Goal: Task Accomplishment & Management: Manage account settings

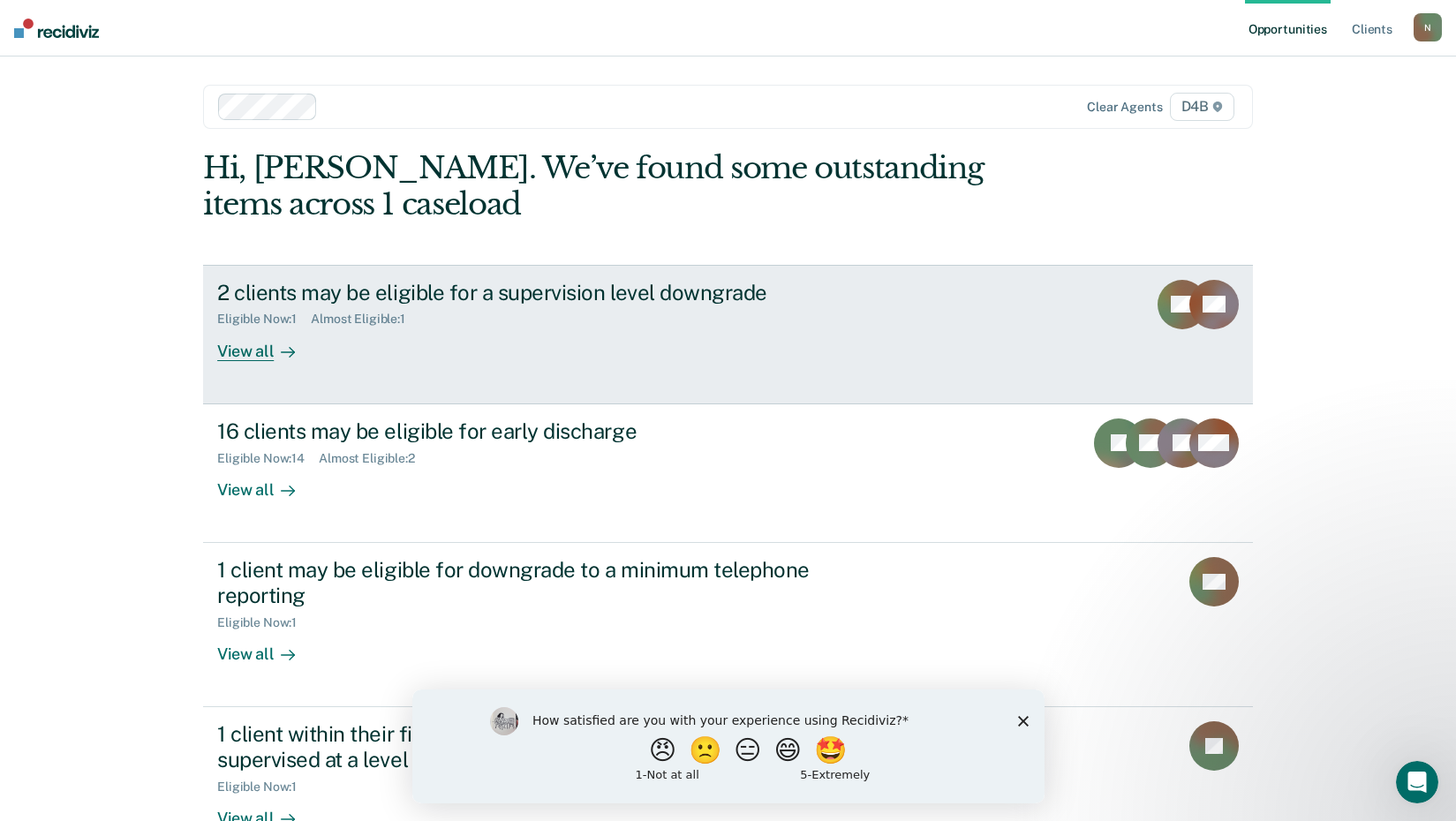
click at [619, 293] on div "2 clients may be eligible for a supervision level downgrade" at bounding box center [527, 292] width 620 height 26
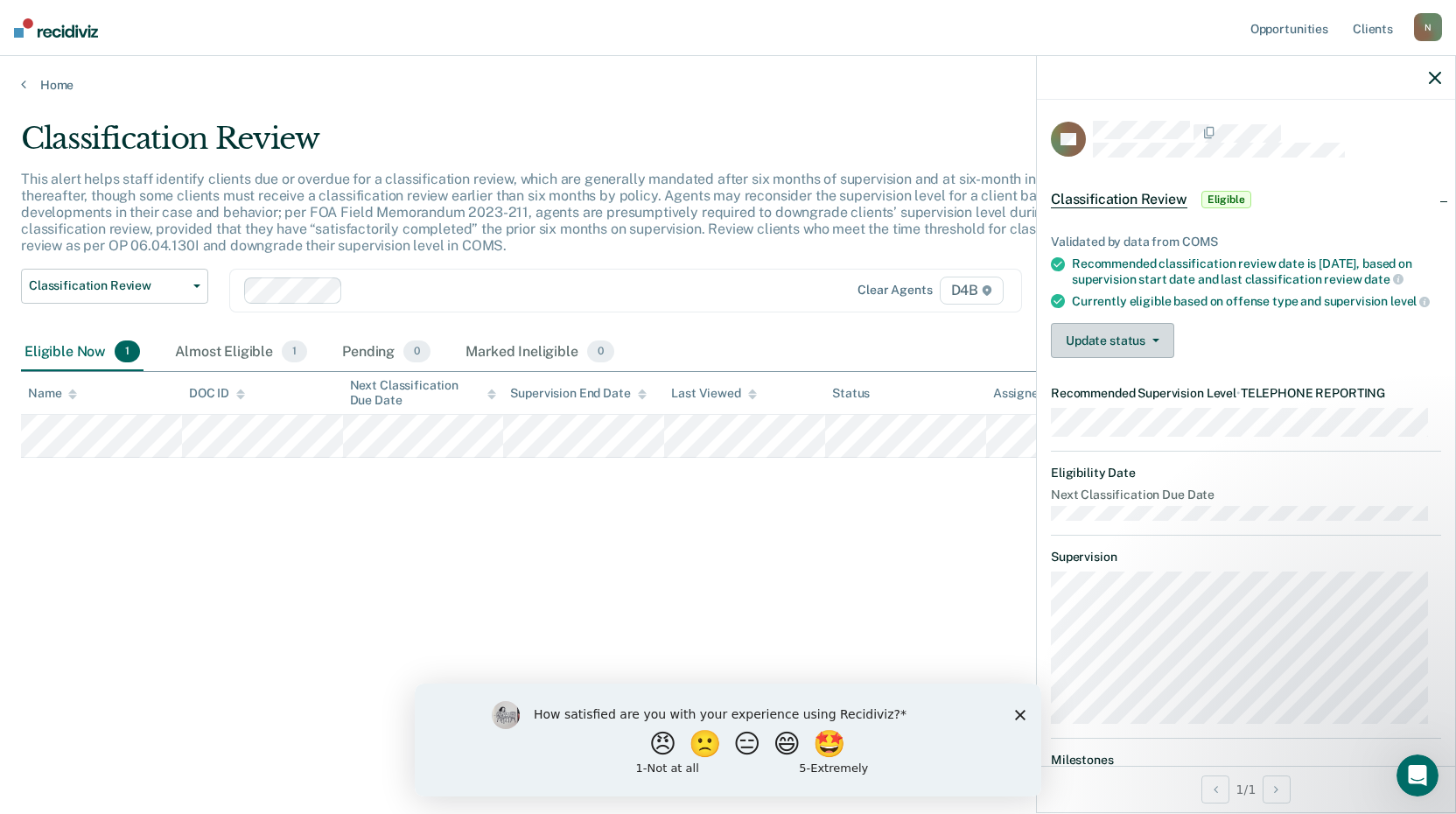
click at [1107, 358] on button "Update status" at bounding box center [1112, 341] width 124 height 35
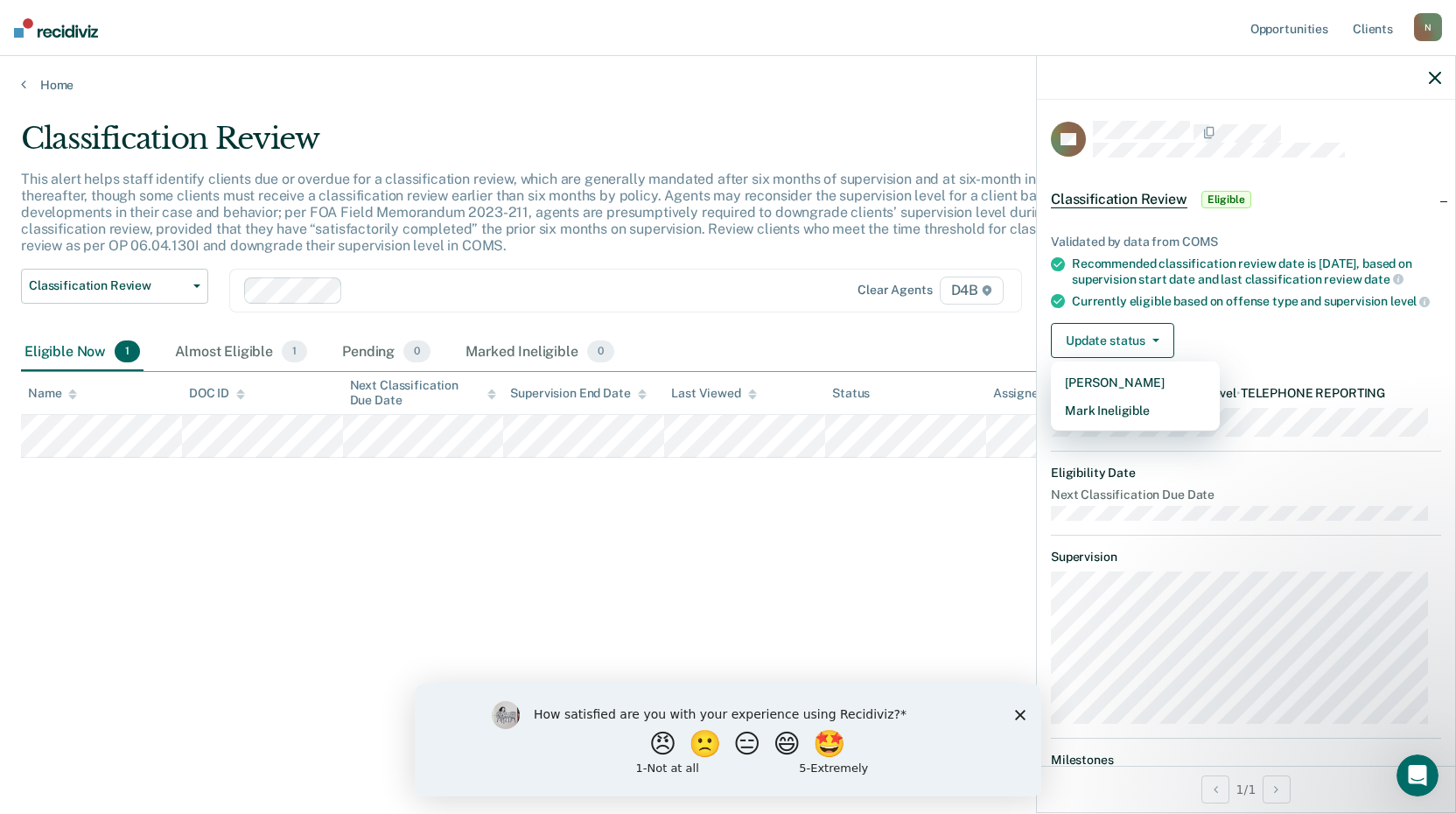
click at [1001, 489] on div "Classification Review This alert helps staff identify clients due or overdue fo…" at bounding box center [728, 402] width 1414 height 562
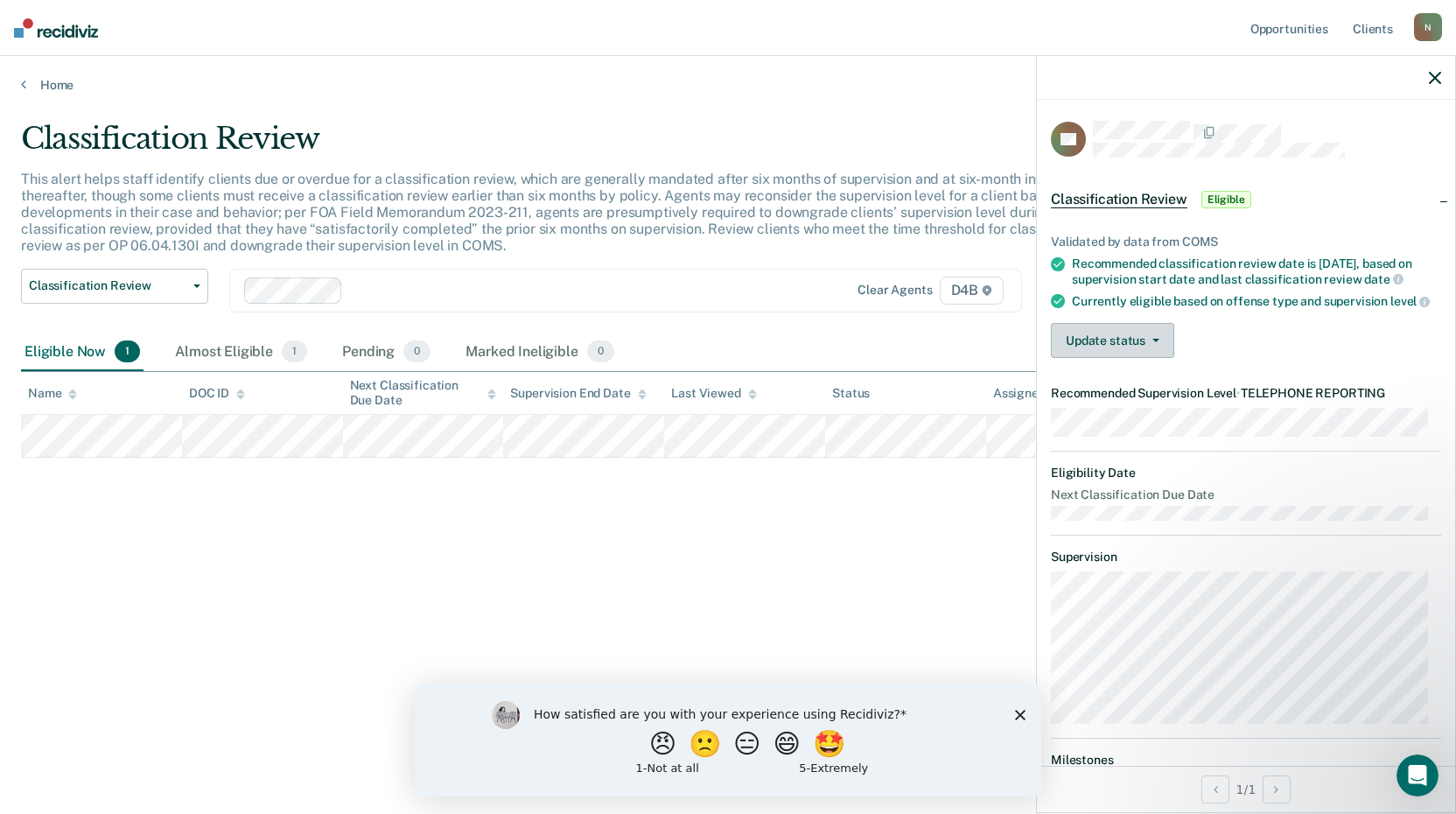
click at [1095, 358] on button "Update status" at bounding box center [1112, 341] width 124 height 35
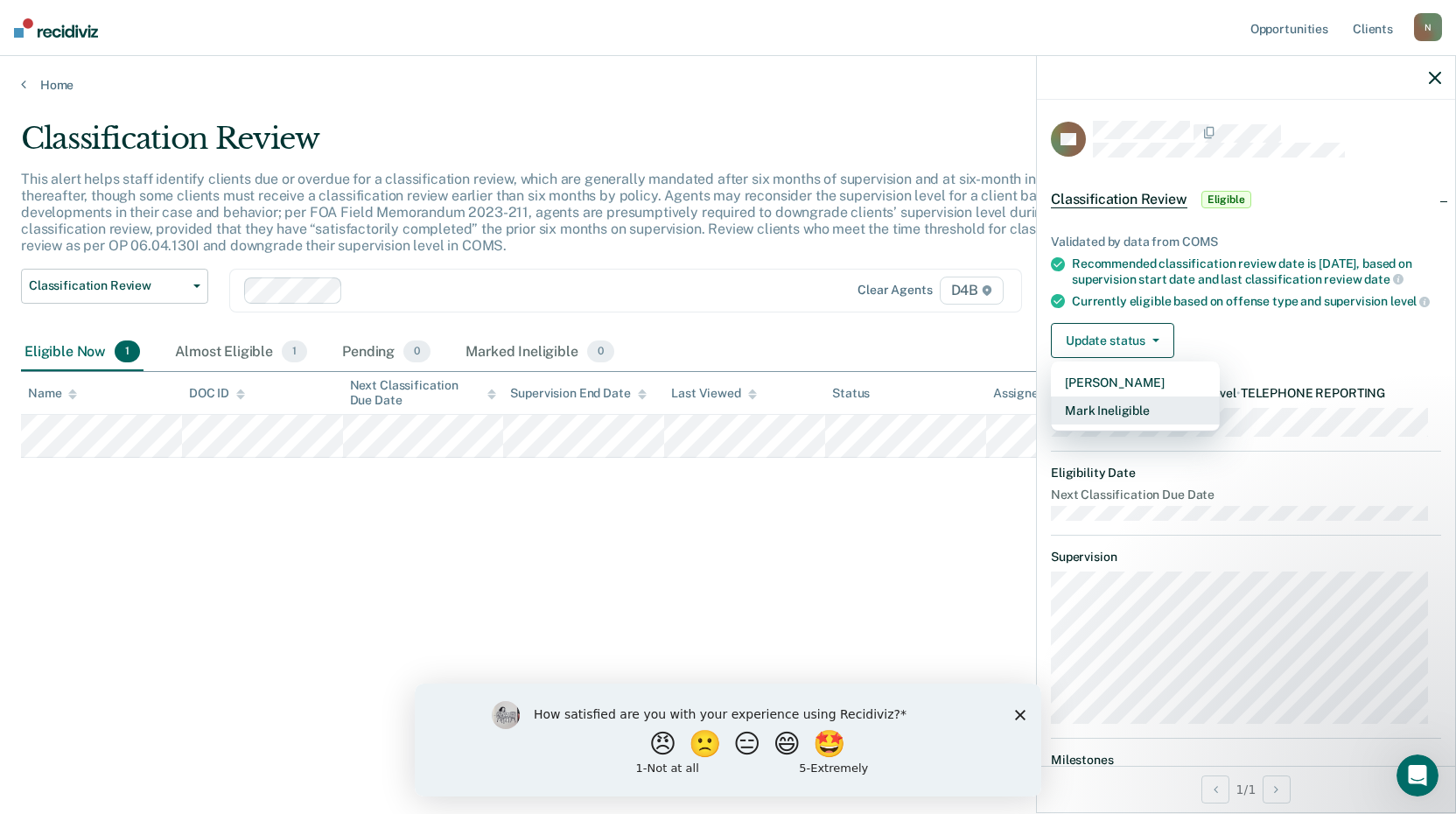
click at [1123, 425] on button "Mark Ineligible" at bounding box center [1135, 411] width 169 height 28
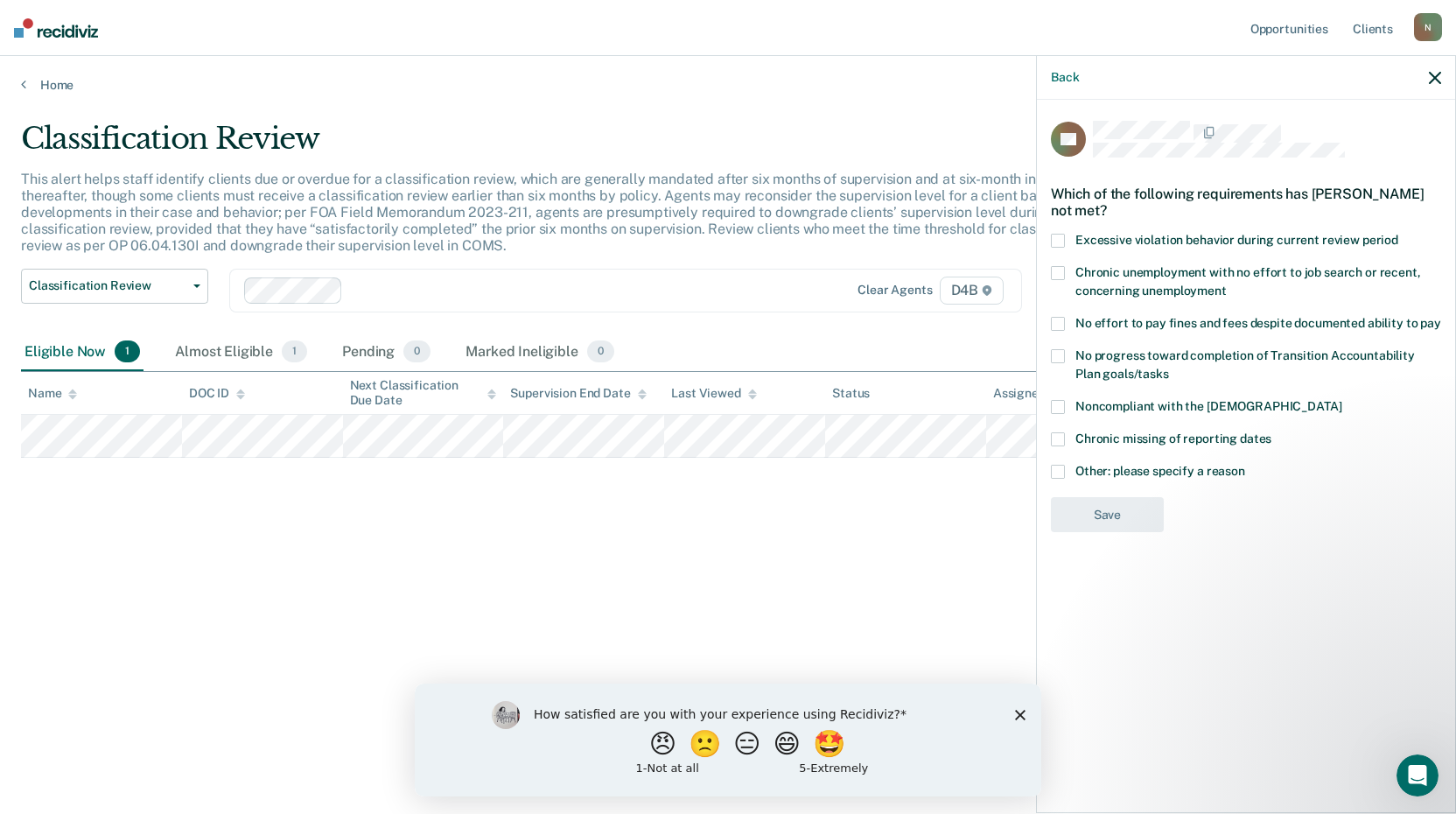
click at [1057, 468] on span at bounding box center [1058, 472] width 14 height 14
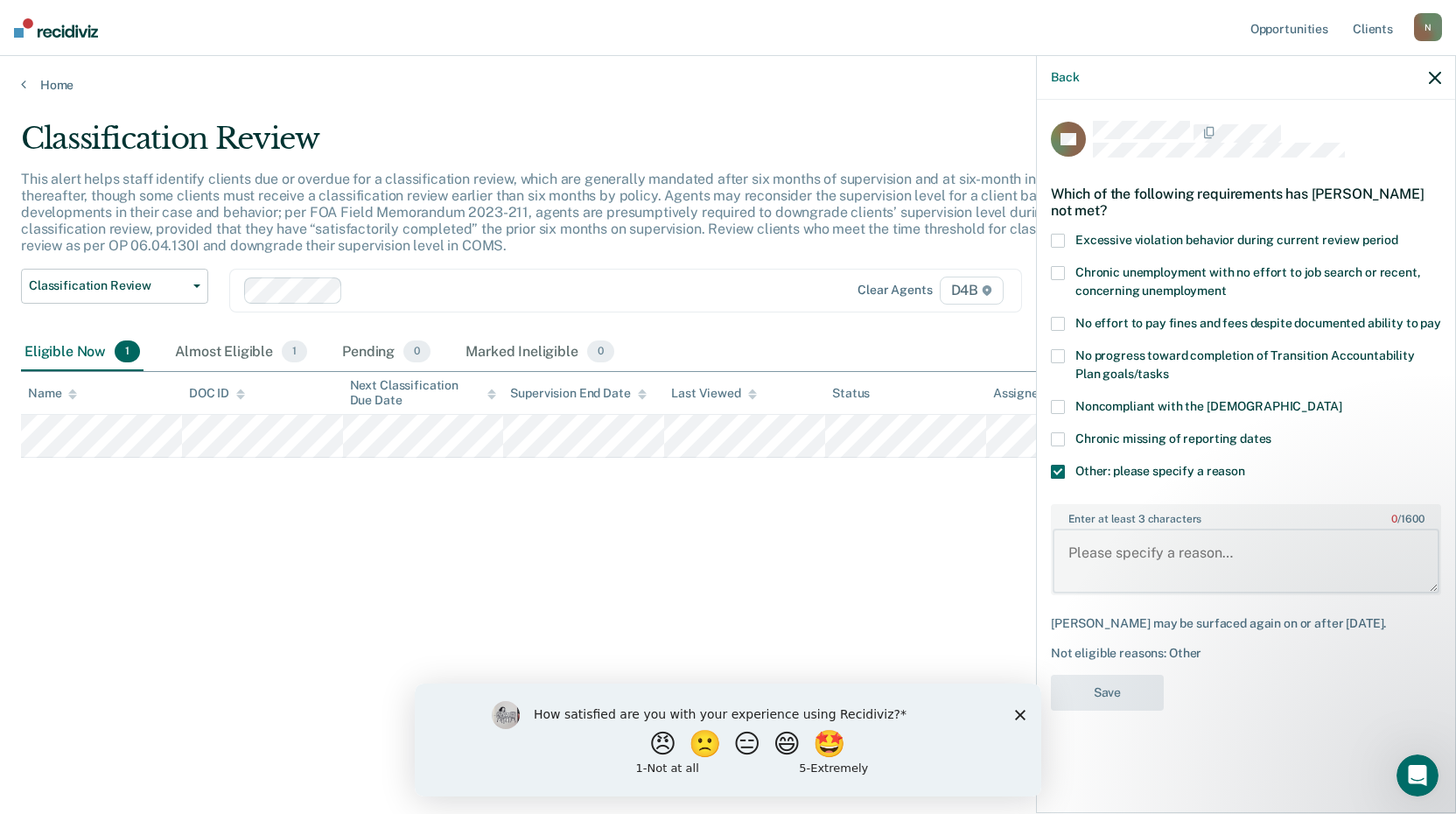
click at [1157, 568] on textarea "Enter at least 3 characters 0 / 1600" at bounding box center [1245, 561] width 387 height 65
type textarea "Failed [MEDICAL_DATA] within the past six months."
drag, startPoint x: 1097, startPoint y: 686, endPoint x: 1108, endPoint y: 693, distance: 13.0
click at [1101, 686] on button "Save" at bounding box center [1107, 693] width 113 height 36
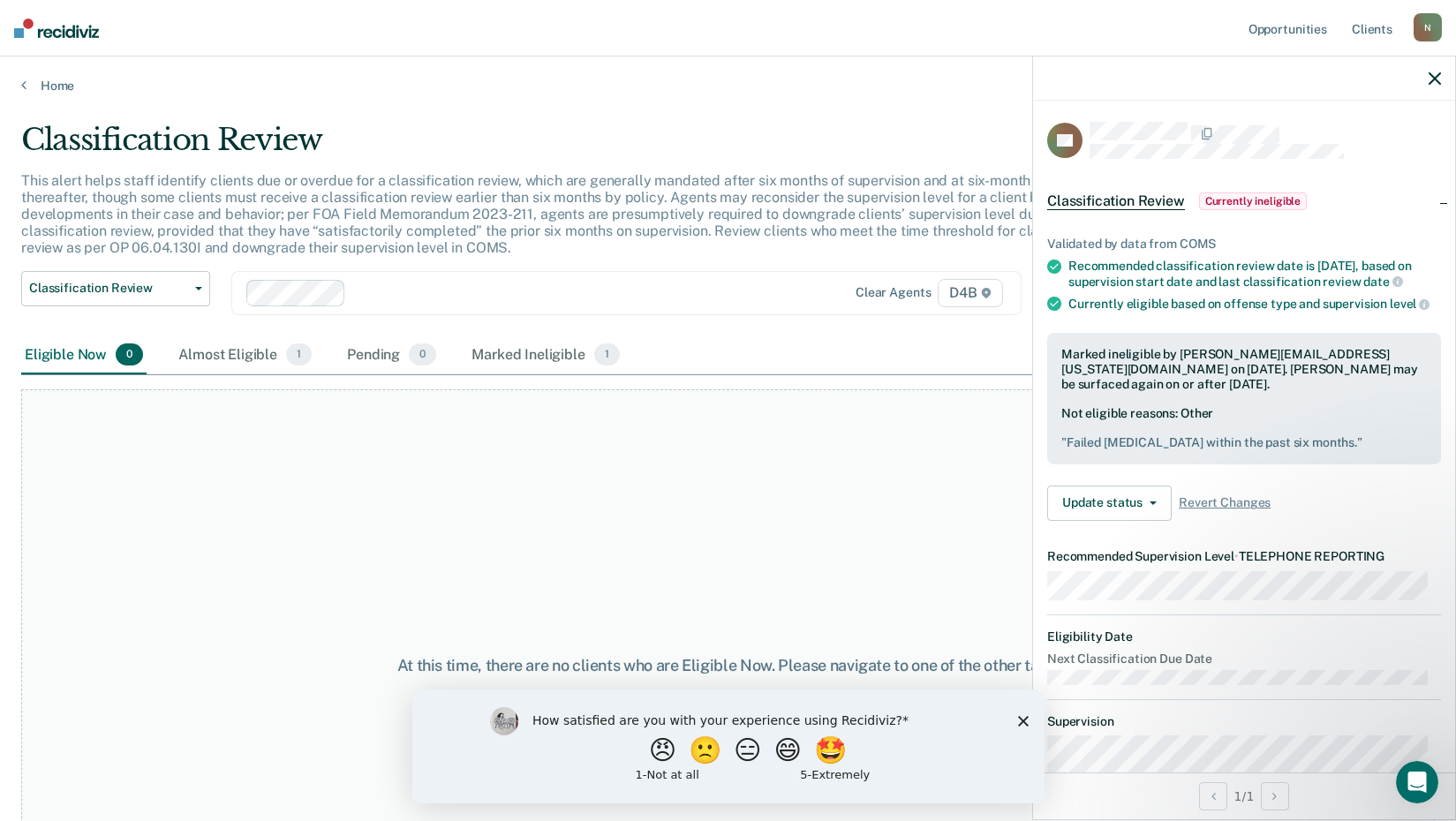
click at [802, 564] on div "At this time, there are no clients who are Eligible Now. Please navigate to one…" at bounding box center [728, 666] width 1413 height 553
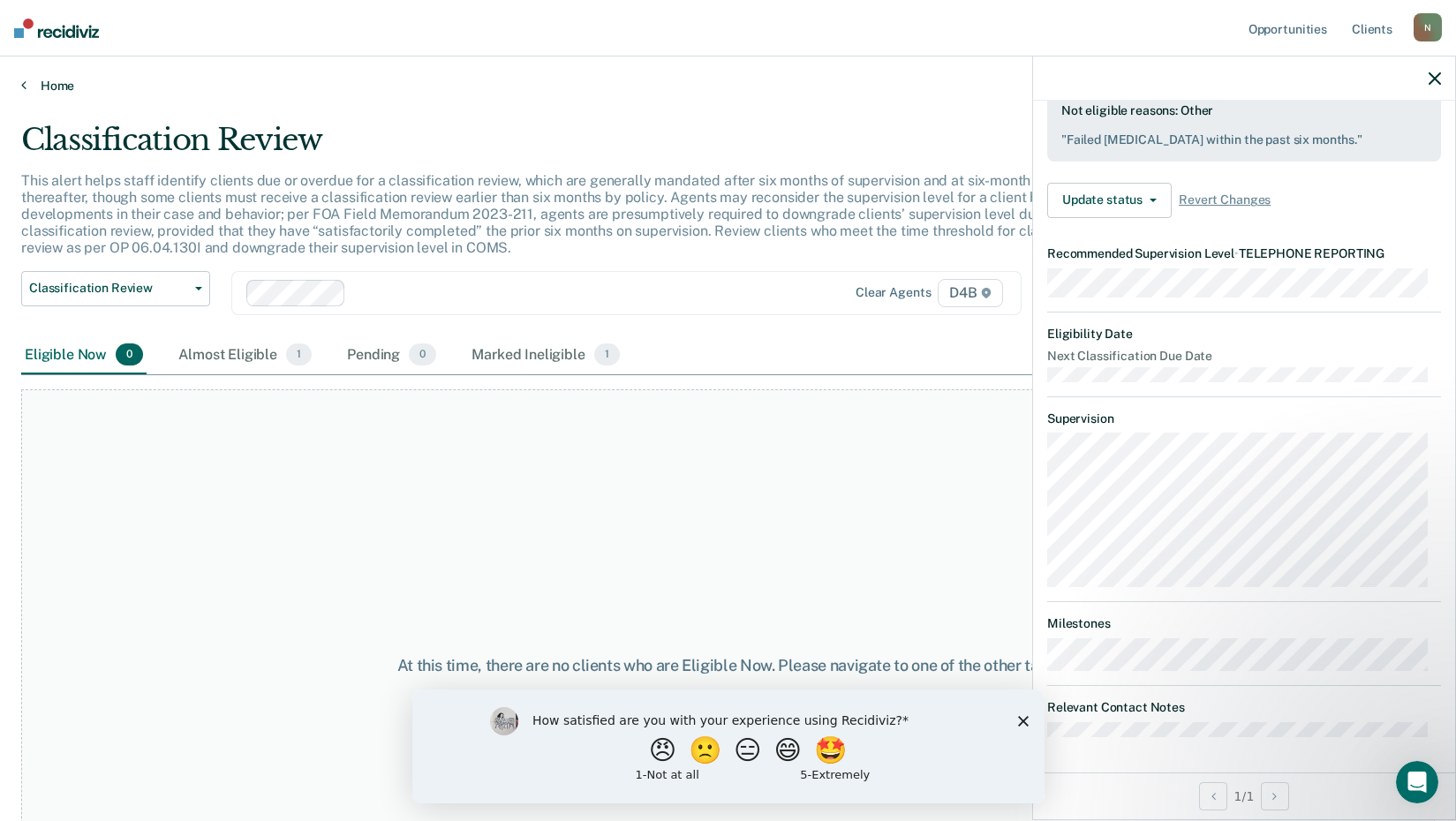
click at [21, 83] on icon at bounding box center [24, 85] width 5 height 14
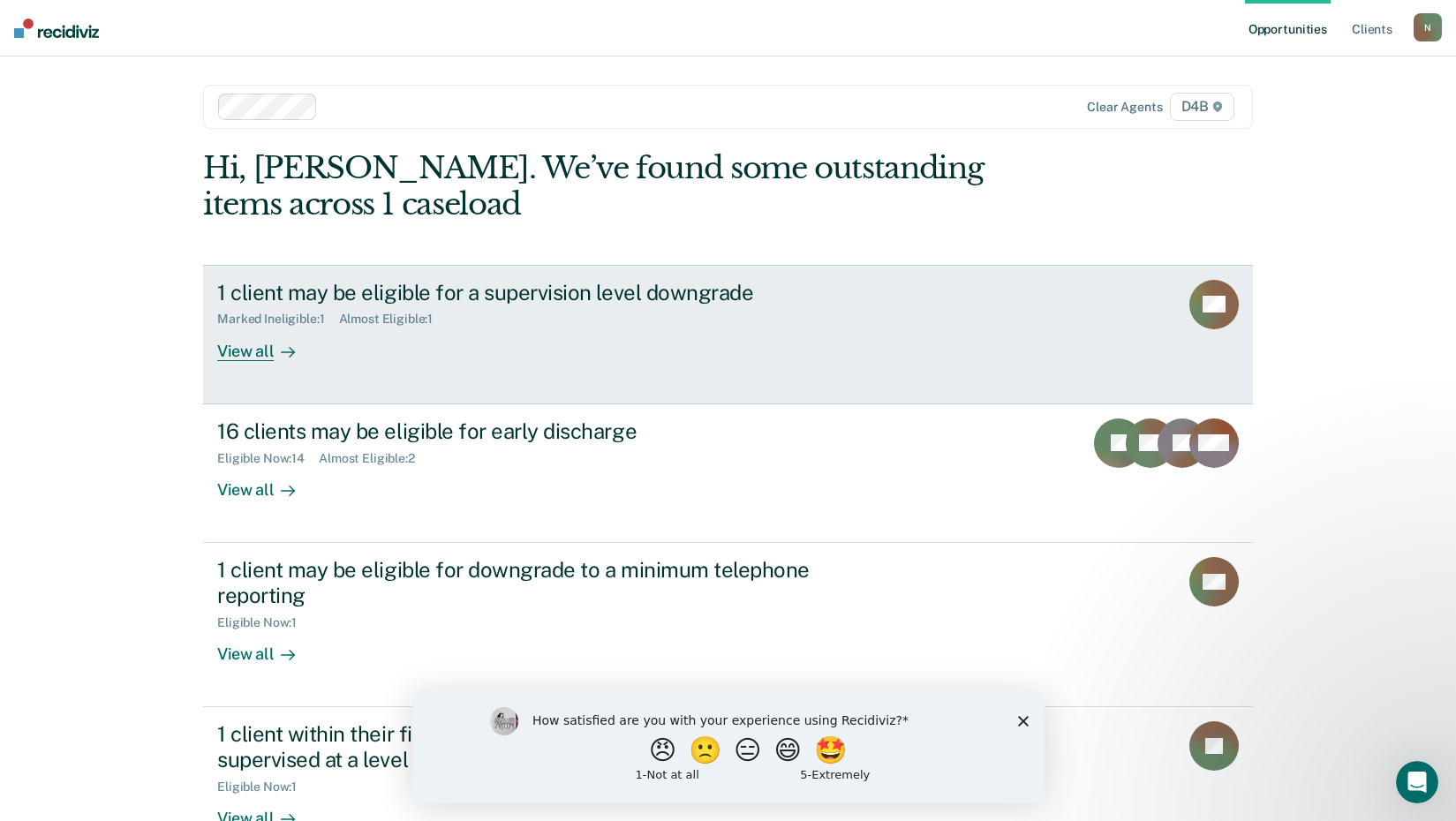
click at [247, 348] on div "View all" at bounding box center [267, 344] width 99 height 35
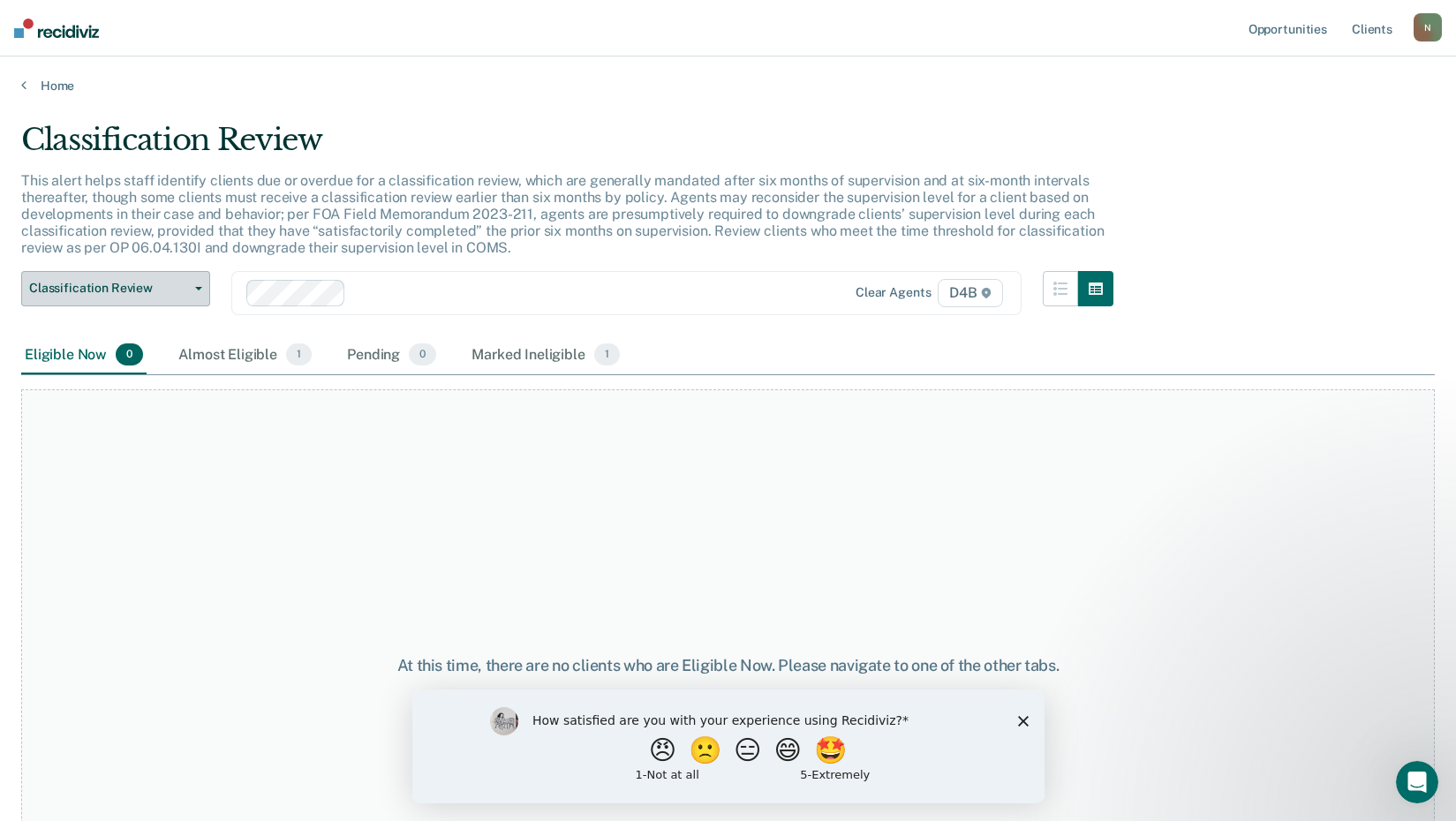
click at [132, 281] on span "Classification Review" at bounding box center [108, 288] width 159 height 15
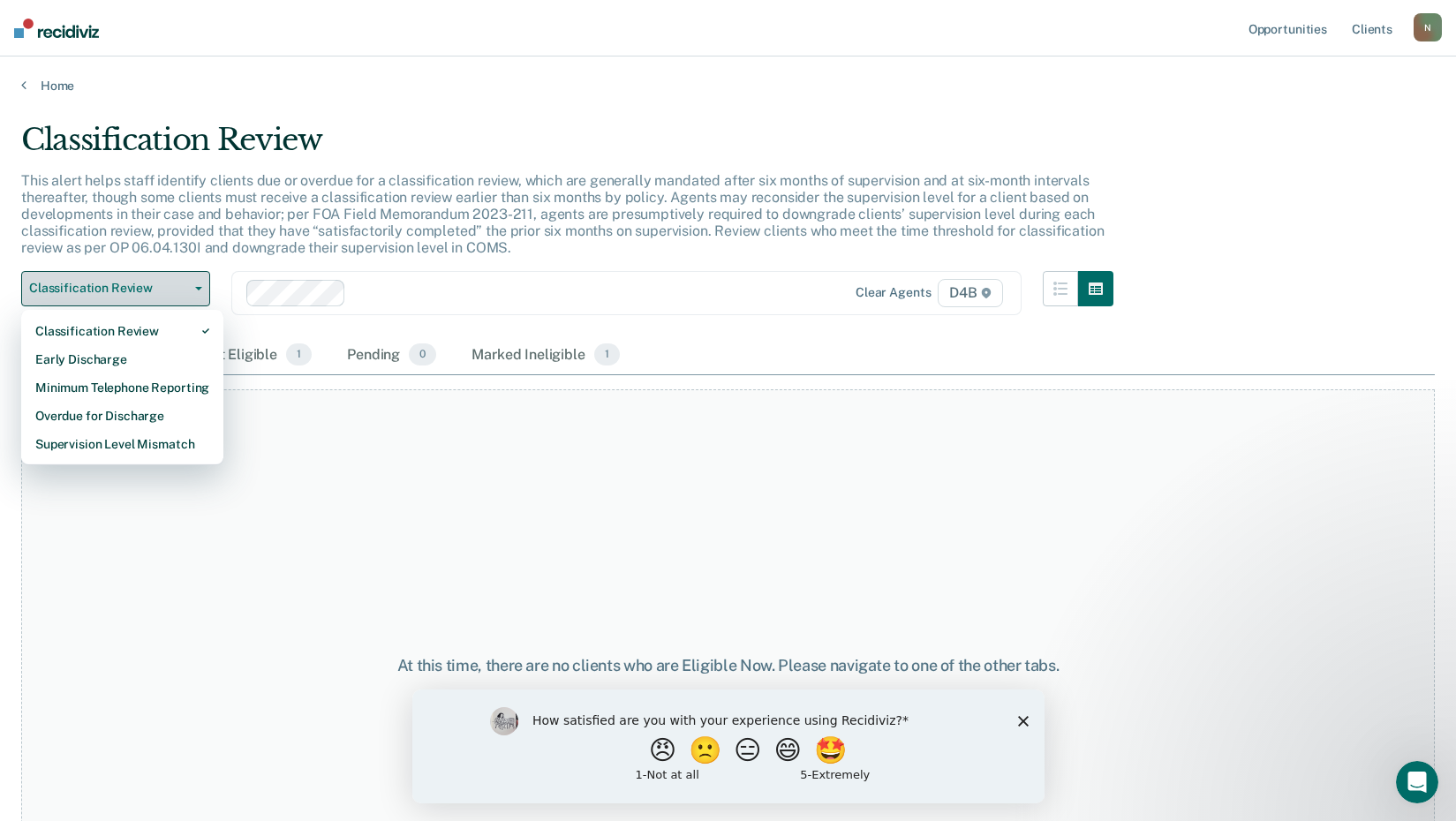
click at [132, 281] on span "Classification Review" at bounding box center [108, 288] width 159 height 15
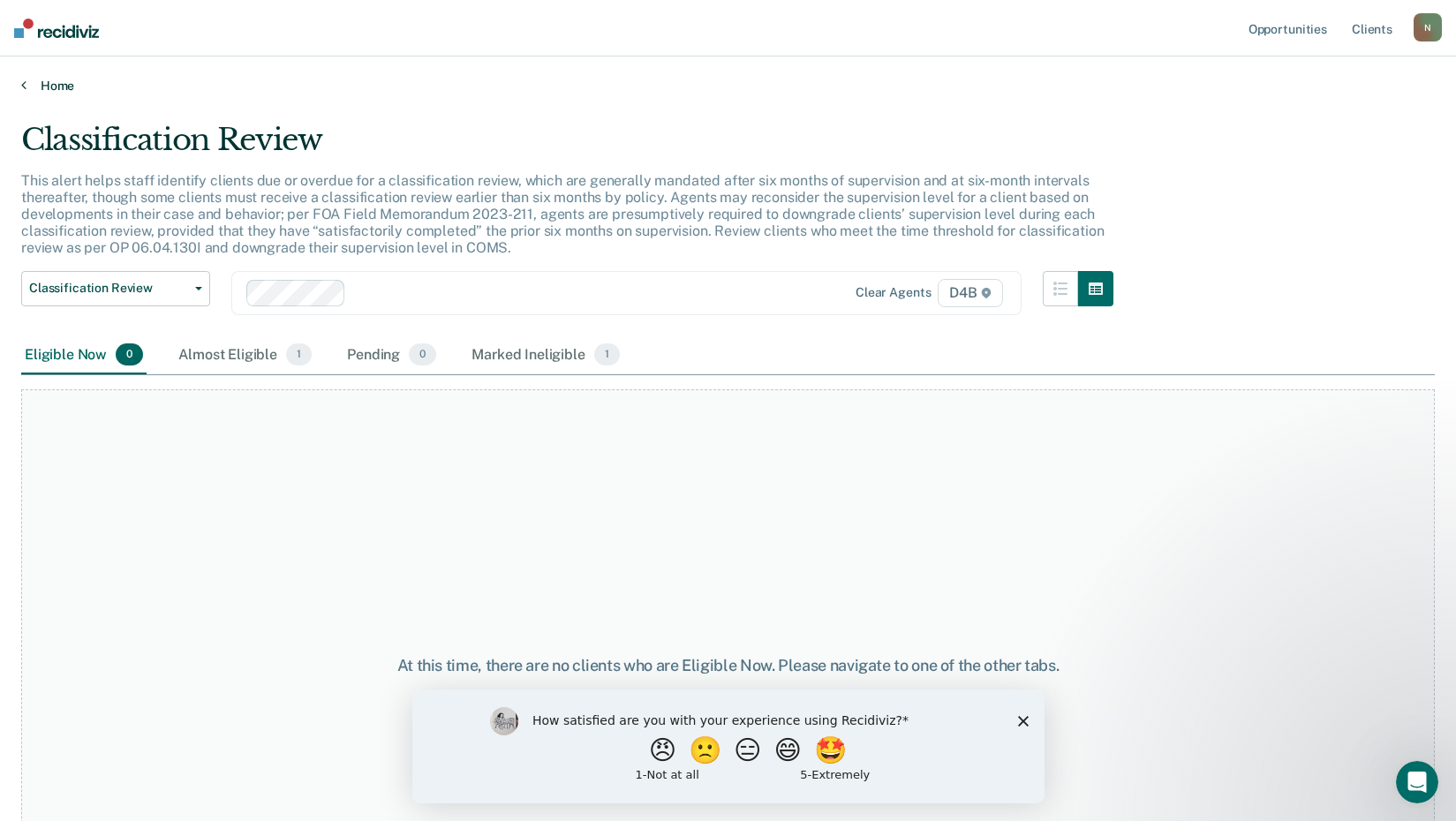
click at [26, 83] on link "Home" at bounding box center [728, 86] width 1413 height 16
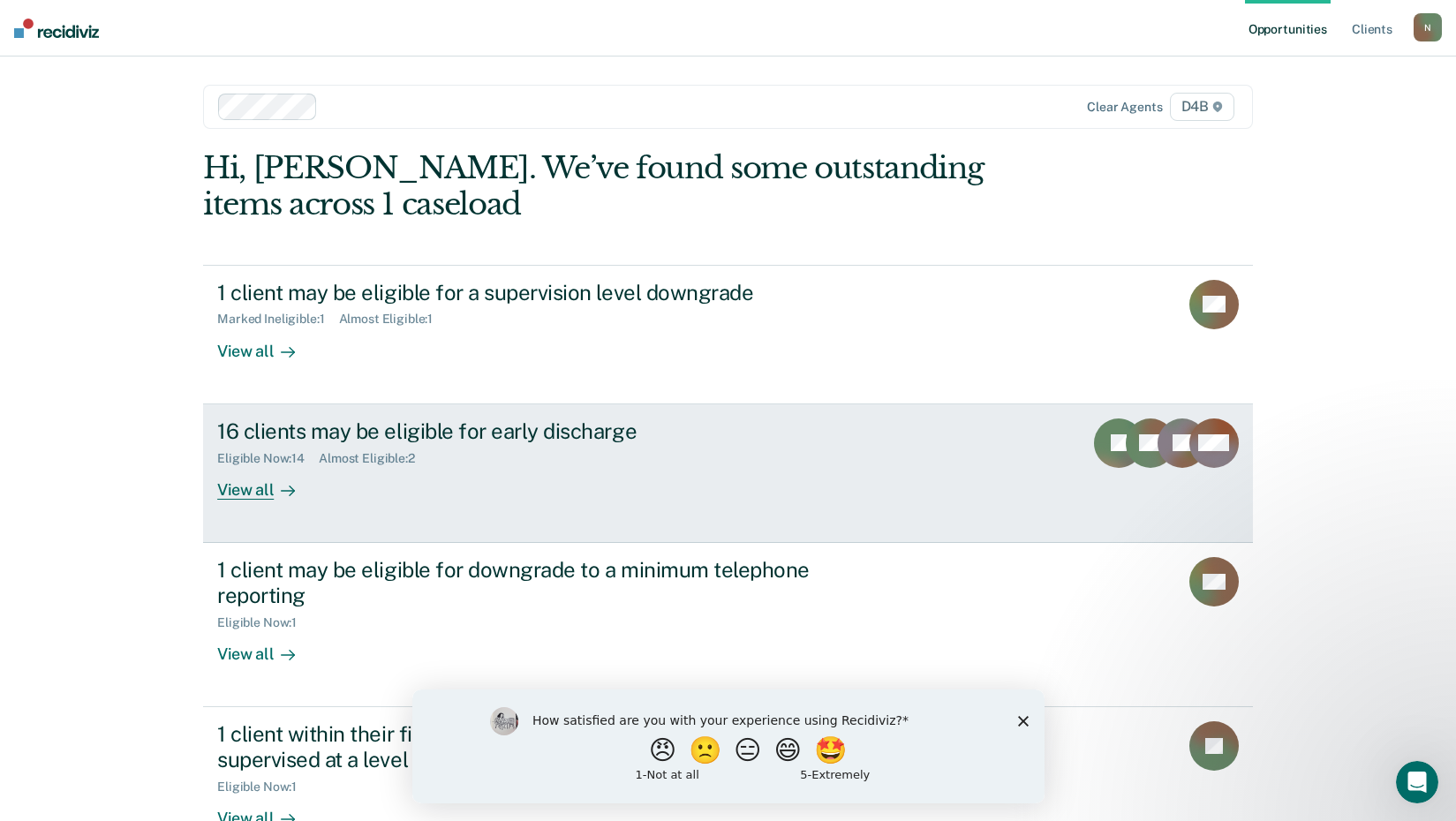
click at [479, 436] on div "16 clients may be eligible for early discharge" at bounding box center [527, 431] width 620 height 26
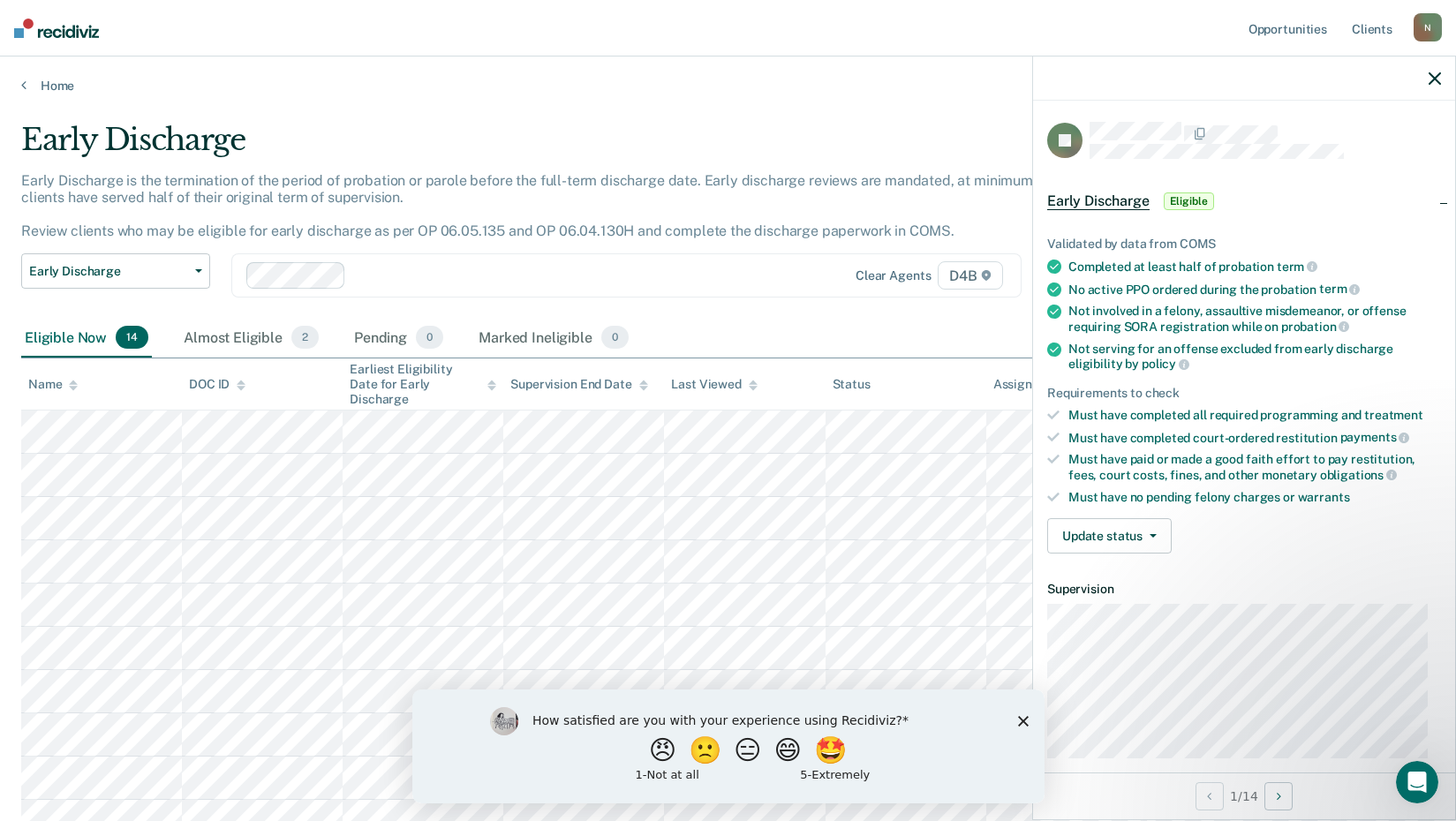
click at [1093, 459] on div "Must have paid or made a good faith effort to pay restitution, fees, court cost…" at bounding box center [1254, 467] width 373 height 30
click at [1098, 536] on button "Update status" at bounding box center [1109, 536] width 125 height 35
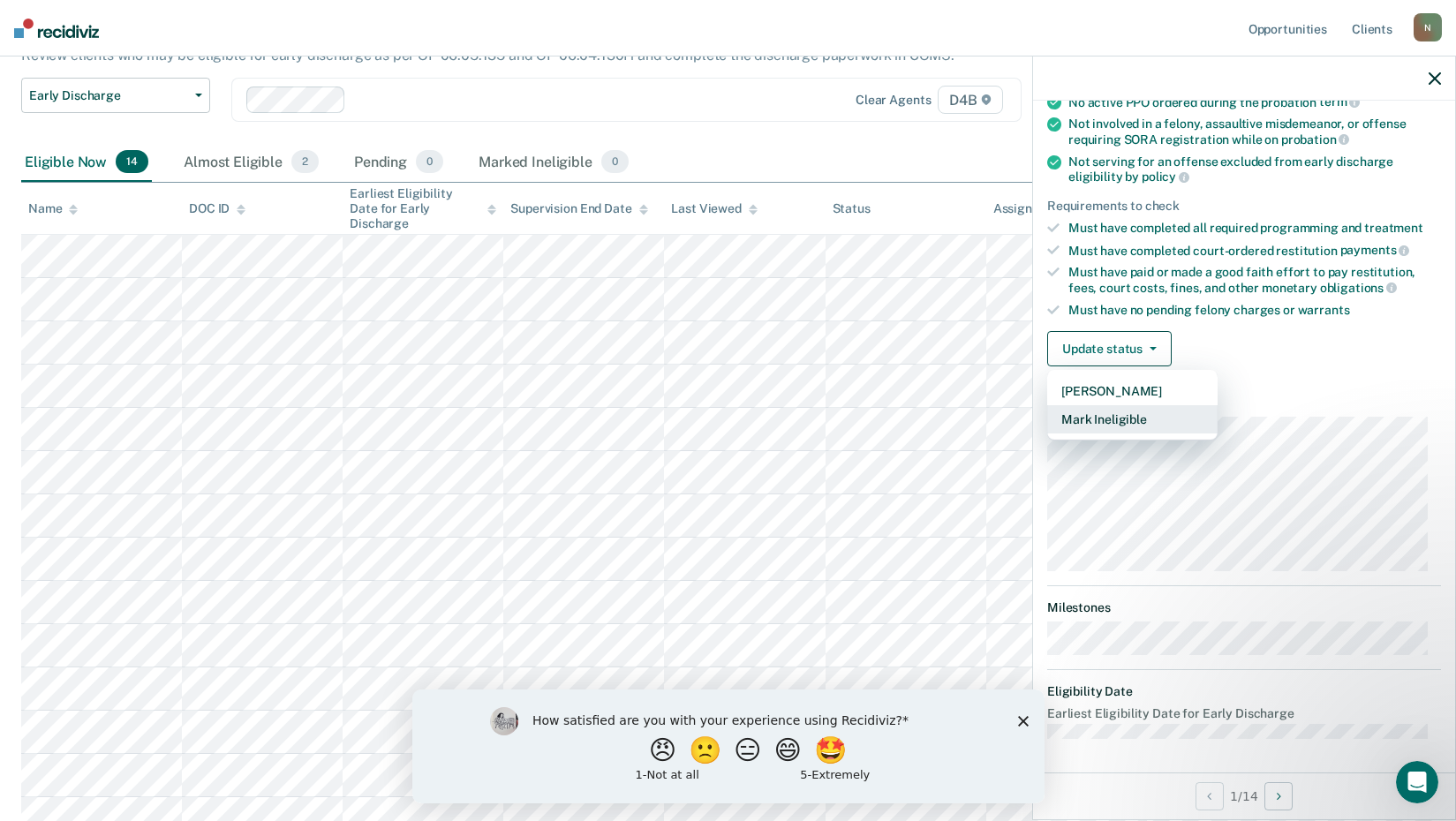
scroll to position [176, 0]
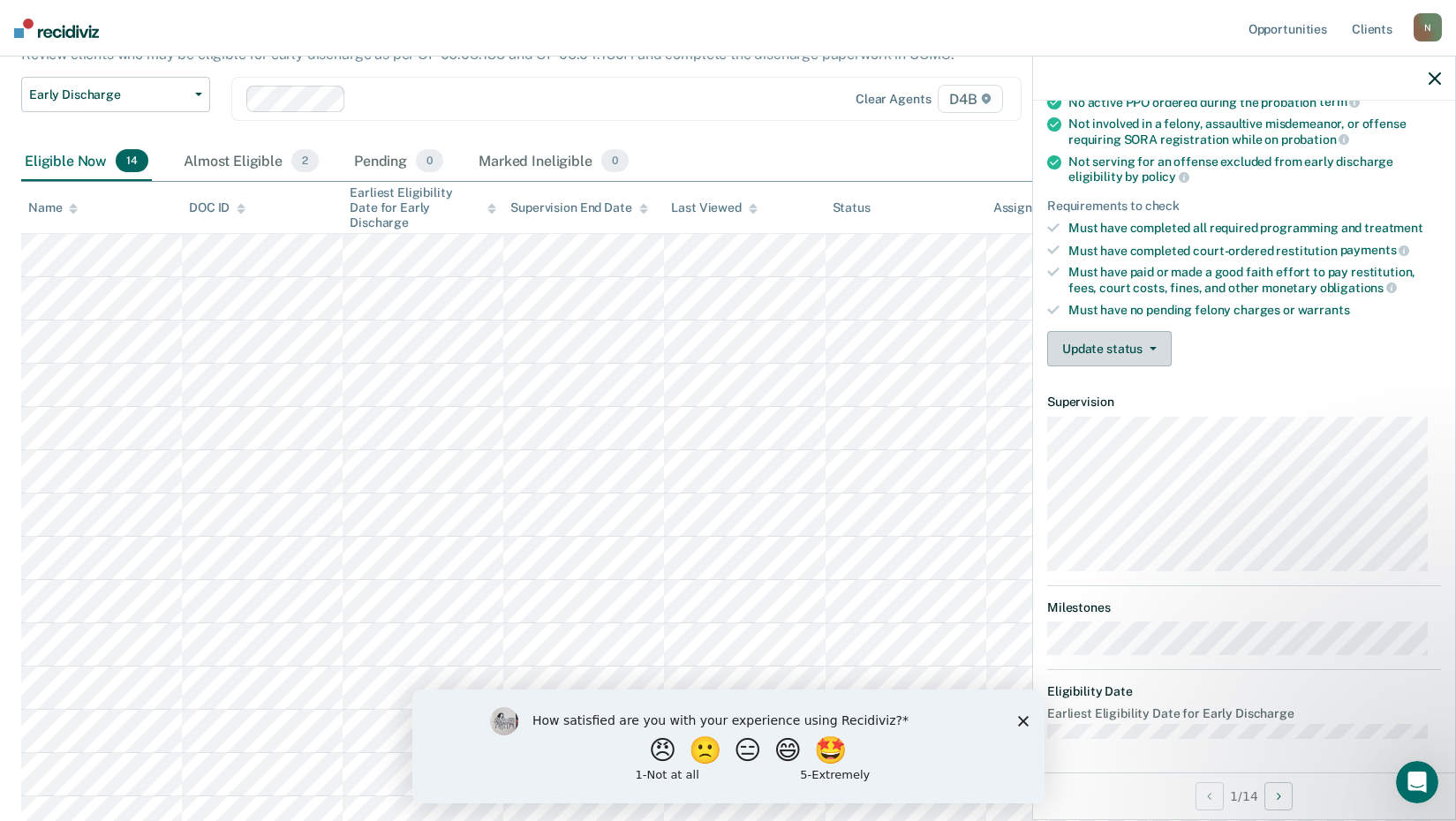
click at [1090, 347] on button "Update status" at bounding box center [1109, 349] width 125 height 35
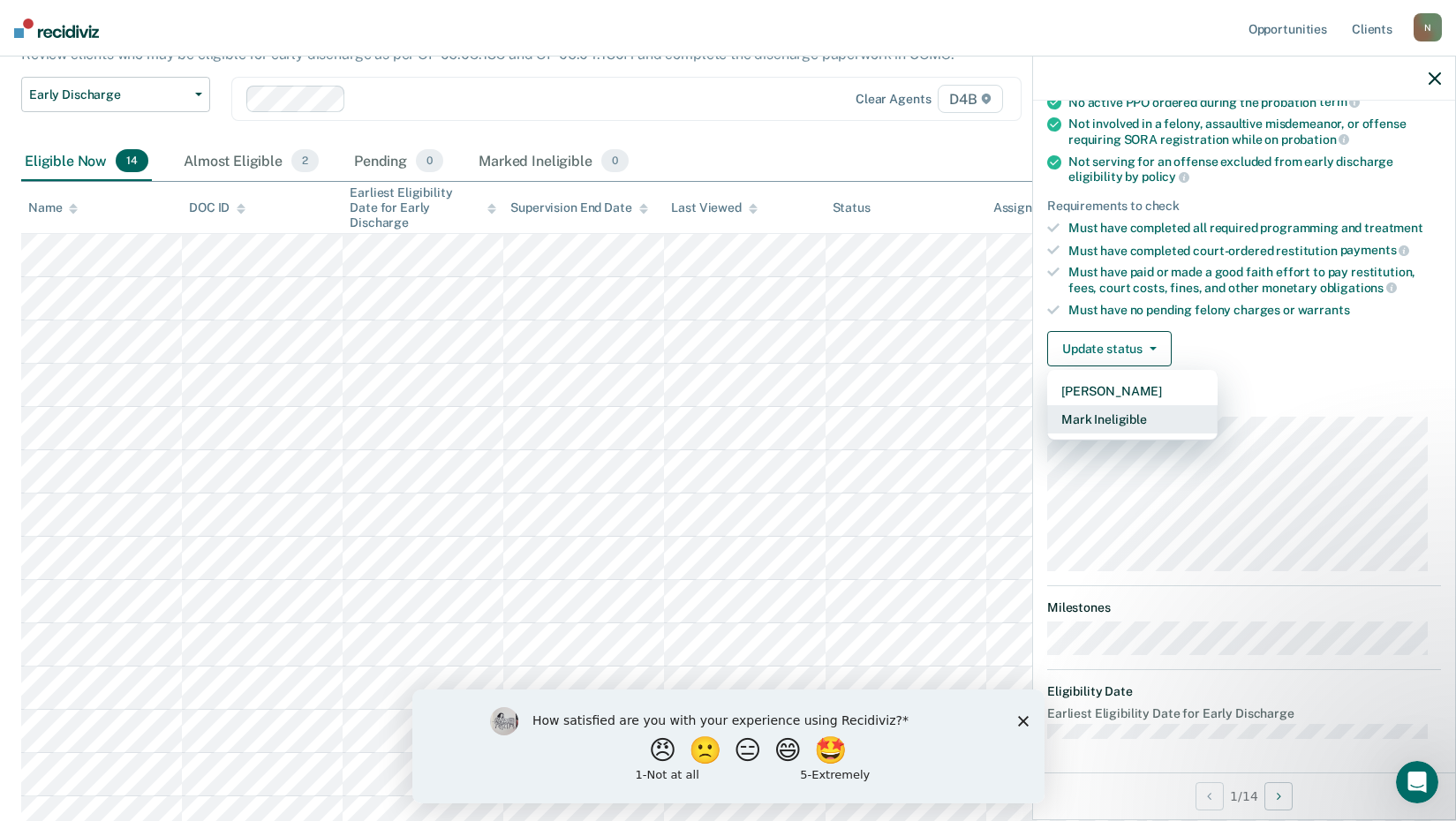
click at [1107, 414] on button "Mark Ineligible" at bounding box center [1132, 420] width 170 height 28
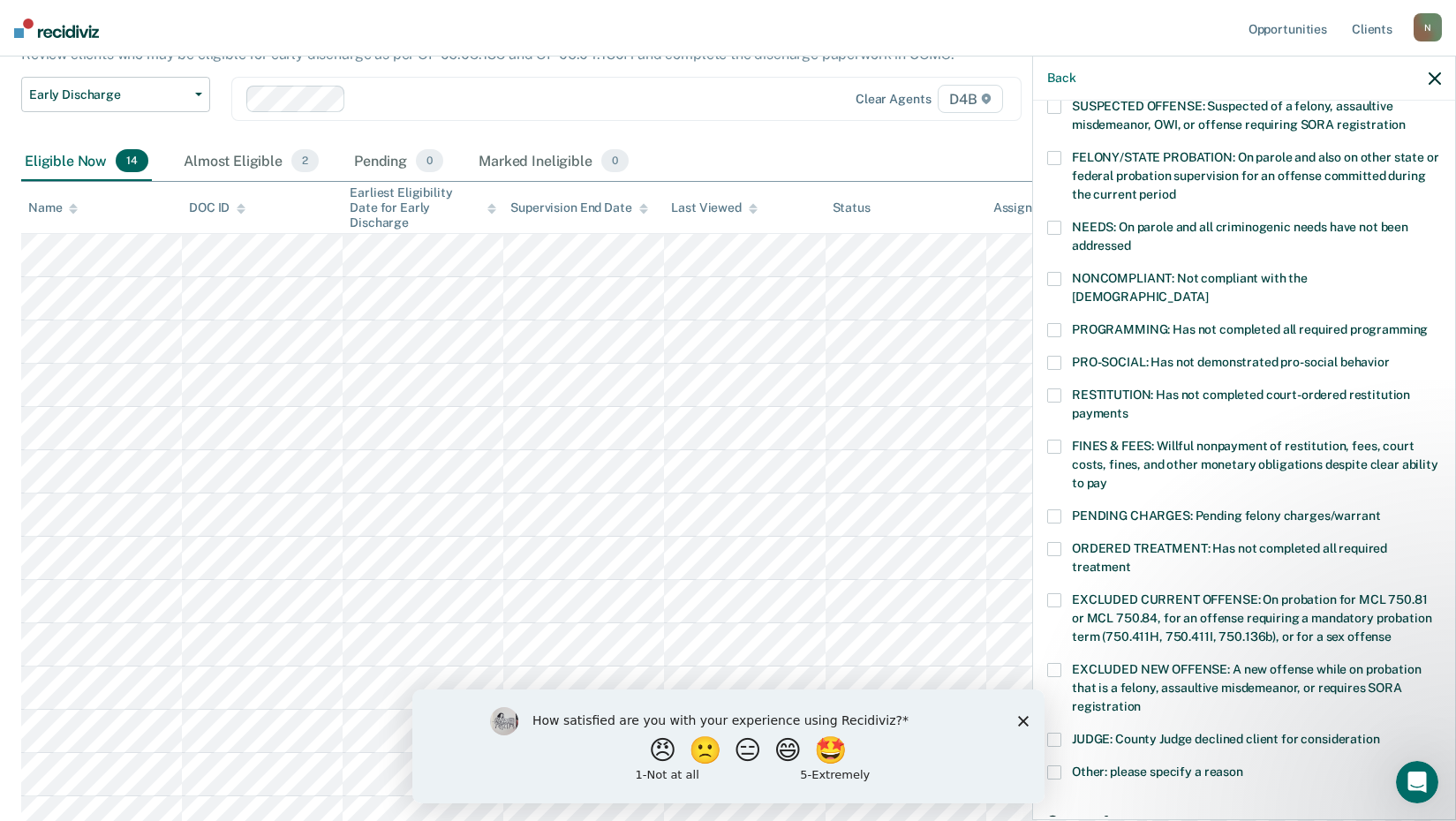
click at [1052, 439] on span at bounding box center [1054, 446] width 14 height 14
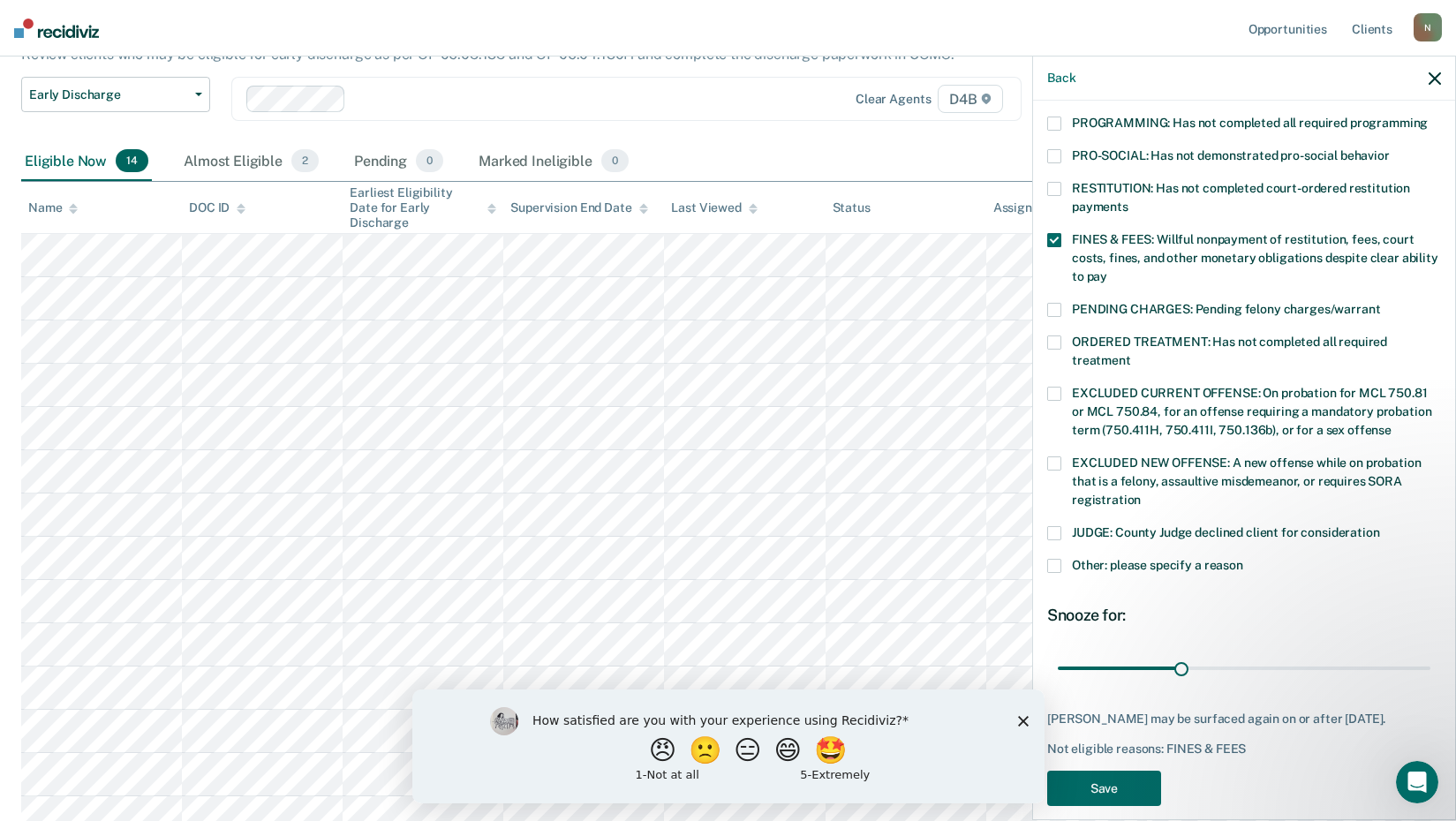
scroll to position [410, 0]
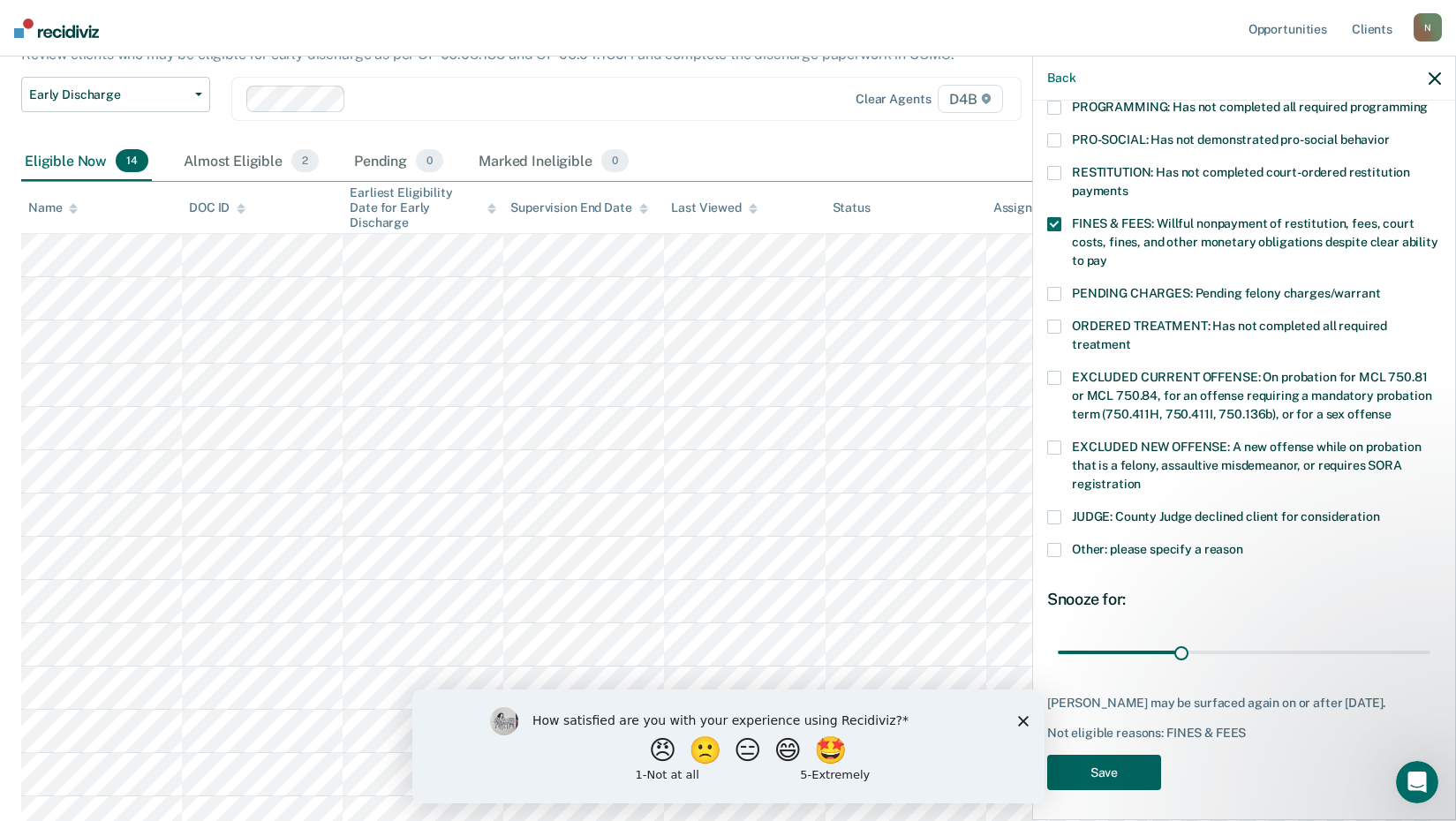
click at [1150, 755] on button "Save" at bounding box center [1104, 772] width 114 height 36
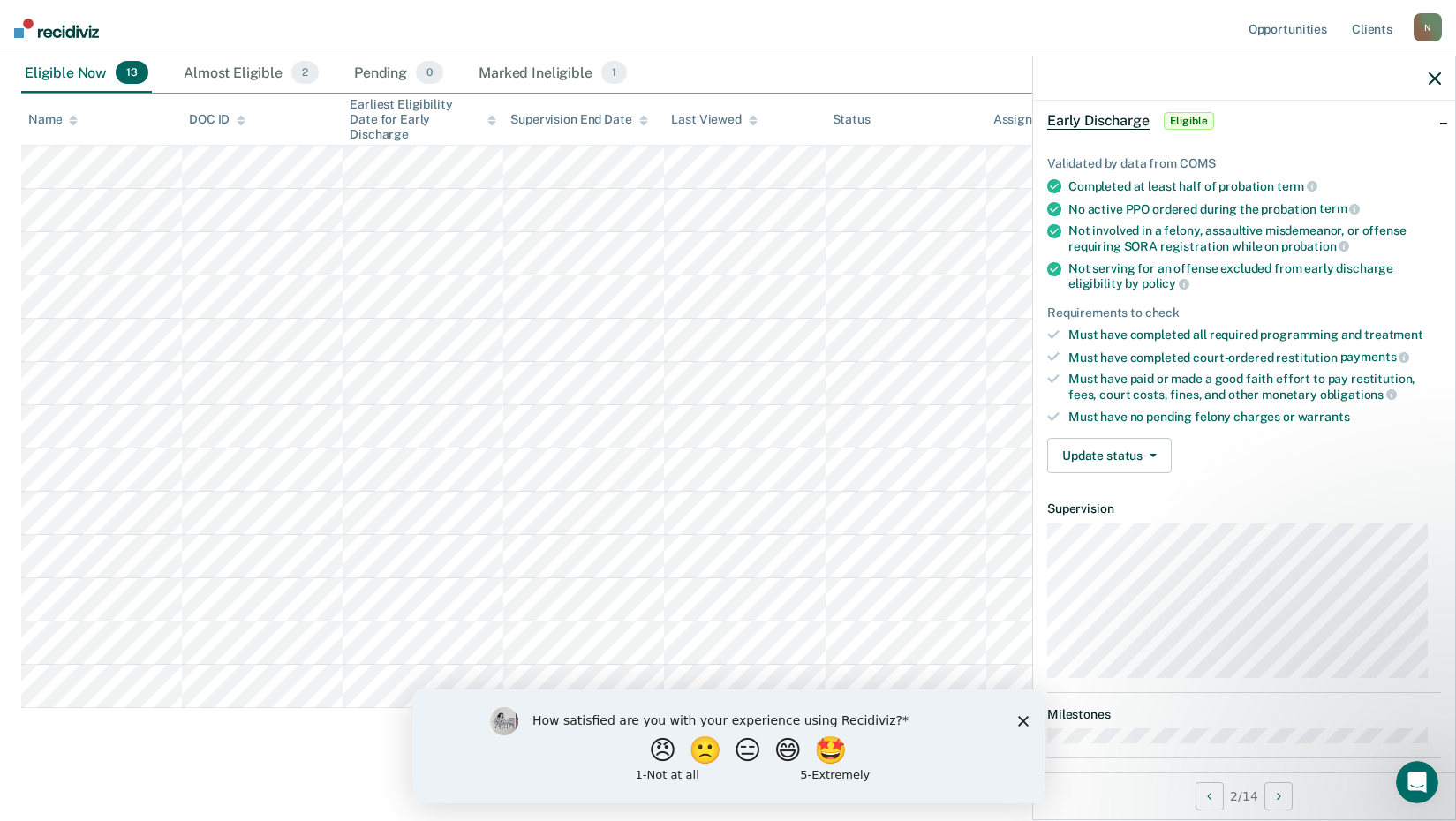
scroll to position [168, 0]
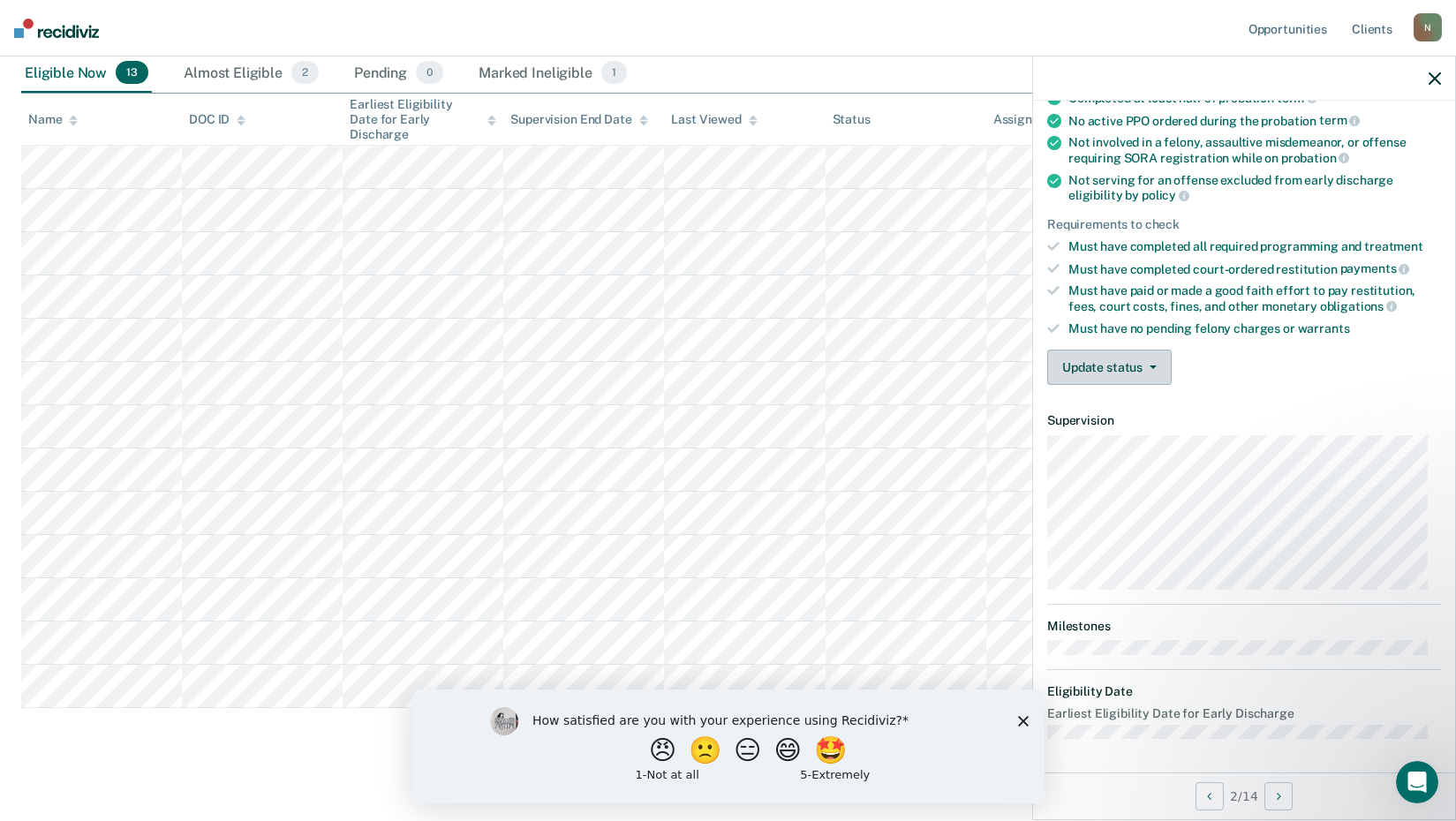
click at [1114, 363] on button "Update status" at bounding box center [1109, 368] width 125 height 35
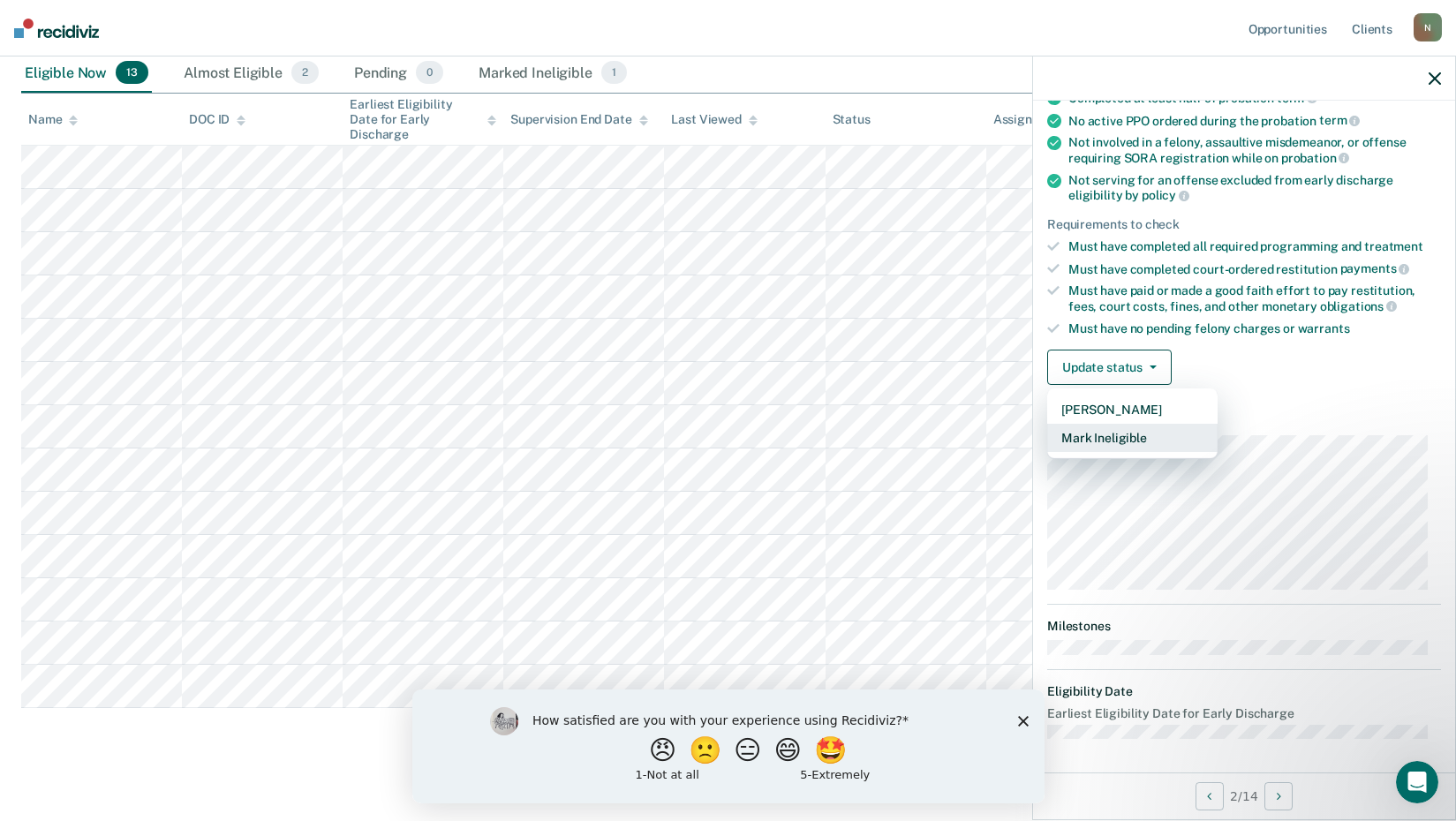
click at [1111, 434] on button "Mark Ineligible" at bounding box center [1132, 438] width 170 height 28
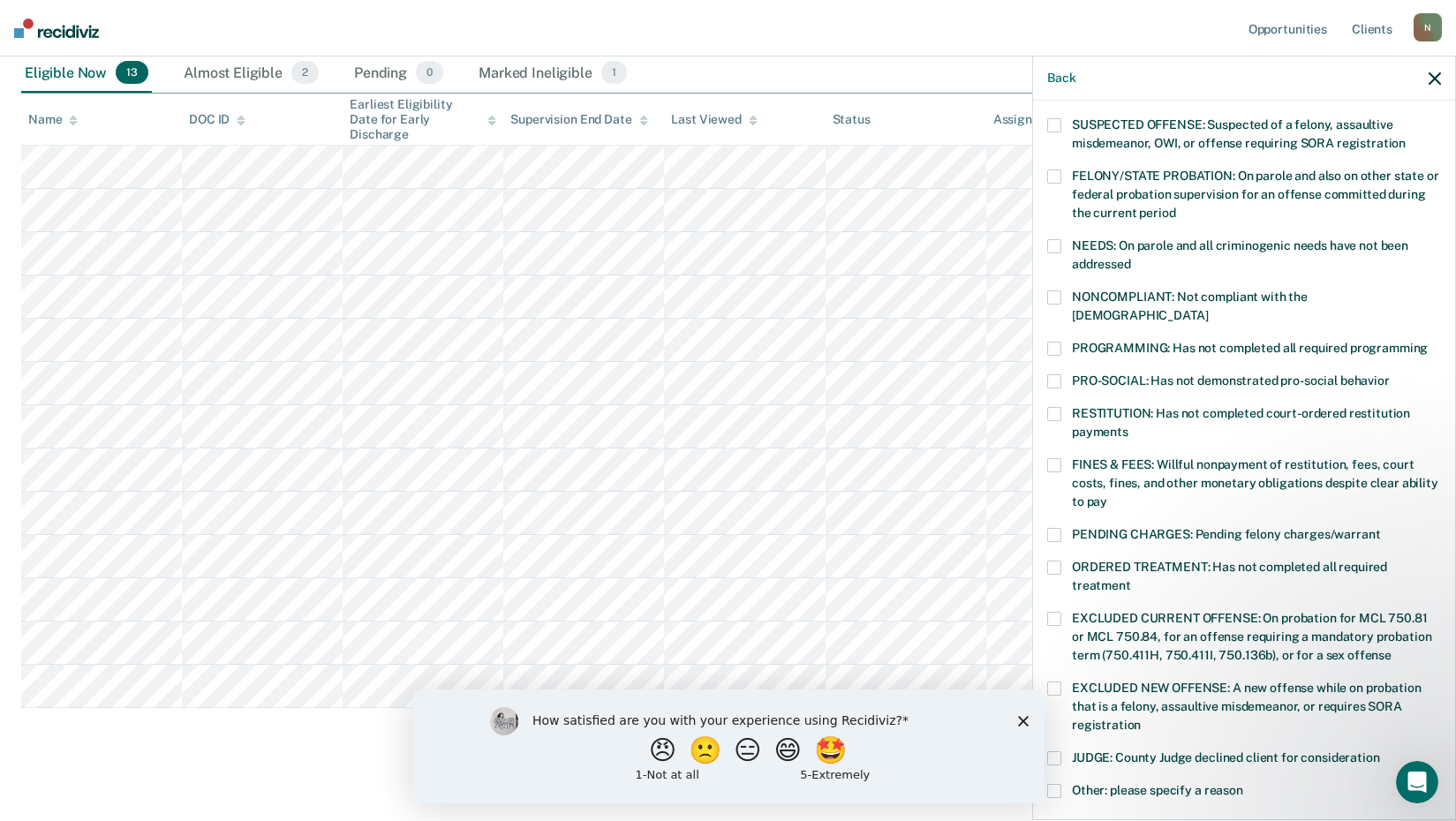
click at [1049, 303] on label "NONCOMPLIANT: Not compliant with the [DEMOGRAPHIC_DATA]" at bounding box center [1243, 309] width 394 height 37
drag, startPoint x: 1049, startPoint y: 289, endPoint x: 1060, endPoint y: 351, distance: 63.0
click at [1049, 295] on span at bounding box center [1054, 298] width 14 height 14
click at [1055, 561] on span at bounding box center [1054, 568] width 14 height 14
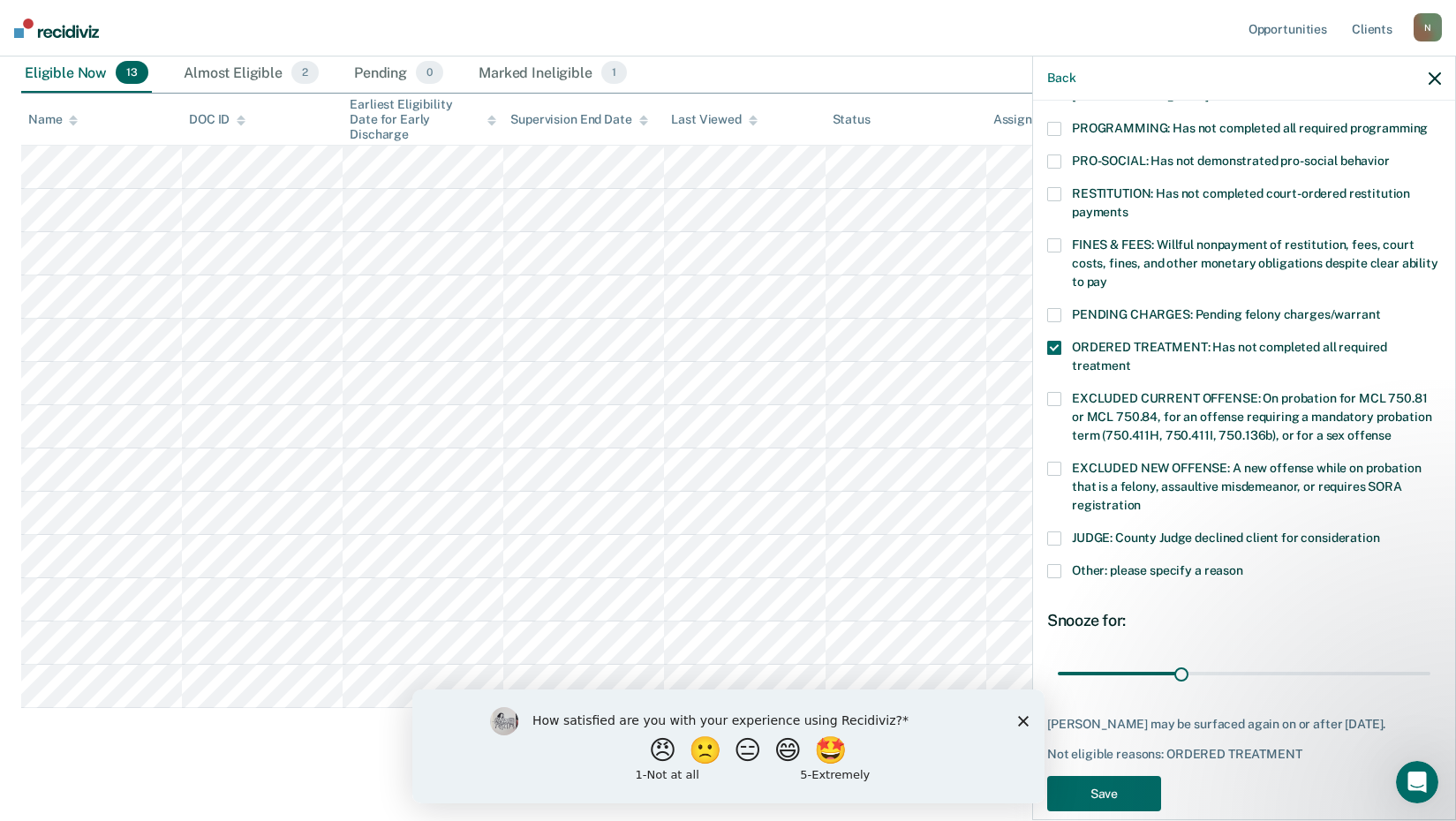
scroll to position [410, 0]
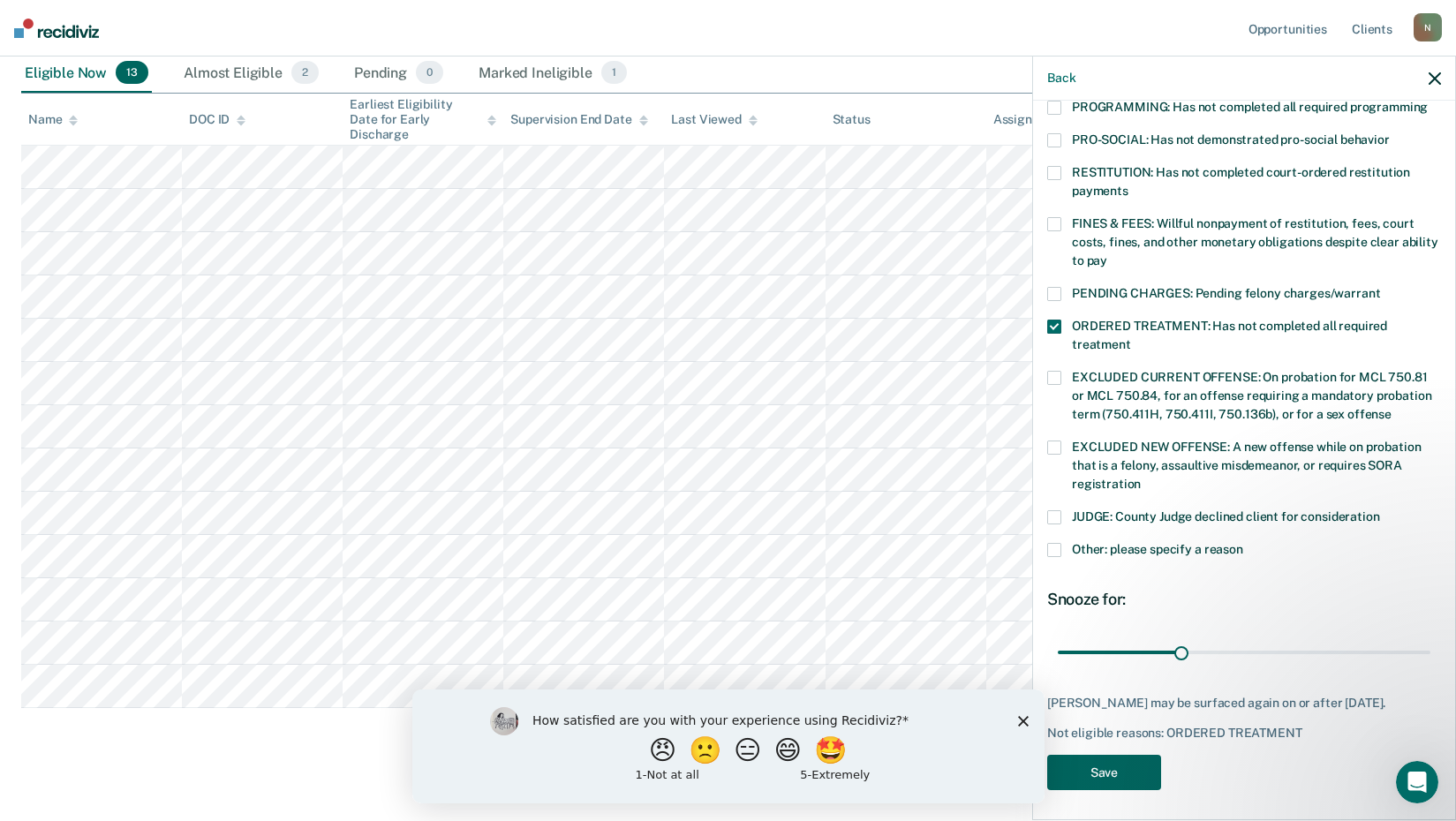
click at [1108, 762] on button "Save" at bounding box center [1104, 772] width 114 height 36
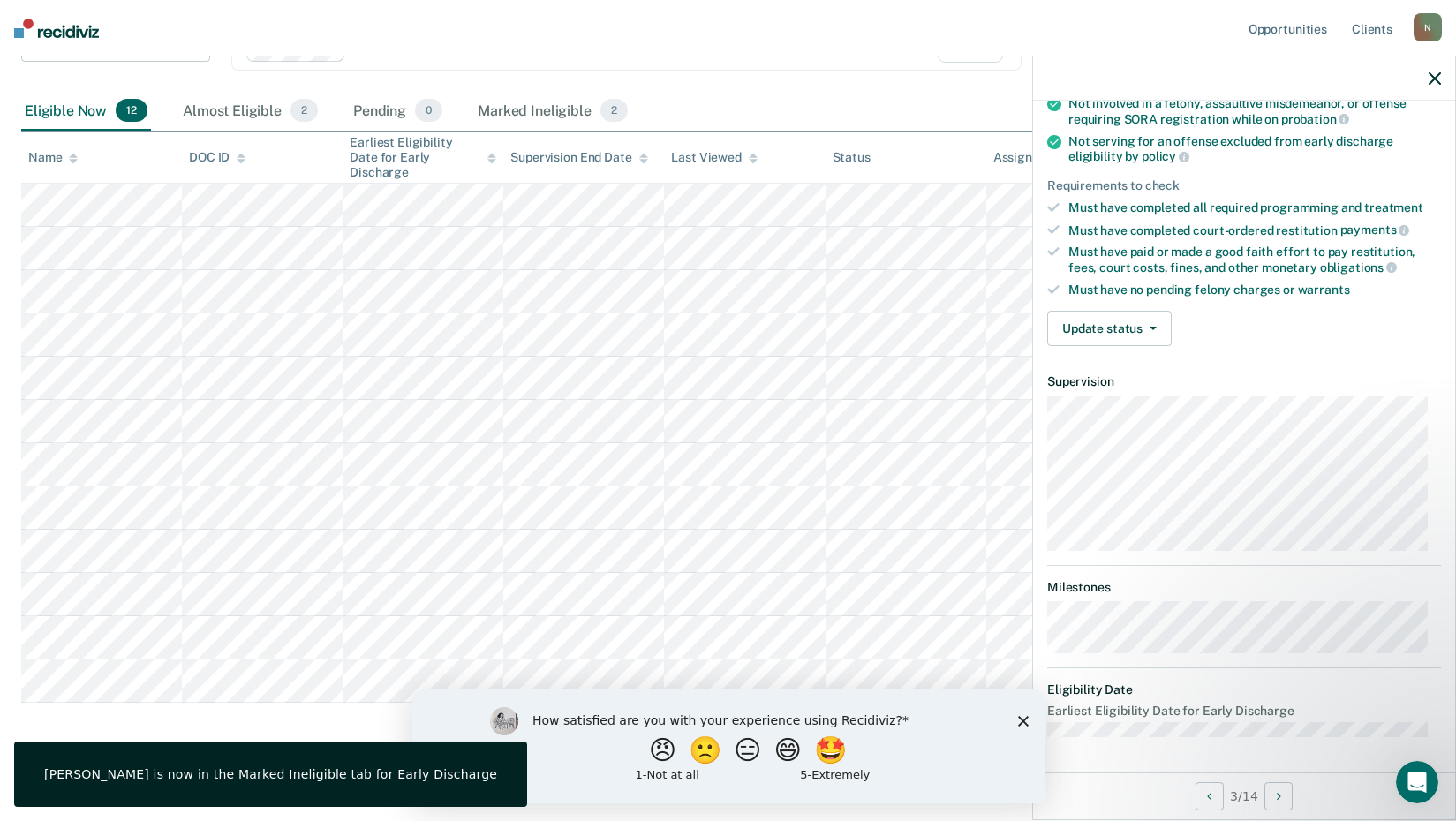
scroll to position [205, 0]
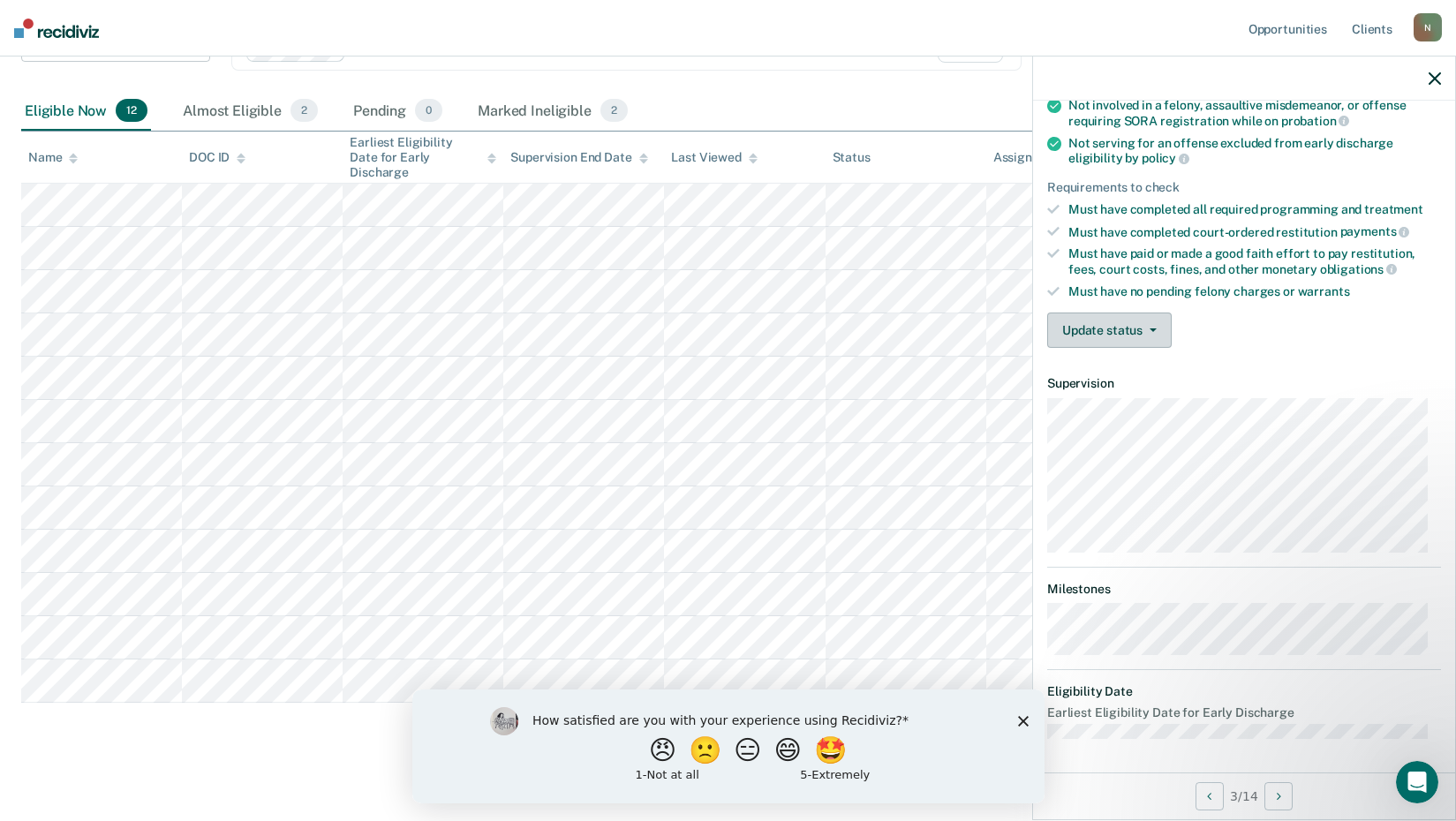
click at [1103, 330] on button "Update status" at bounding box center [1109, 330] width 125 height 35
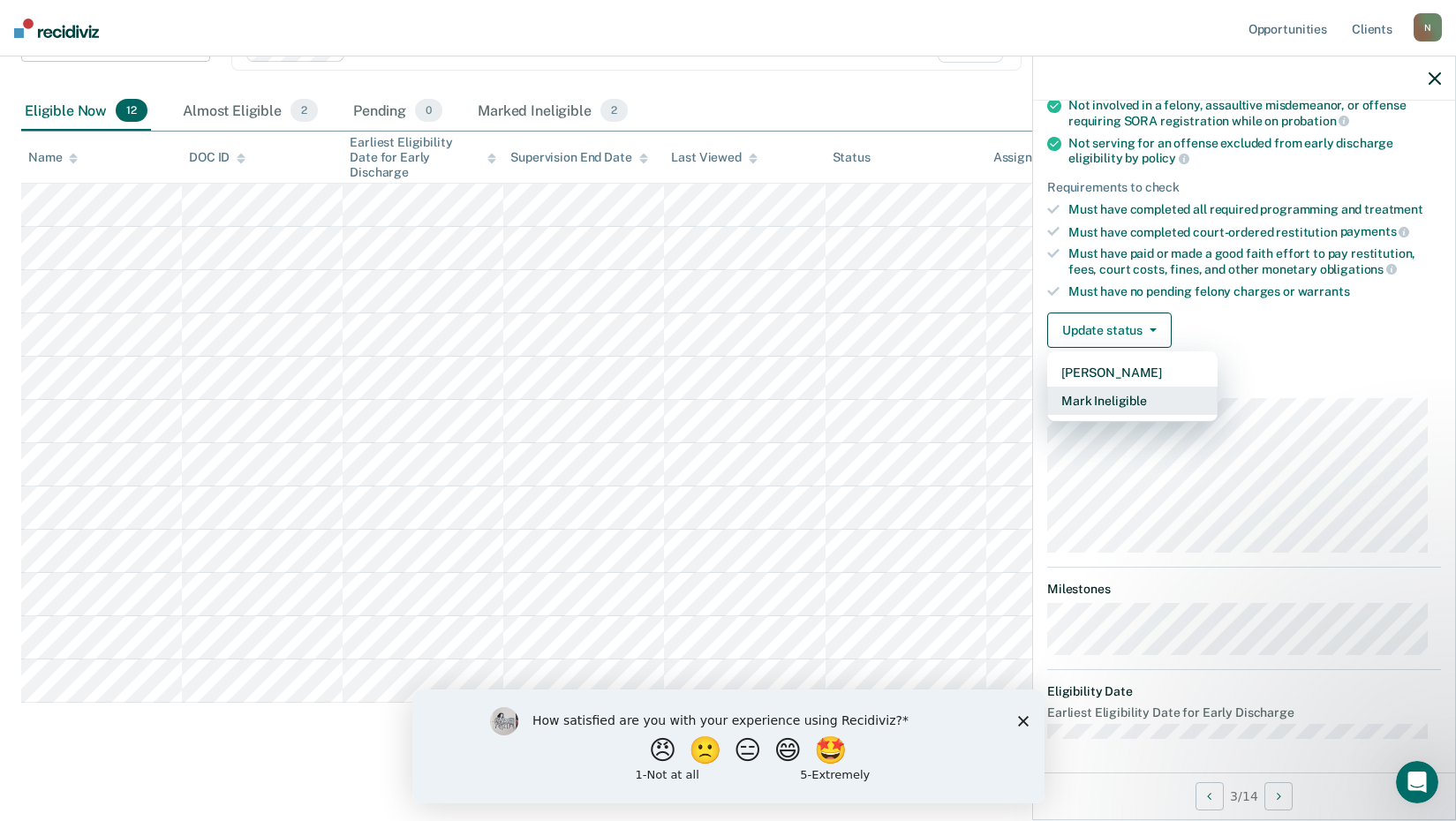
click at [1129, 400] on button "Mark Ineligible" at bounding box center [1132, 401] width 170 height 28
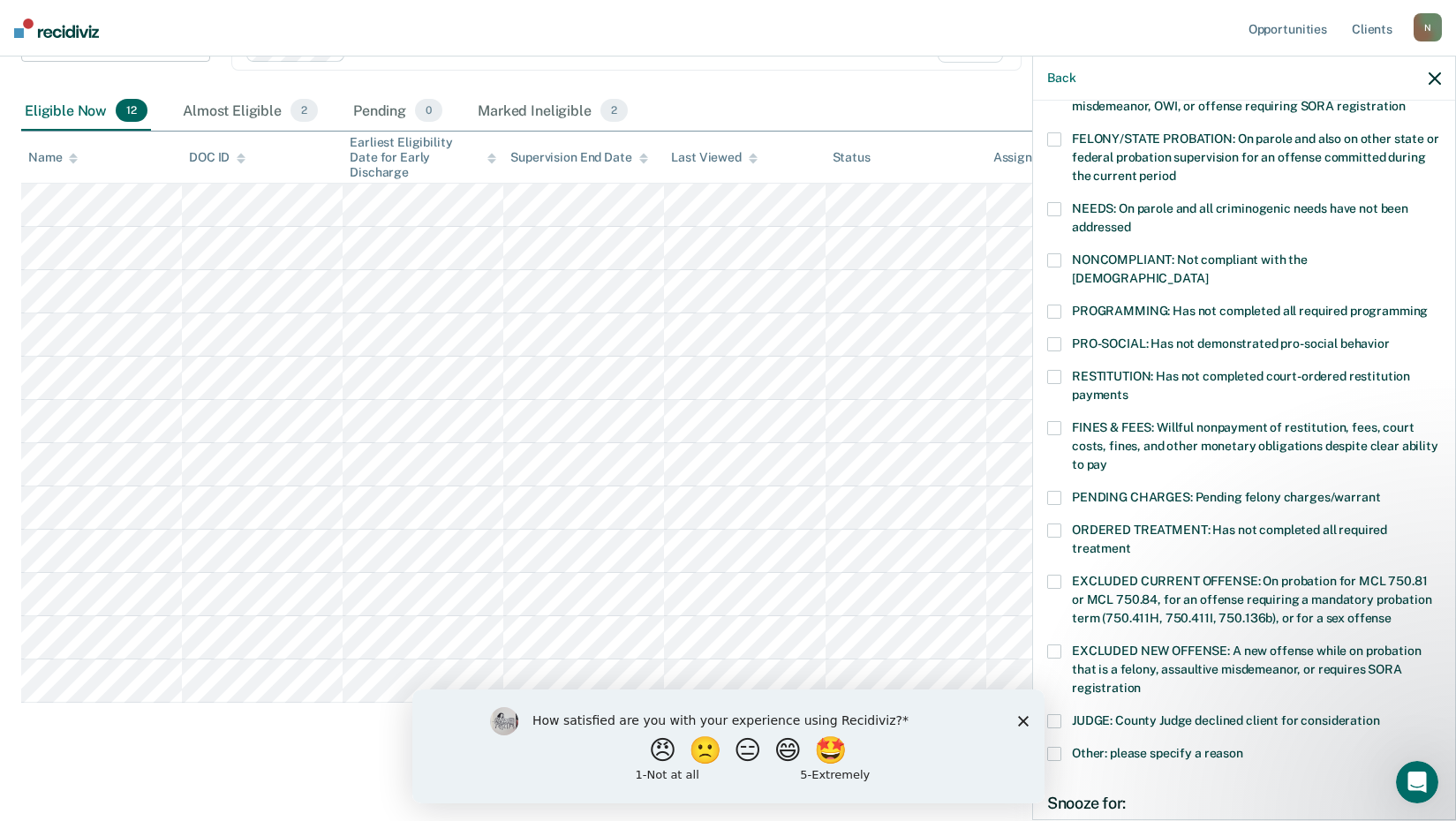
click at [1051, 422] on span at bounding box center [1054, 429] width 14 height 14
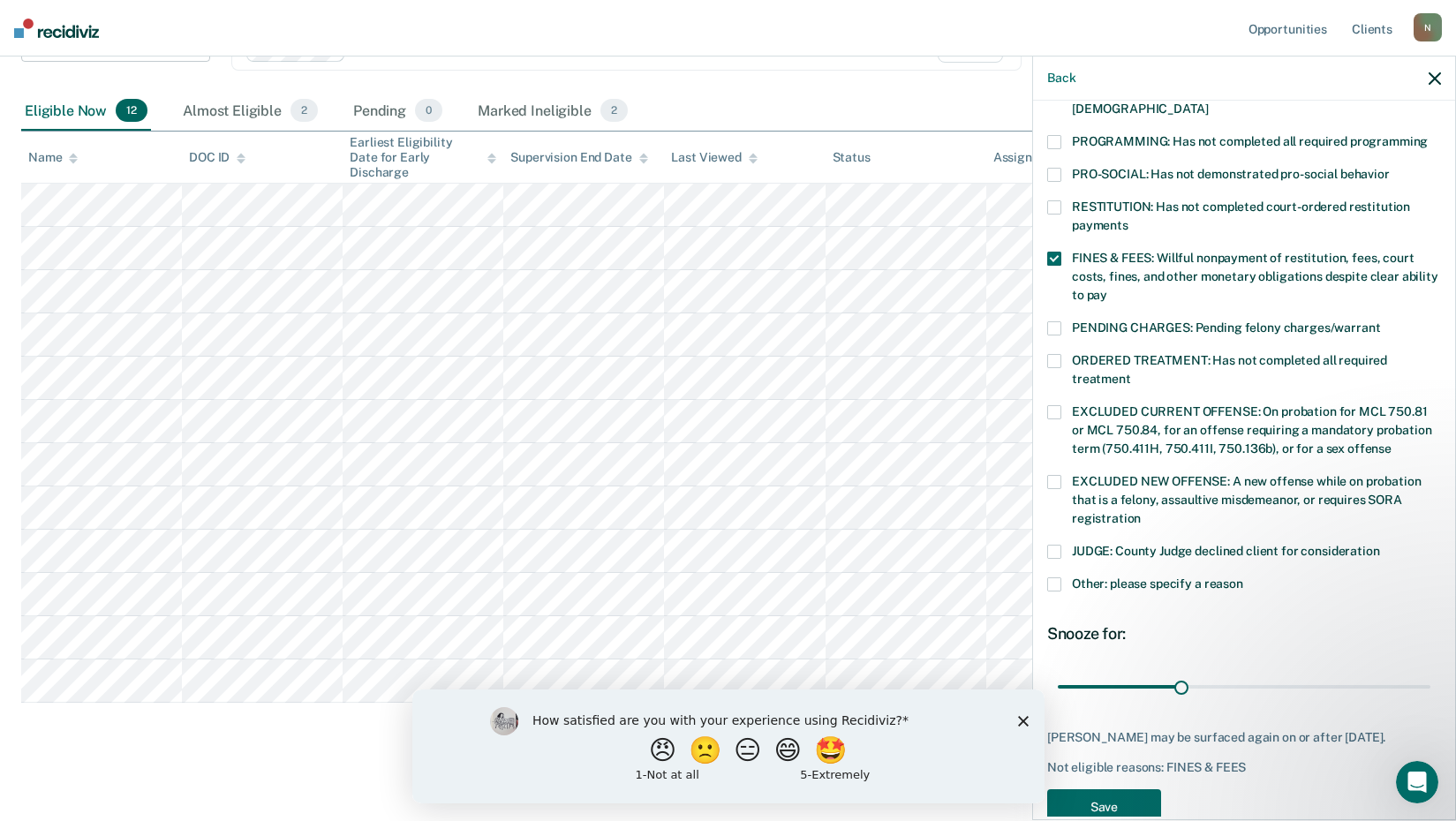
scroll to position [383, 0]
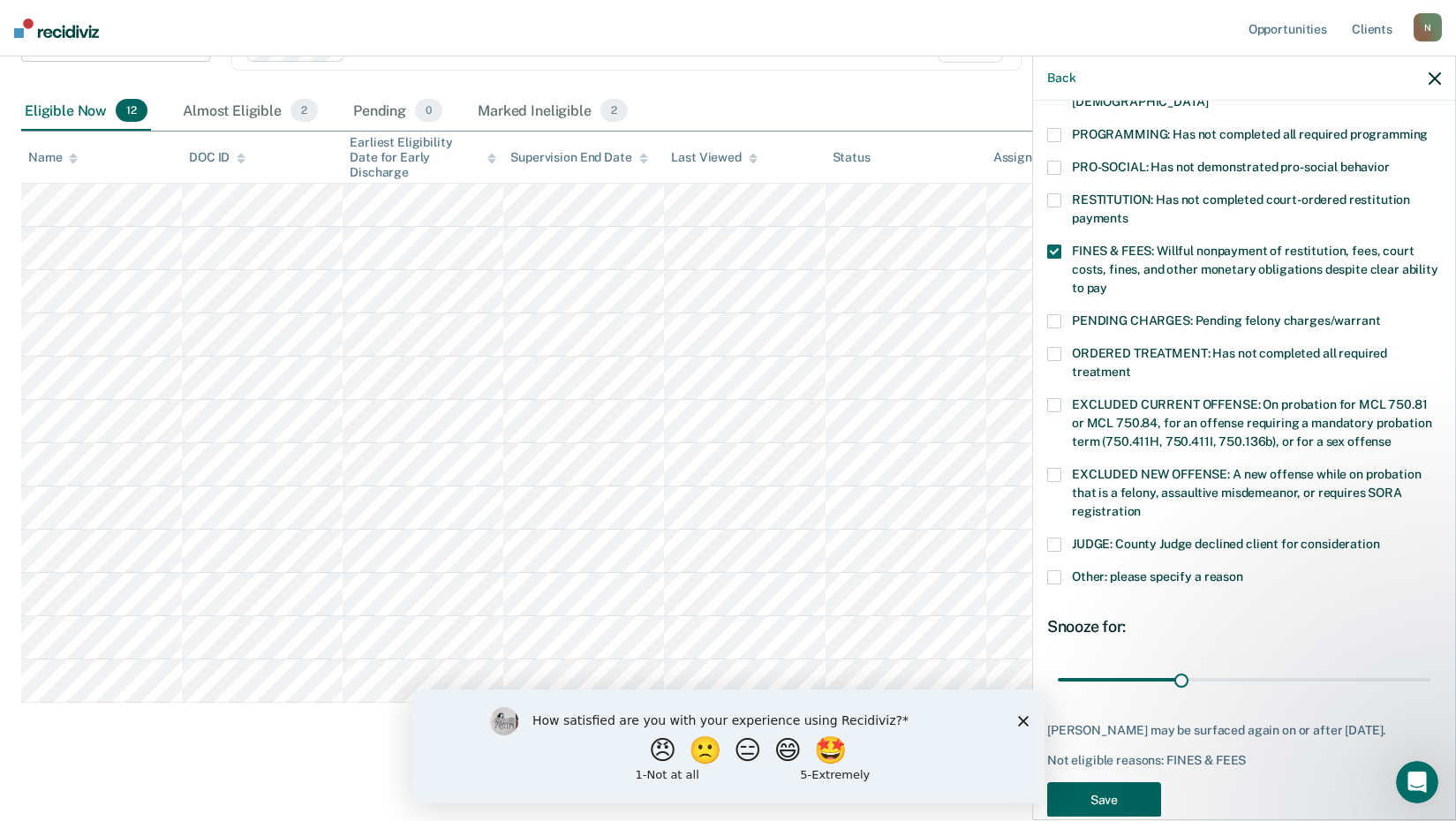
click at [1105, 794] on button "Save" at bounding box center [1104, 800] width 114 height 36
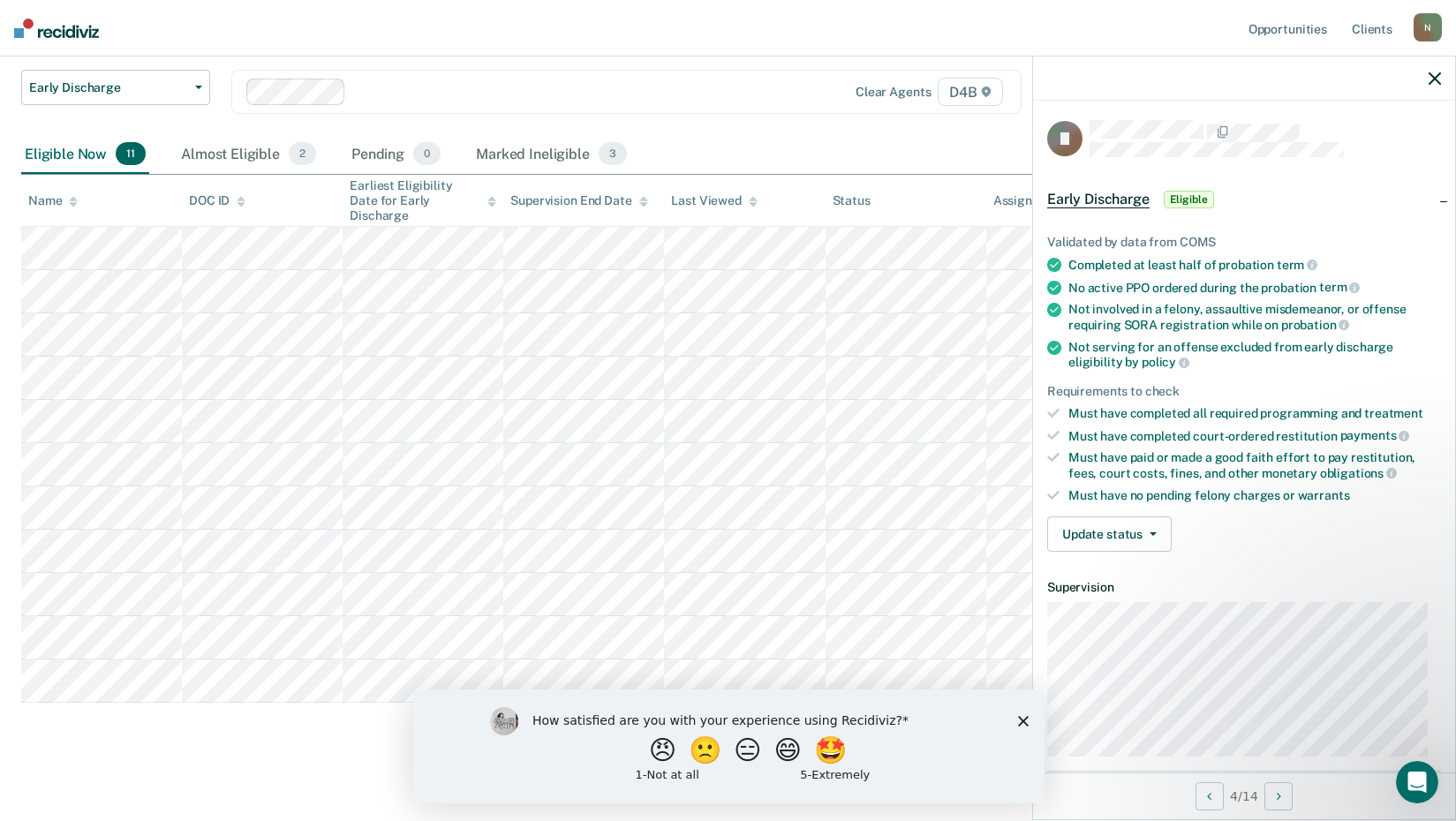
scroll to position [0, 0]
click at [1094, 534] on button "Update status" at bounding box center [1109, 536] width 125 height 35
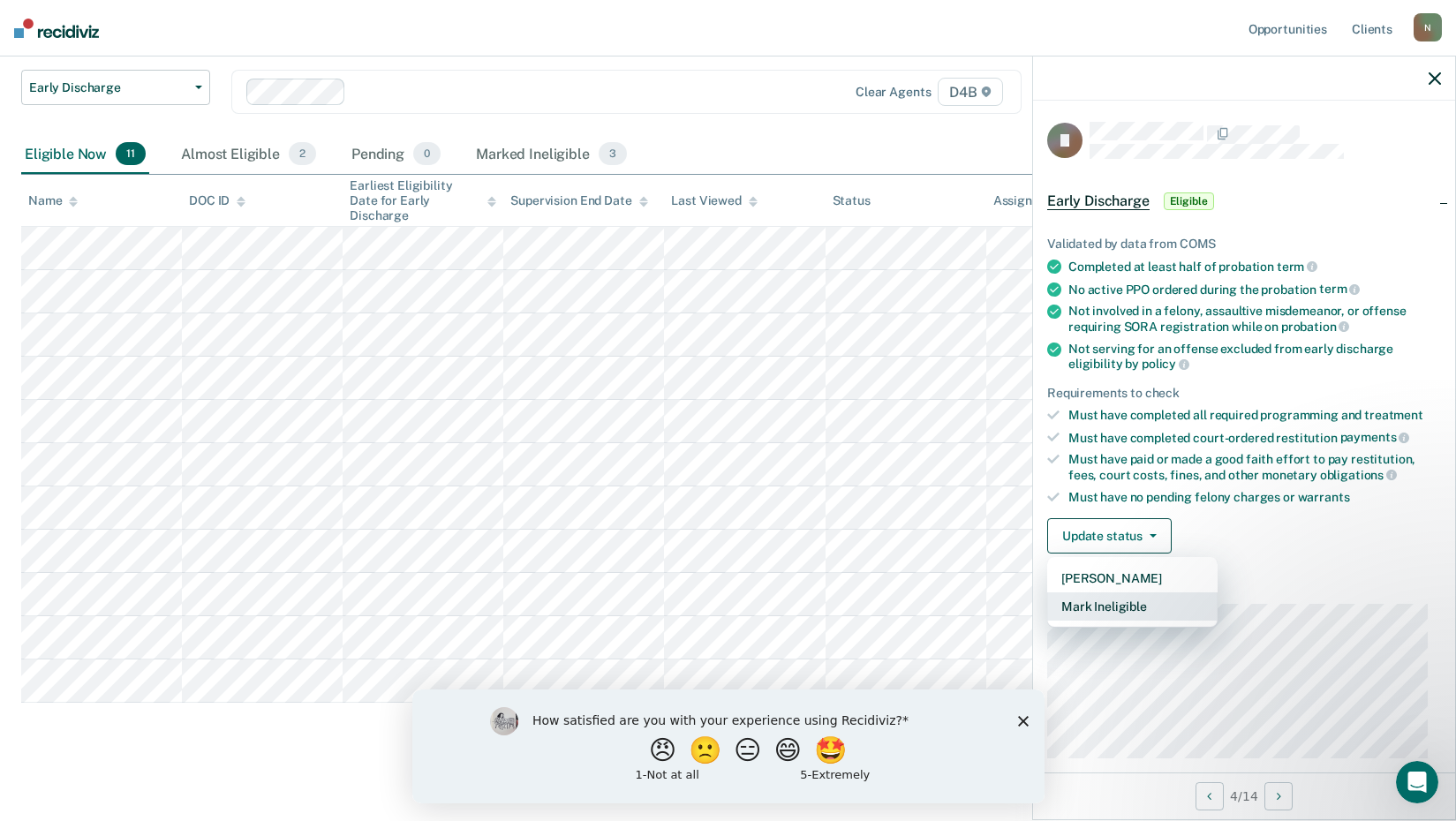
click at [1129, 604] on button "Mark Ineligible" at bounding box center [1132, 607] width 170 height 28
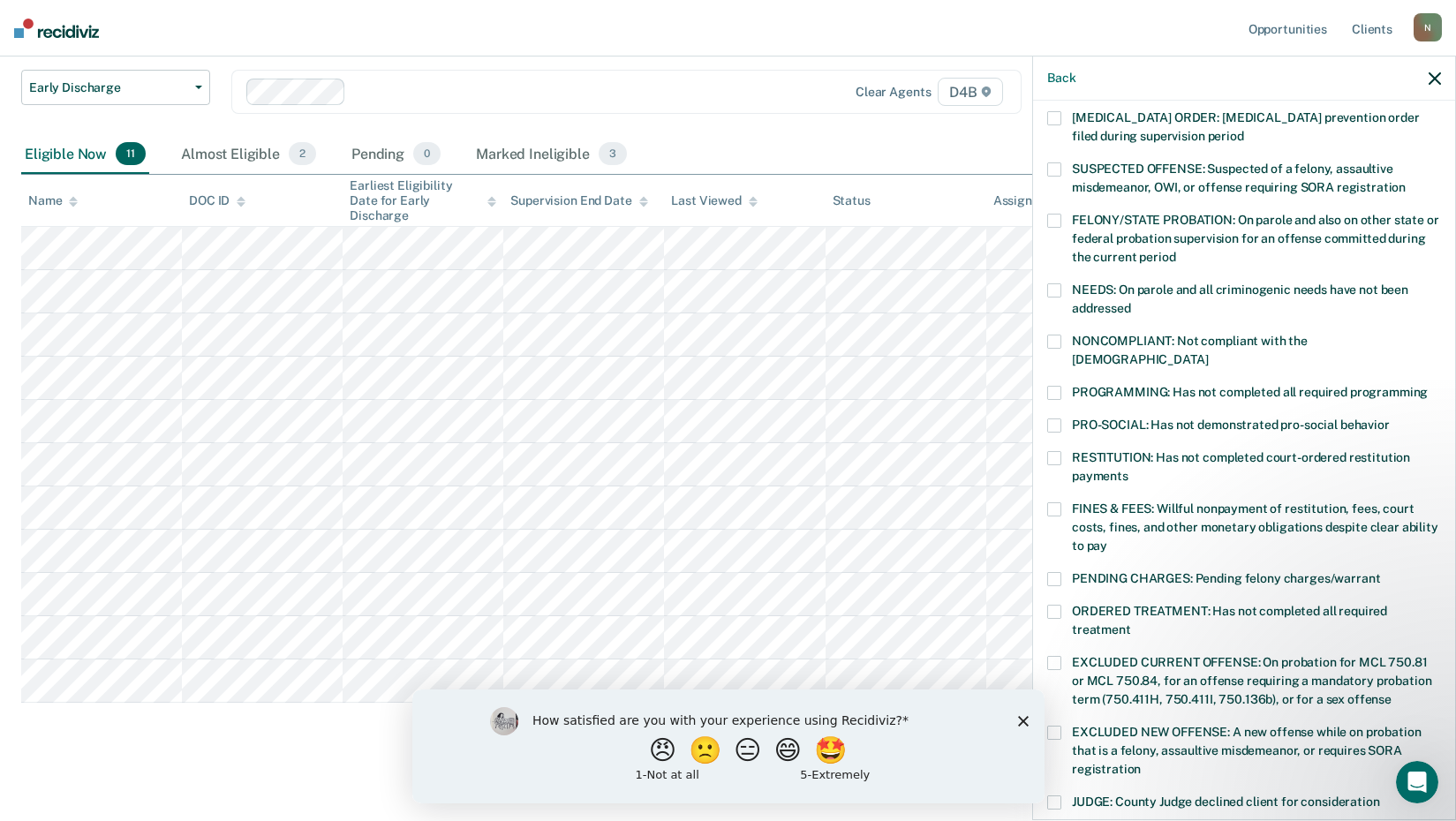
scroll to position [176, 0]
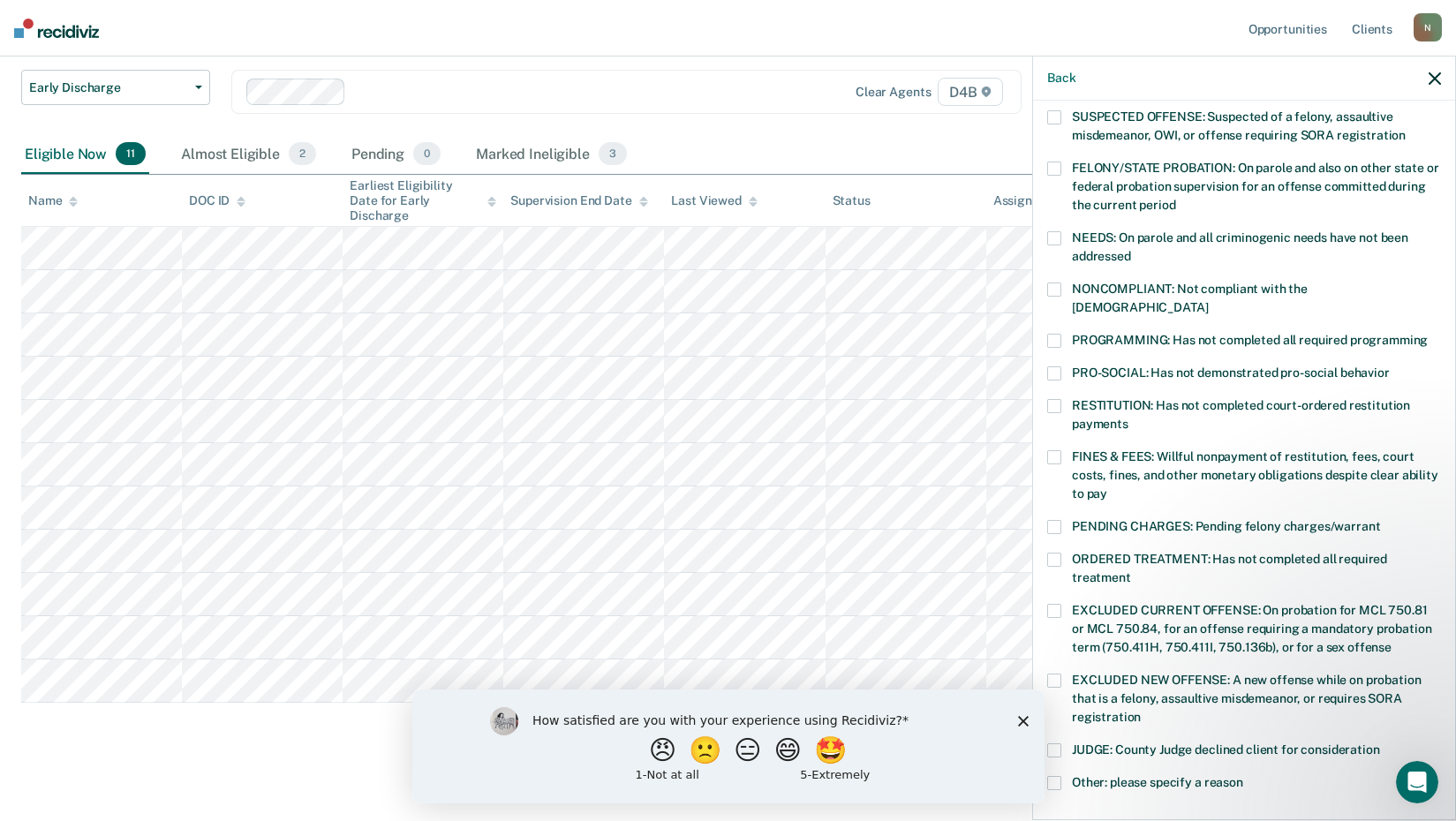
drag, startPoint x: 1054, startPoint y: 435, endPoint x: 1077, endPoint y: 504, distance: 72.7
click at [1052, 450] on span at bounding box center [1054, 457] width 14 height 14
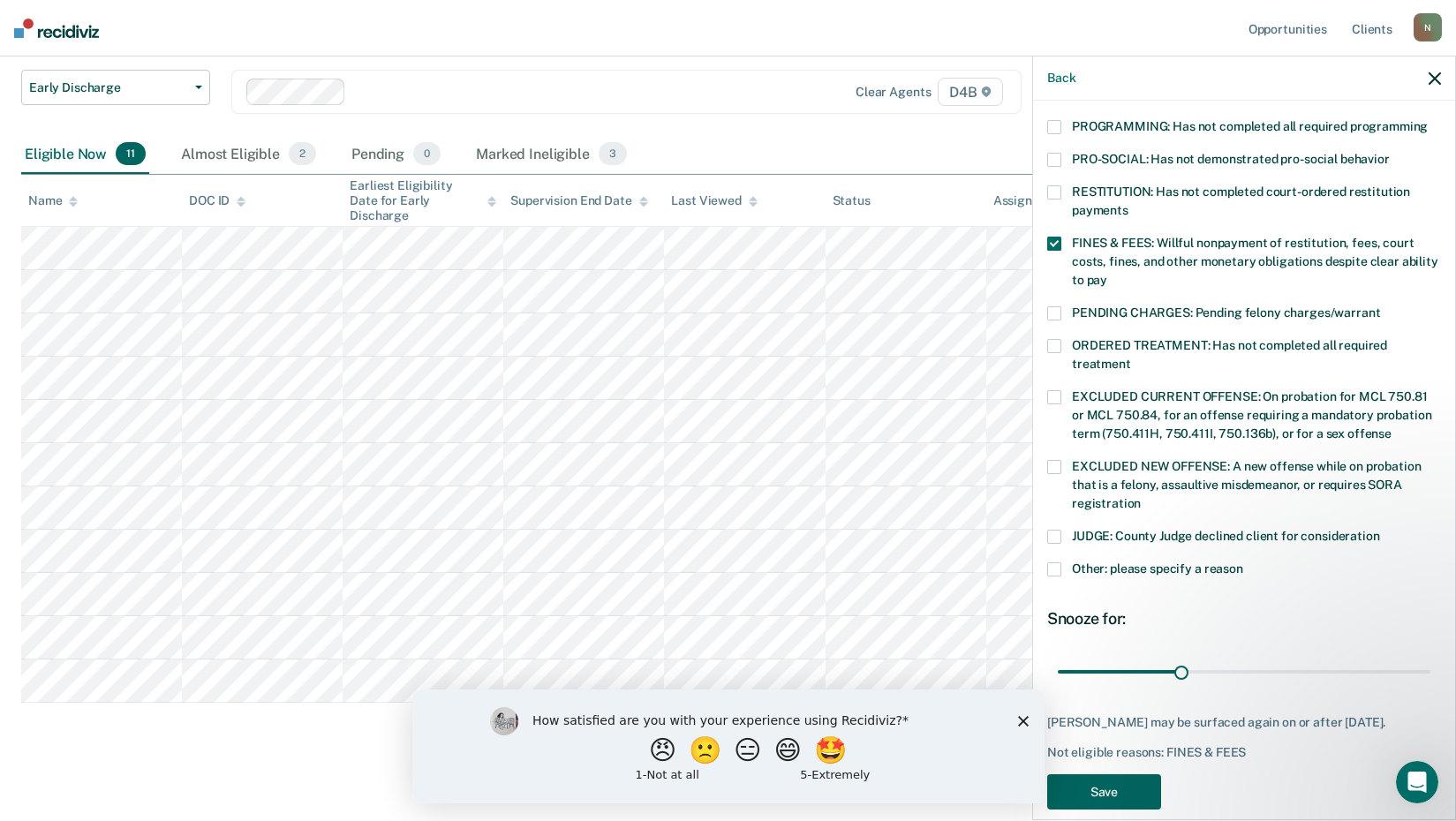
scroll to position [410, 0]
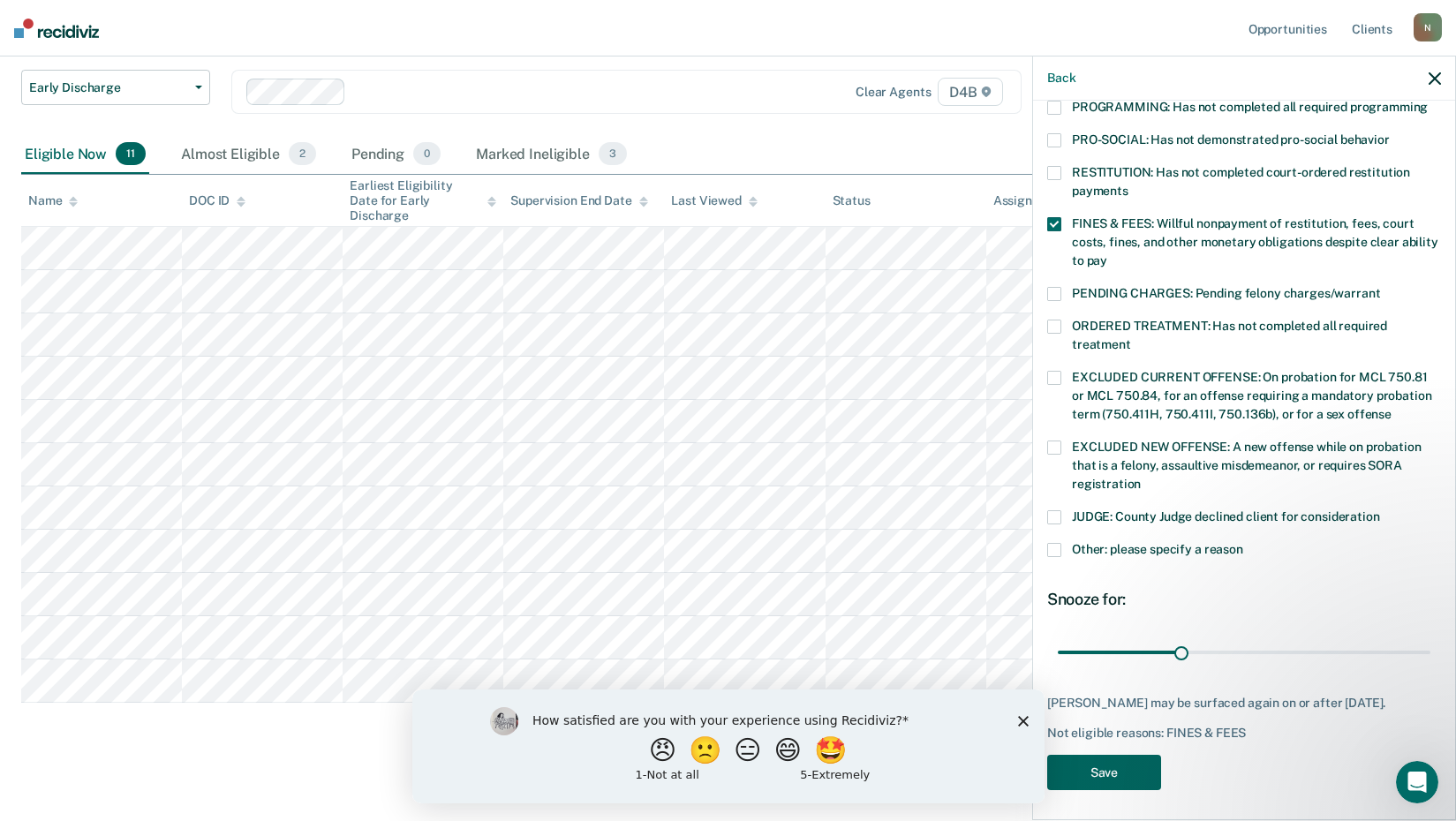
click at [1111, 763] on button "Save" at bounding box center [1104, 772] width 114 height 36
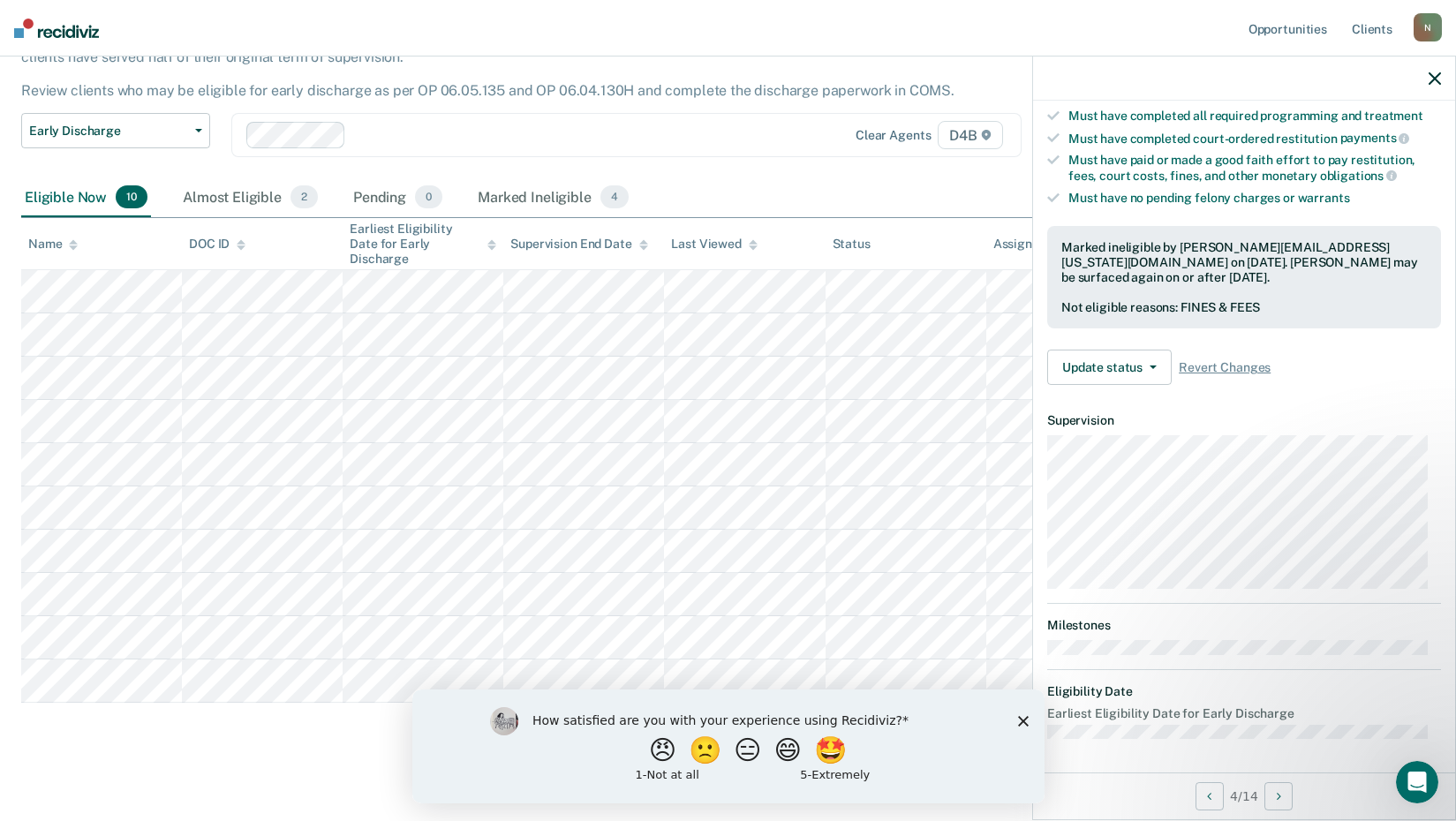
scroll to position [205, 0]
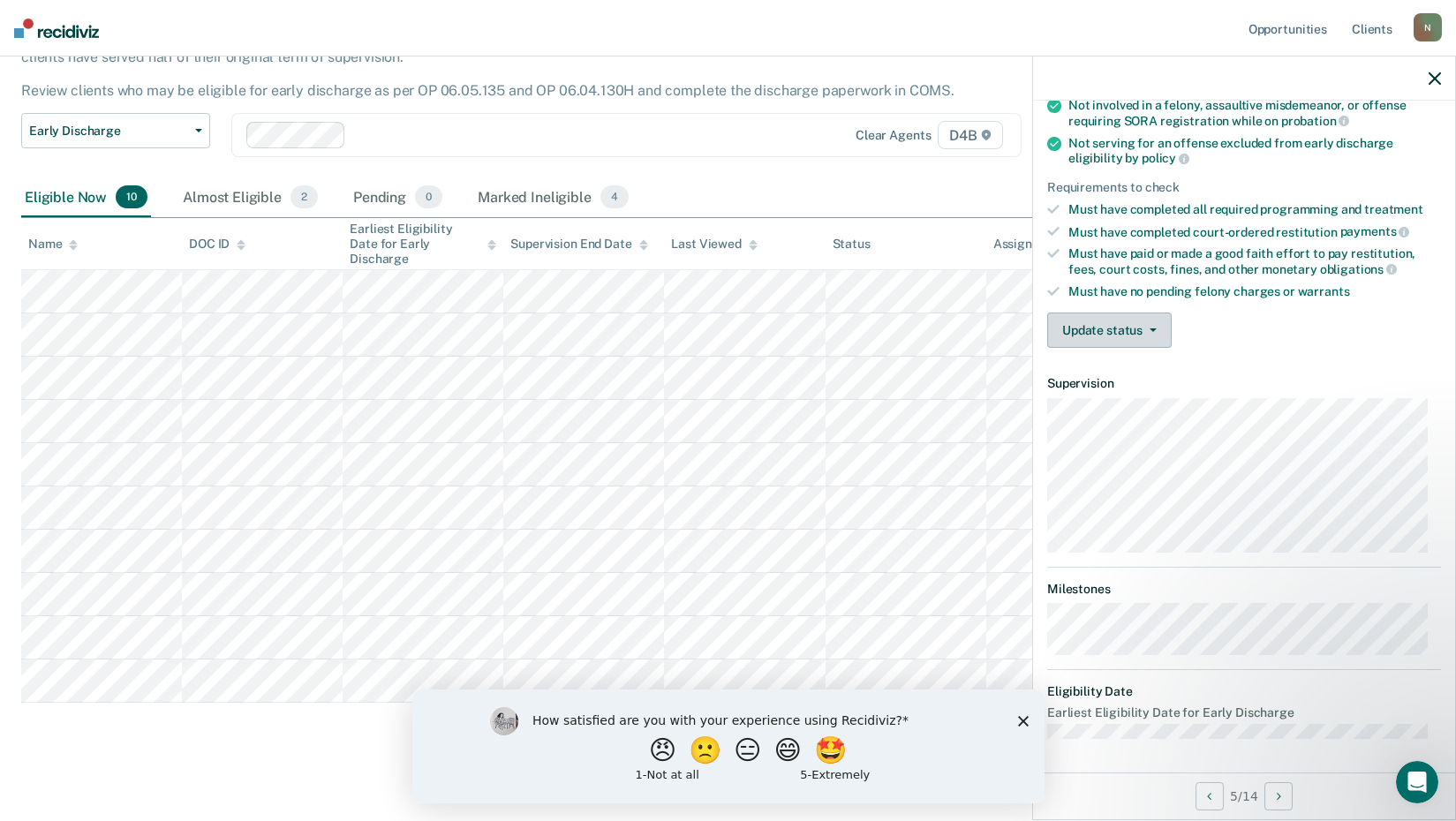
click at [1111, 326] on button "Update status" at bounding box center [1109, 330] width 125 height 35
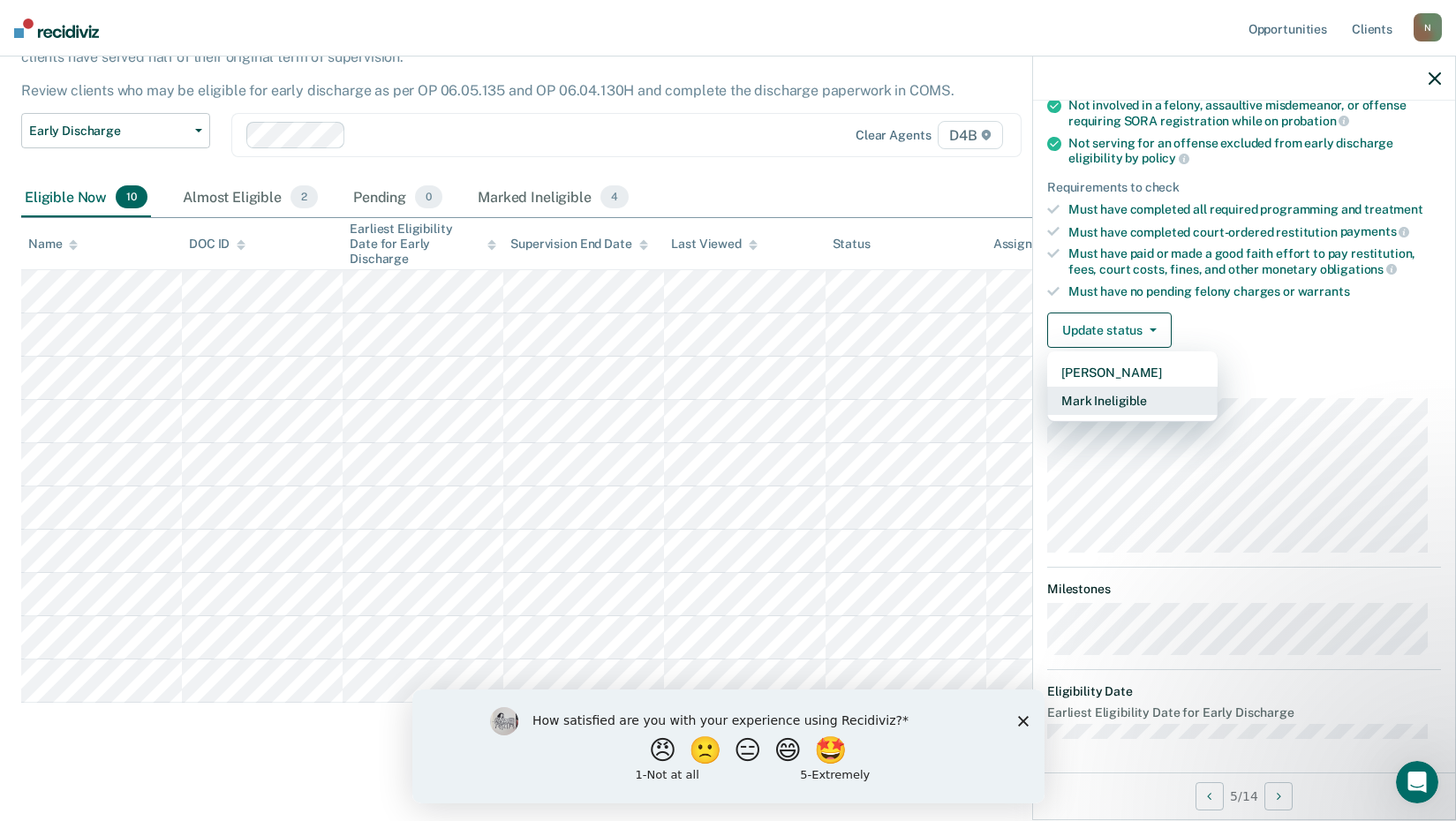
click at [1124, 393] on button "Mark Ineligible" at bounding box center [1132, 401] width 170 height 28
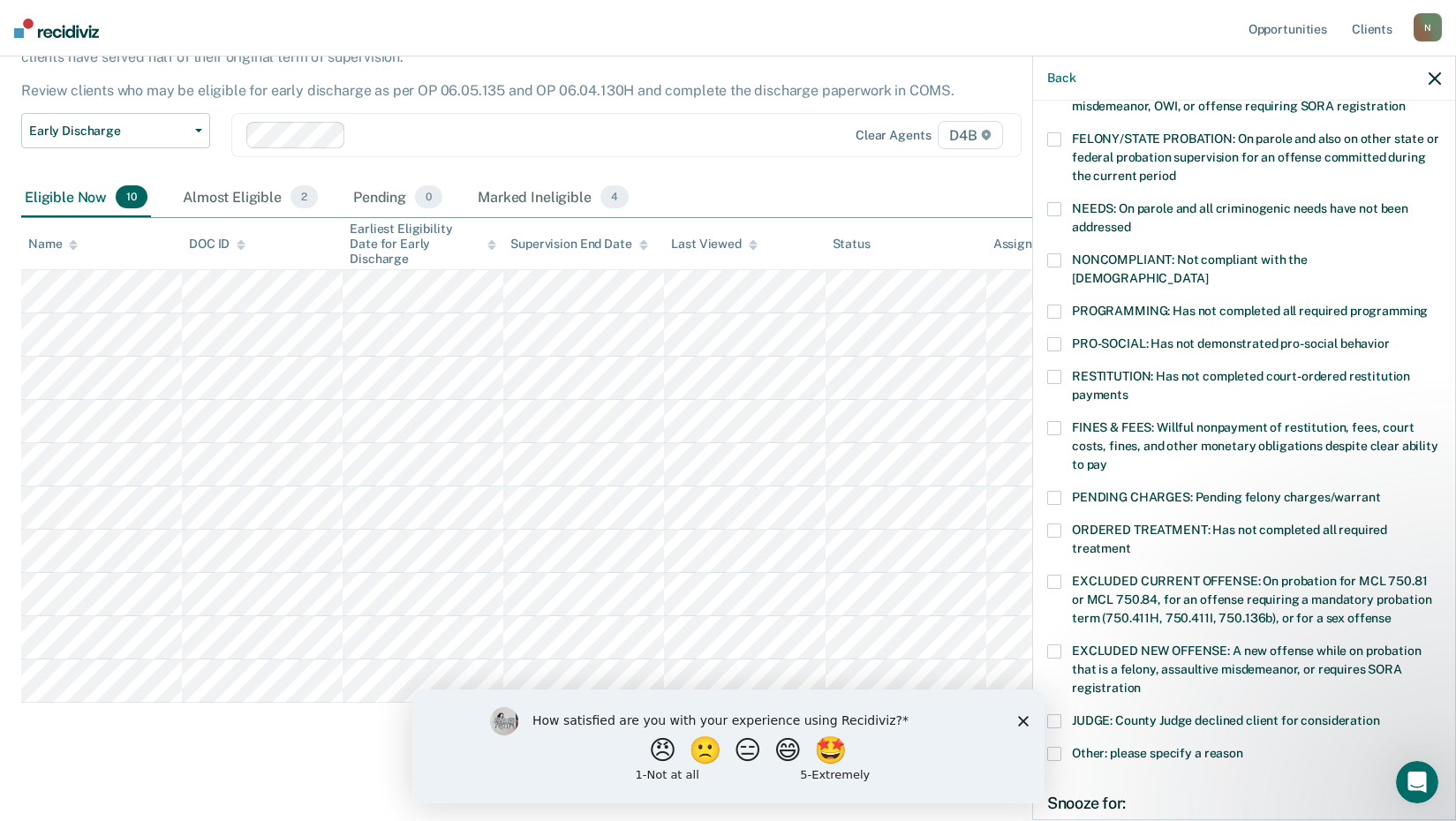
click at [1053, 422] on span at bounding box center [1054, 429] width 14 height 14
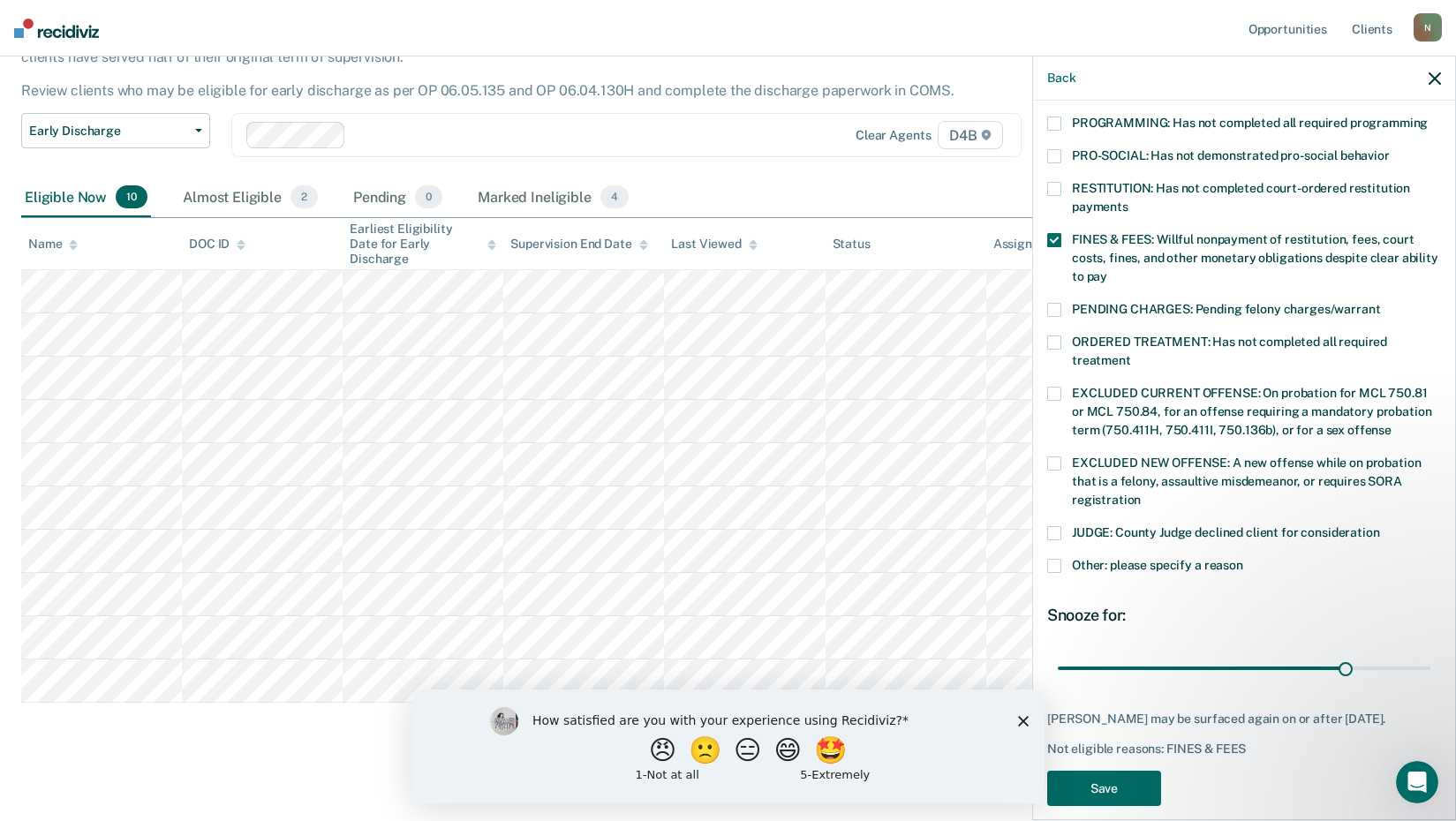
scroll to position [410, 0]
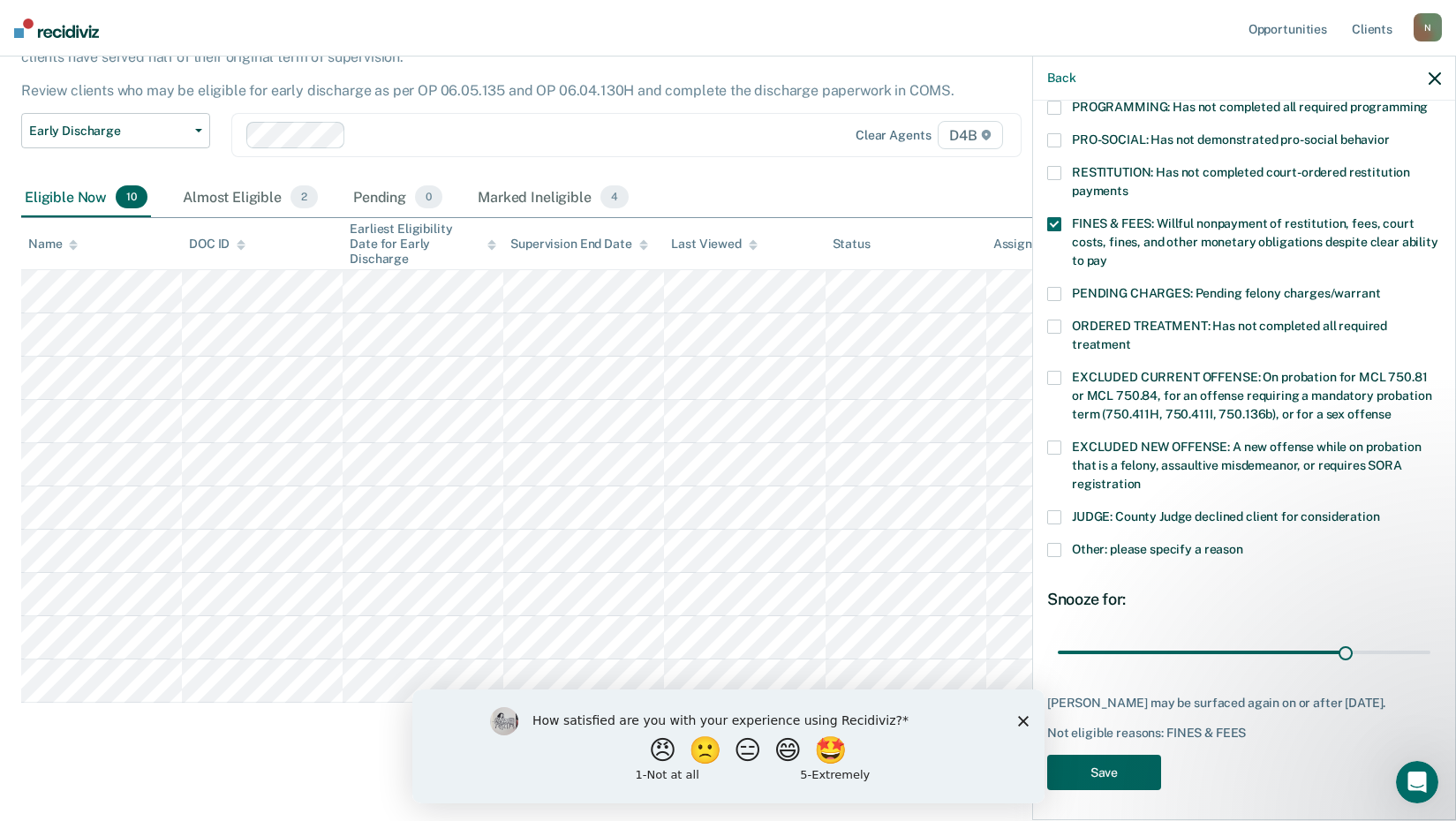
click at [1104, 759] on button "Save" at bounding box center [1104, 772] width 114 height 36
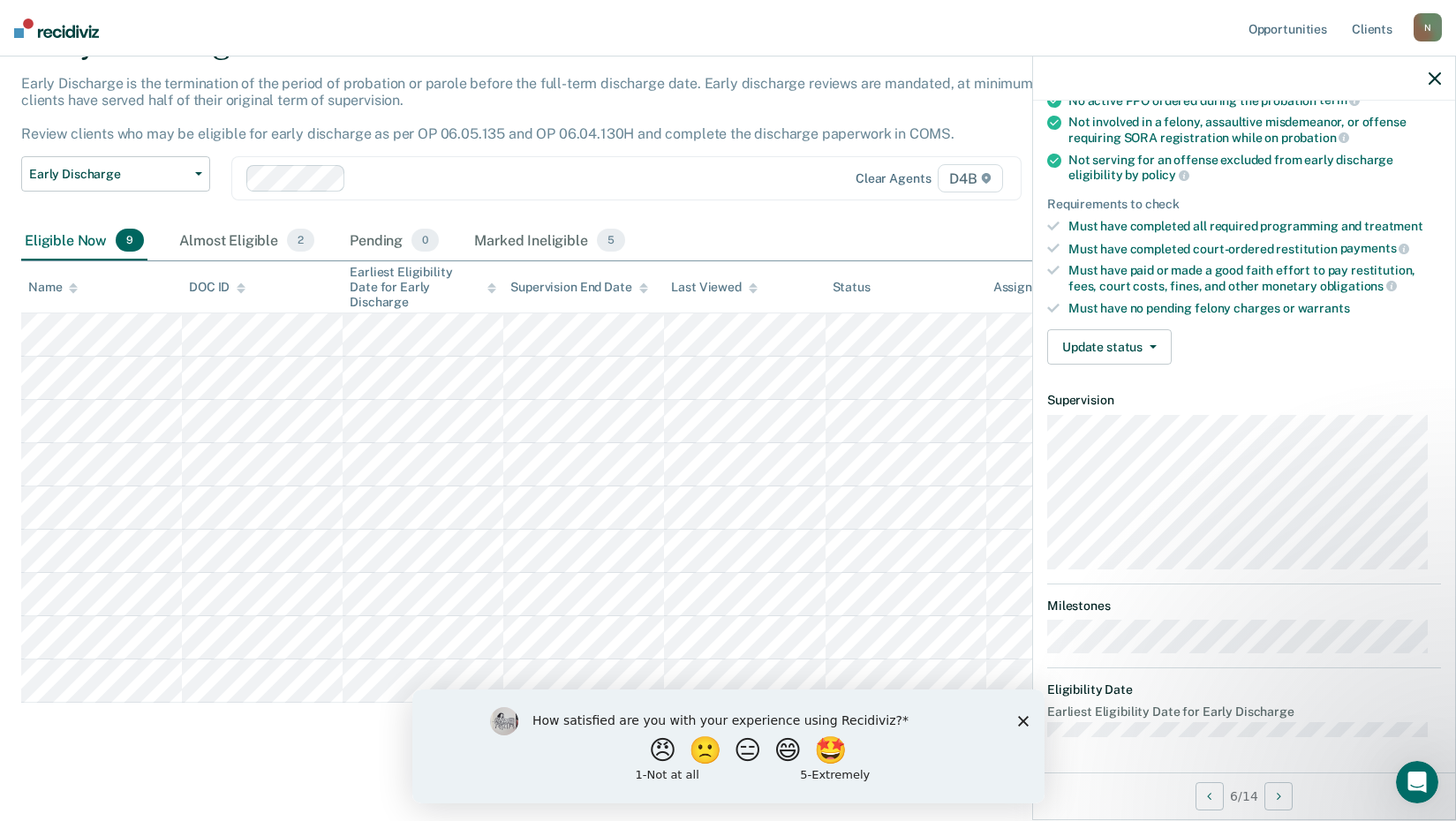
scroll to position [187, 0]
click at [1099, 345] on button "Update status" at bounding box center [1109, 349] width 125 height 35
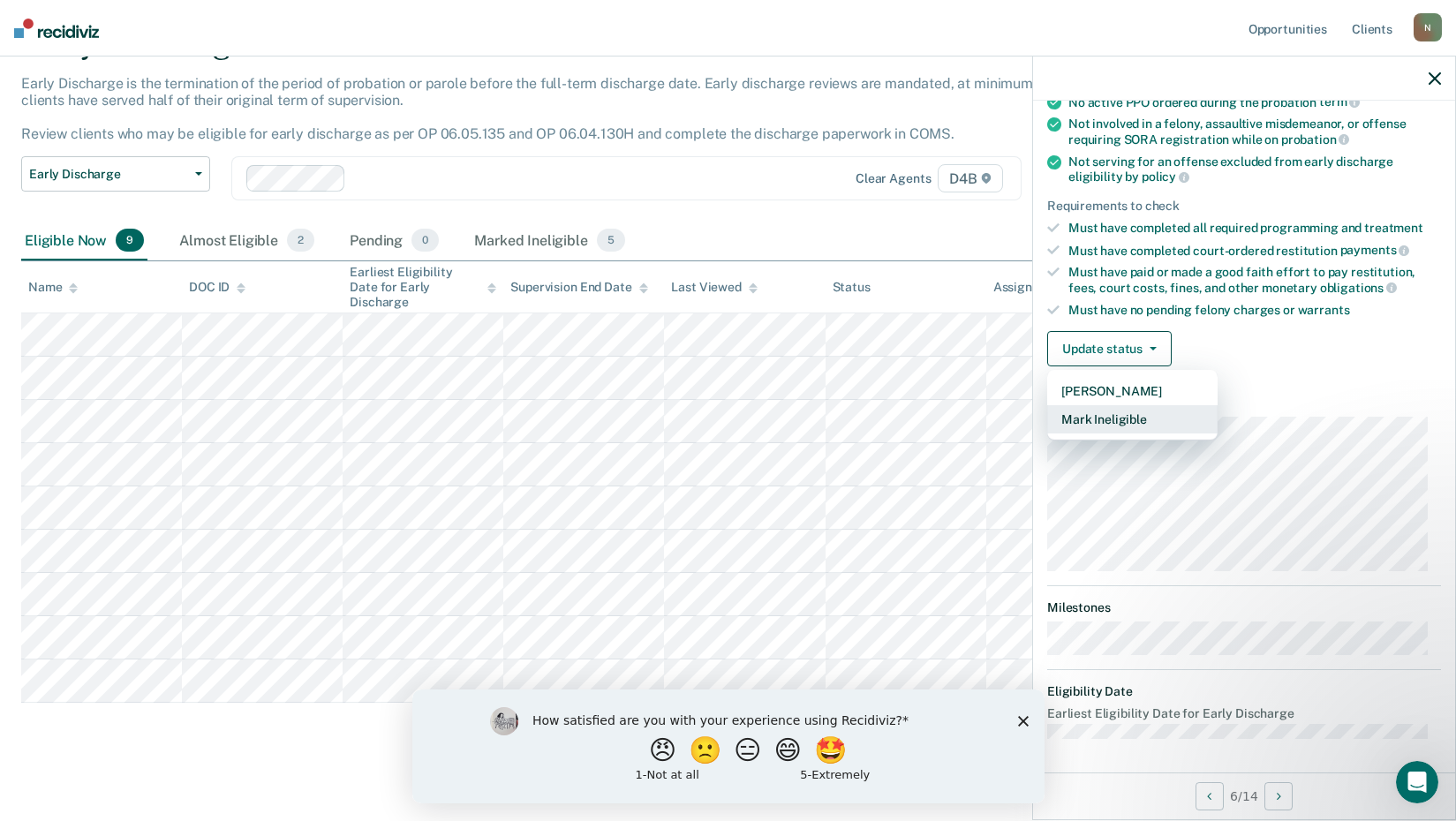
click at [1108, 421] on button "Mark Ineligible" at bounding box center [1132, 420] width 170 height 28
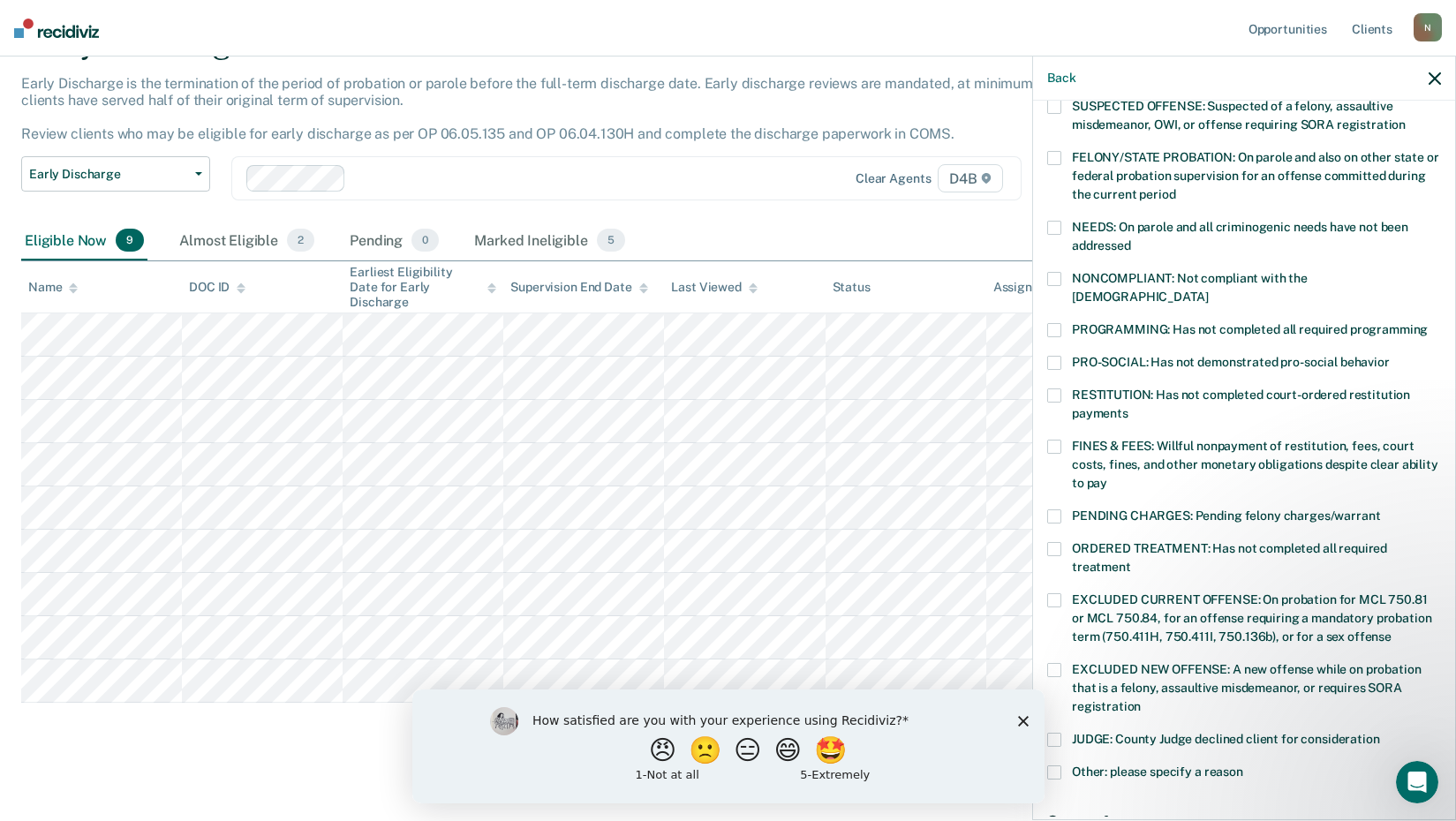
click at [1053, 439] on span at bounding box center [1054, 446] width 14 height 14
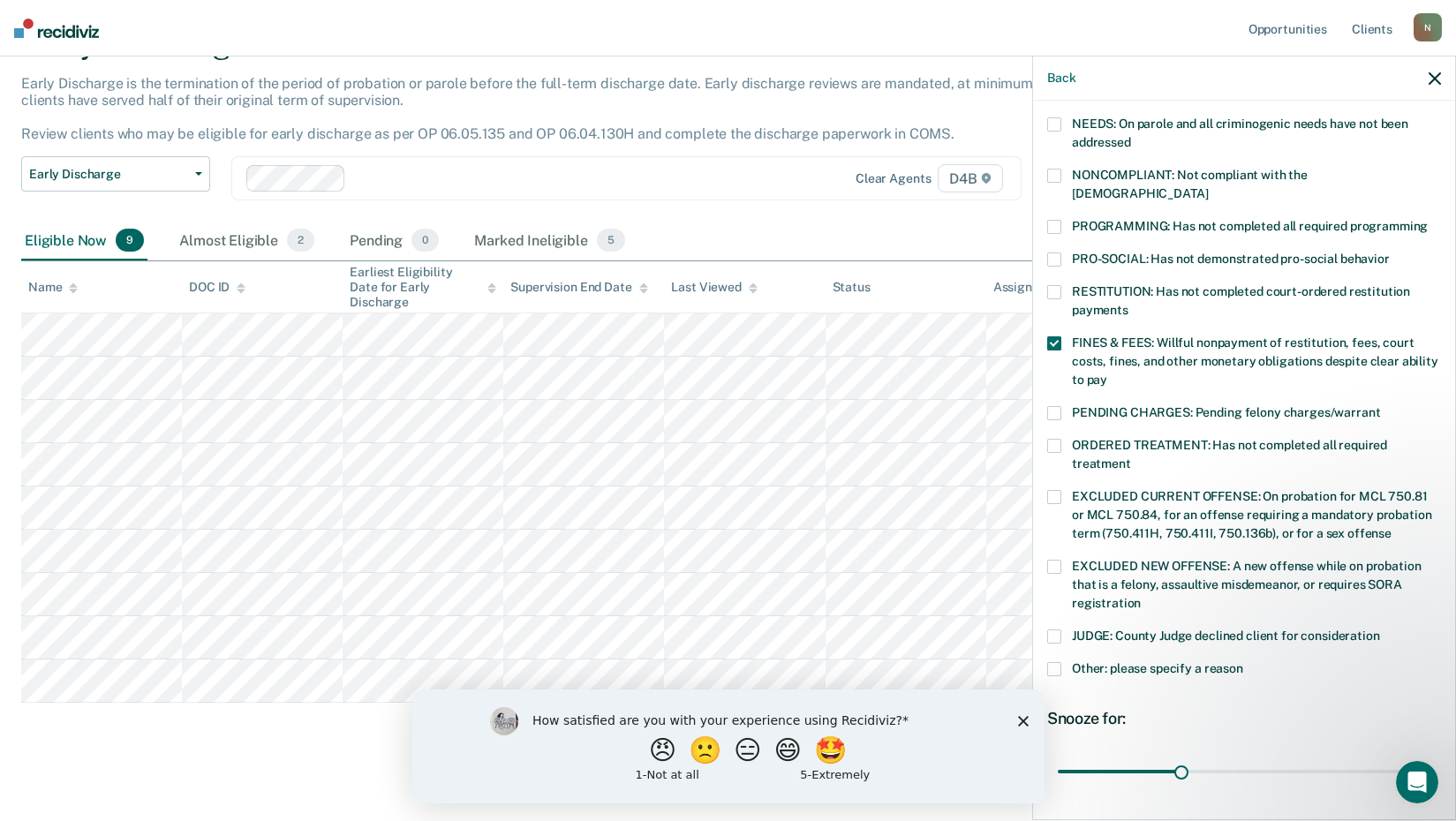
scroll to position [410, 0]
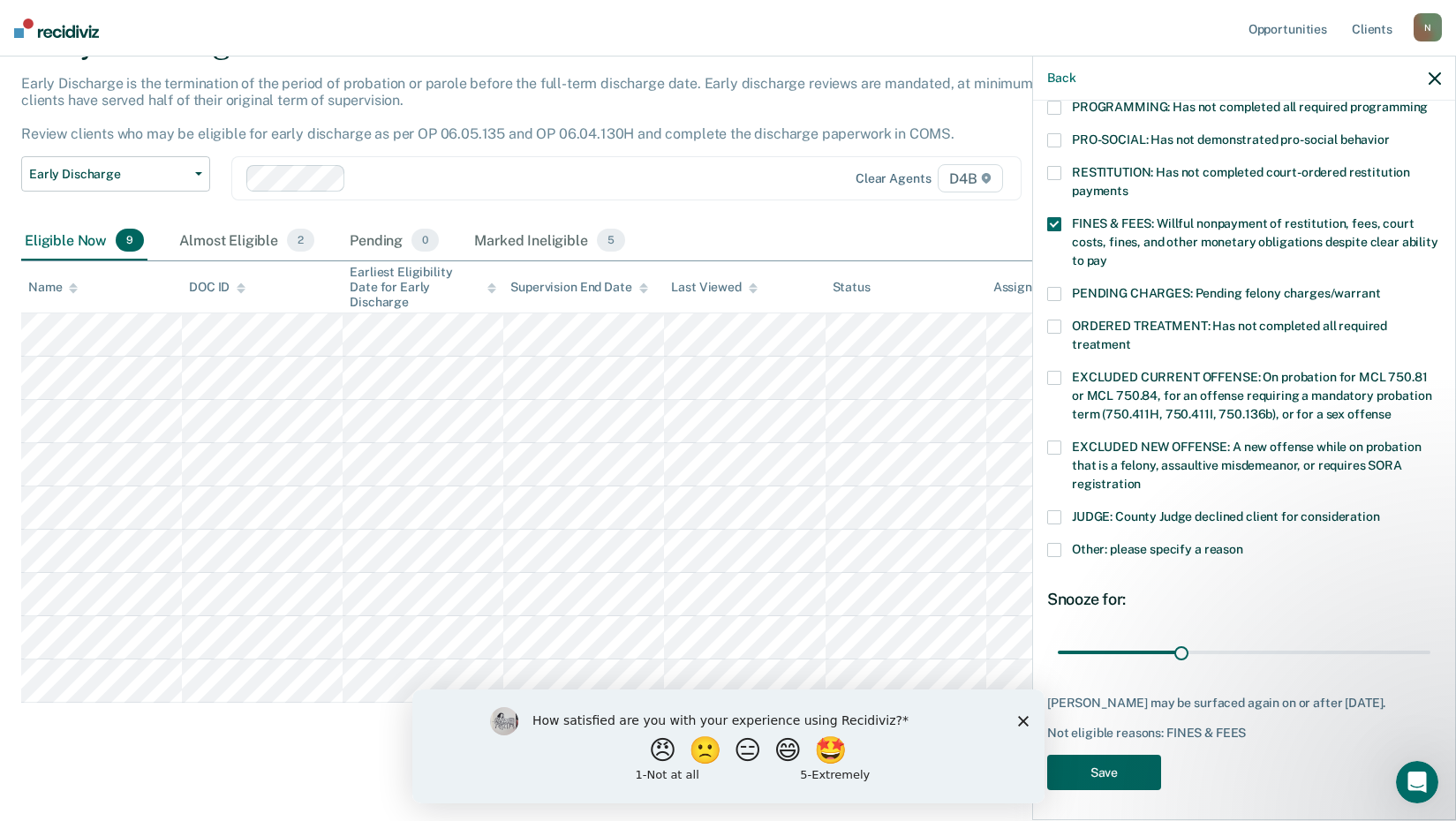
click at [1123, 763] on button "Save" at bounding box center [1104, 772] width 114 height 36
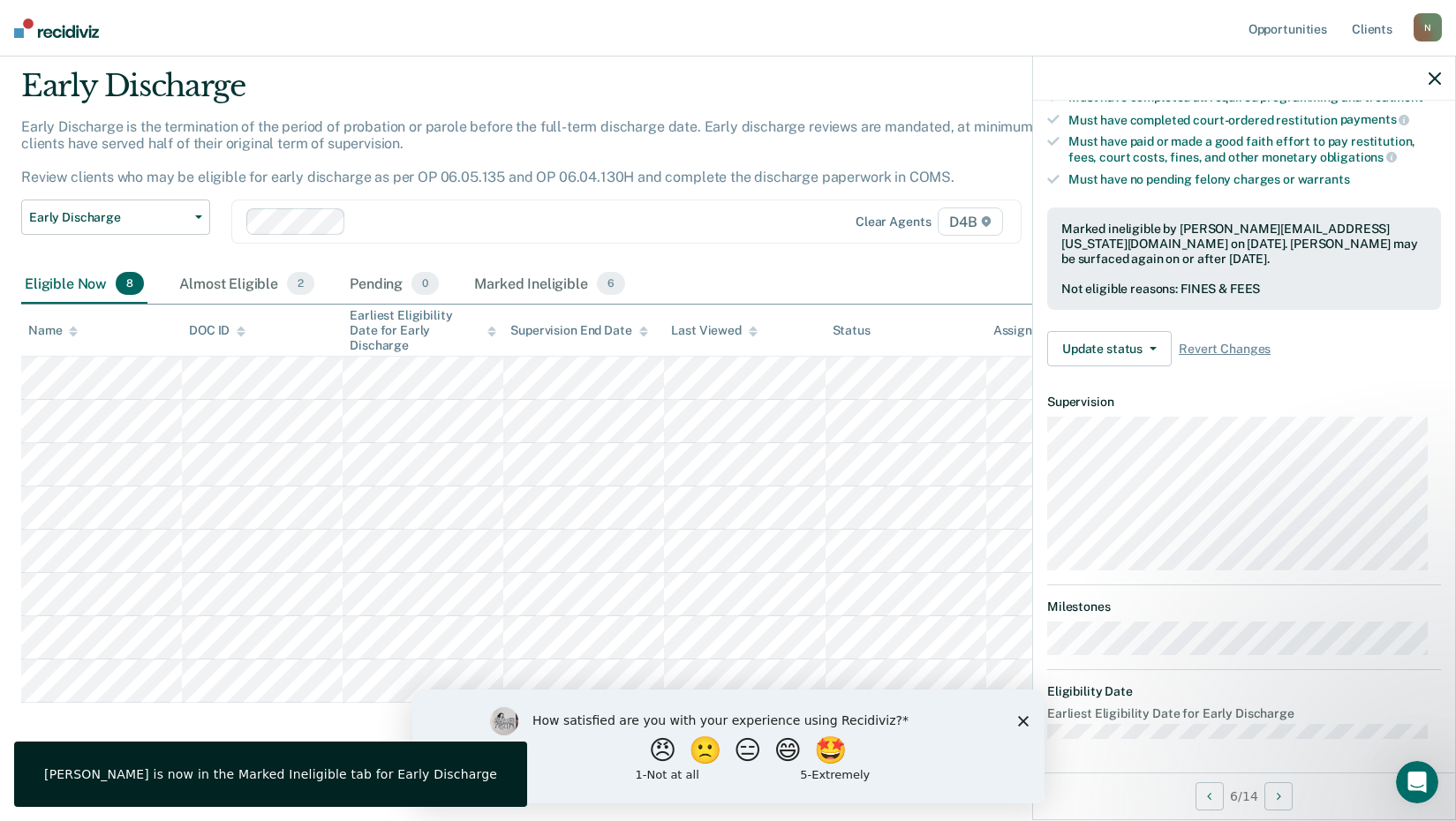
scroll to position [187, 0]
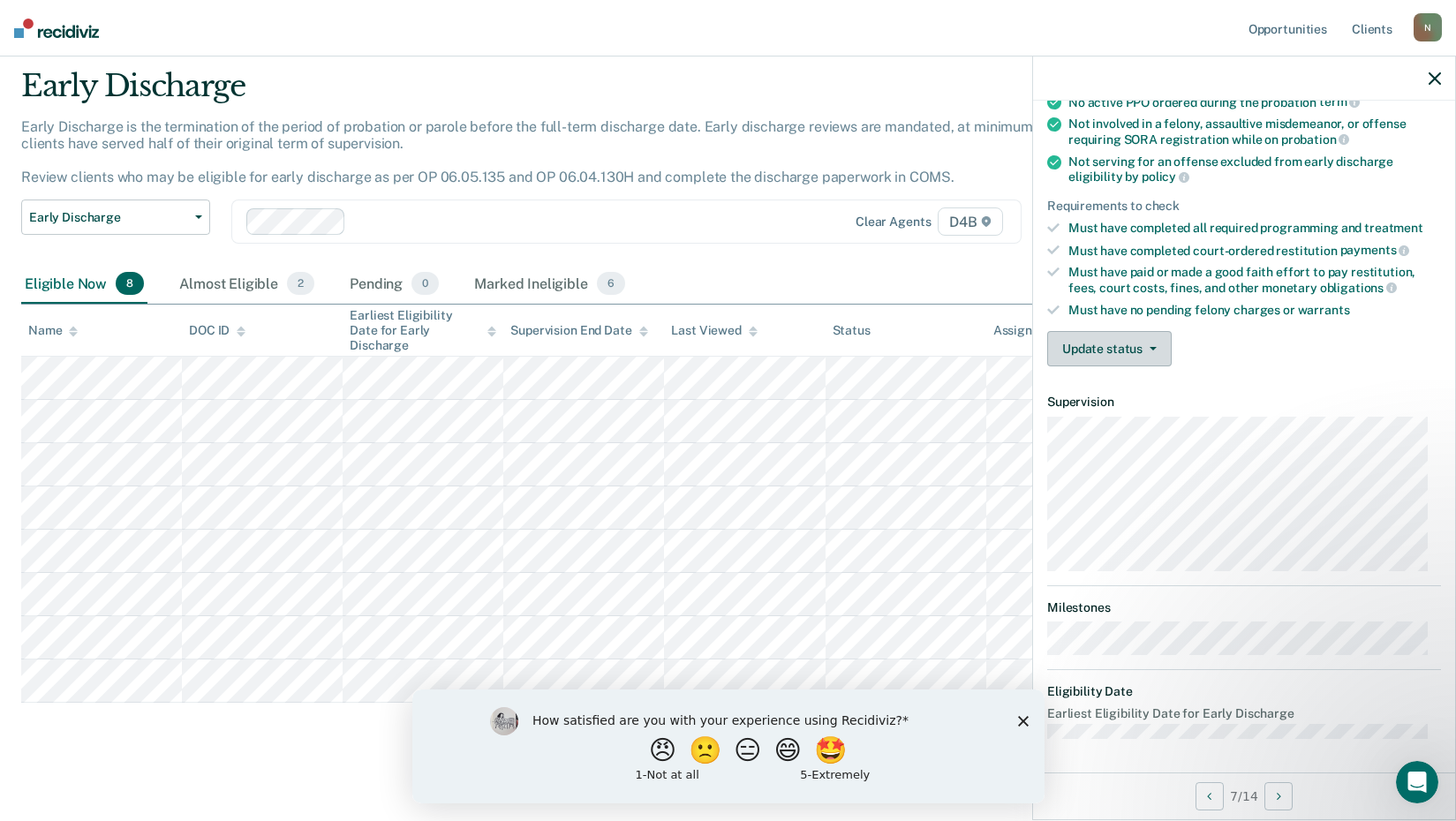
click at [1092, 346] on button "Update status" at bounding box center [1109, 349] width 125 height 35
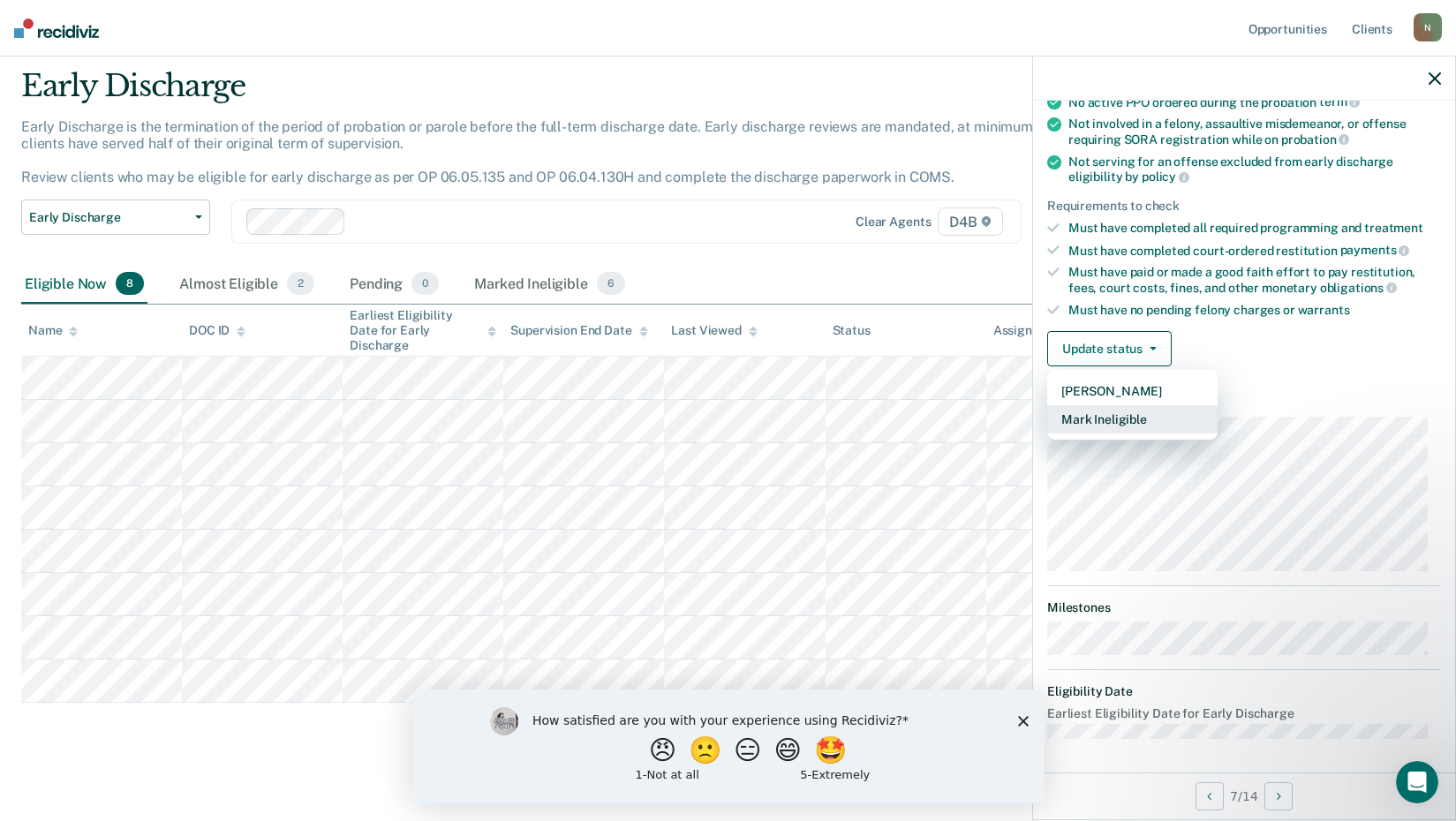
click at [1110, 416] on button "Mark Ineligible" at bounding box center [1132, 420] width 170 height 28
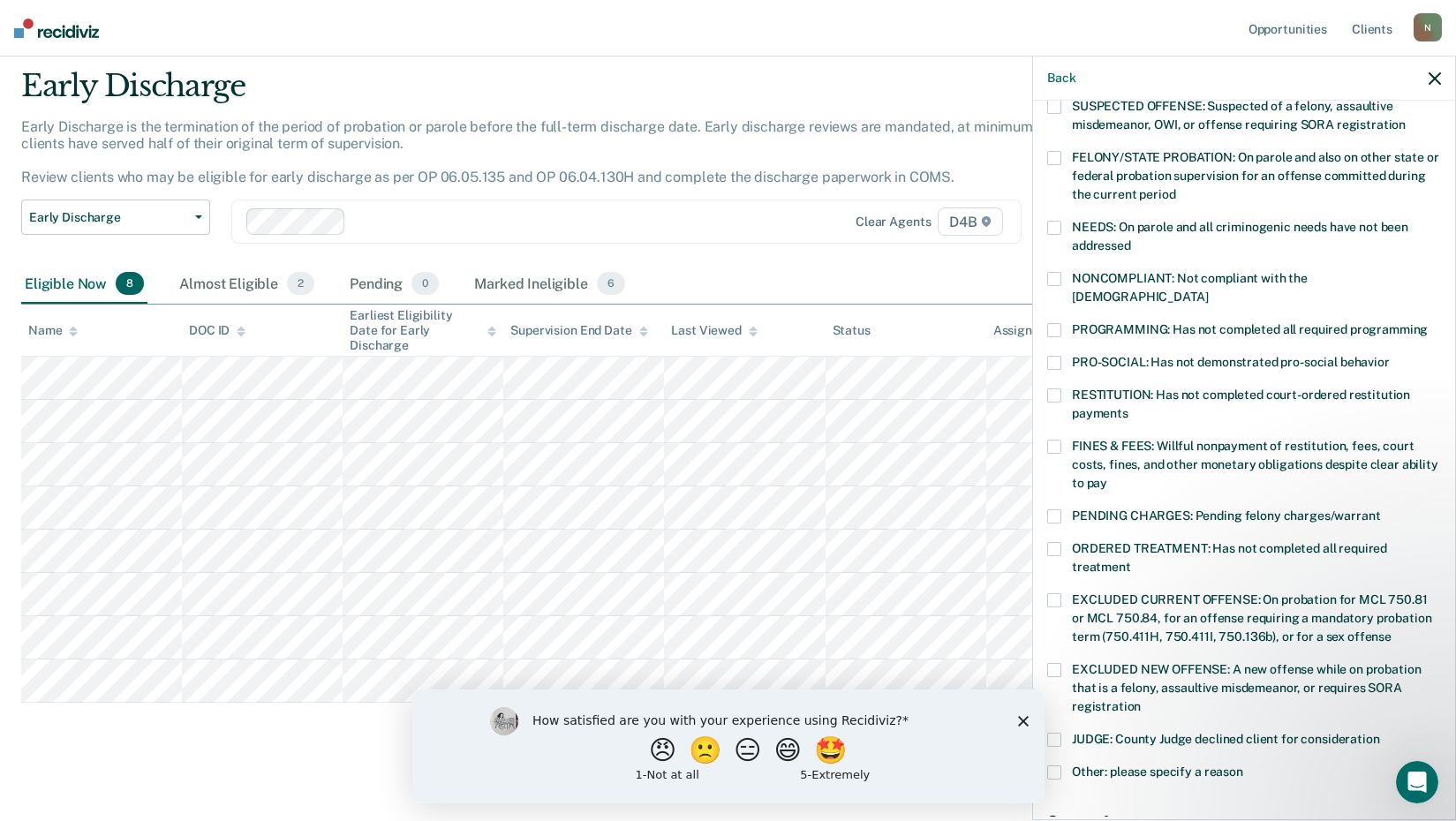
drag, startPoint x: 1056, startPoint y: 420, endPoint x: 1097, endPoint y: 452, distance: 52.0
click at [1058, 439] on span at bounding box center [1054, 446] width 14 height 14
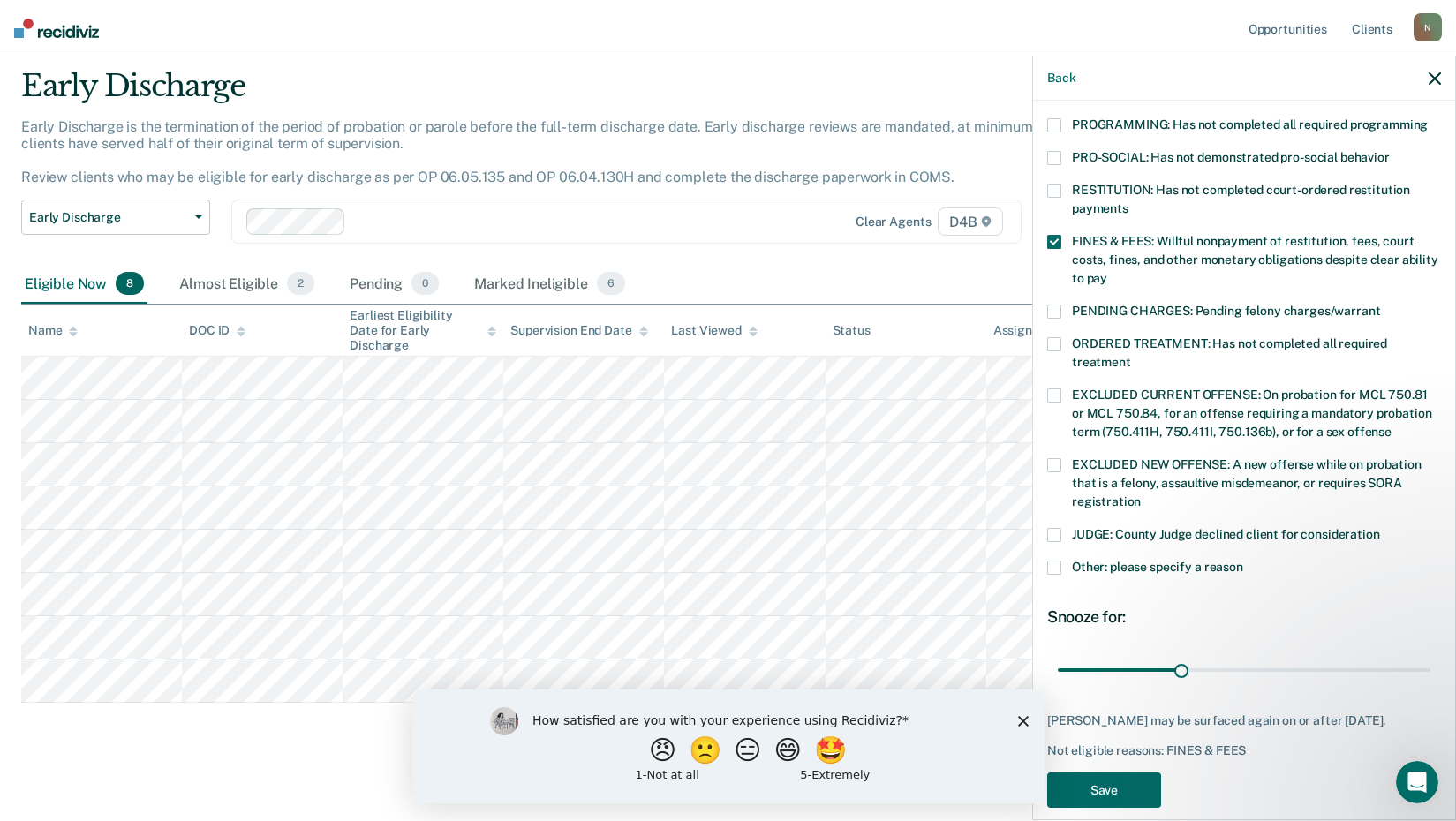
scroll to position [410, 0]
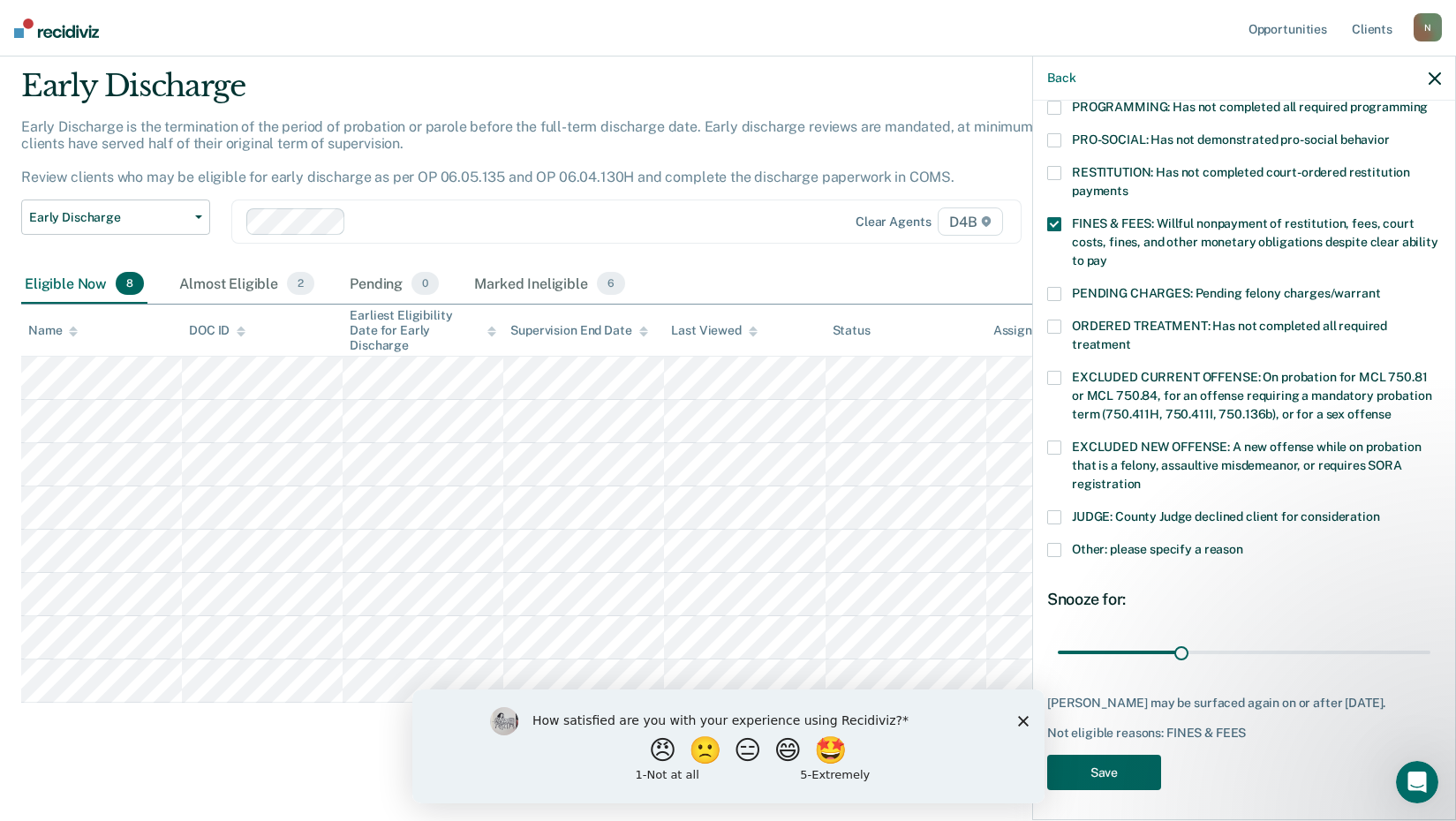
click at [1126, 769] on button "Save" at bounding box center [1104, 772] width 114 height 36
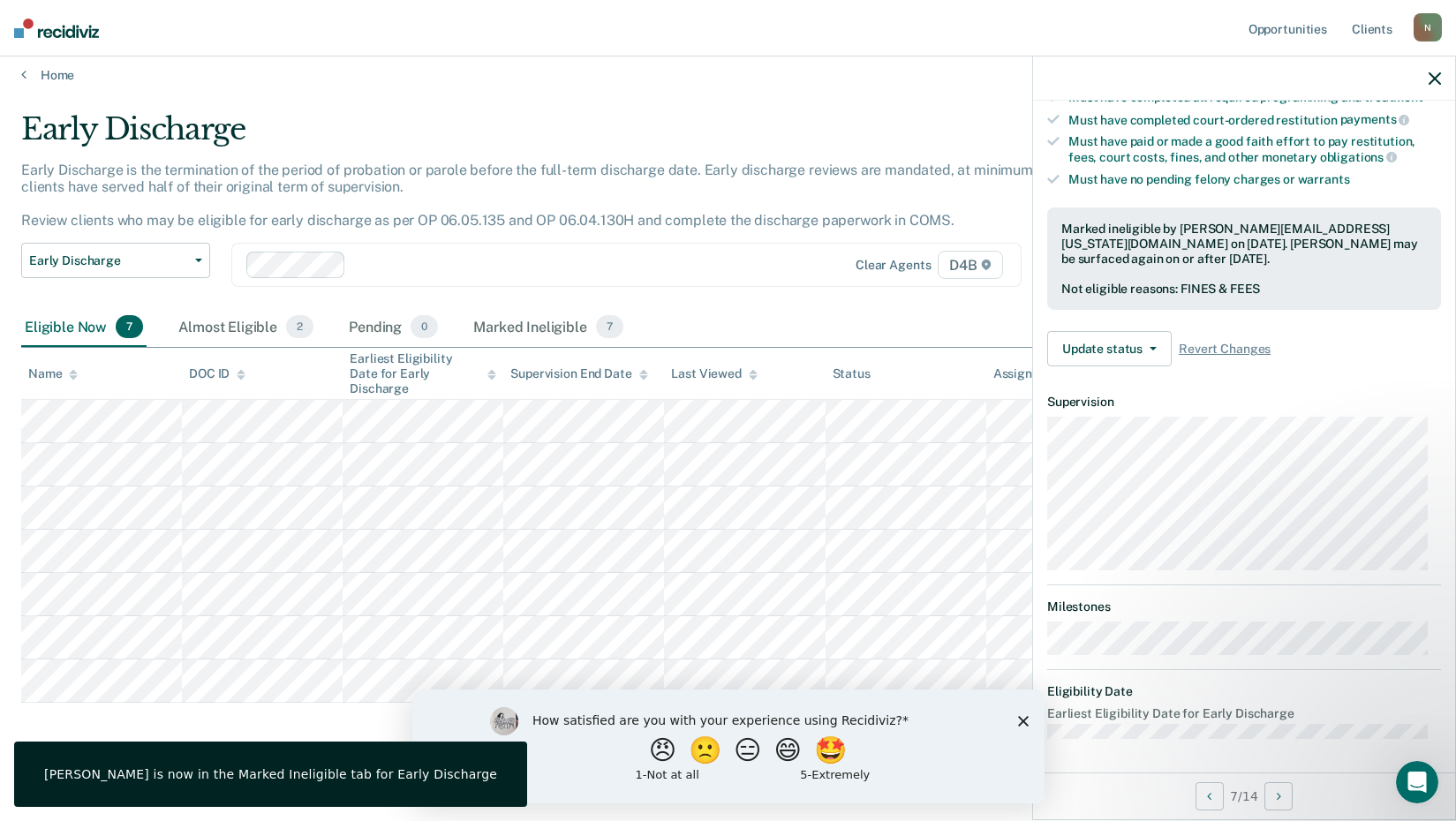
scroll to position [168, 0]
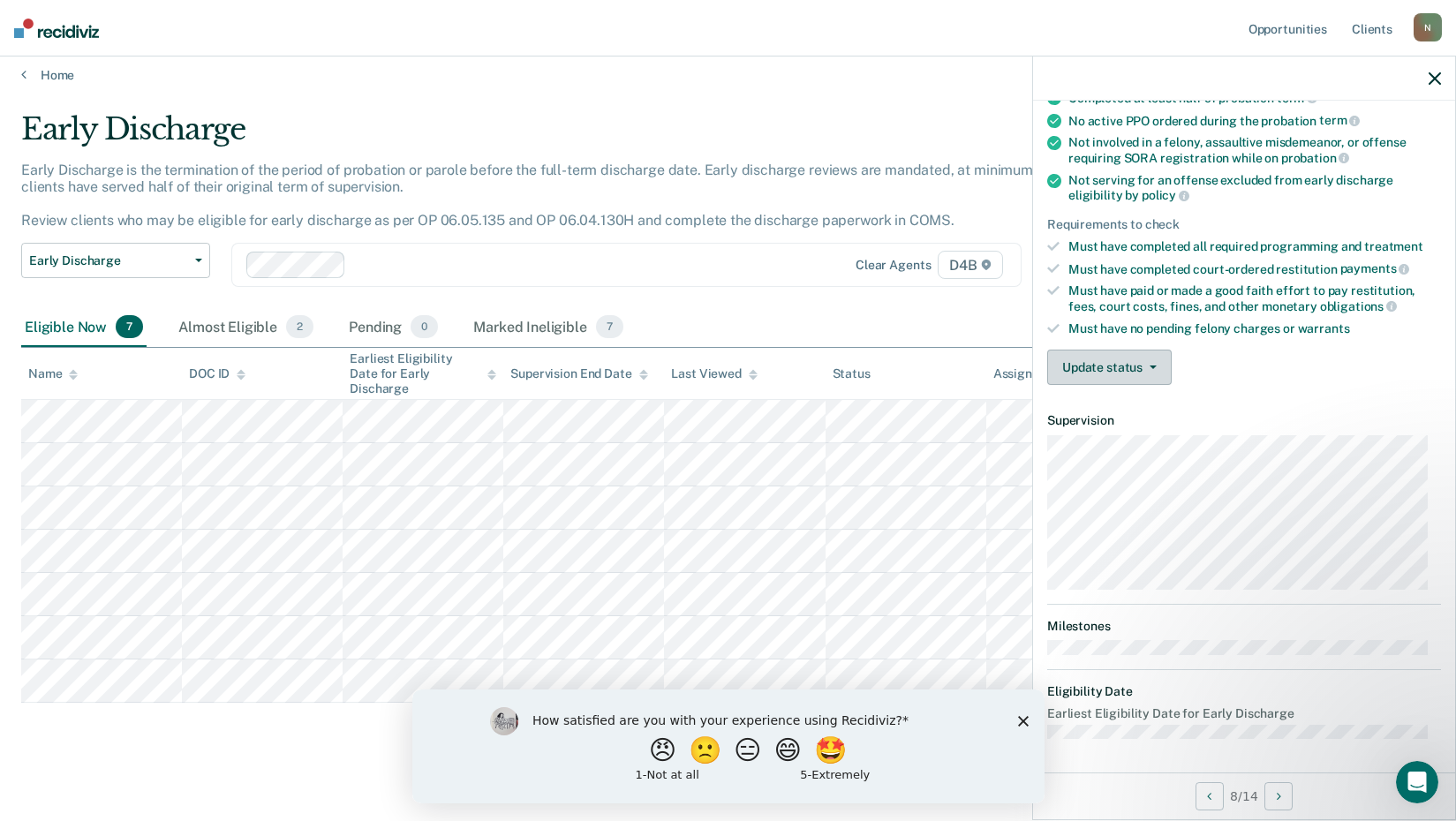
click at [1098, 362] on button "Update status" at bounding box center [1109, 368] width 125 height 35
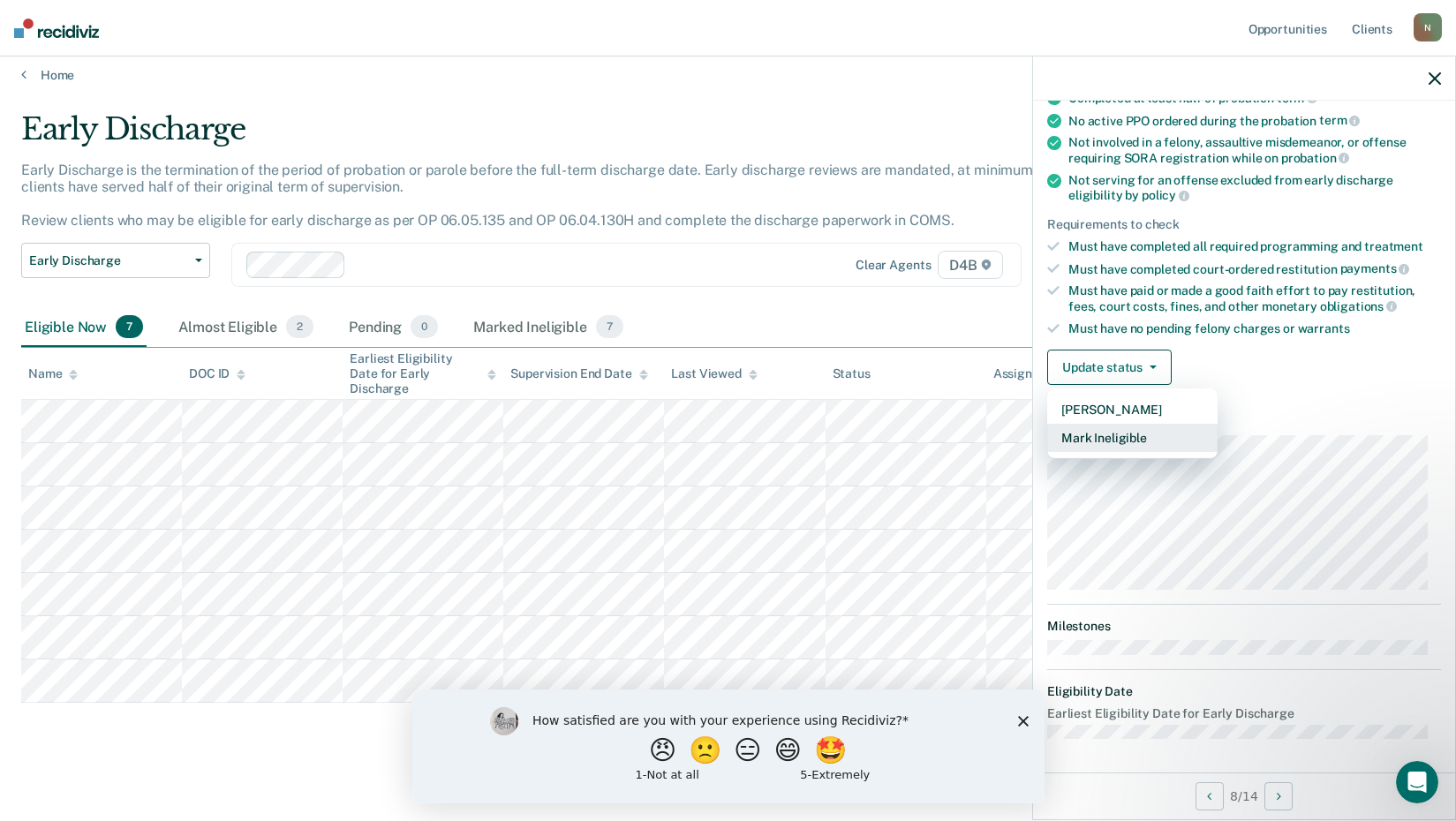
click at [1113, 438] on button "Mark Ineligible" at bounding box center [1132, 438] width 170 height 28
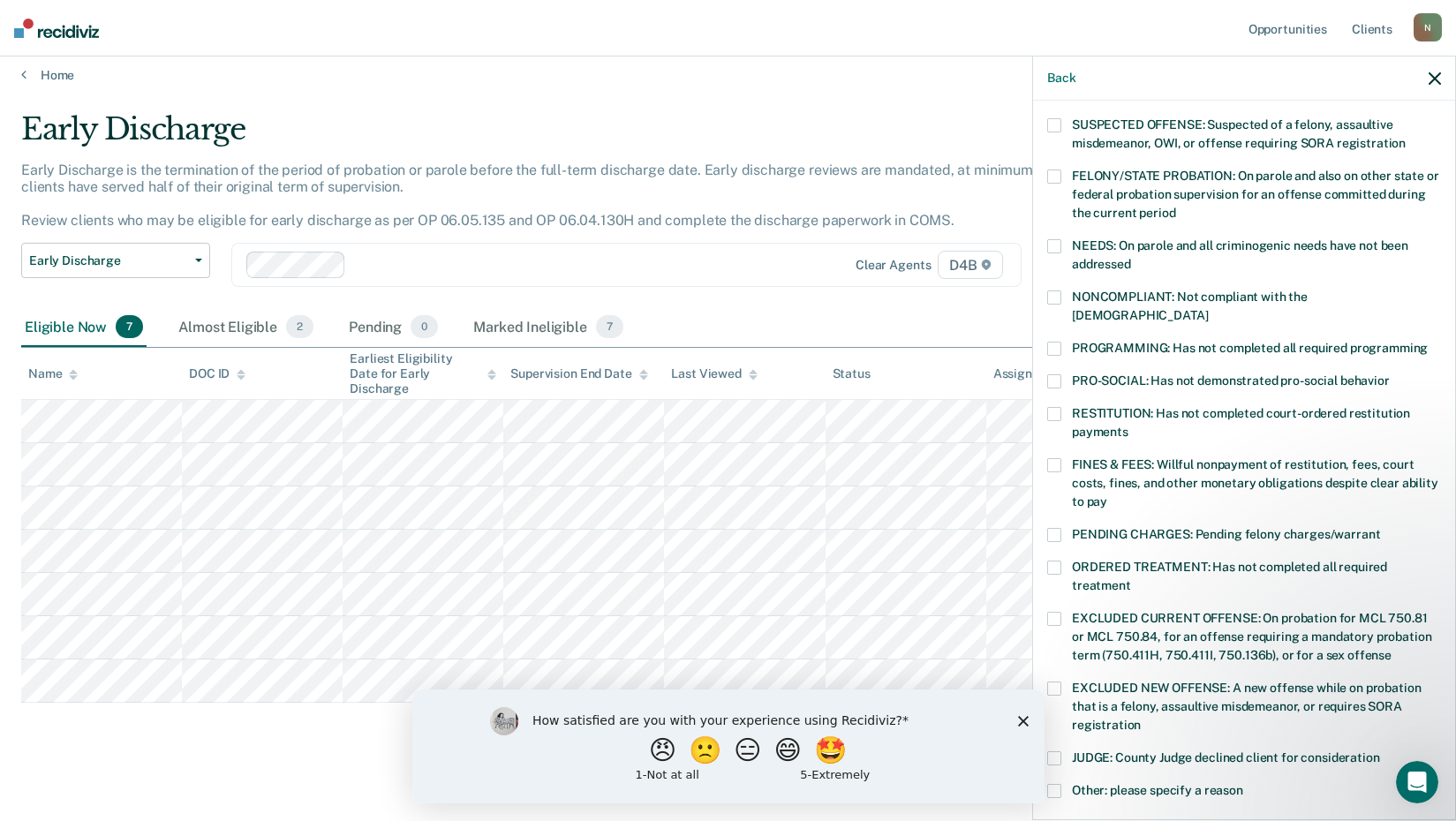
click at [1054, 458] on span at bounding box center [1054, 465] width 14 height 14
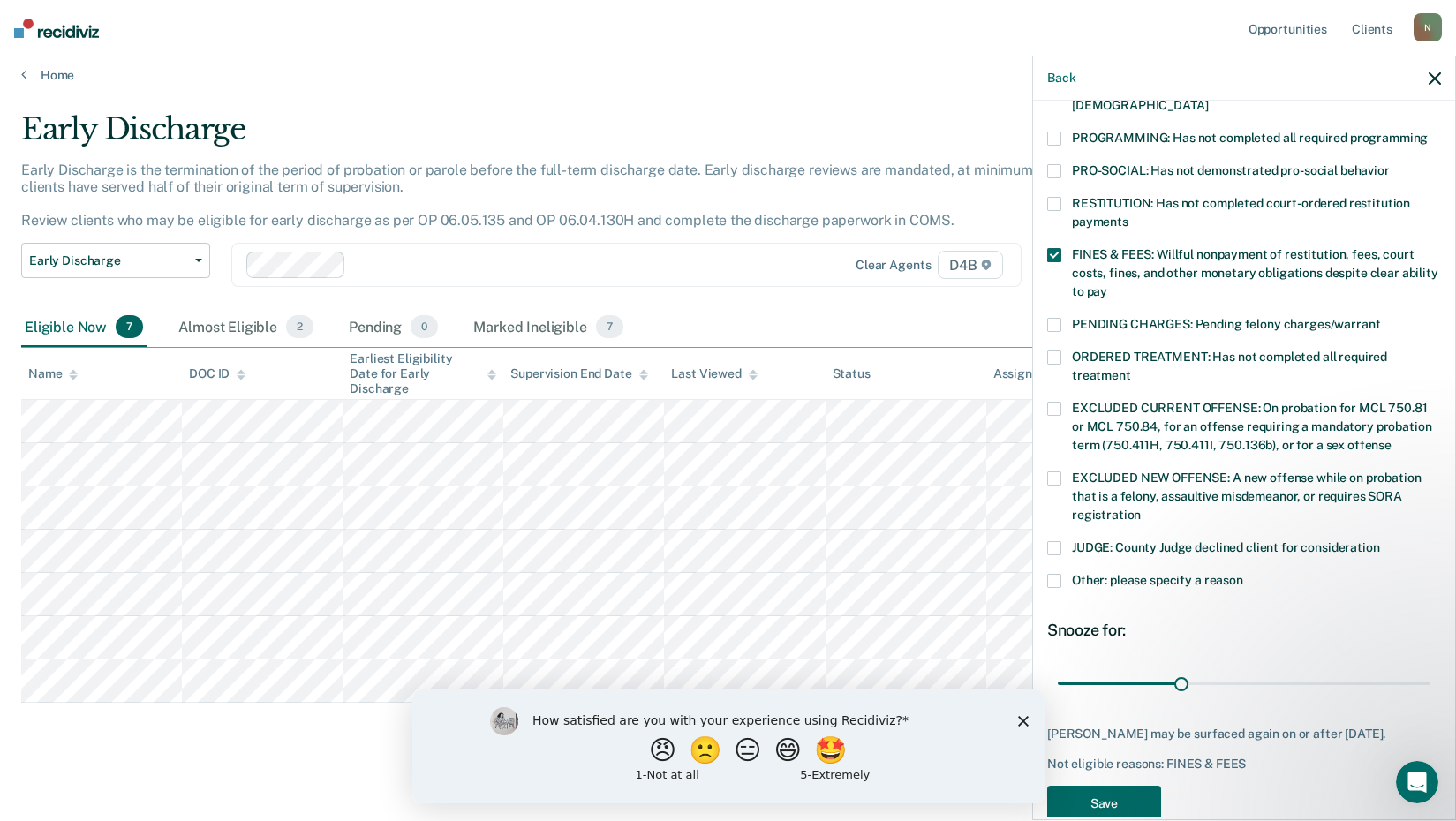
scroll to position [410, 0]
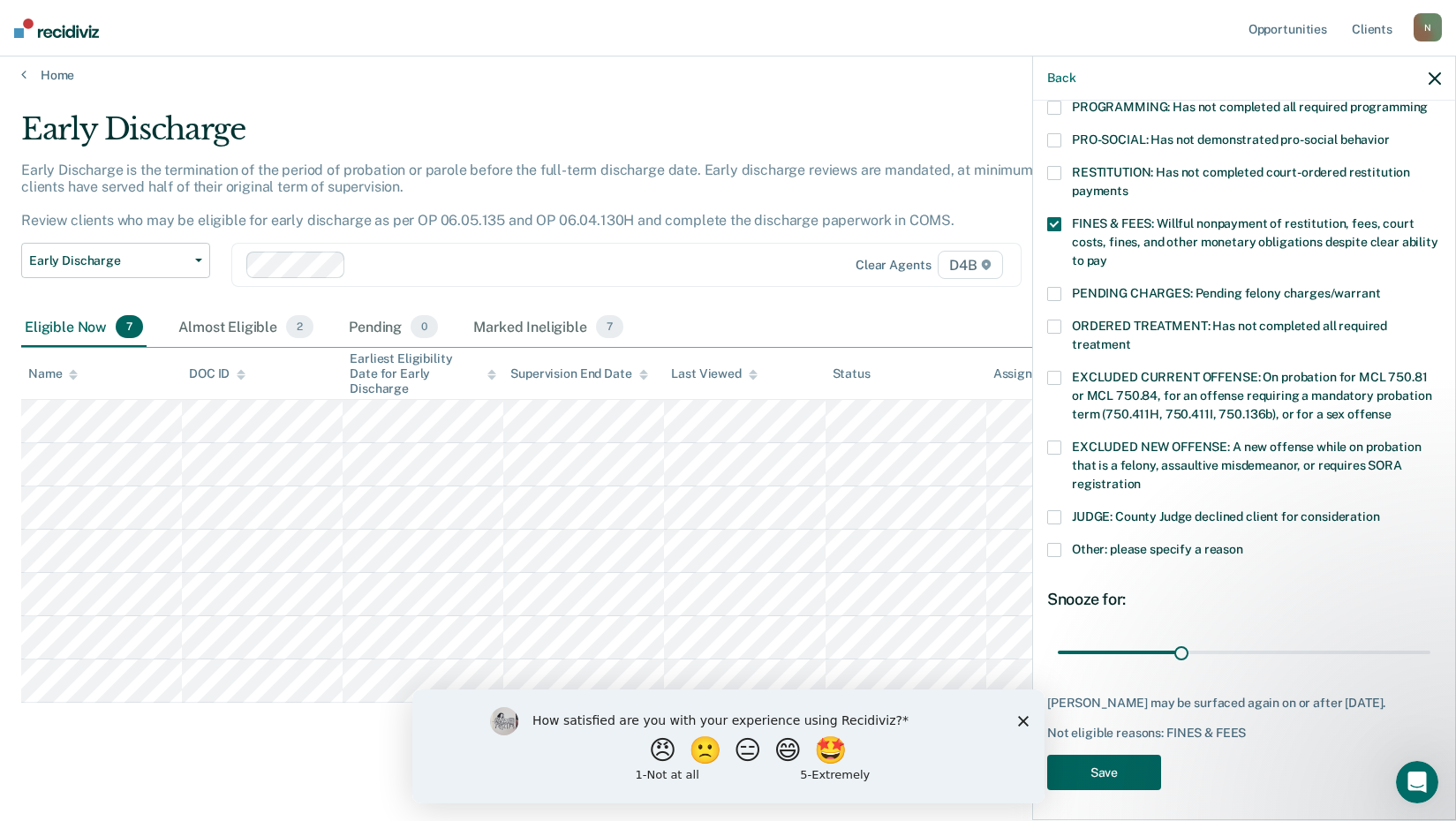
click at [1135, 765] on button "Save" at bounding box center [1104, 772] width 114 height 36
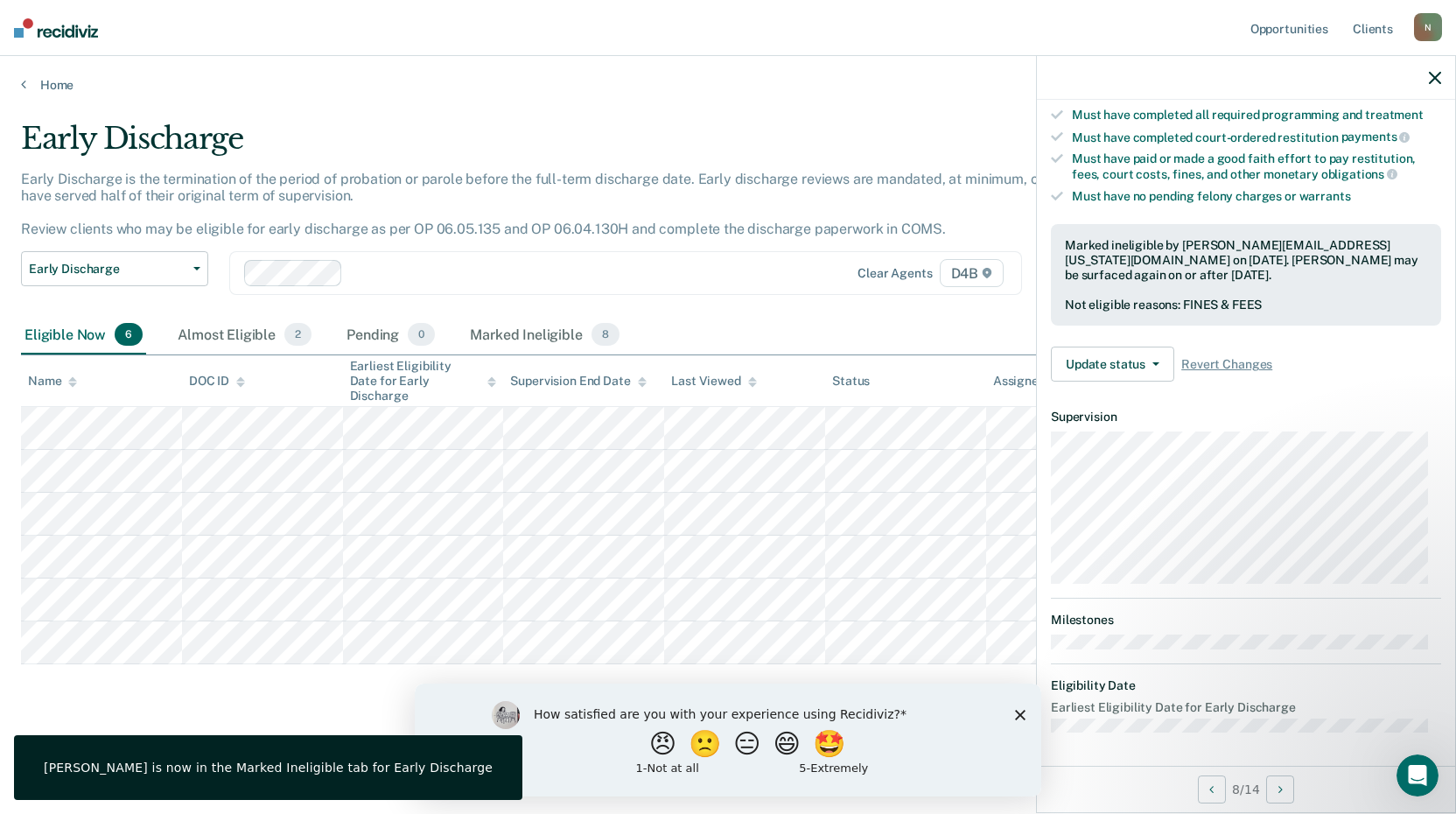
scroll to position [204, 0]
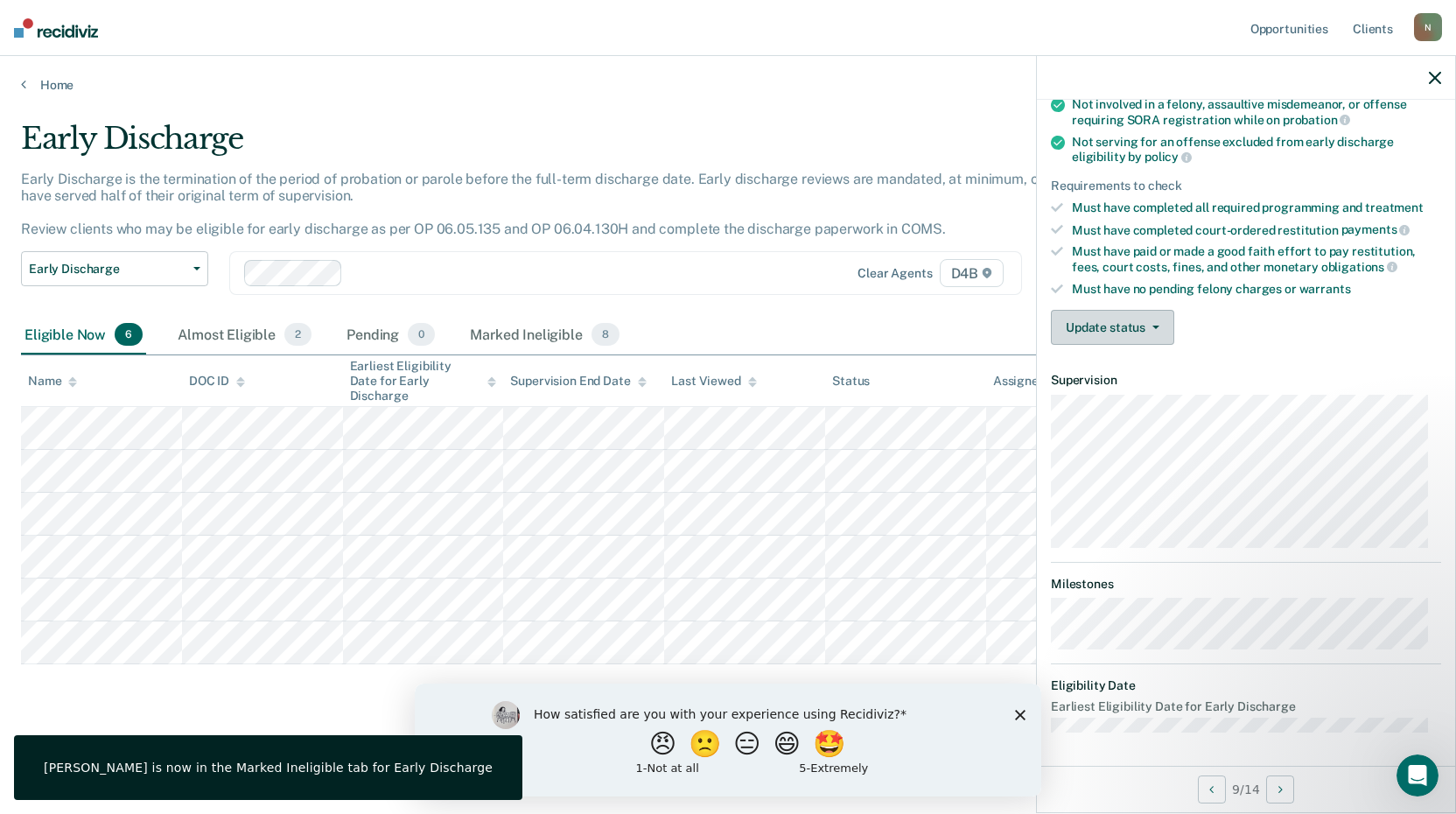
click at [1122, 327] on button "Update status" at bounding box center [1112, 328] width 124 height 35
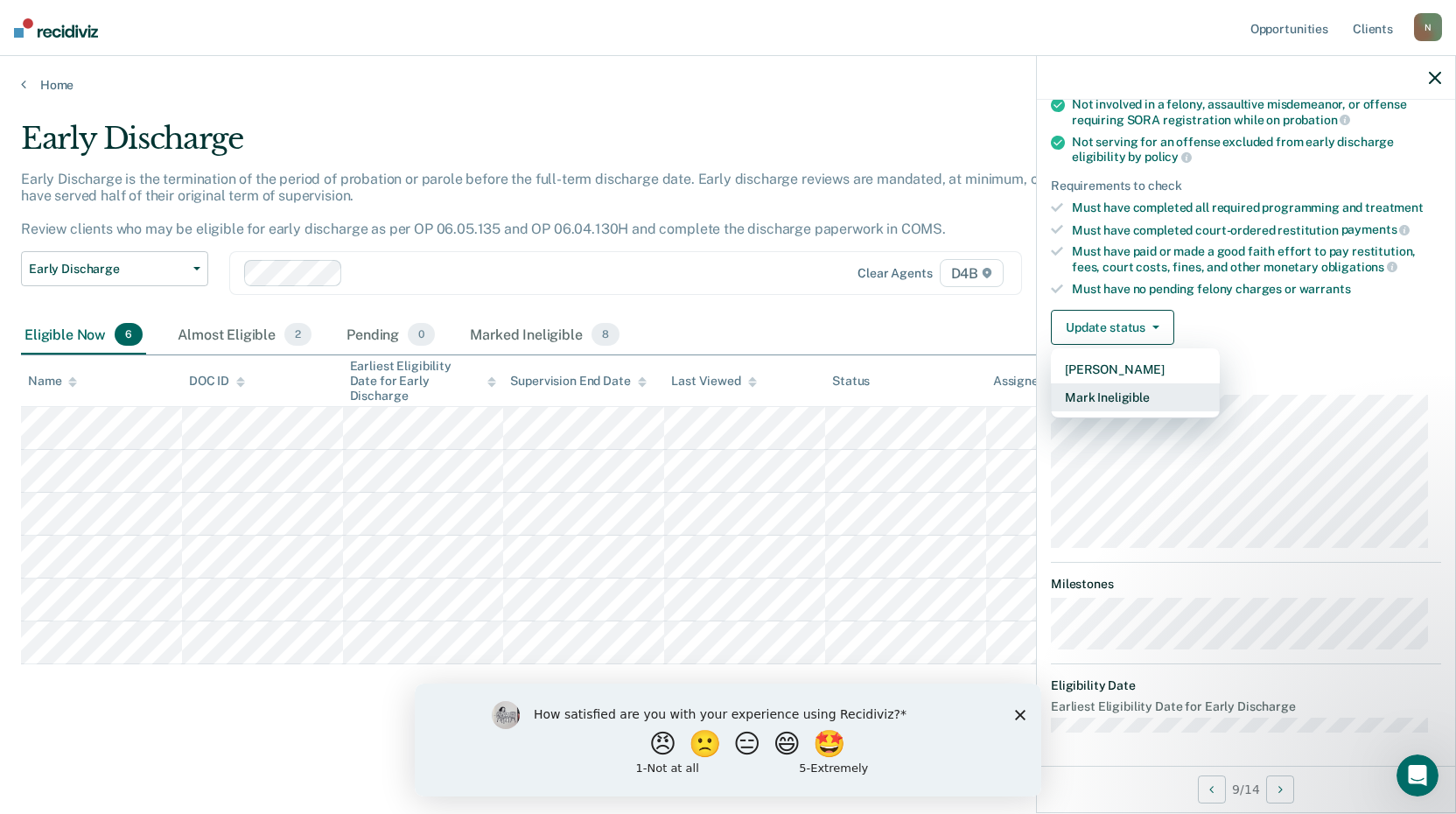
click at [1124, 400] on button "Mark Ineligible" at bounding box center [1135, 398] width 169 height 28
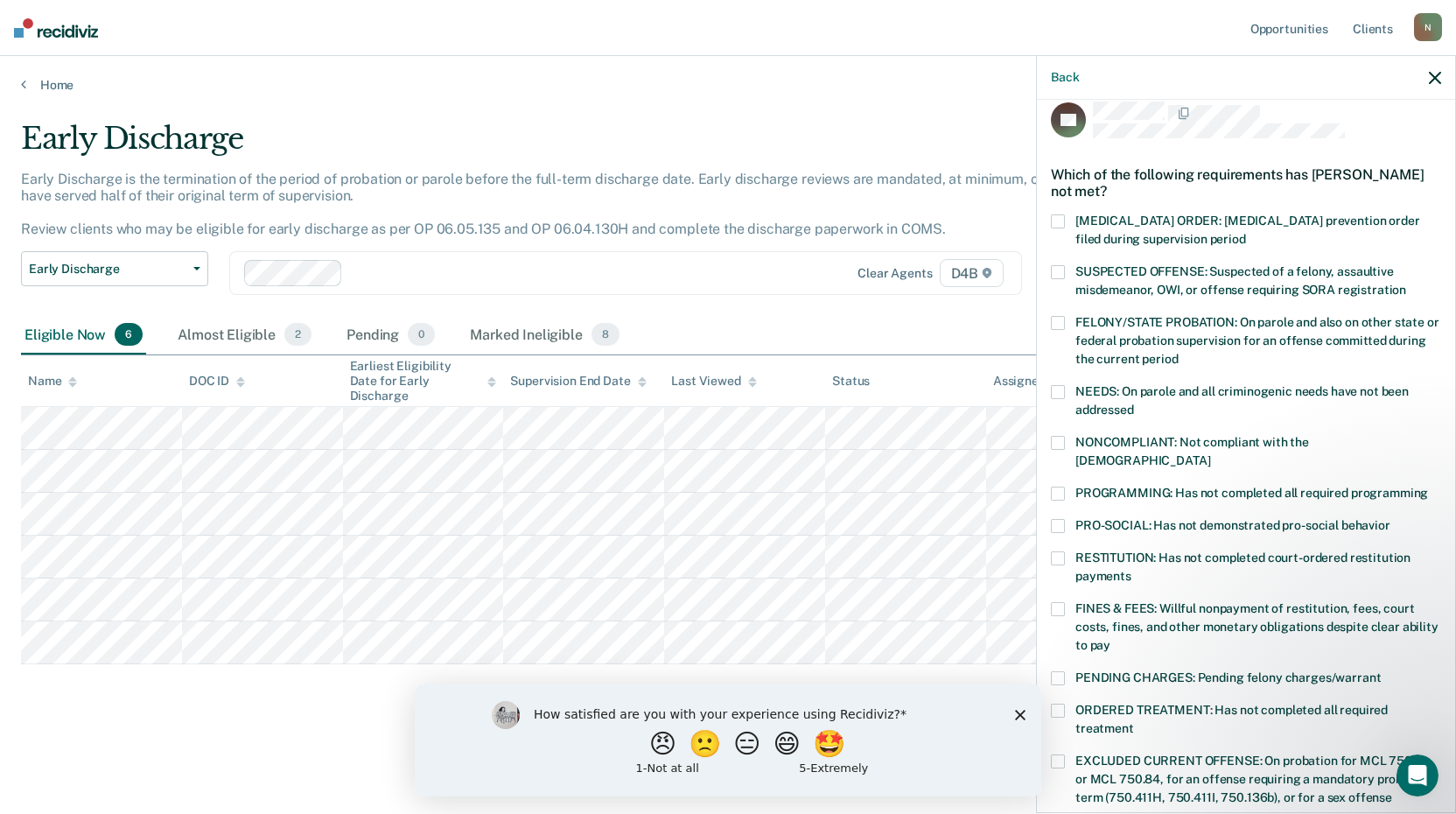
scroll to position [0, 0]
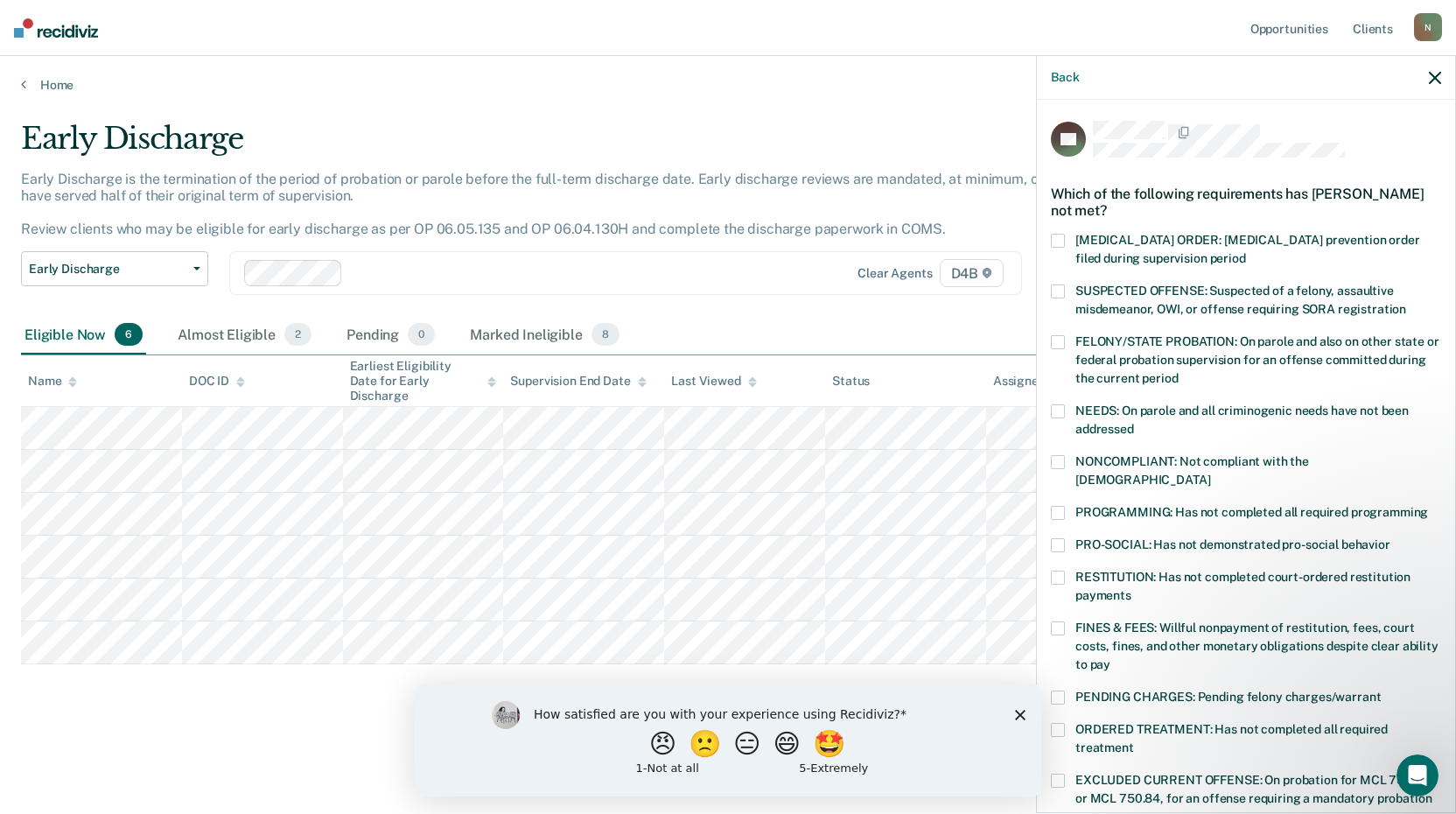
click at [1059, 342] on span at bounding box center [1058, 342] width 14 height 14
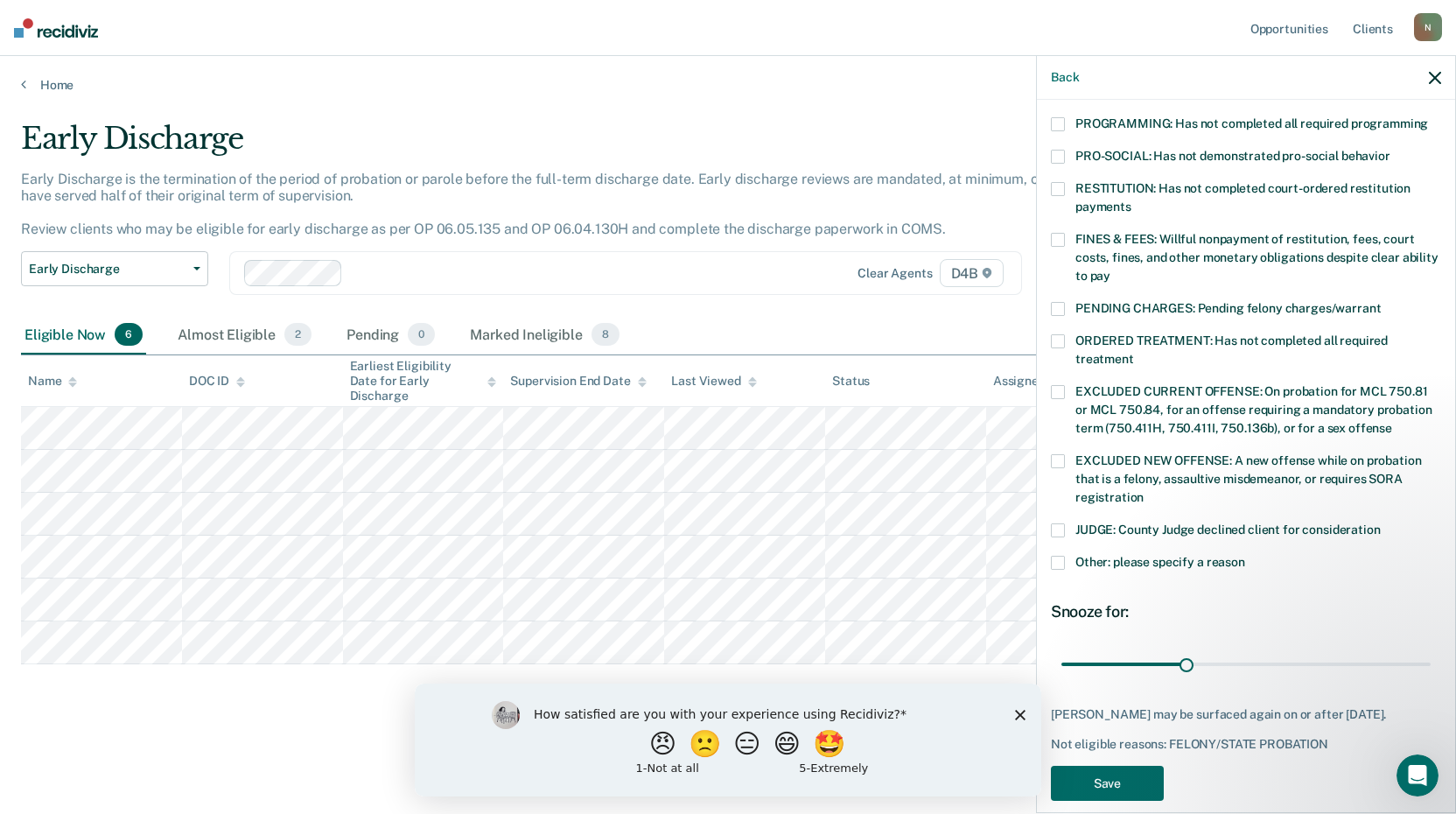
scroll to position [392, 0]
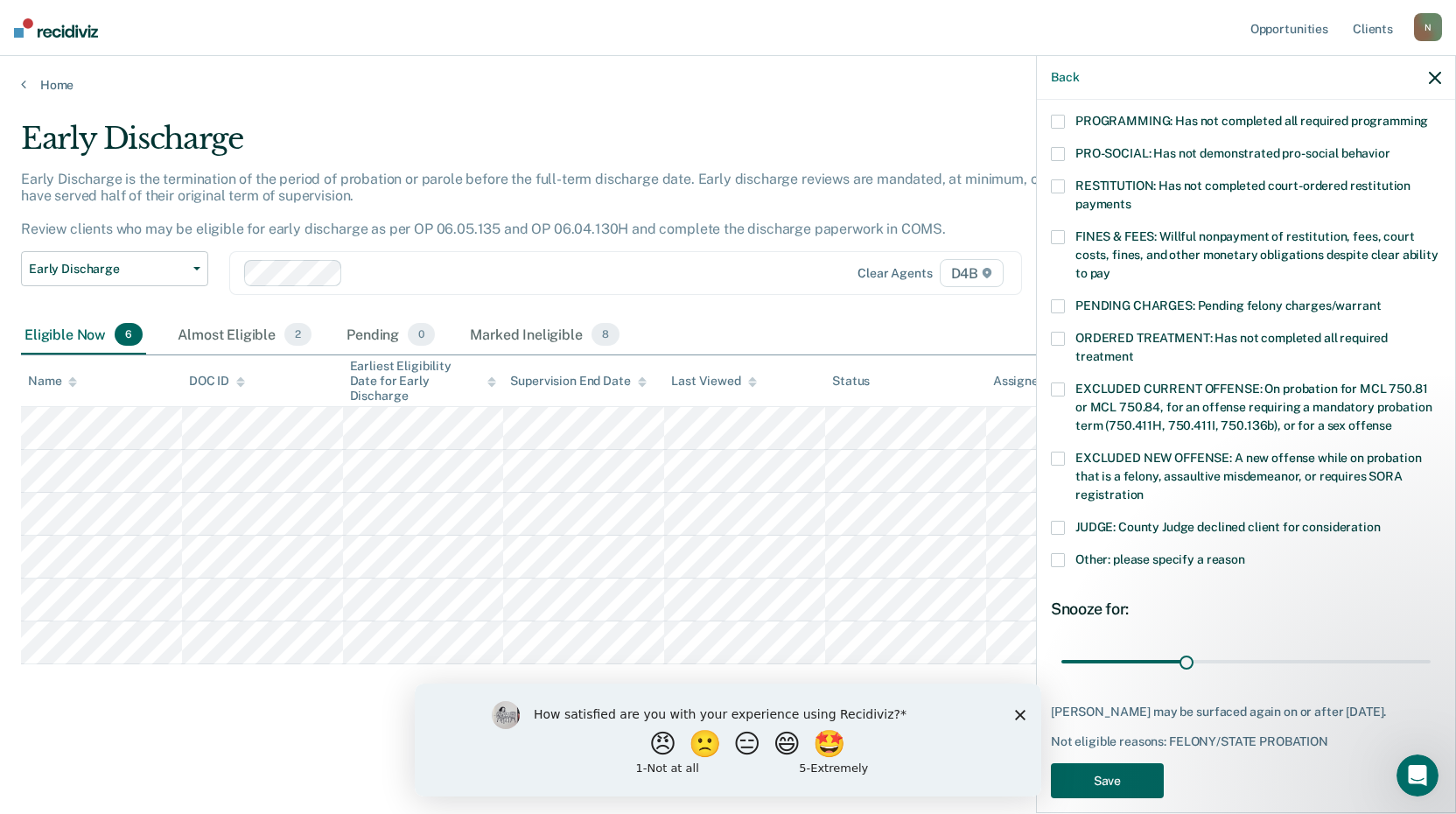
click at [1115, 763] on button "Save" at bounding box center [1107, 781] width 113 height 36
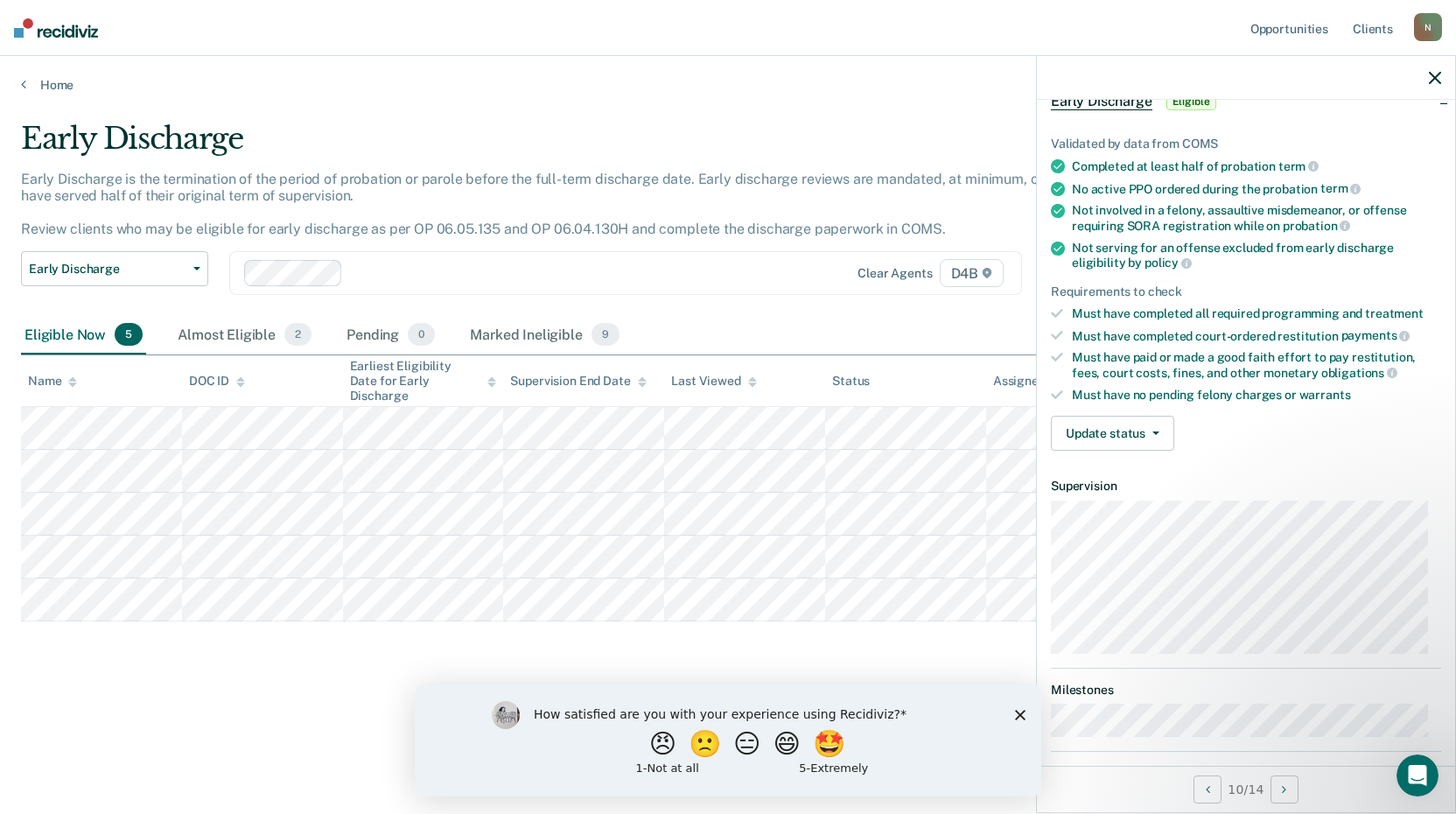
scroll to position [11, 0]
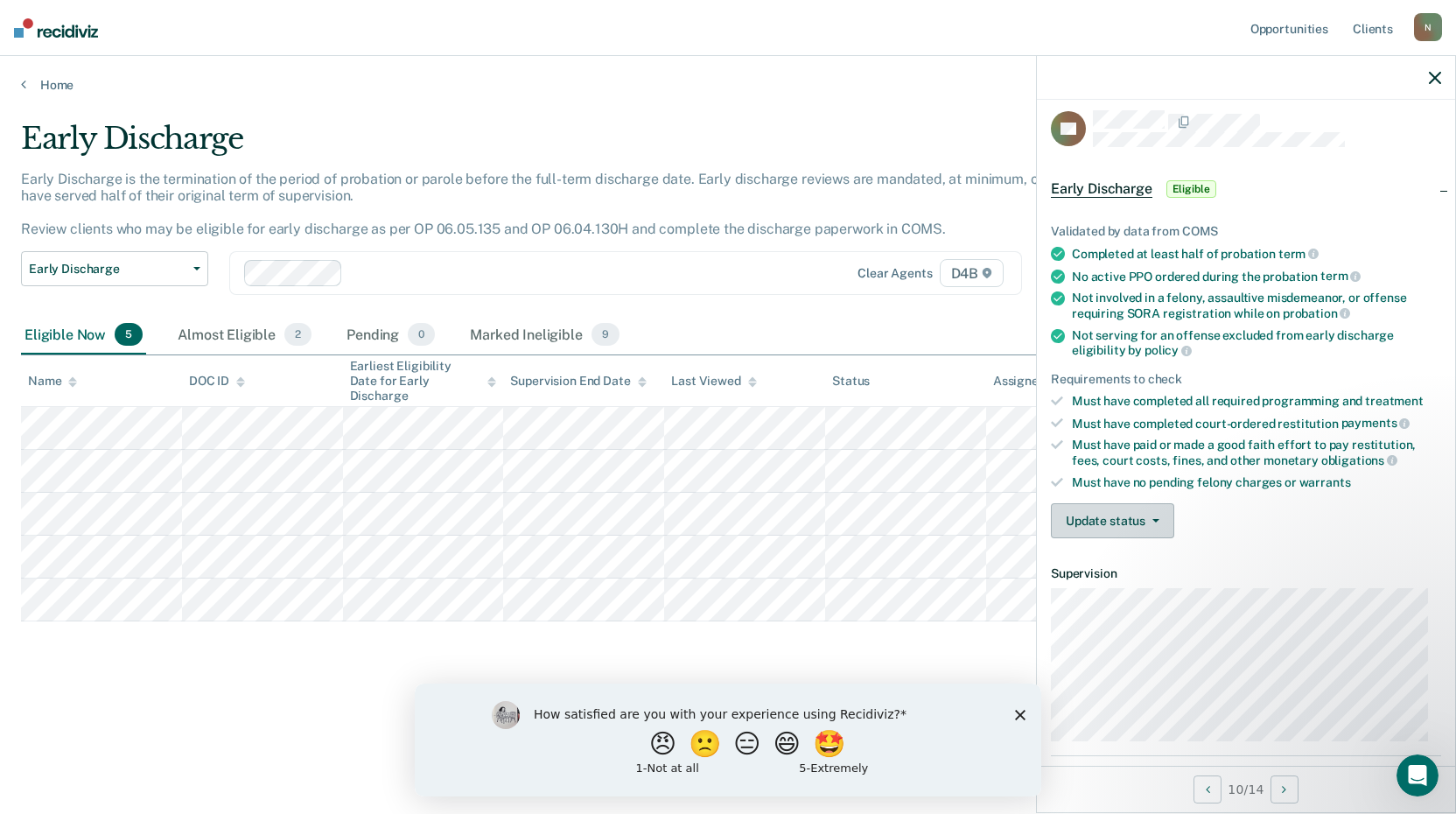
click at [1117, 524] on button "Update status" at bounding box center [1112, 521] width 124 height 35
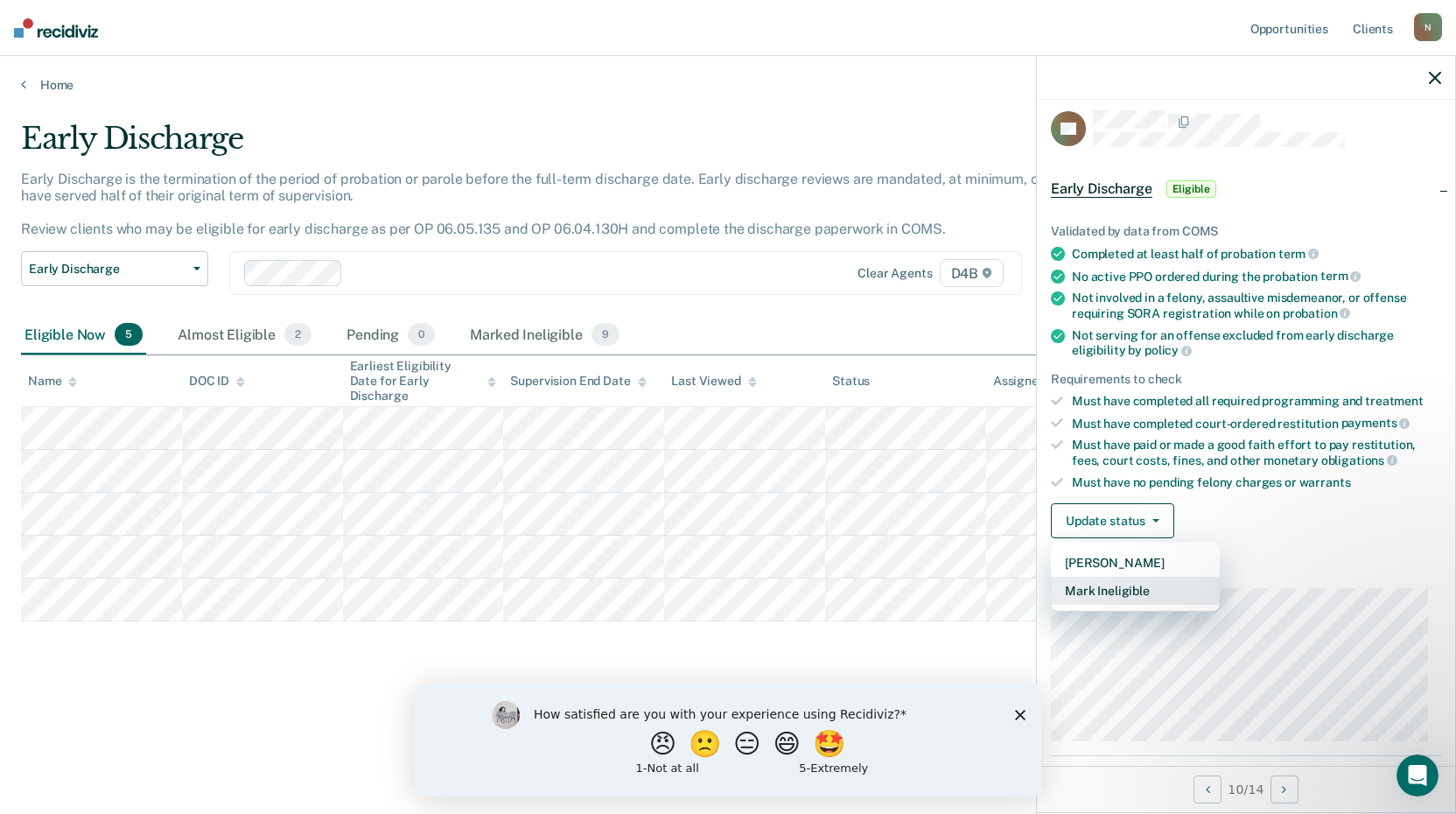
click at [1122, 592] on button "Mark Ineligible" at bounding box center [1135, 591] width 169 height 28
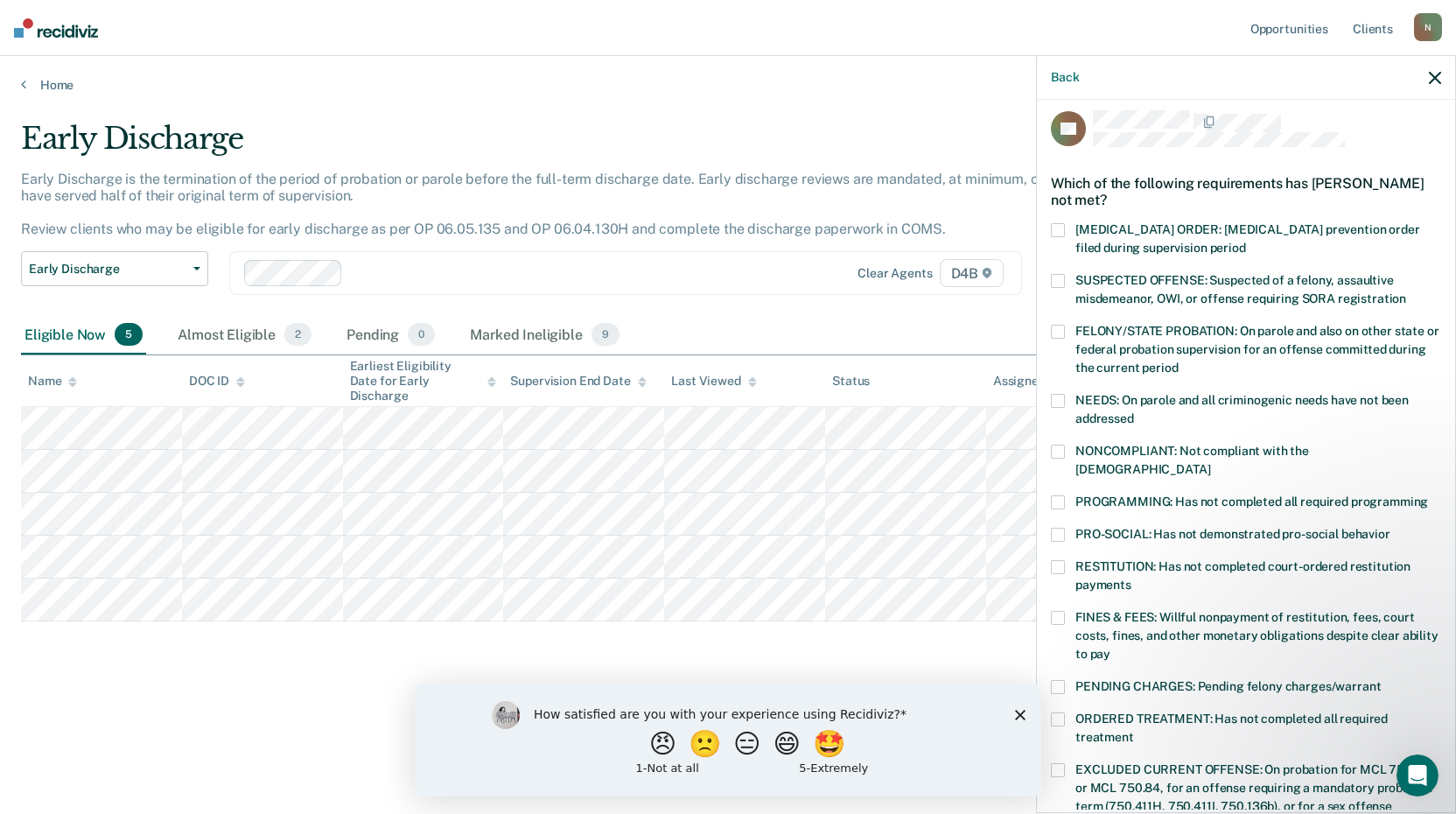
click at [1056, 560] on span at bounding box center [1058, 567] width 14 height 14
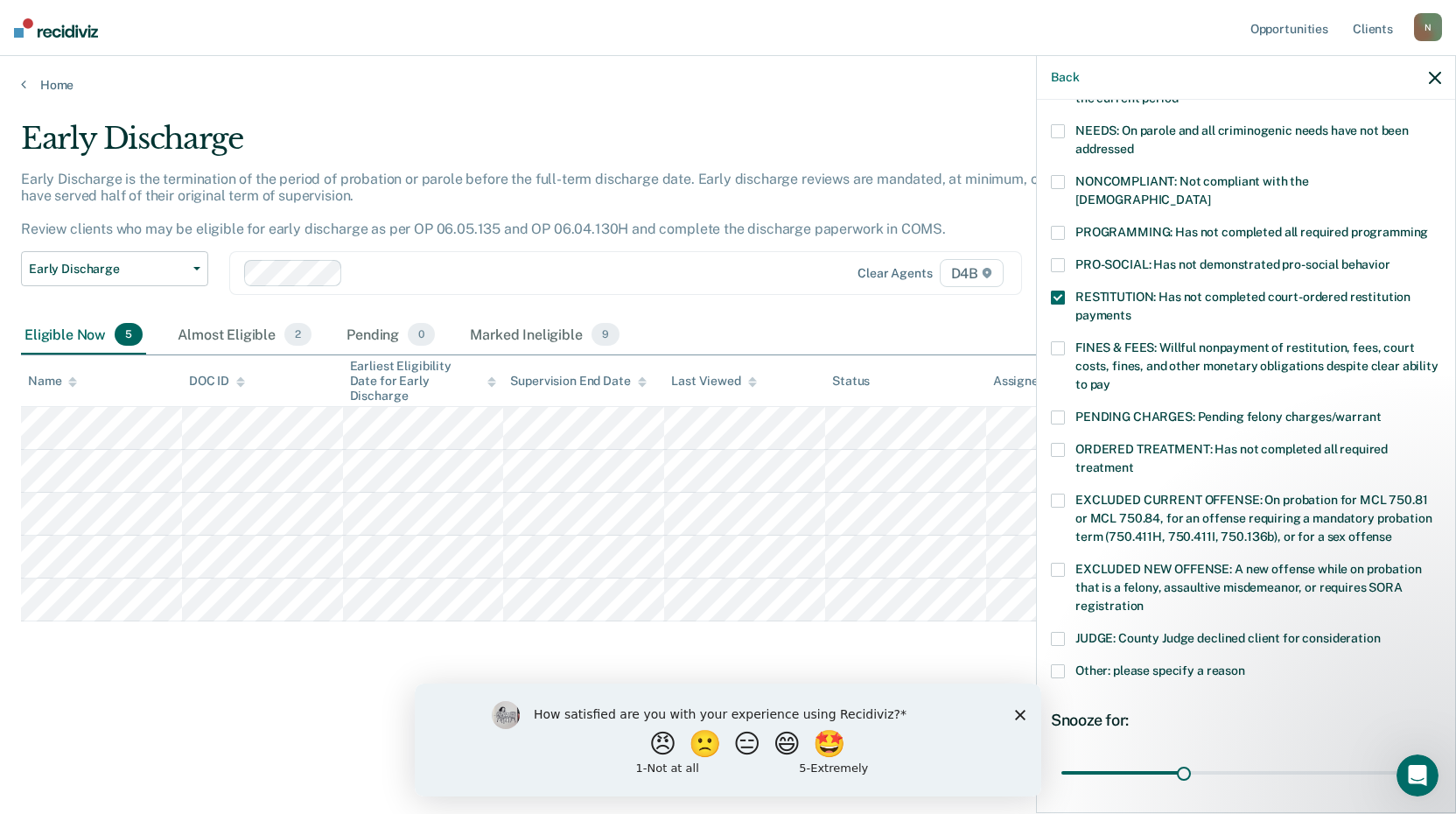
scroll to position [361, 0]
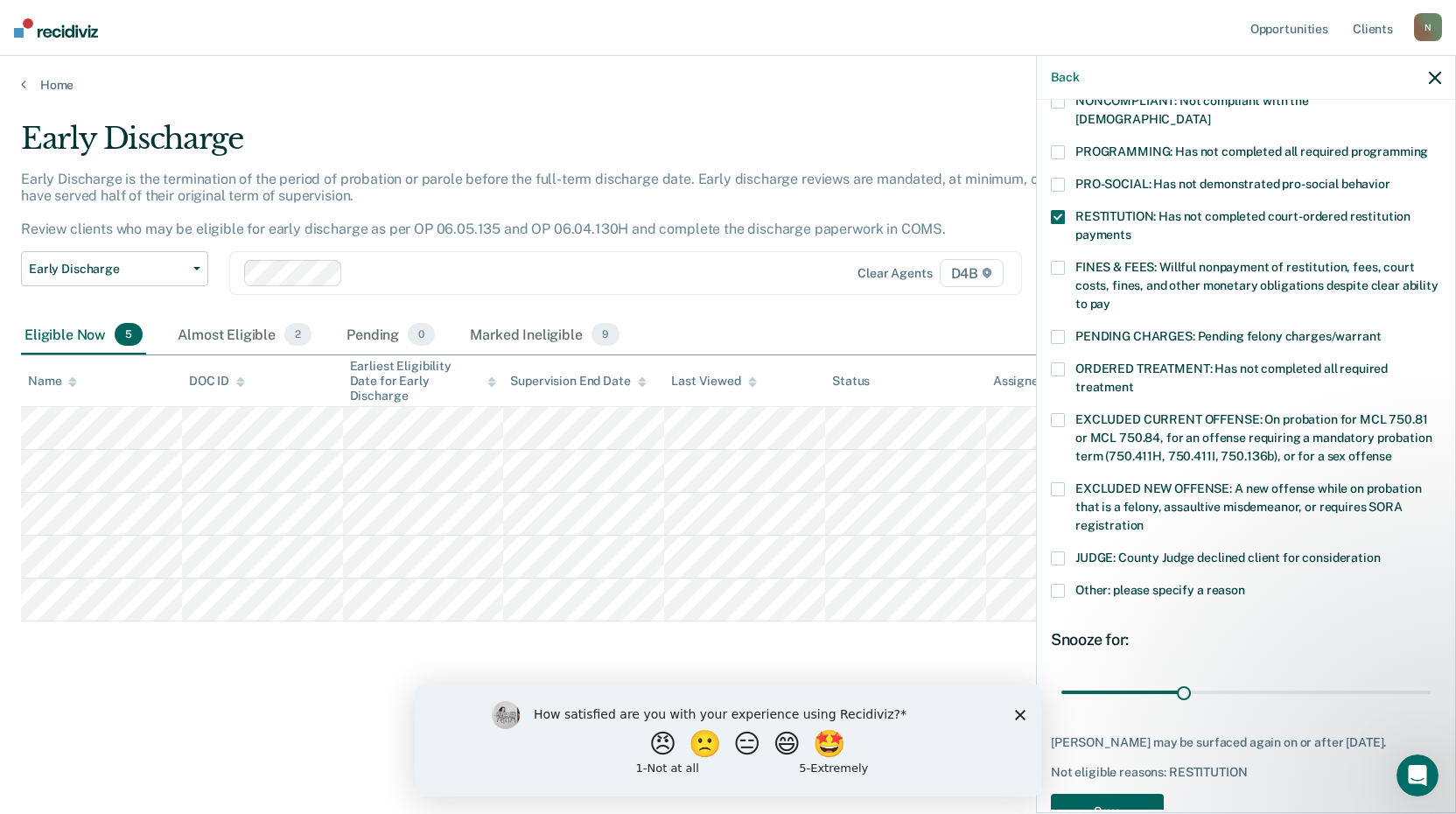
click at [1114, 794] on button "Save" at bounding box center [1107, 811] width 113 height 36
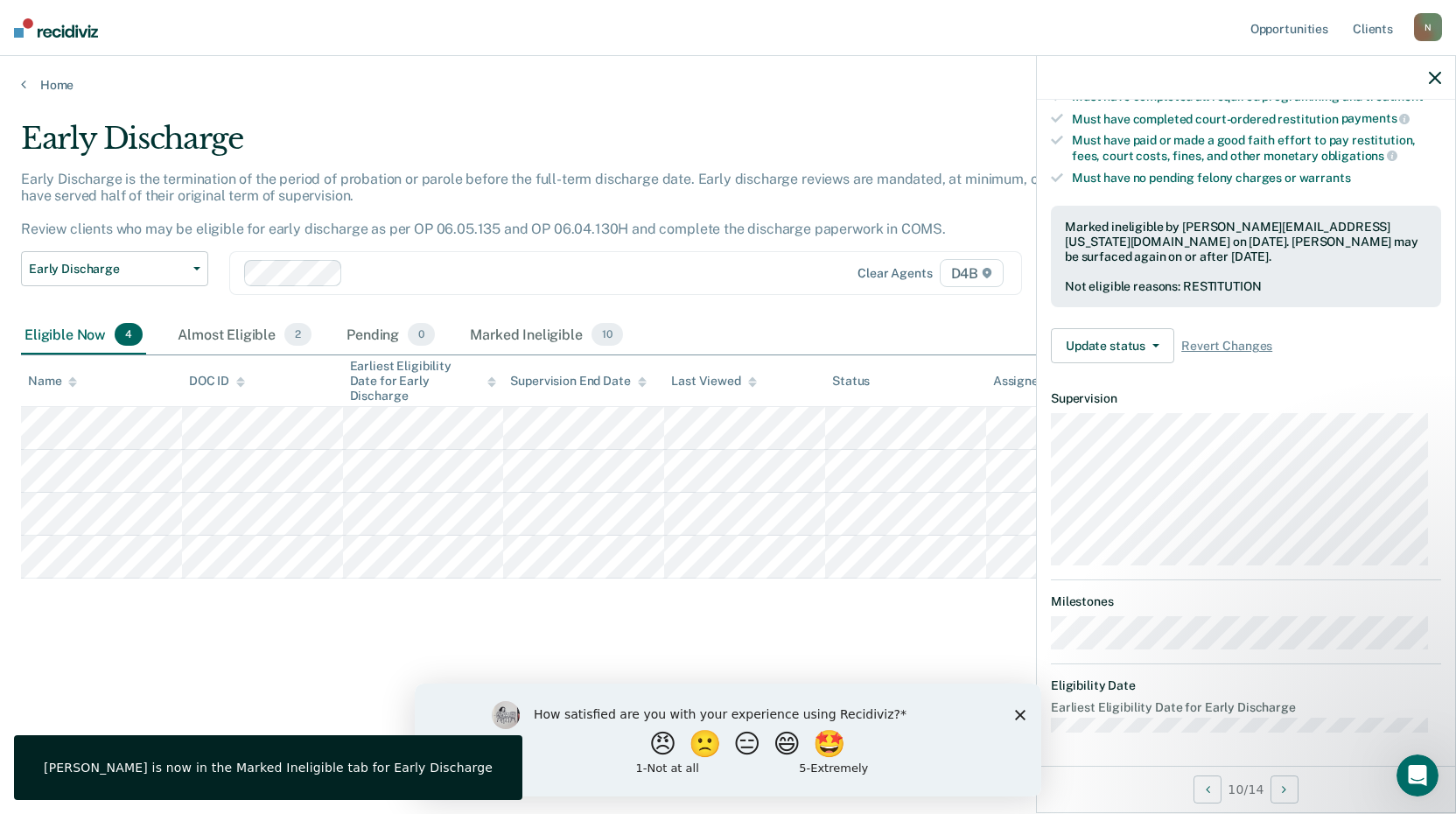
scroll to position [185, 0]
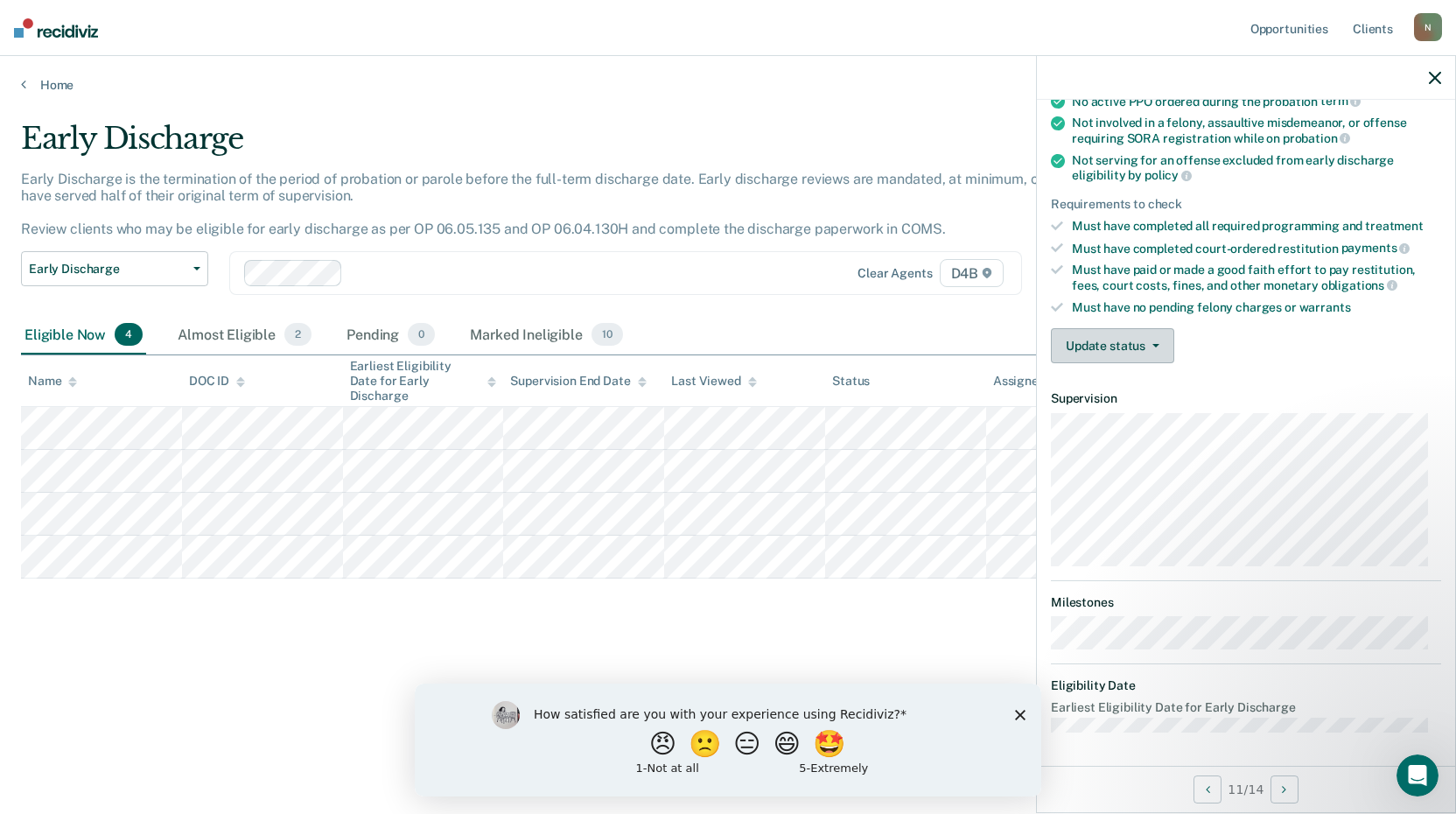
click at [1090, 350] on button "Update status" at bounding box center [1112, 346] width 124 height 35
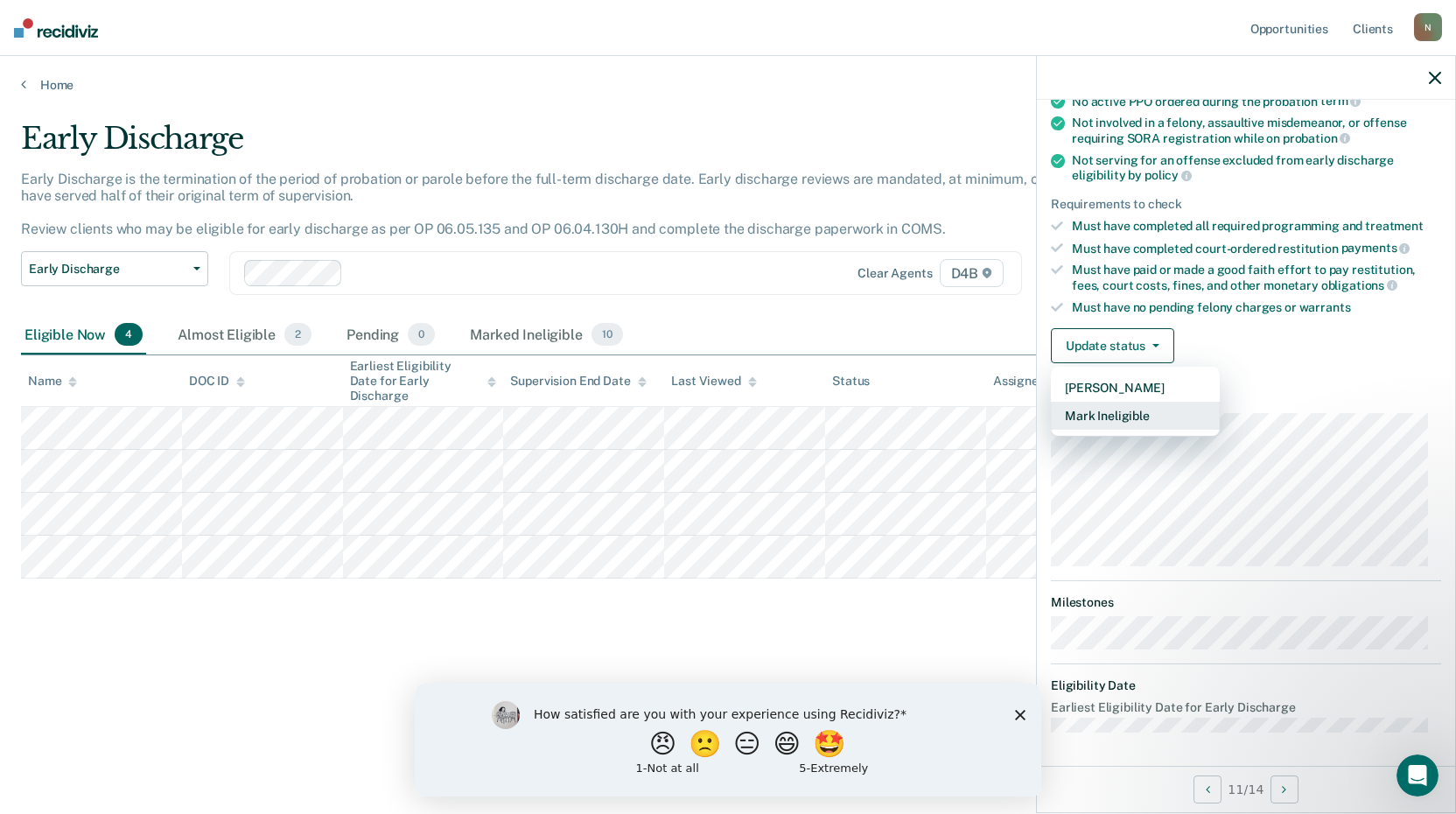
click at [1135, 414] on button "Mark Ineligible" at bounding box center [1135, 416] width 169 height 28
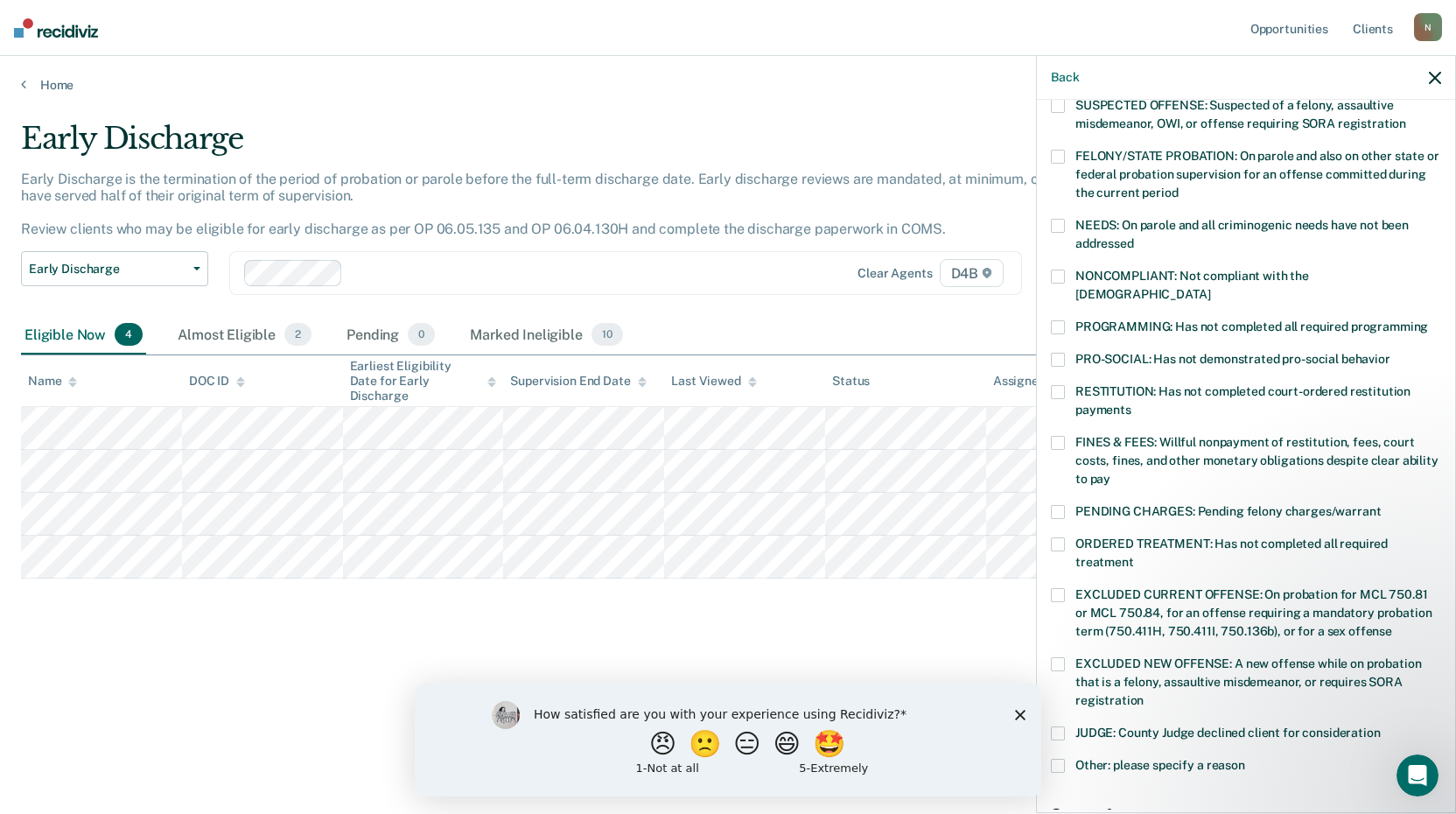
click at [1058, 436] on span at bounding box center [1058, 443] width 14 height 14
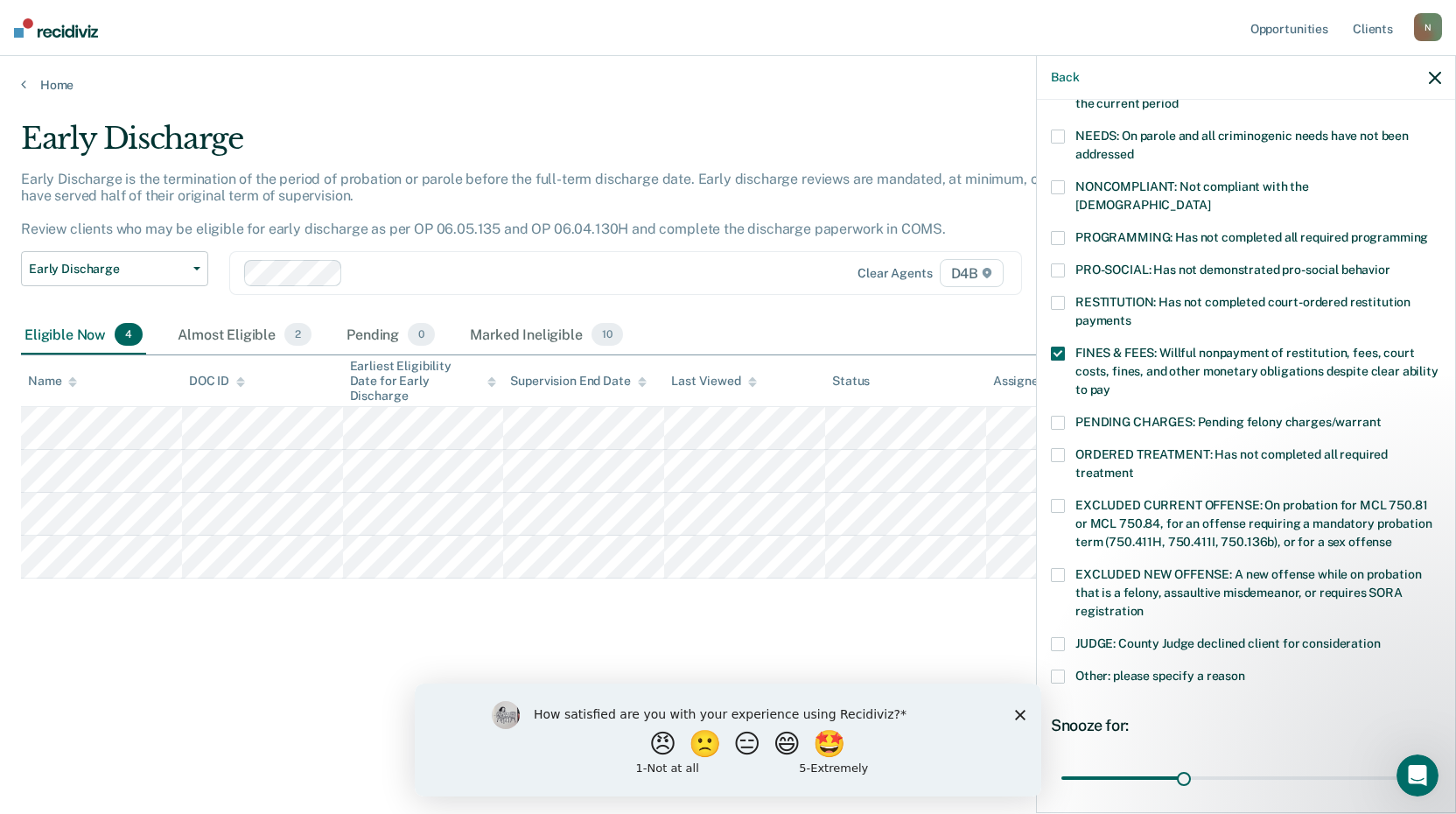
scroll to position [407, 0]
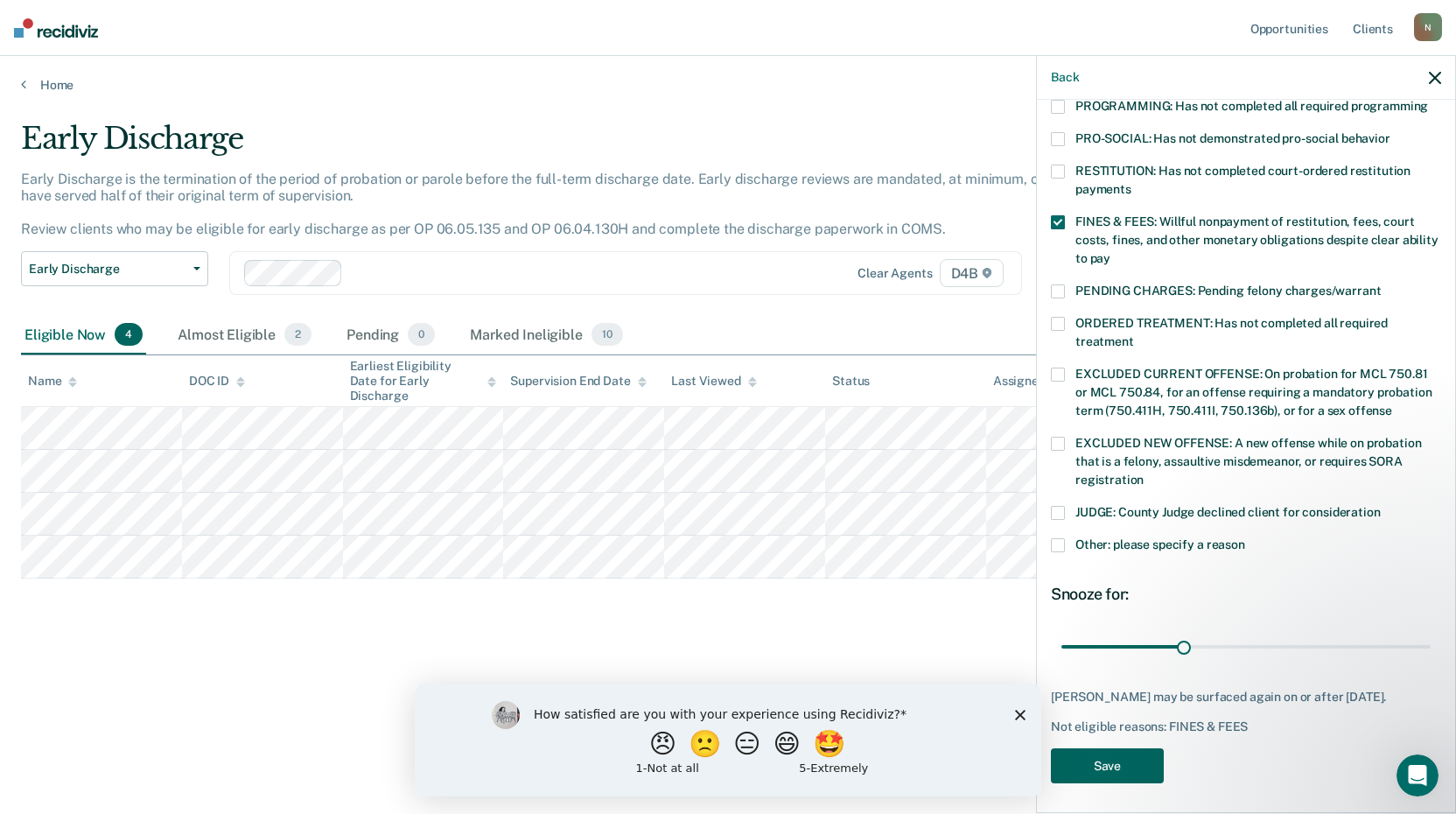
click at [1119, 759] on button "Save" at bounding box center [1107, 766] width 113 height 36
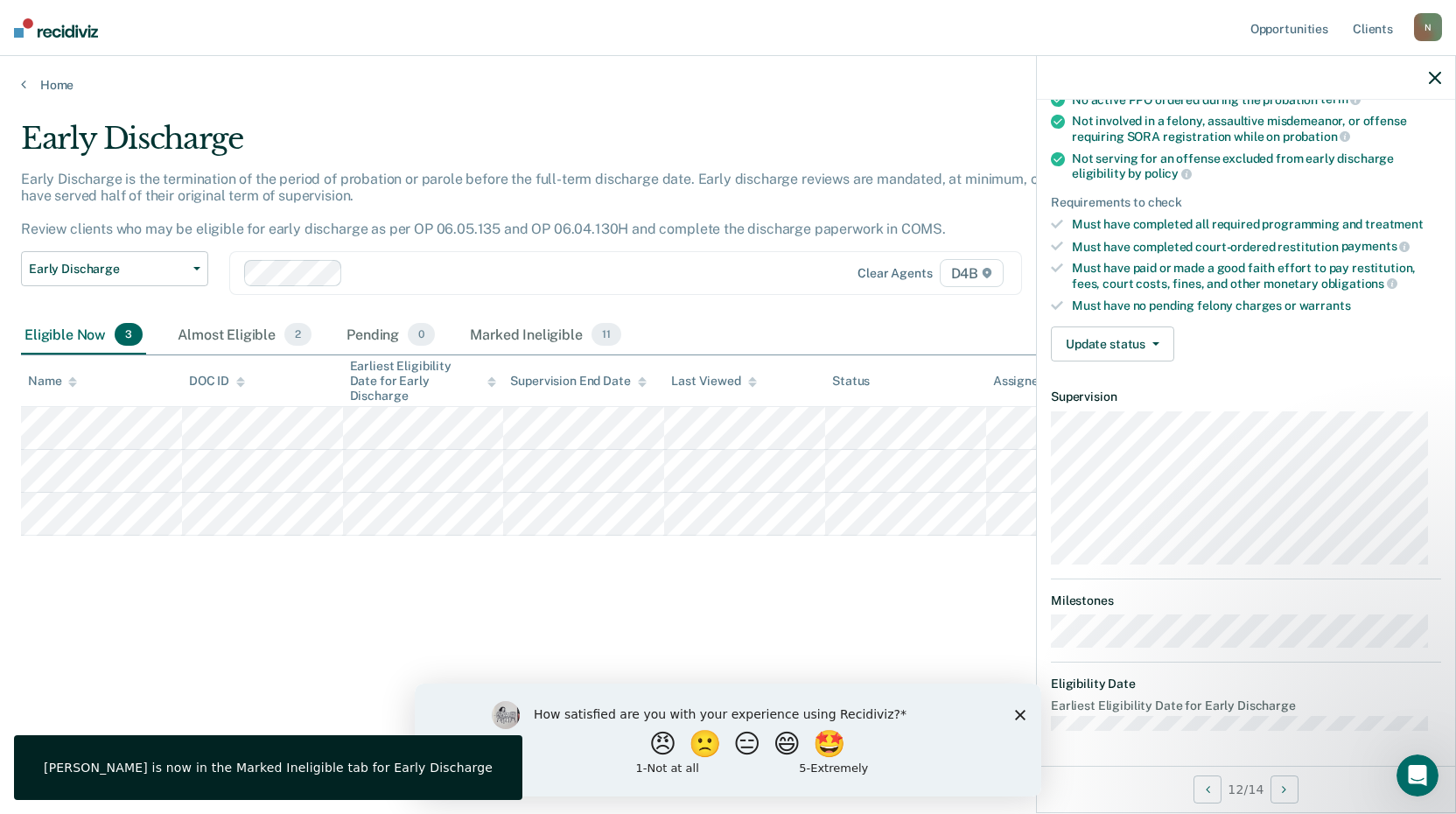
scroll to position [185, 0]
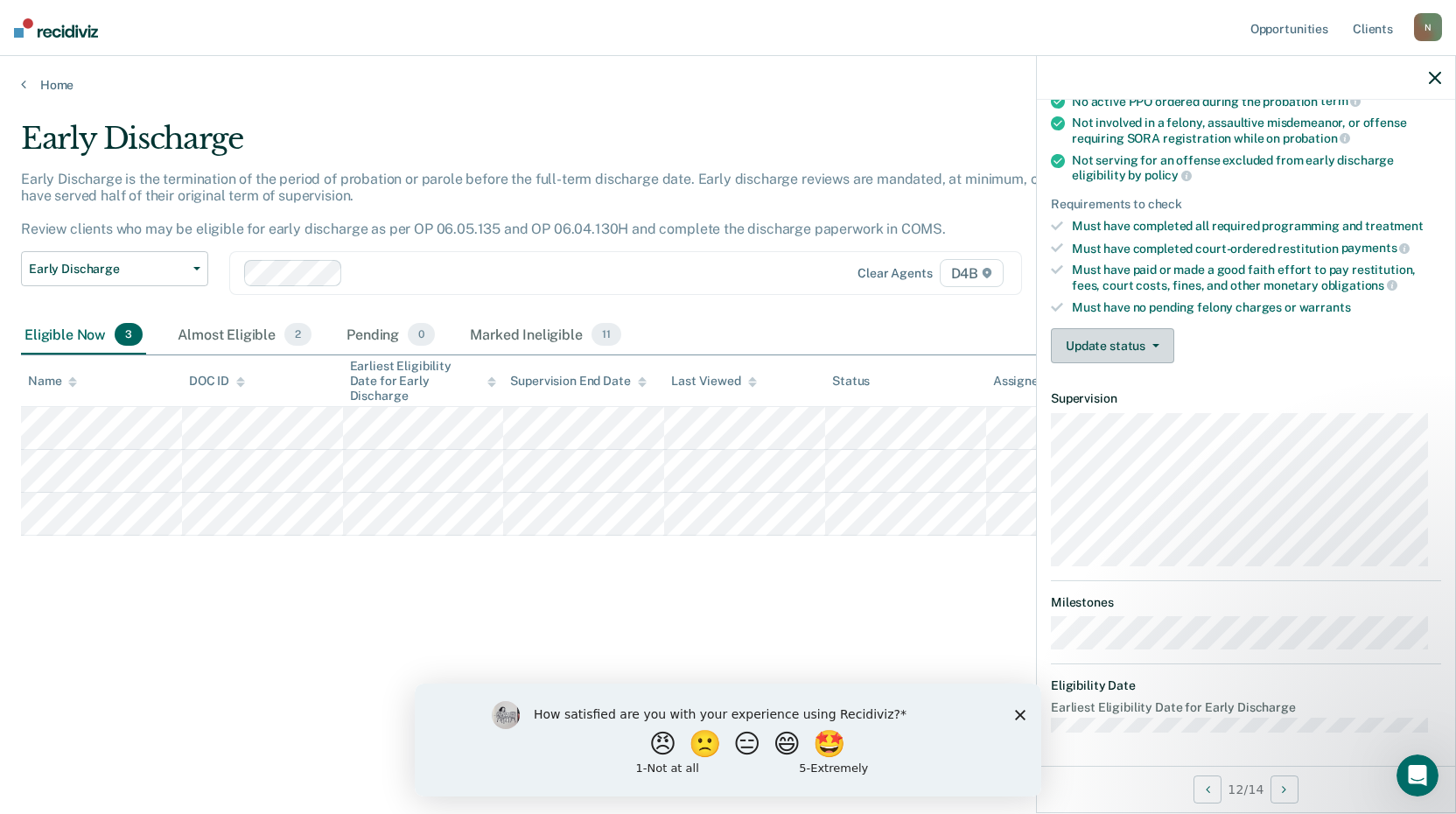
click at [1102, 346] on button "Update status" at bounding box center [1112, 346] width 124 height 35
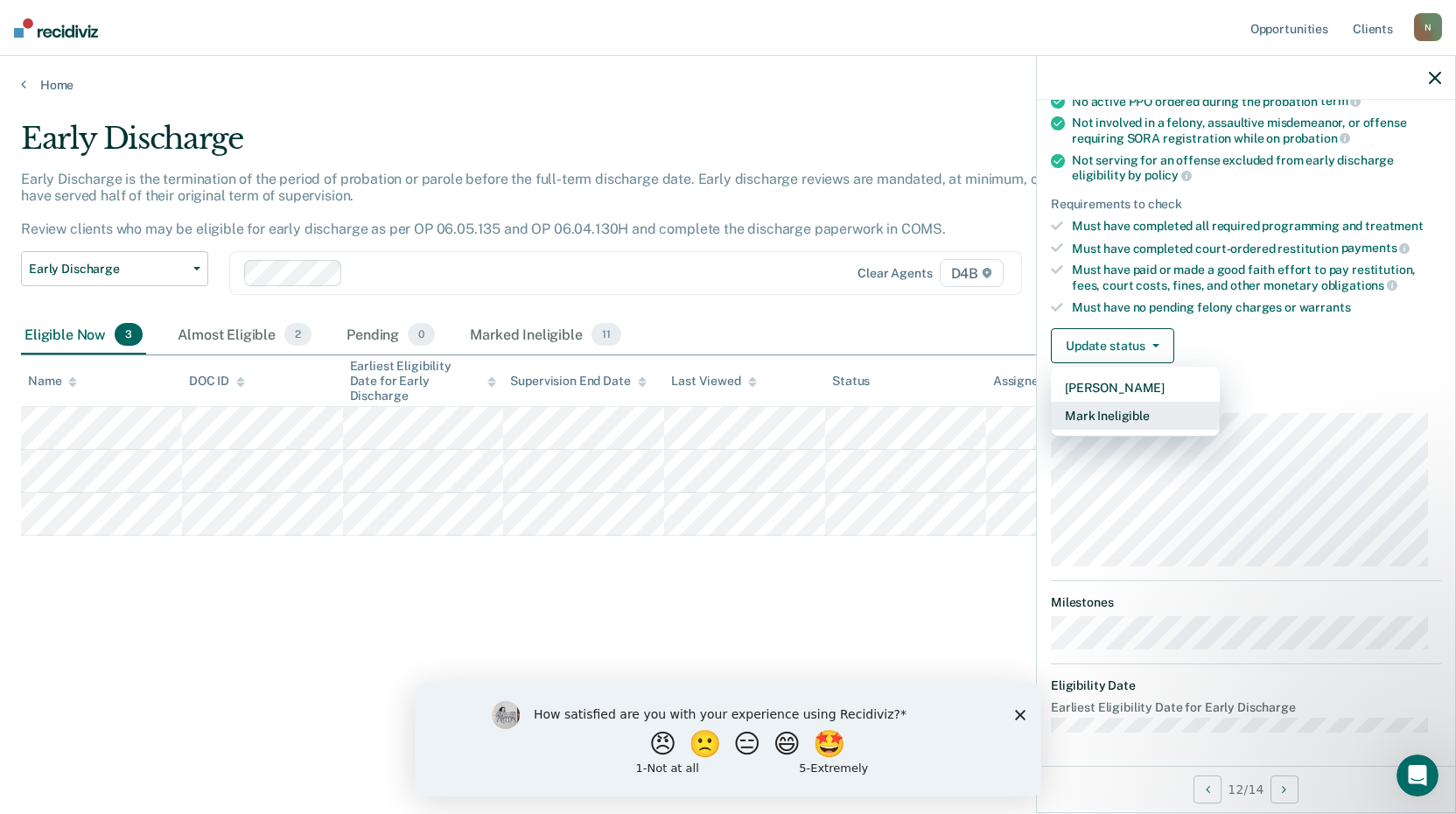
click at [1118, 416] on button "Mark Ineligible" at bounding box center [1135, 416] width 169 height 28
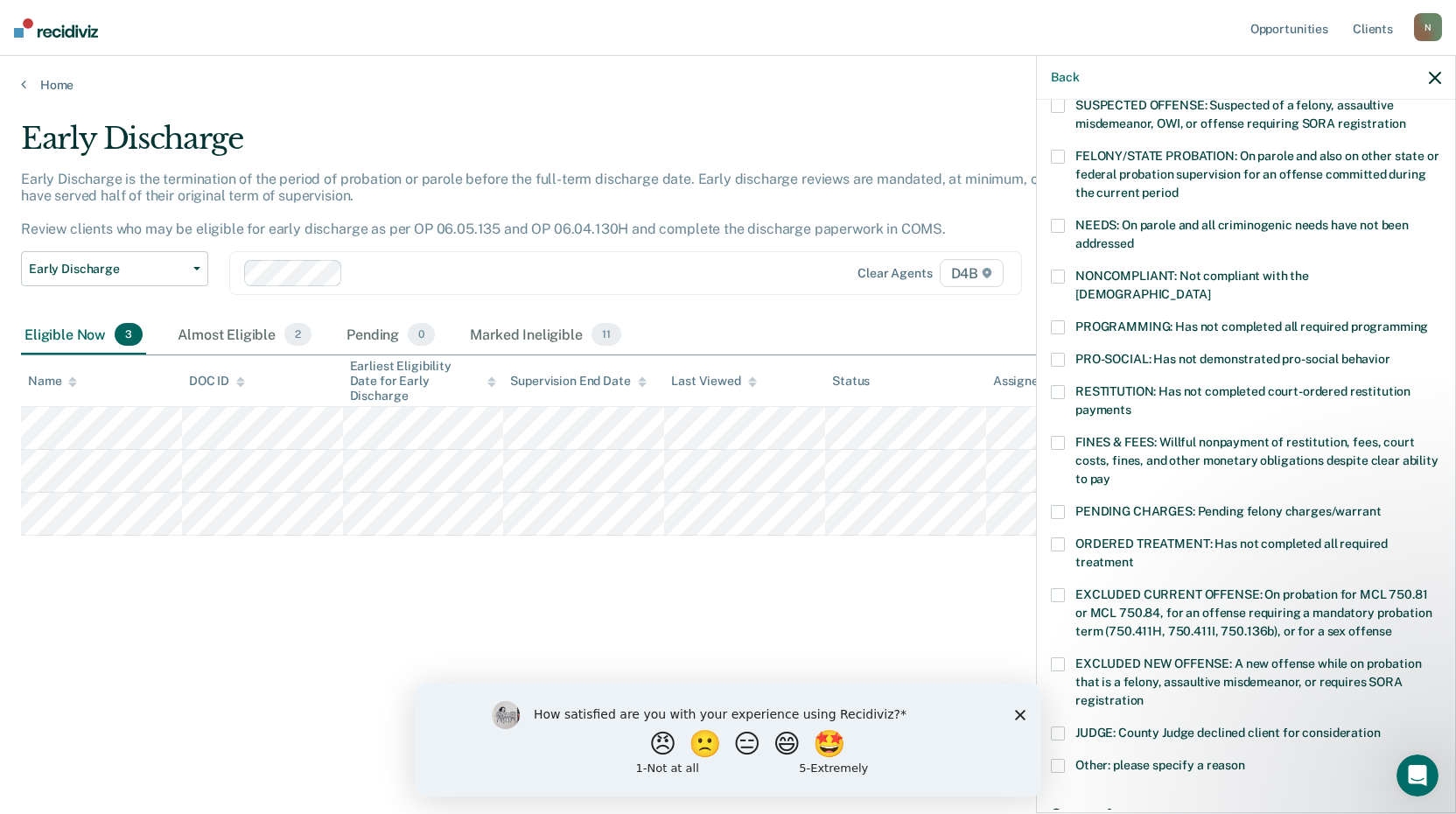
click at [1059, 436] on span at bounding box center [1058, 443] width 14 height 14
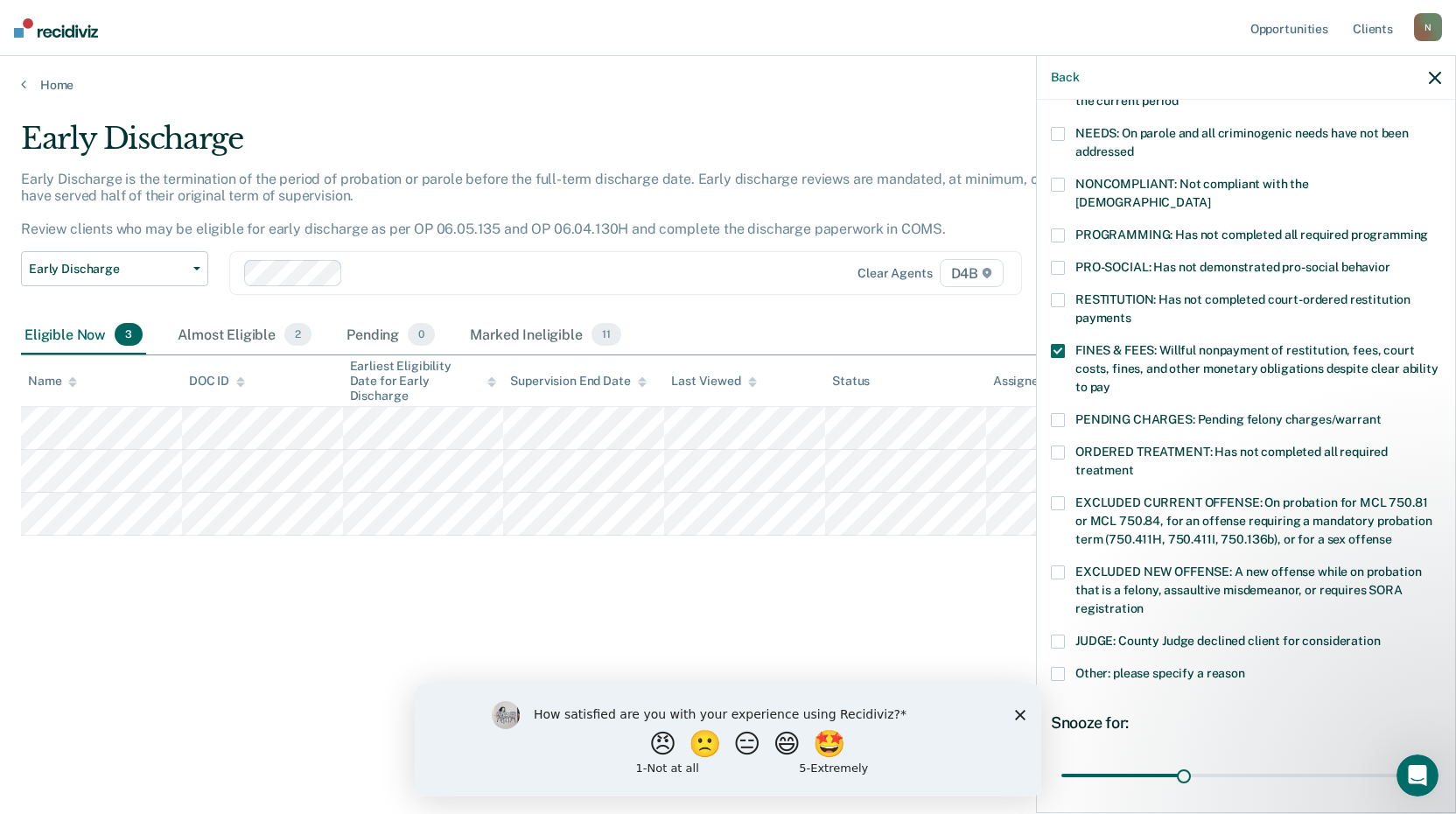
scroll to position [407, 0]
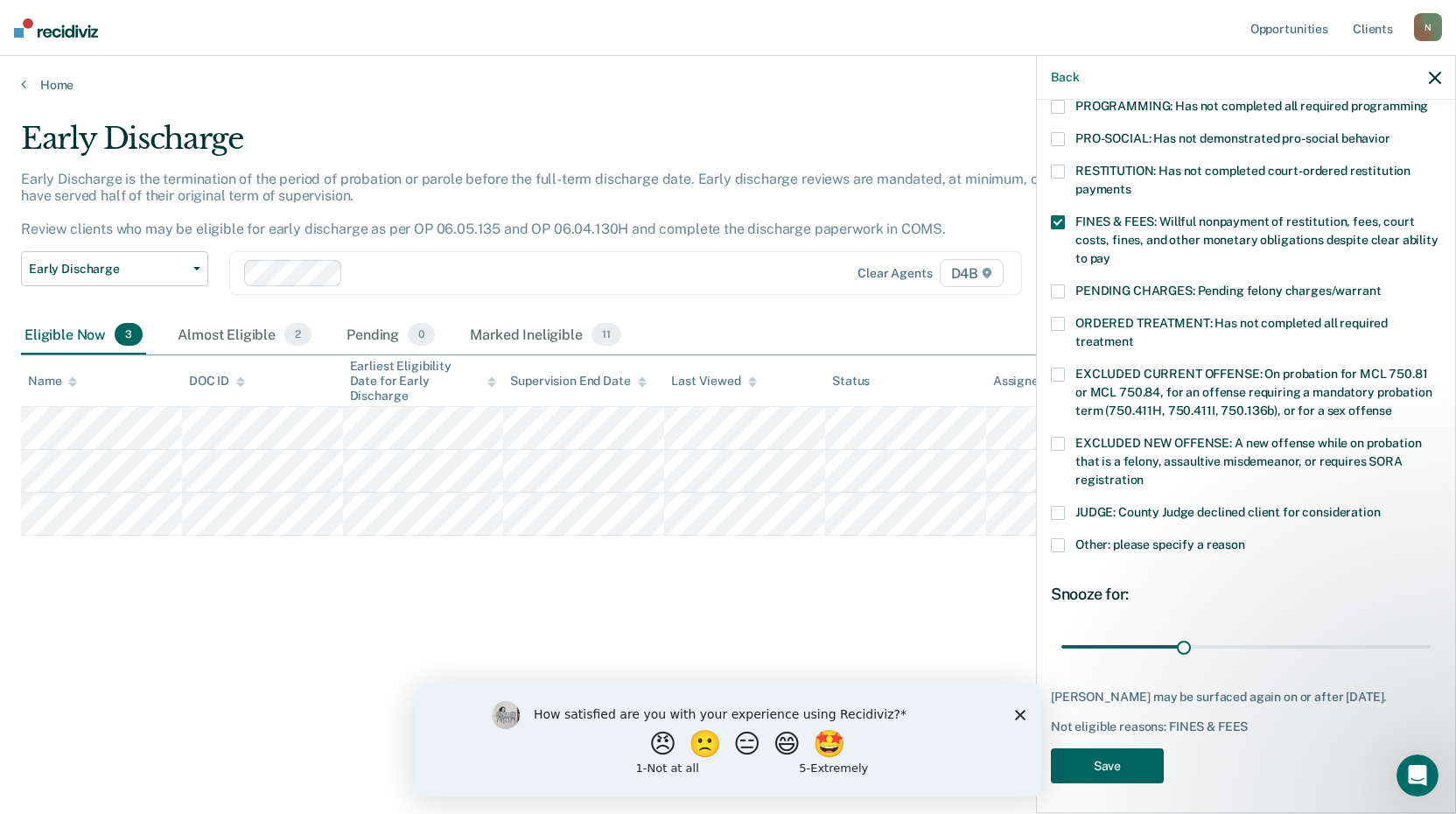
click at [1108, 757] on button "Save" at bounding box center [1107, 766] width 113 height 36
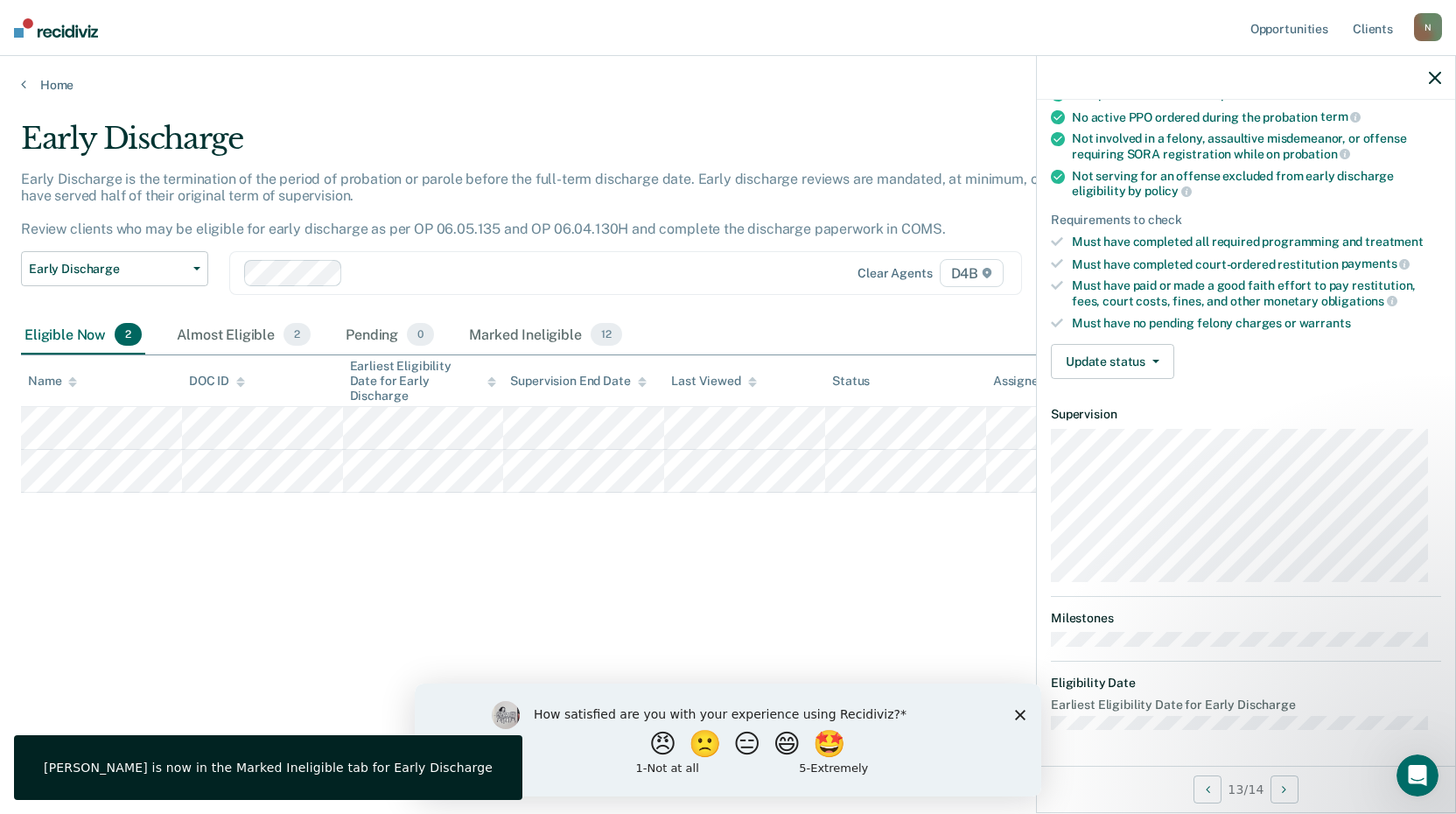
scroll to position [167, 0]
click at [1084, 364] on button "Update status" at bounding box center [1112, 364] width 124 height 35
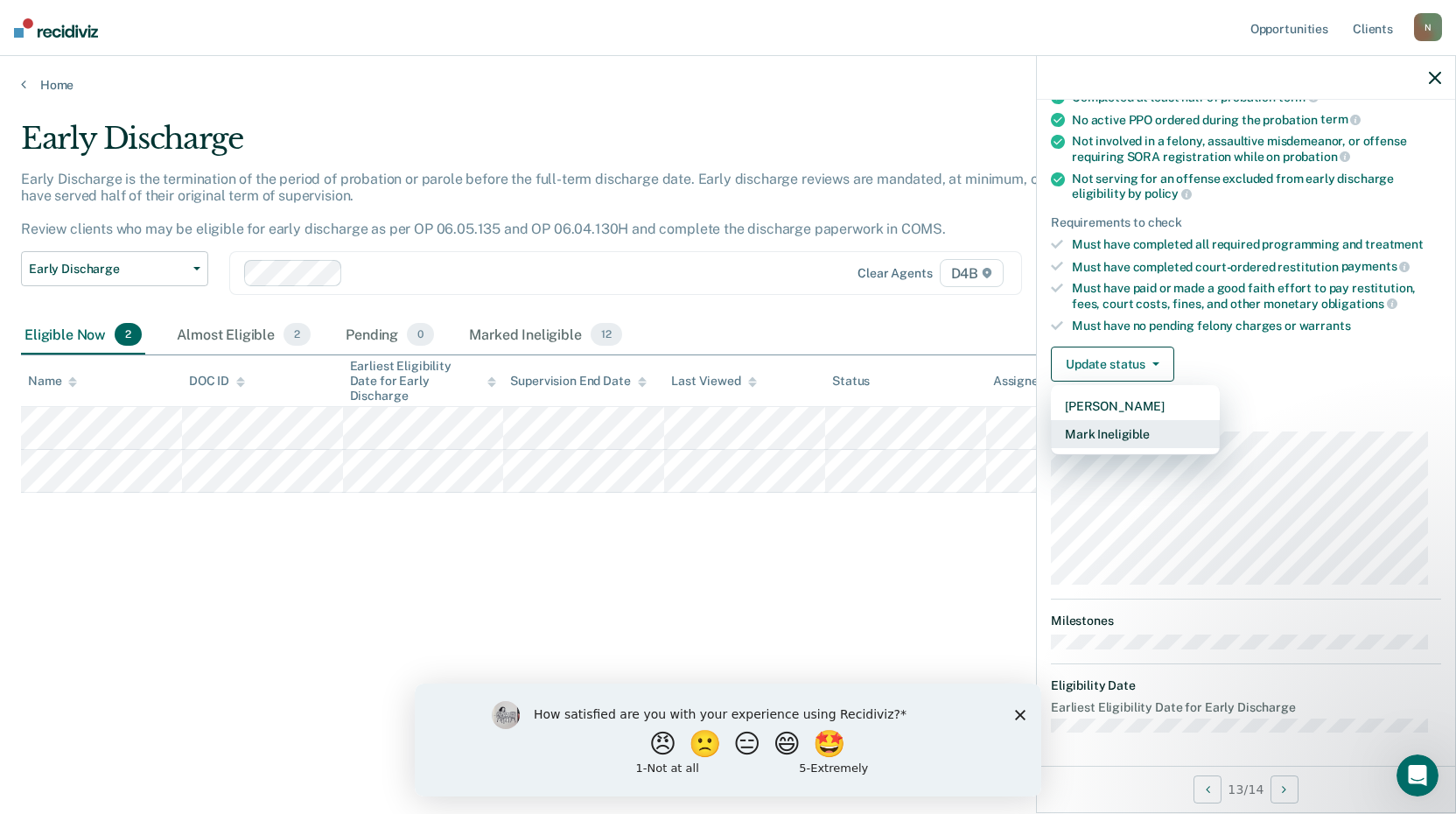
click at [1116, 436] on button "Mark Ineligible" at bounding box center [1135, 435] width 169 height 28
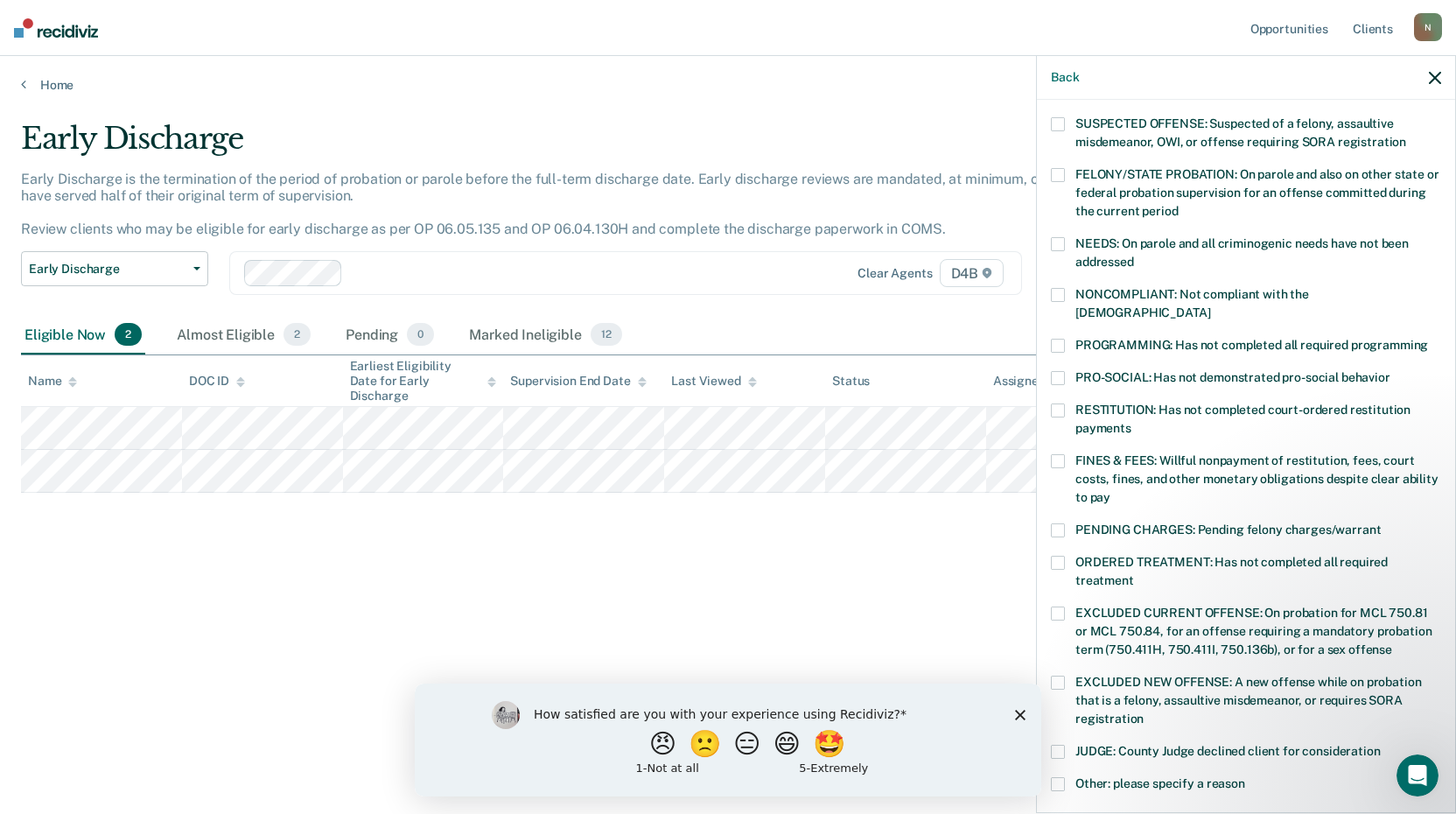
click at [1058, 454] on span at bounding box center [1058, 461] width 14 height 14
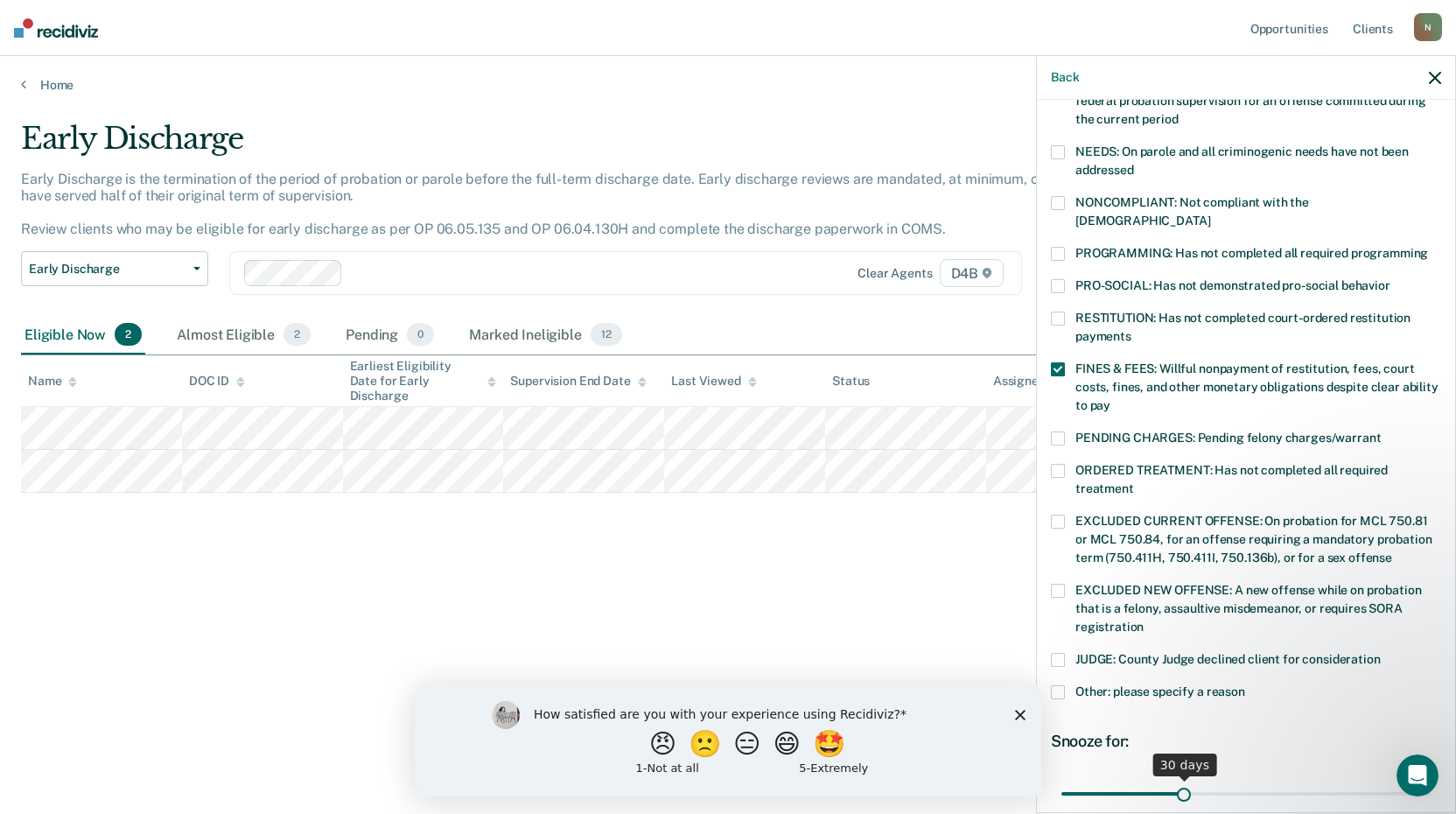
scroll to position [392, 0]
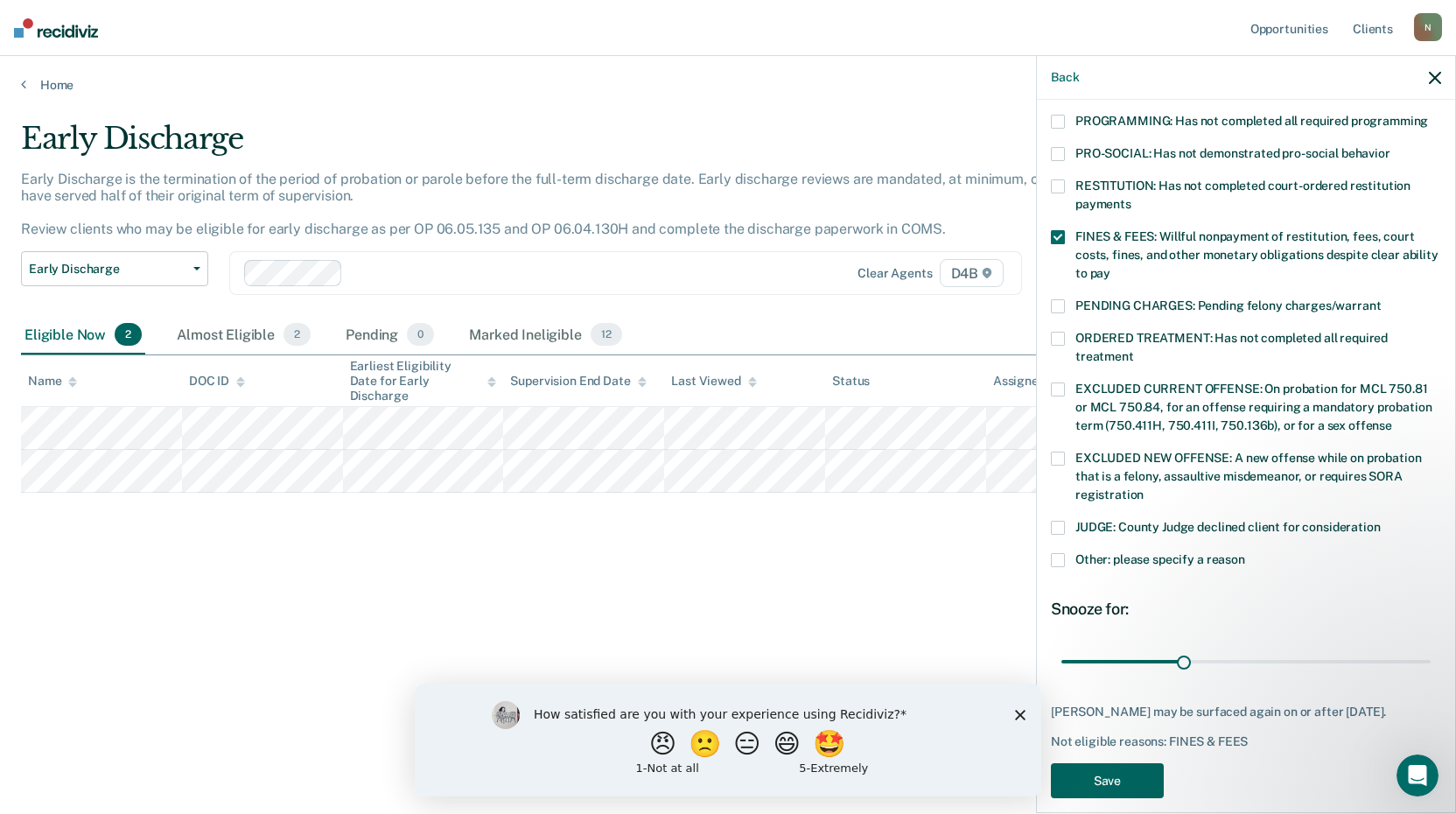
click at [1121, 763] on button "Save" at bounding box center [1107, 781] width 113 height 36
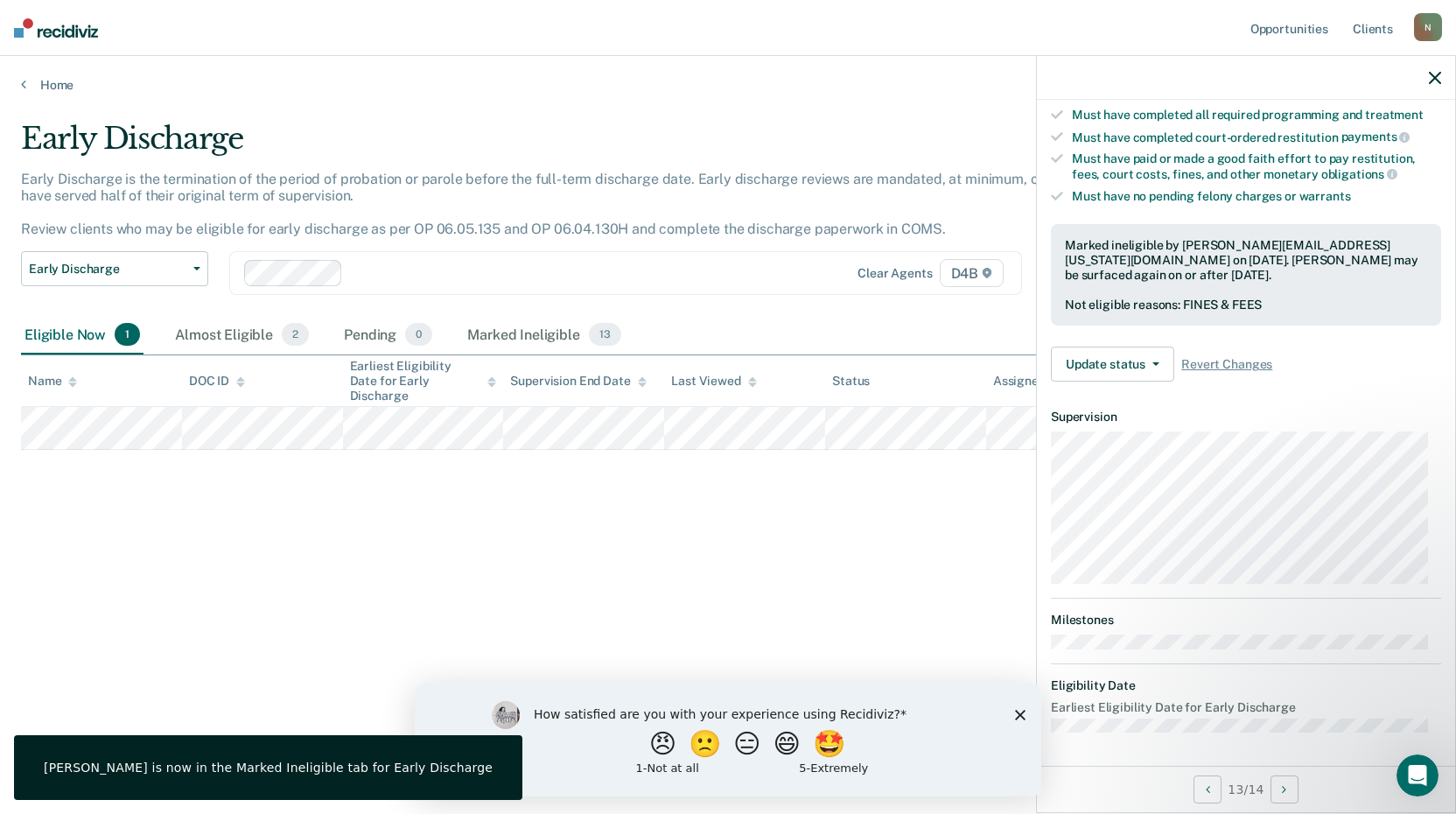
scroll to position [185, 0]
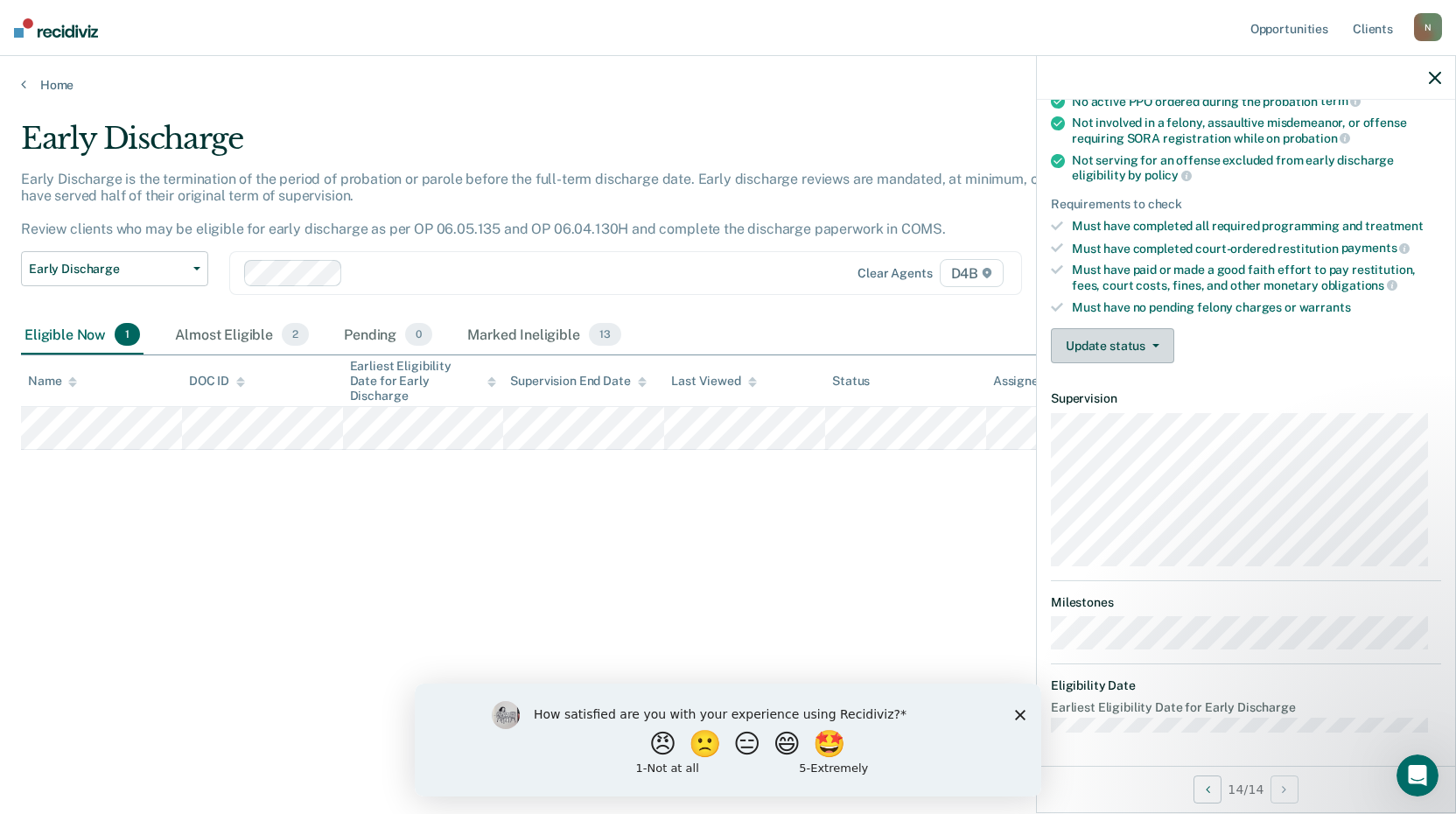
click at [1094, 346] on button "Update status" at bounding box center [1112, 346] width 124 height 35
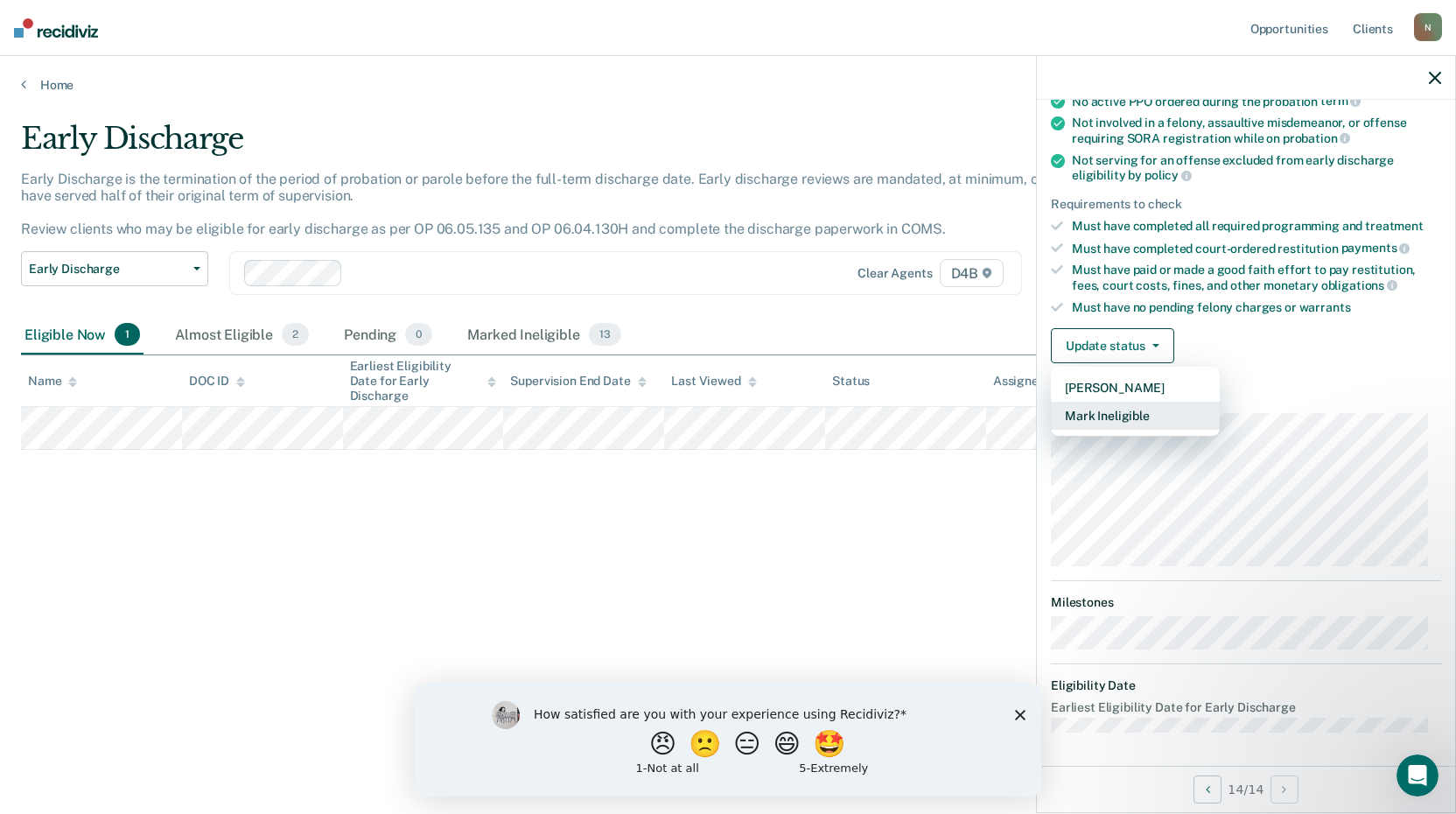
click at [1106, 415] on button "Mark Ineligible" at bounding box center [1135, 416] width 169 height 28
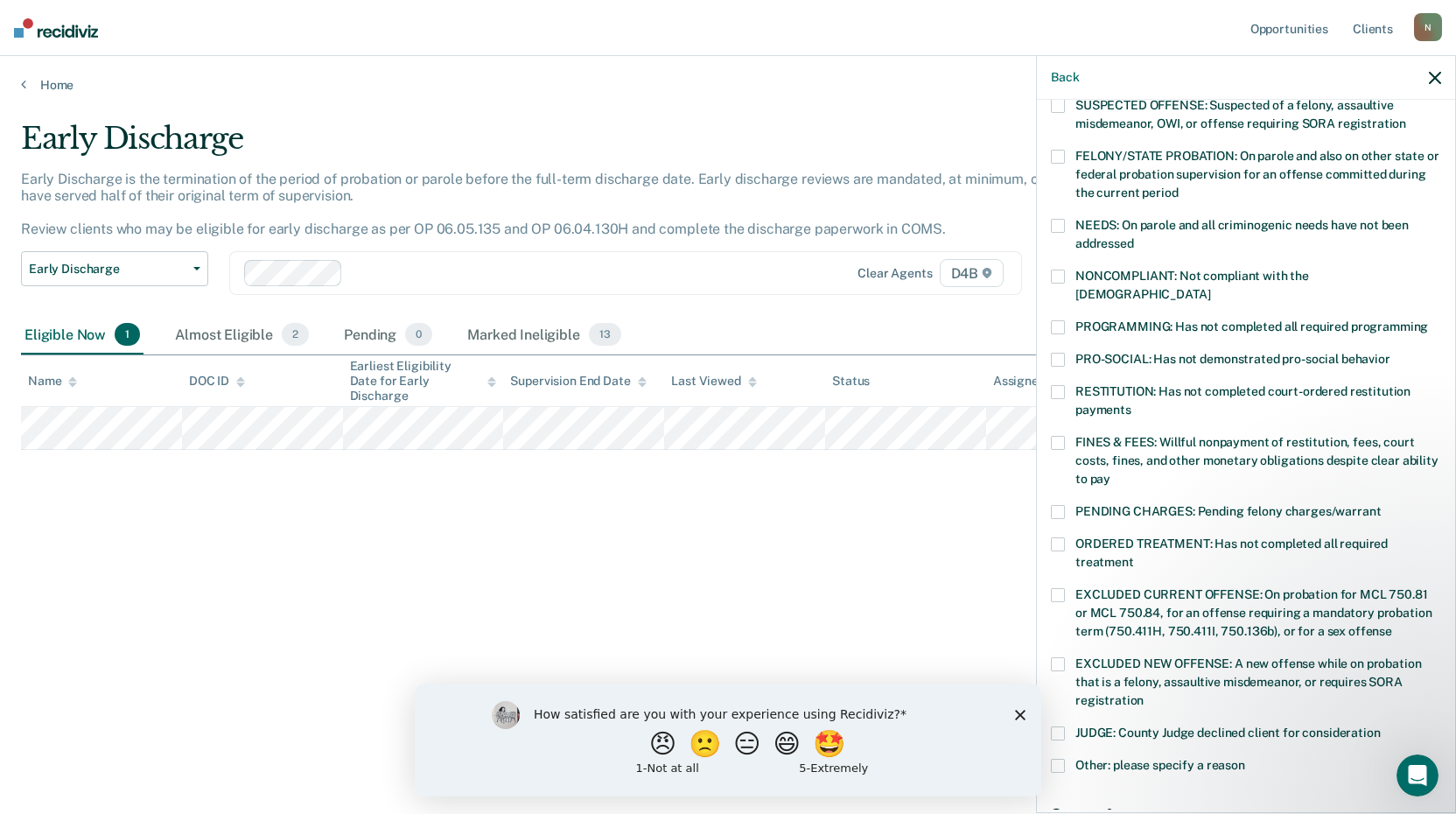
click at [1056, 436] on span at bounding box center [1058, 443] width 14 height 14
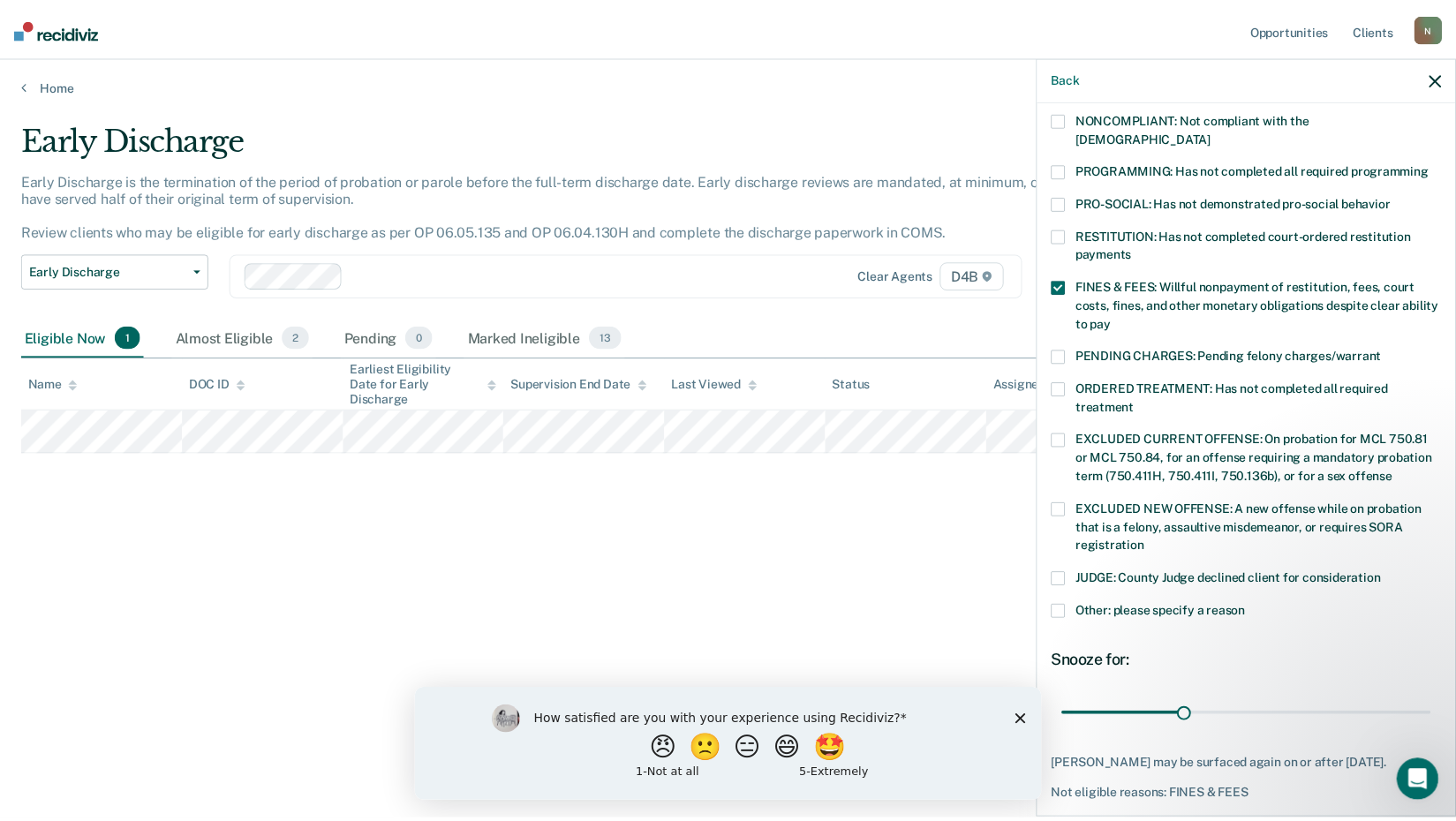
scroll to position [364, 0]
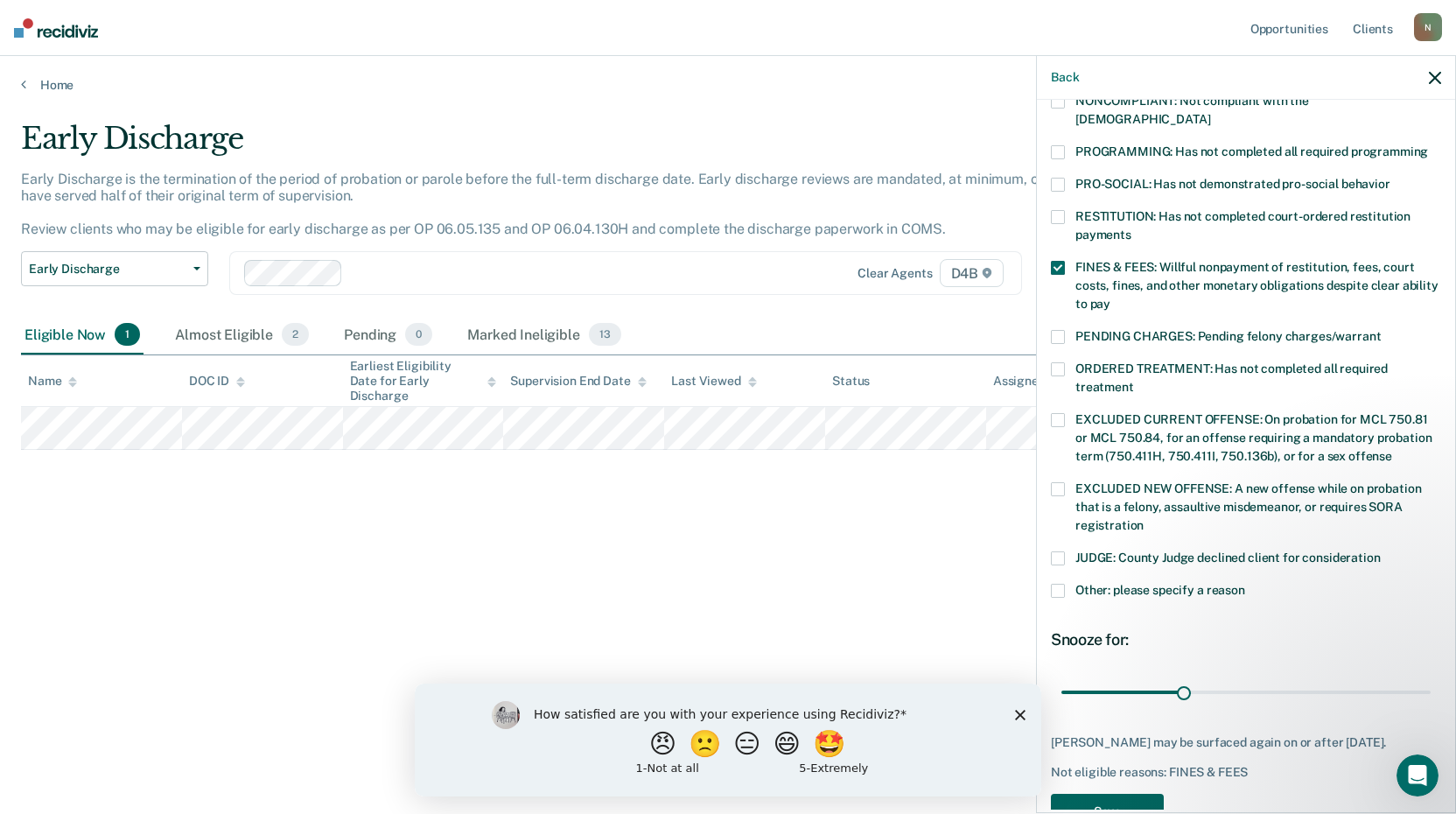
click at [1093, 794] on button "Save" at bounding box center [1107, 811] width 113 height 36
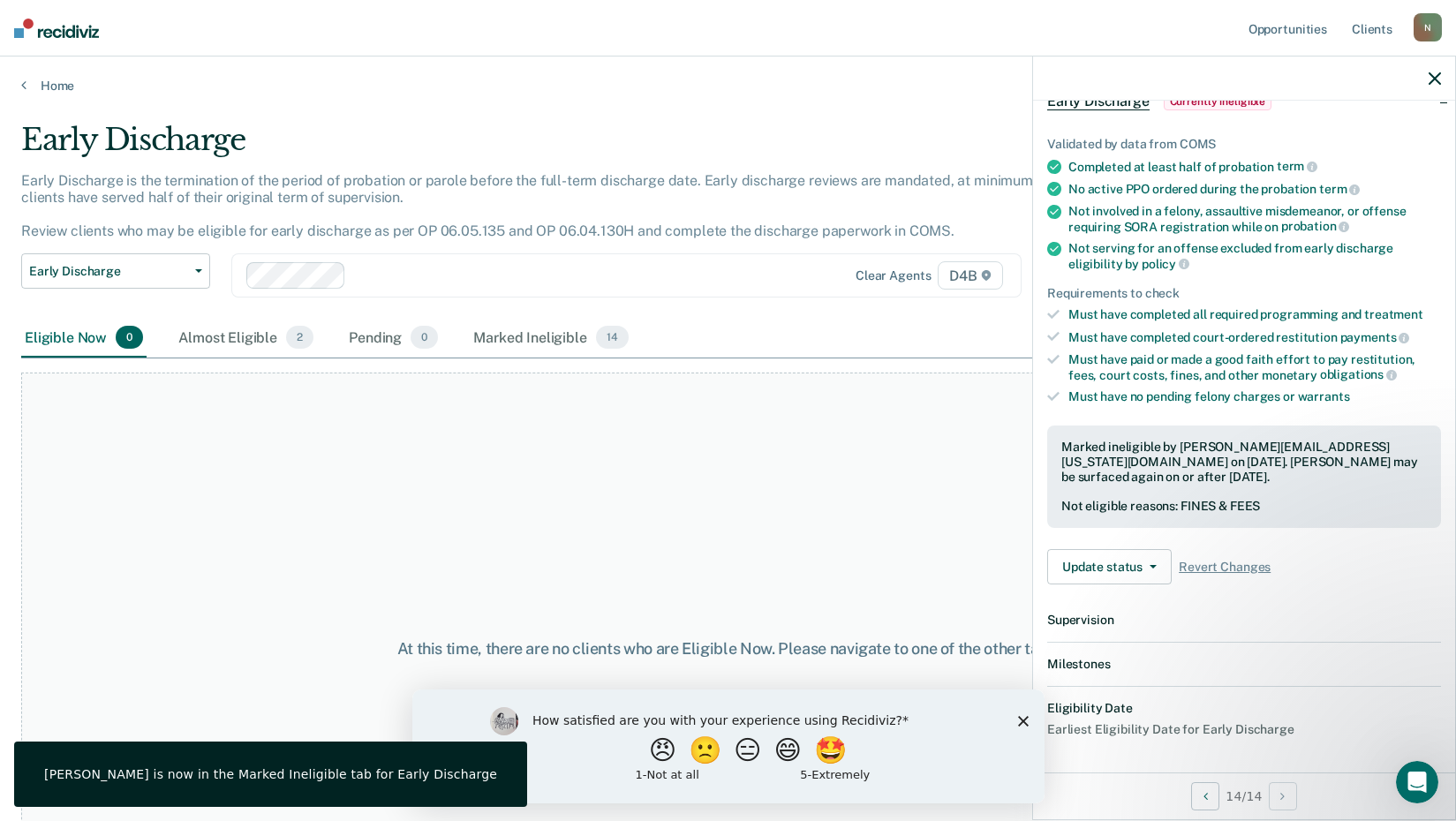
scroll to position [318, 0]
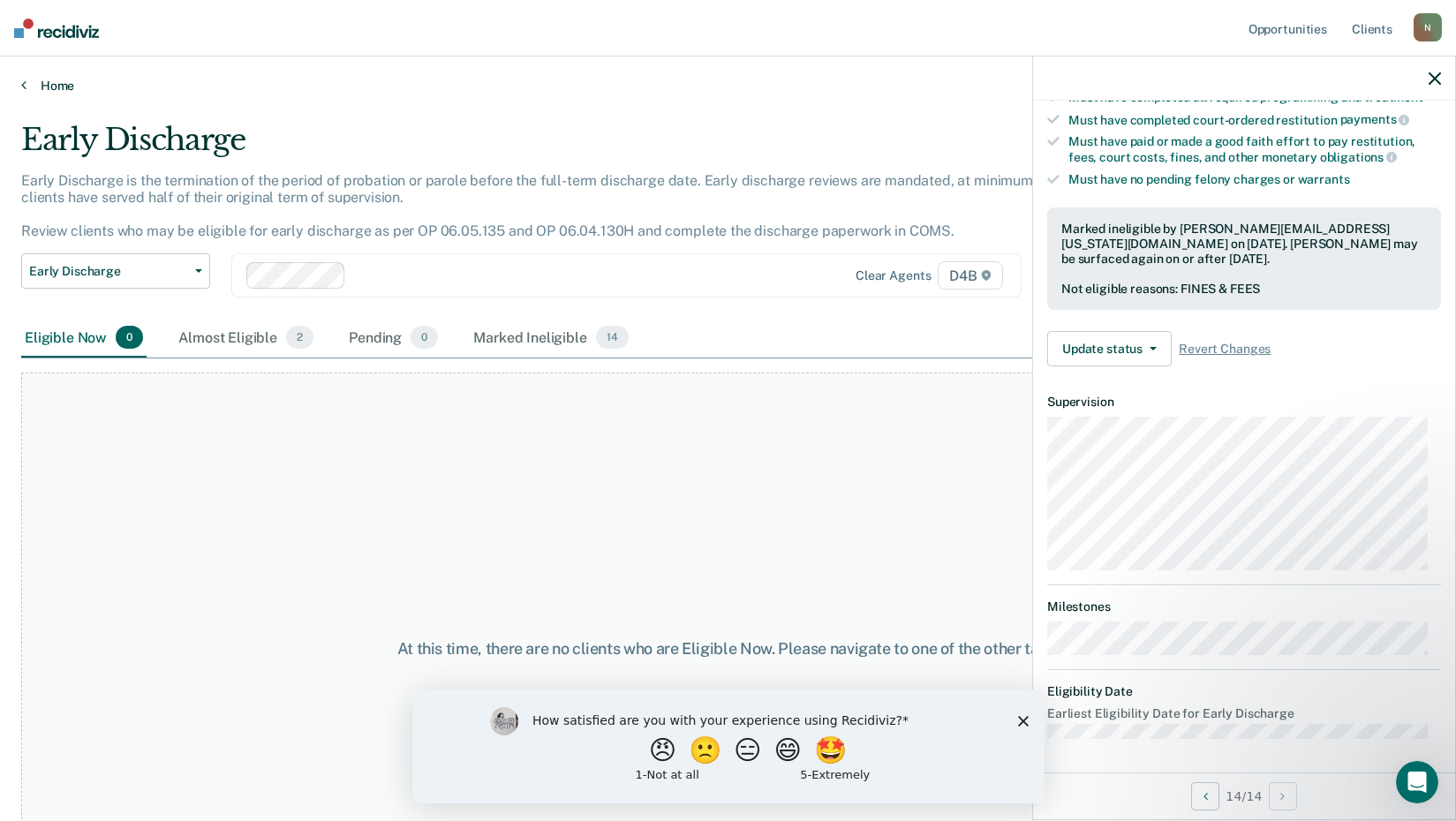
click at [23, 82] on icon at bounding box center [24, 85] width 5 height 14
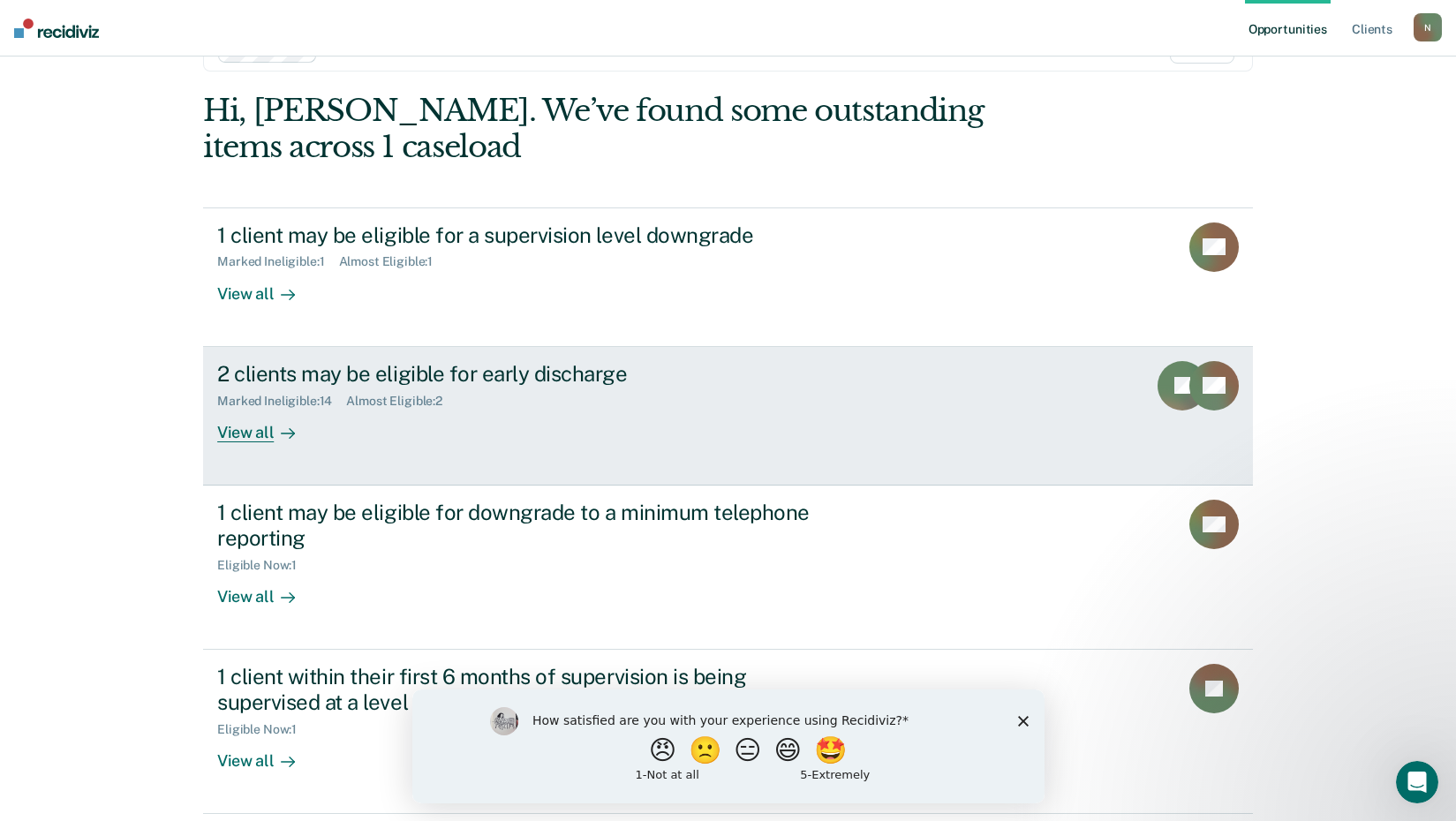
scroll to position [89, 0]
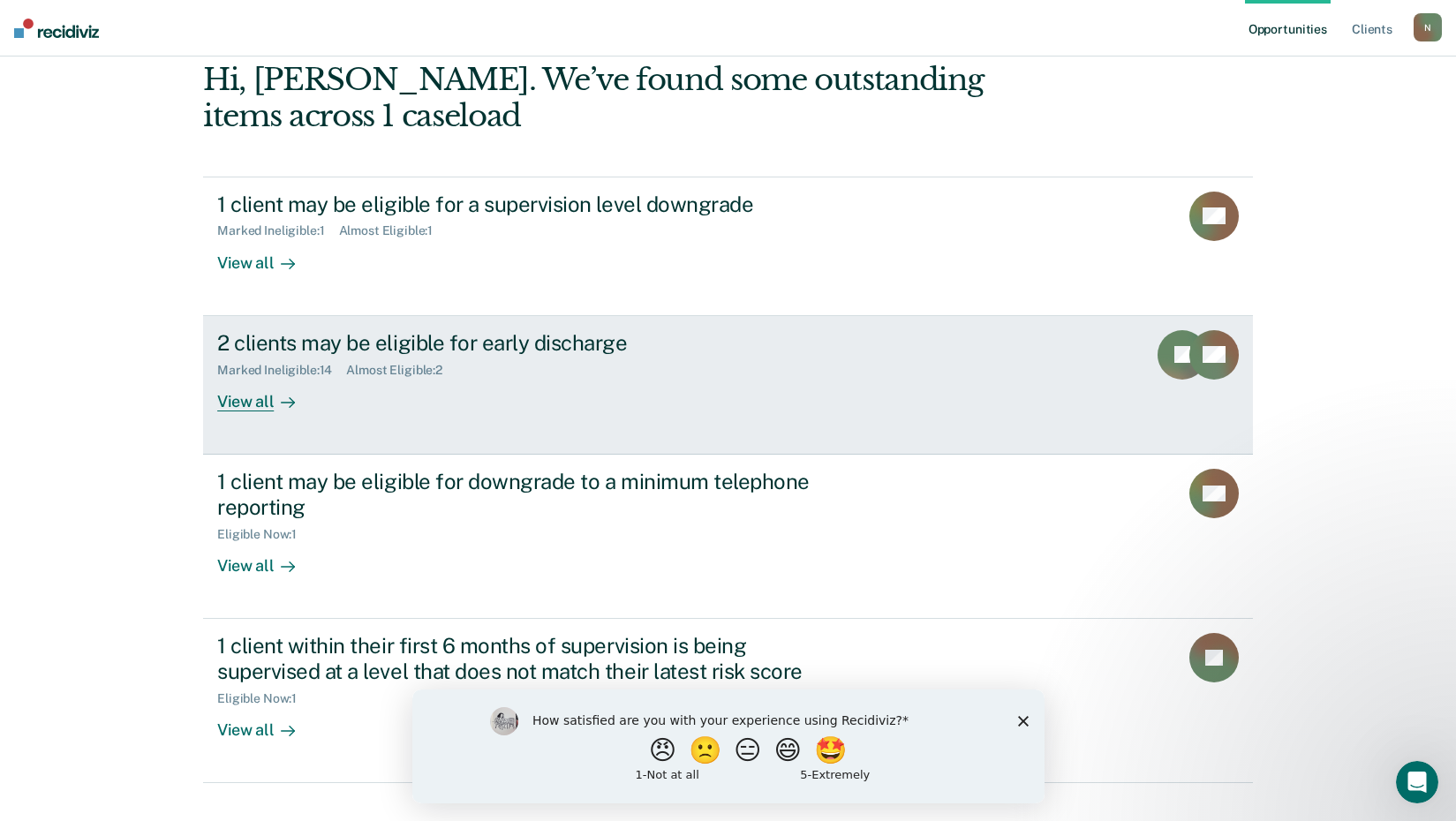
click at [232, 405] on div "View all" at bounding box center [267, 394] width 99 height 35
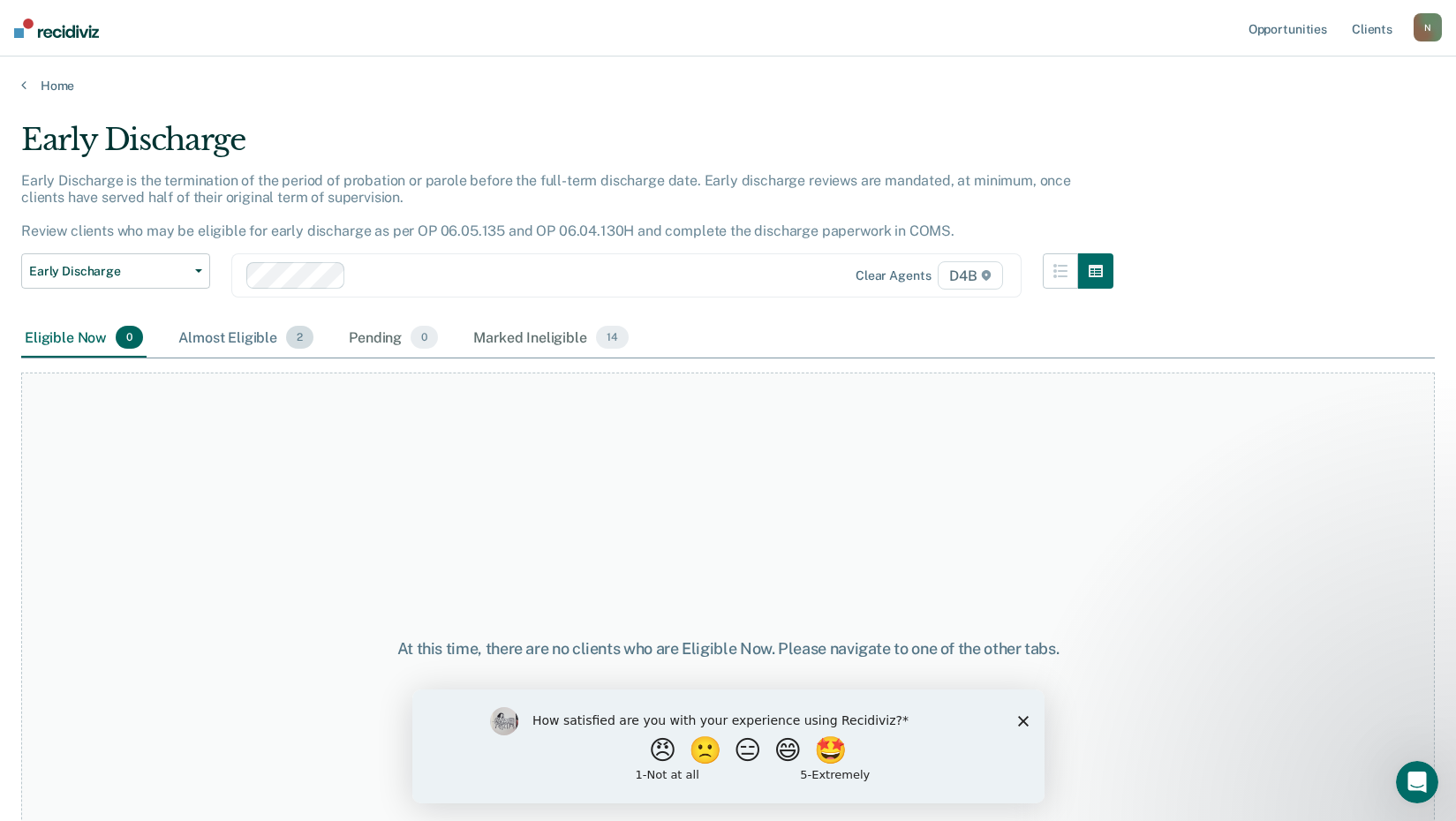
click at [249, 340] on div "Almost Eligible 2" at bounding box center [245, 338] width 143 height 39
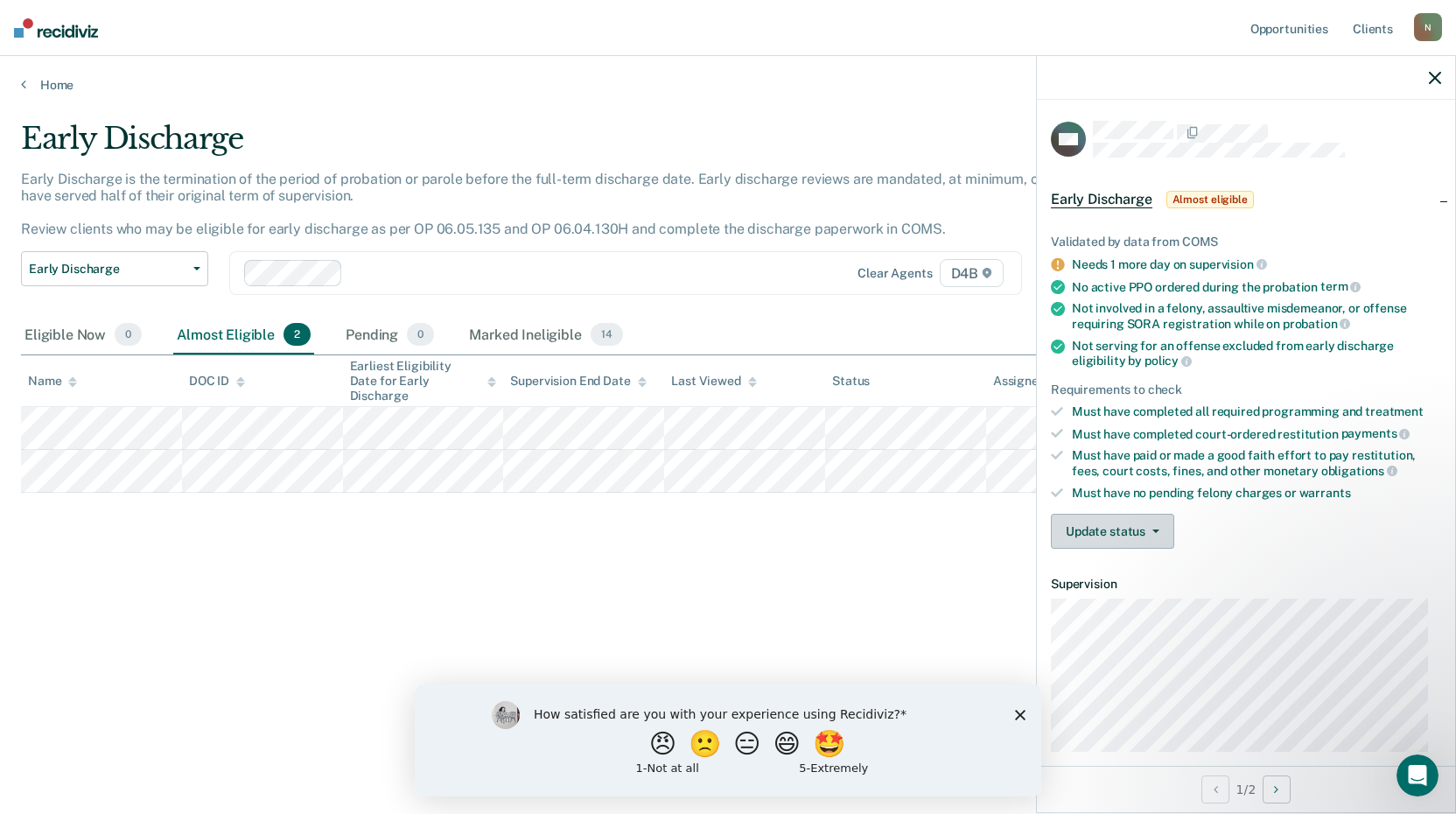
click at [1093, 529] on button "Update status" at bounding box center [1112, 531] width 124 height 35
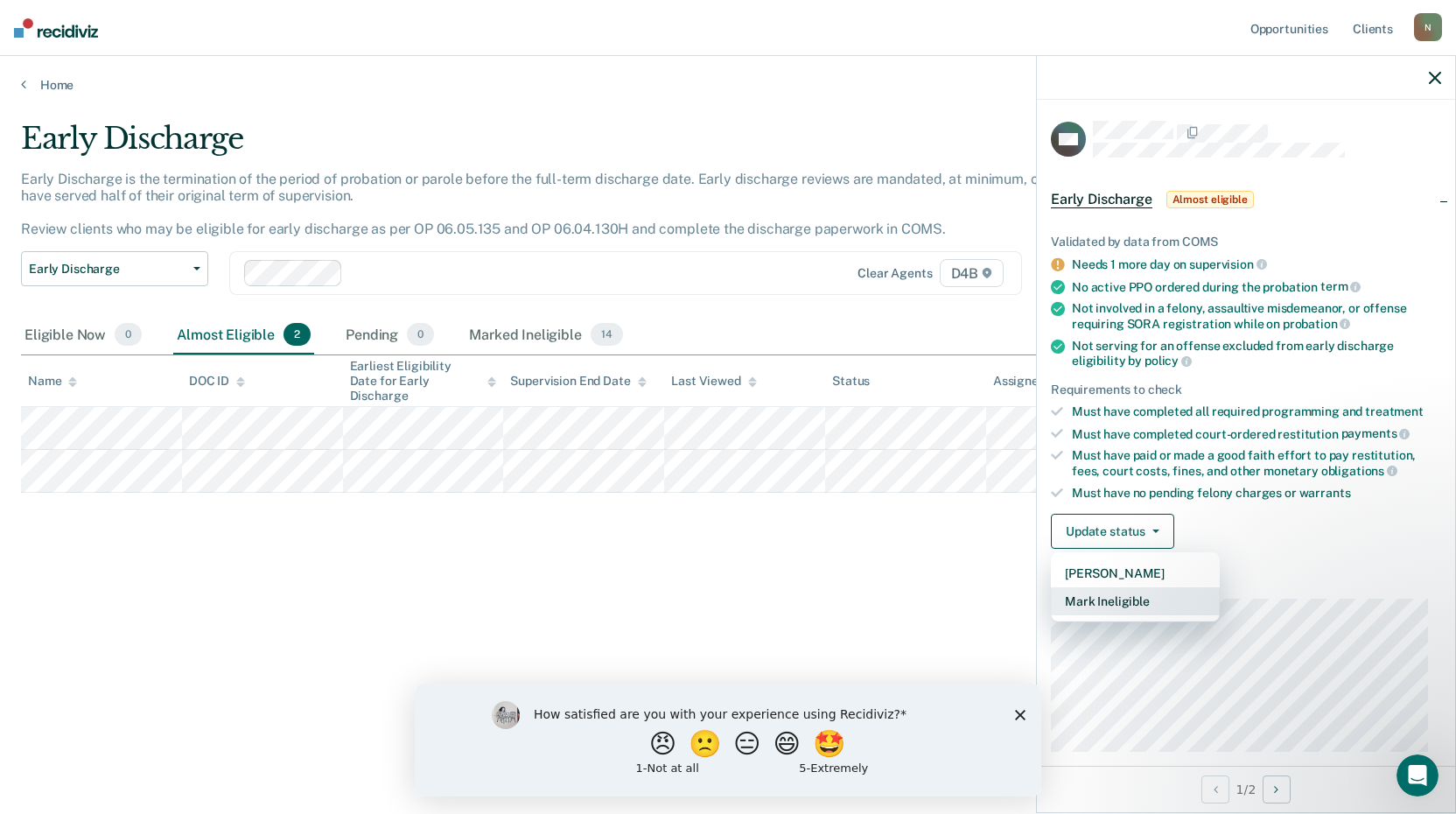
click at [1113, 597] on button "Mark Ineligible" at bounding box center [1135, 601] width 169 height 28
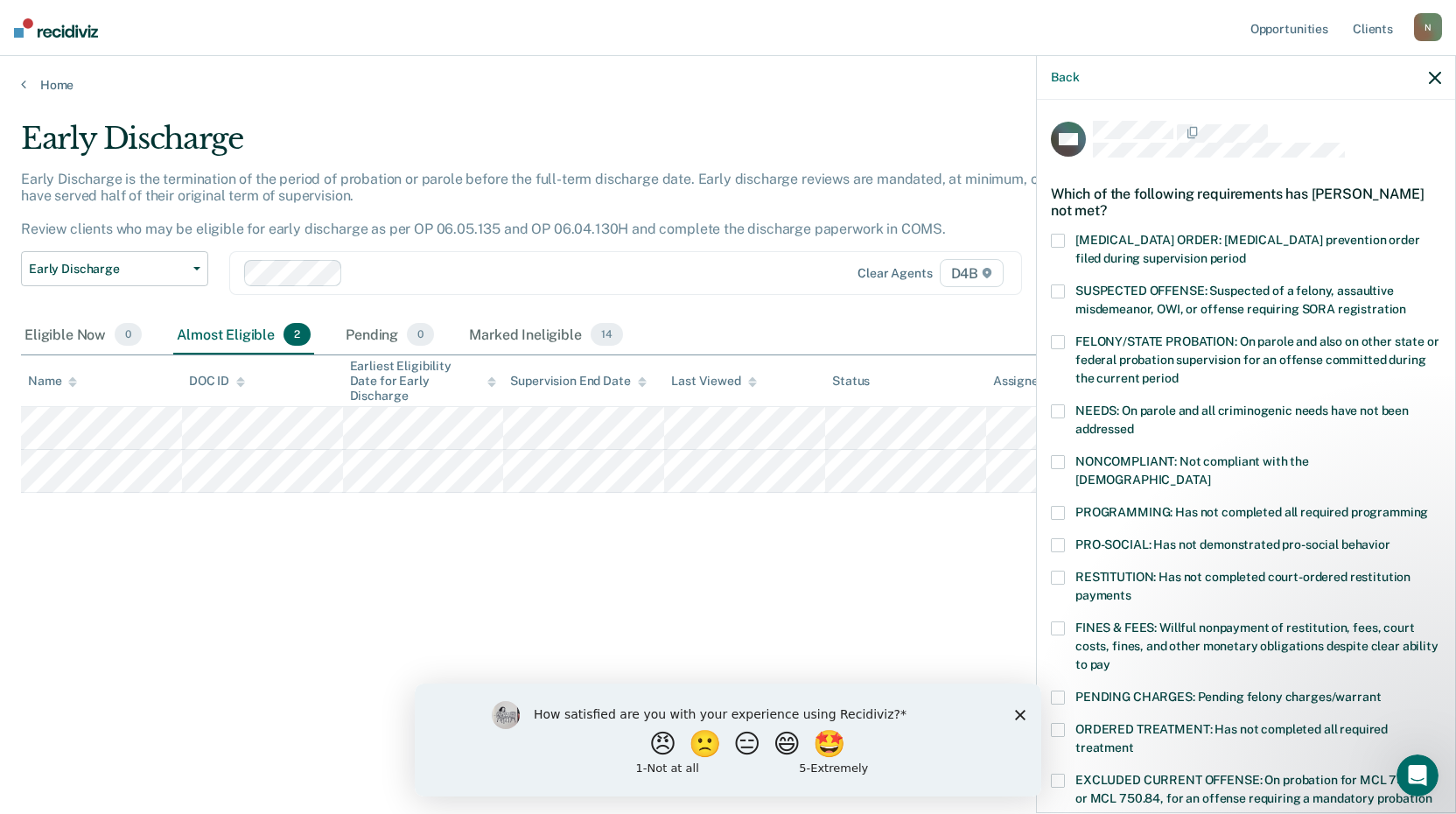
click at [1061, 622] on span at bounding box center [1058, 629] width 14 height 14
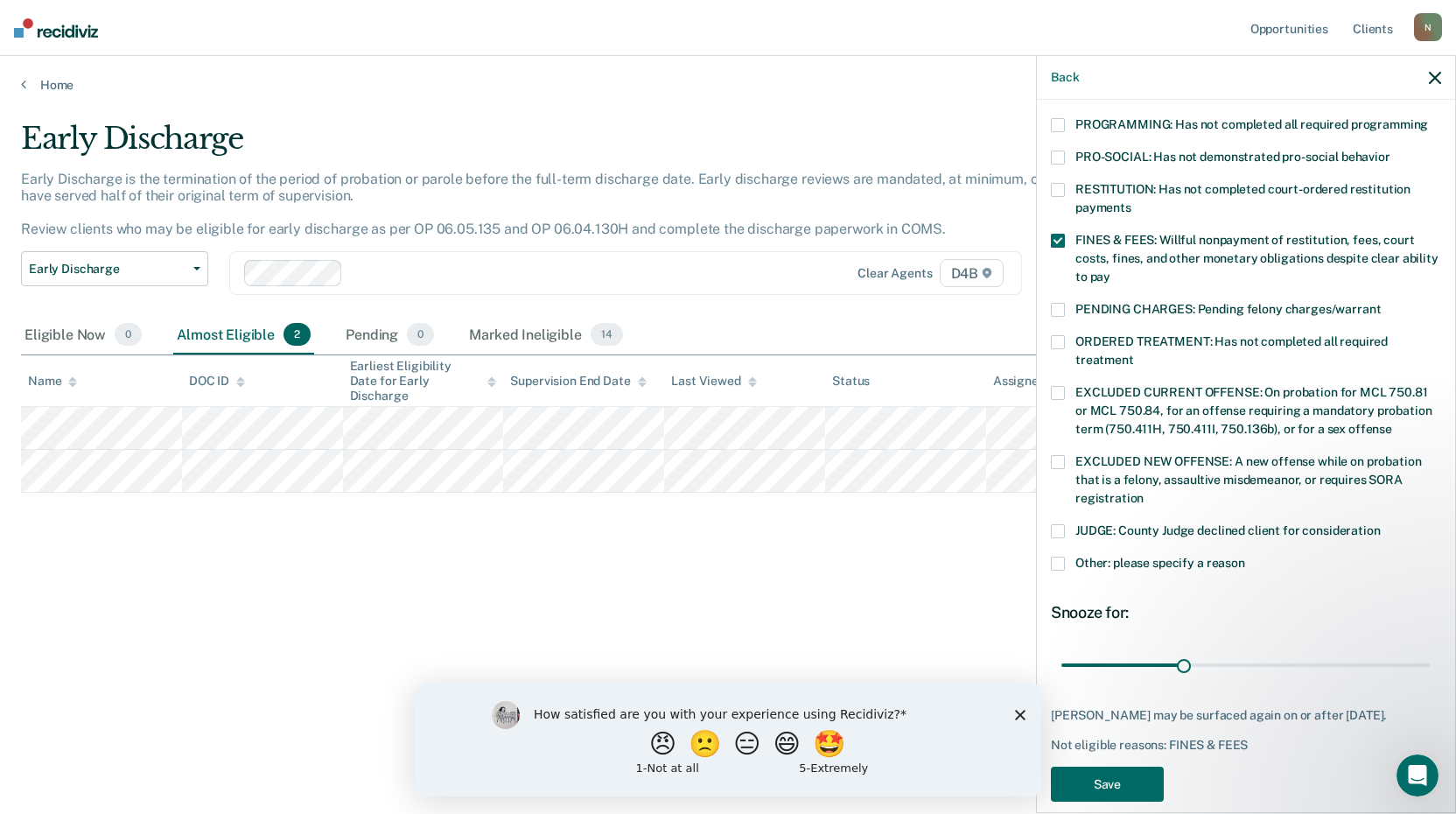
scroll to position [392, 0]
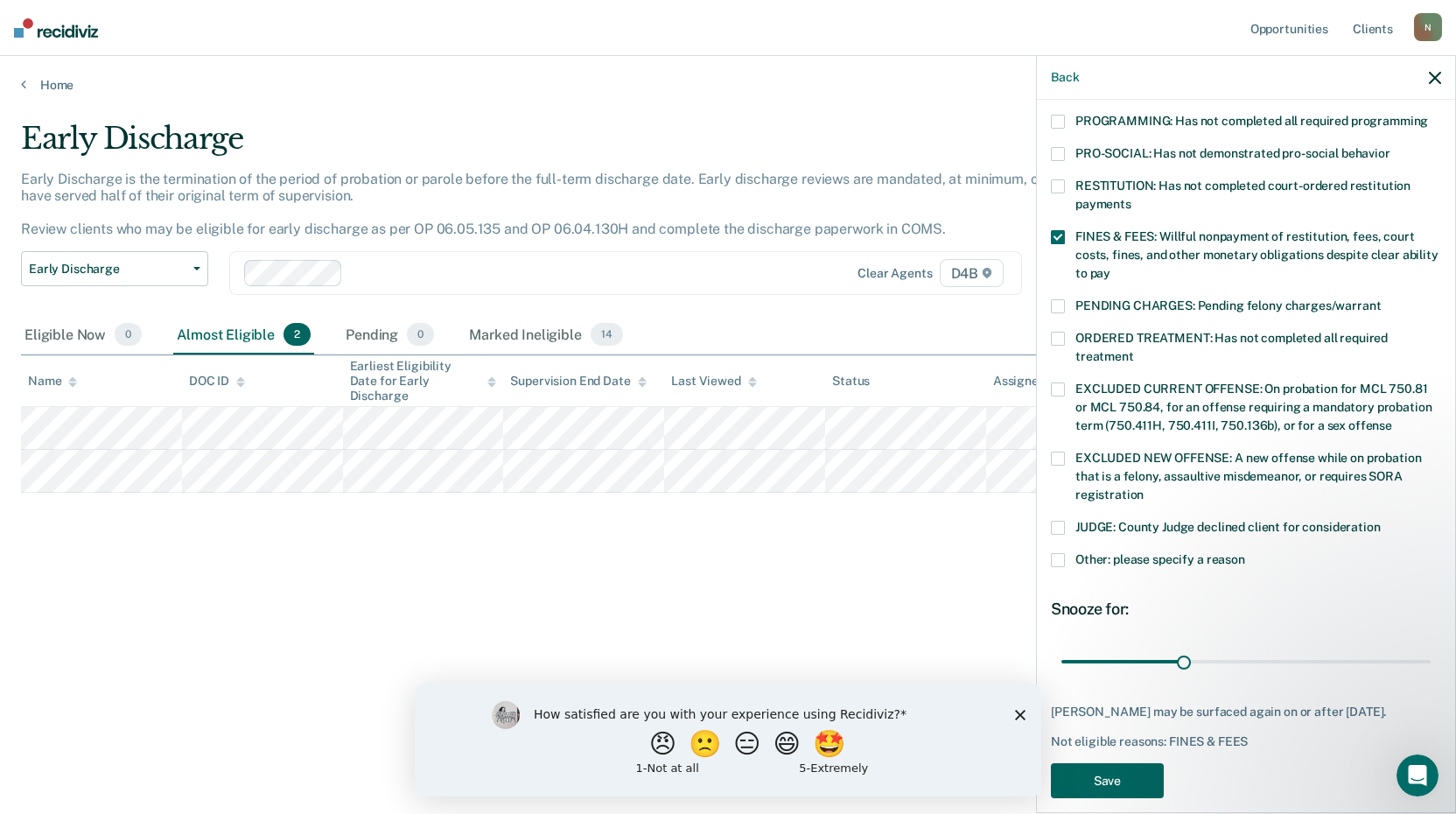
click at [1132, 763] on button "Save" at bounding box center [1107, 781] width 113 height 36
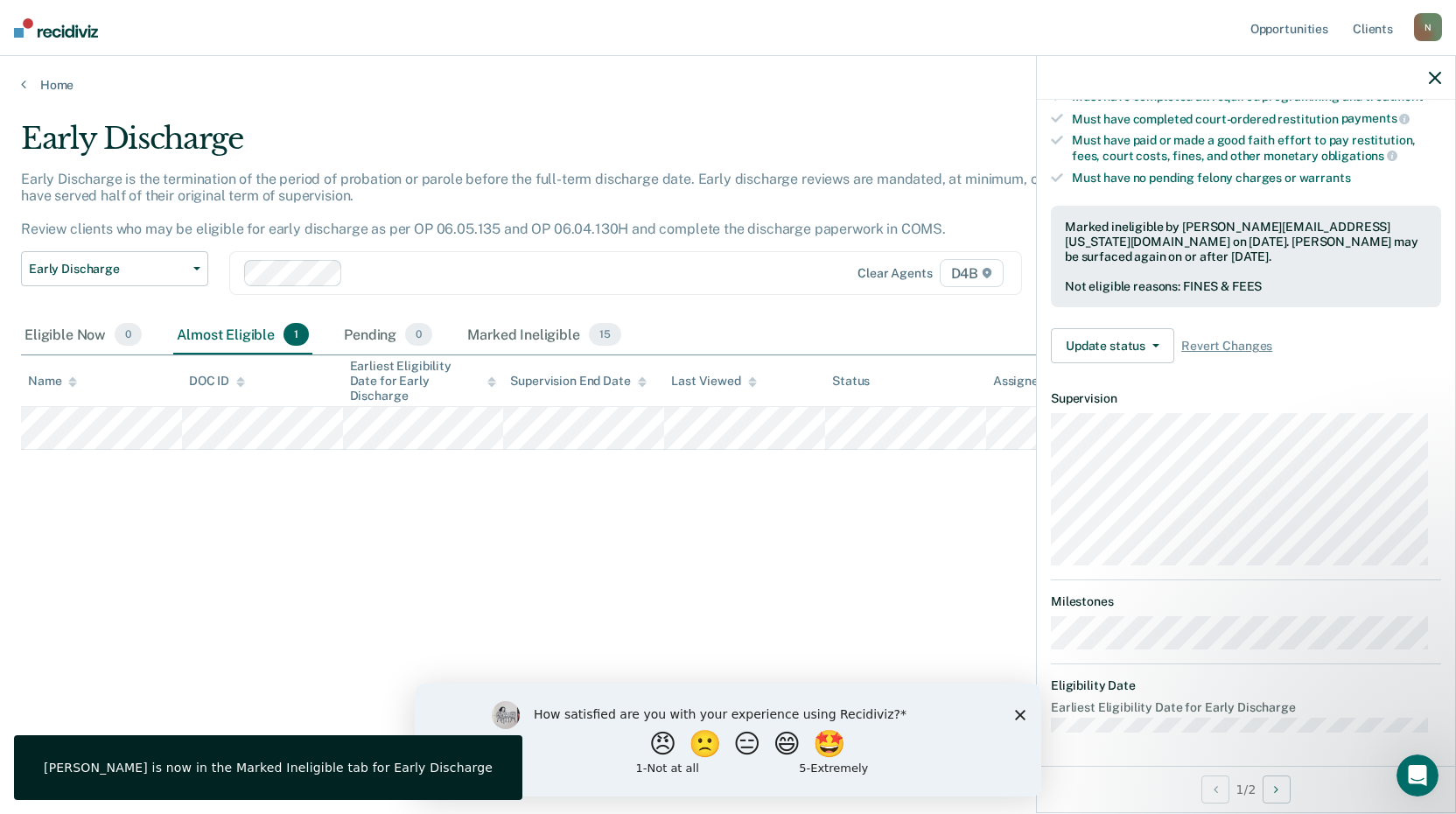
scroll to position [167, 0]
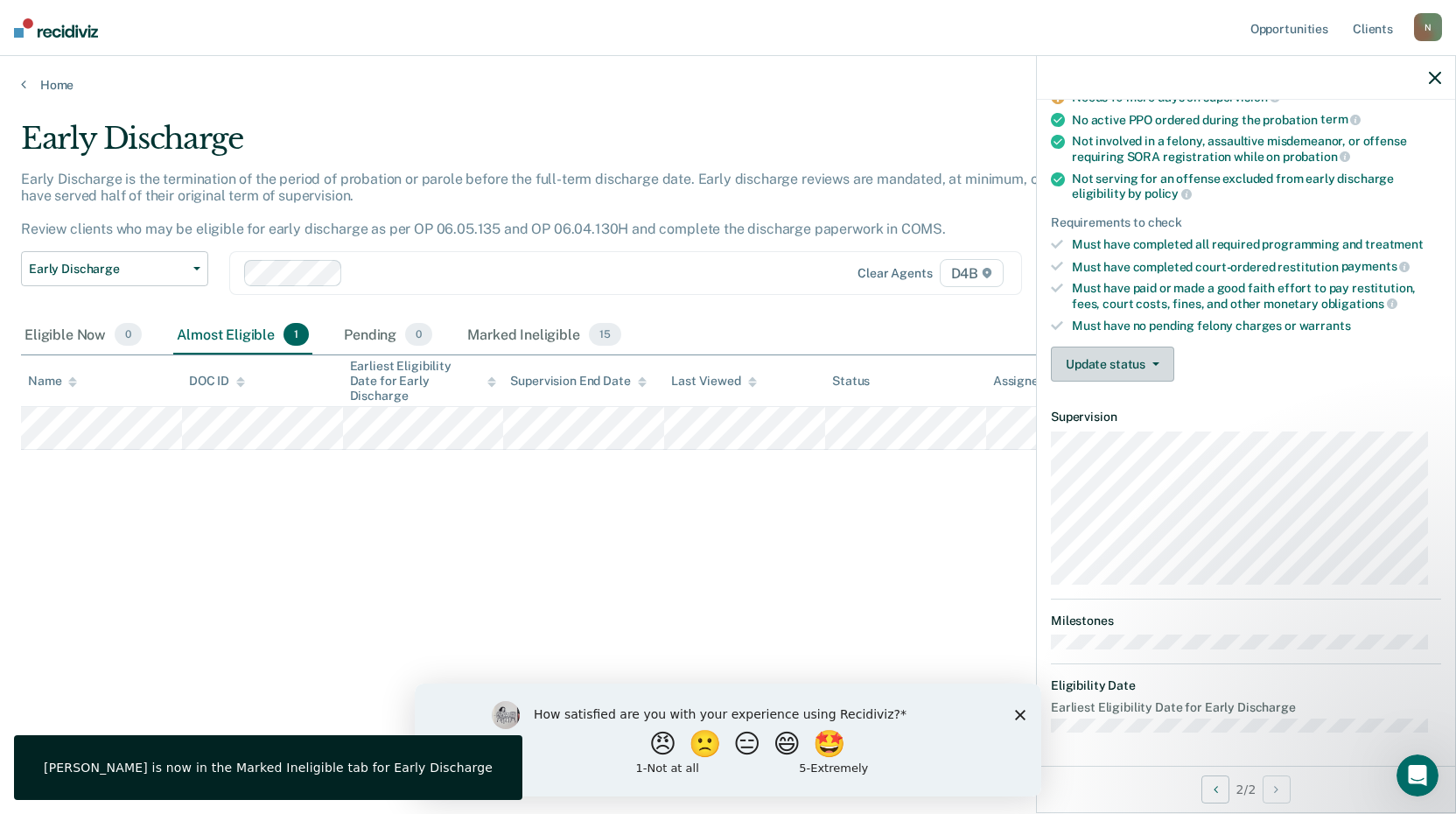
click at [1110, 361] on button "Update status" at bounding box center [1112, 364] width 124 height 35
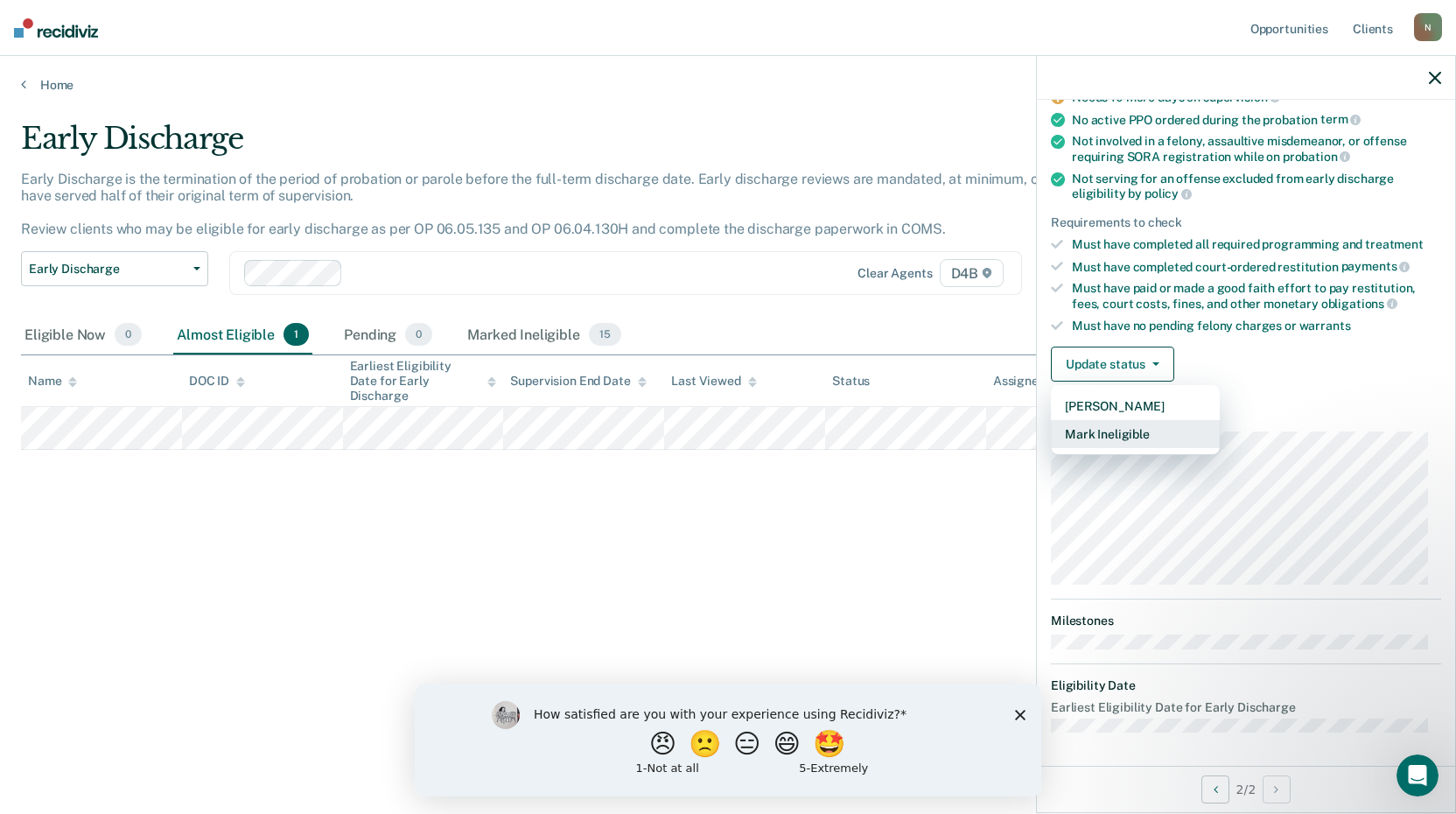
click at [1108, 429] on button "Mark Ineligible" at bounding box center [1135, 435] width 169 height 28
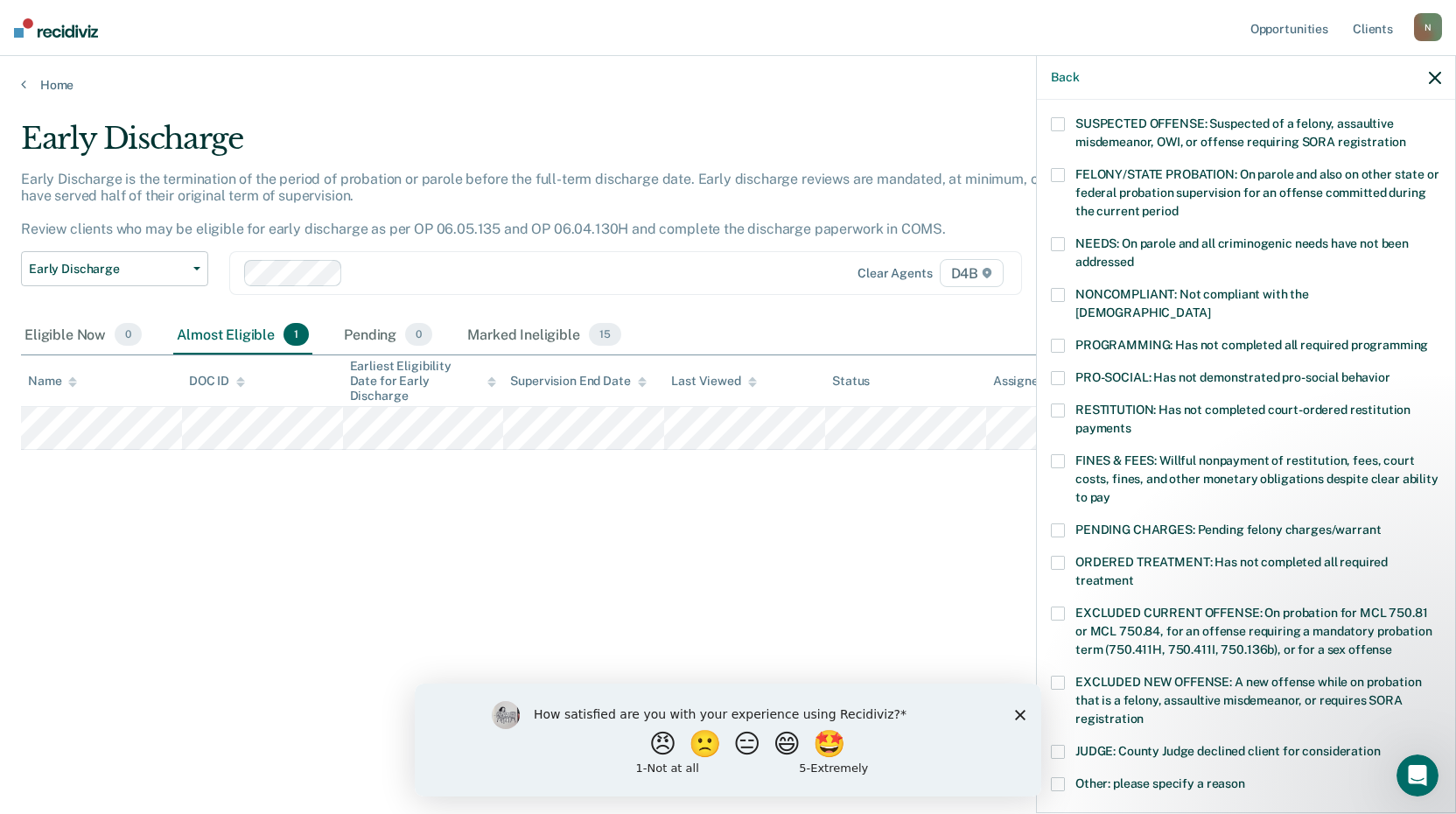
click at [1058, 454] on span at bounding box center [1058, 461] width 14 height 14
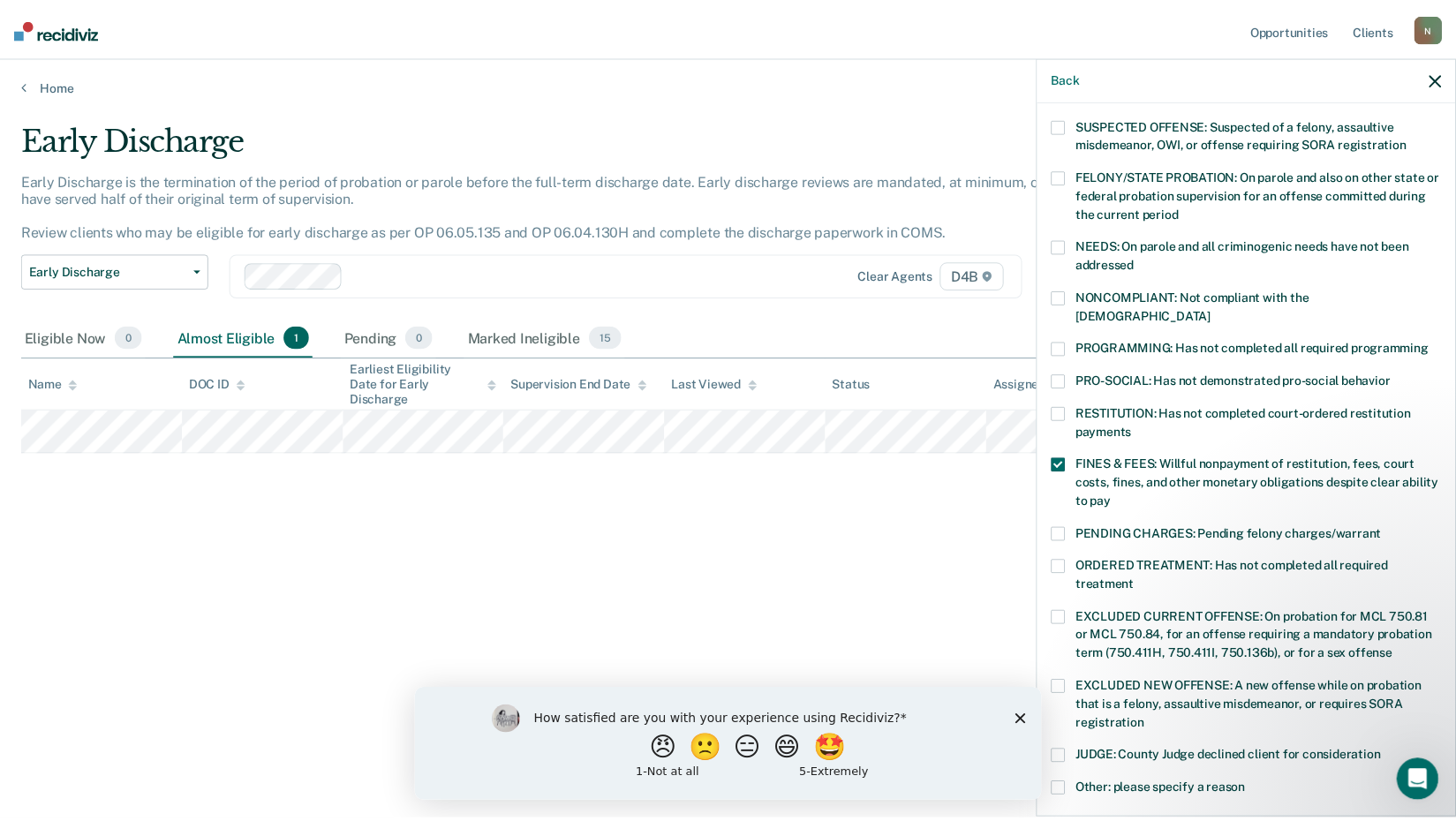
scroll to position [410, 0]
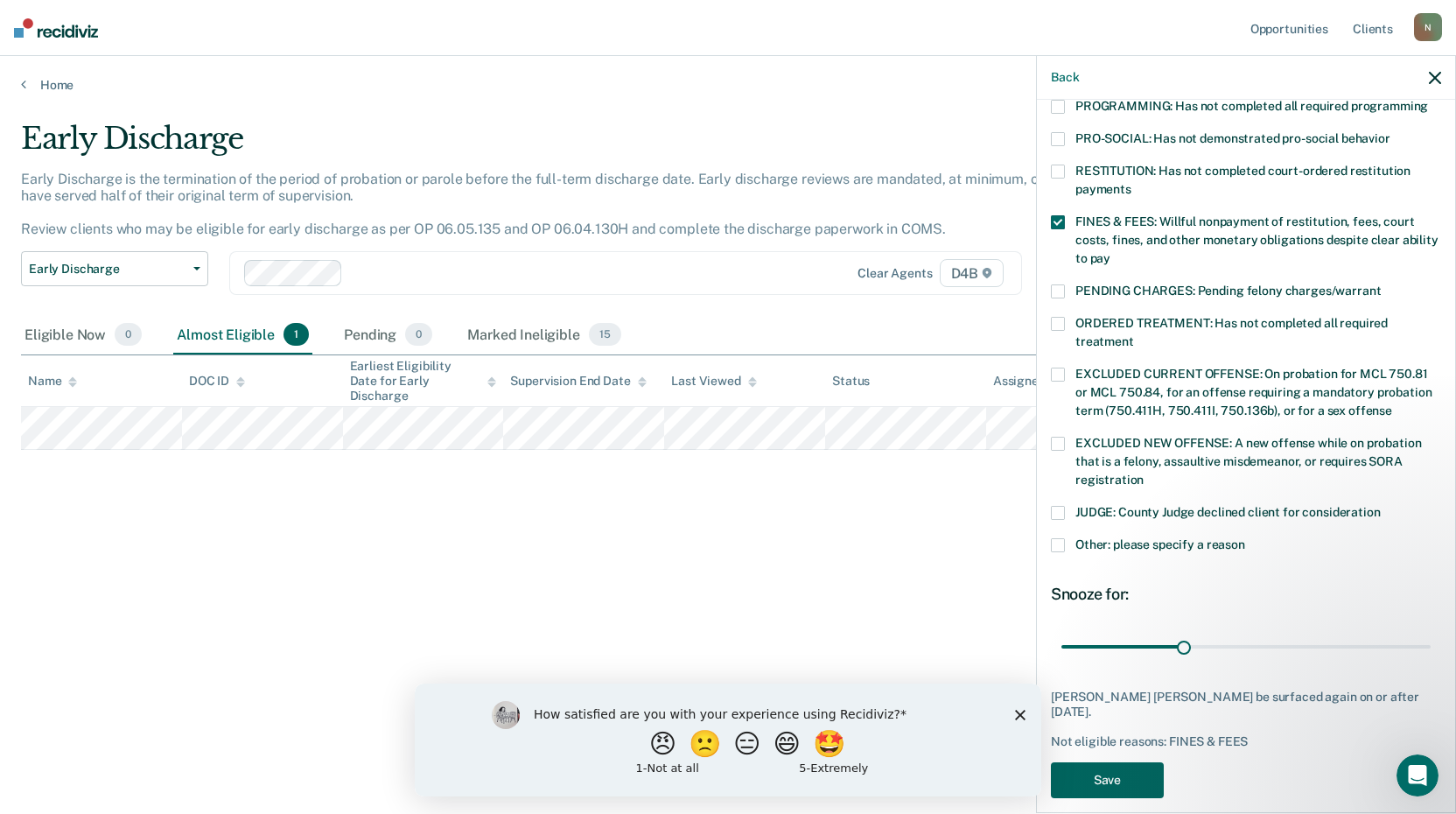
click at [1124, 762] on button "Save" at bounding box center [1107, 780] width 113 height 36
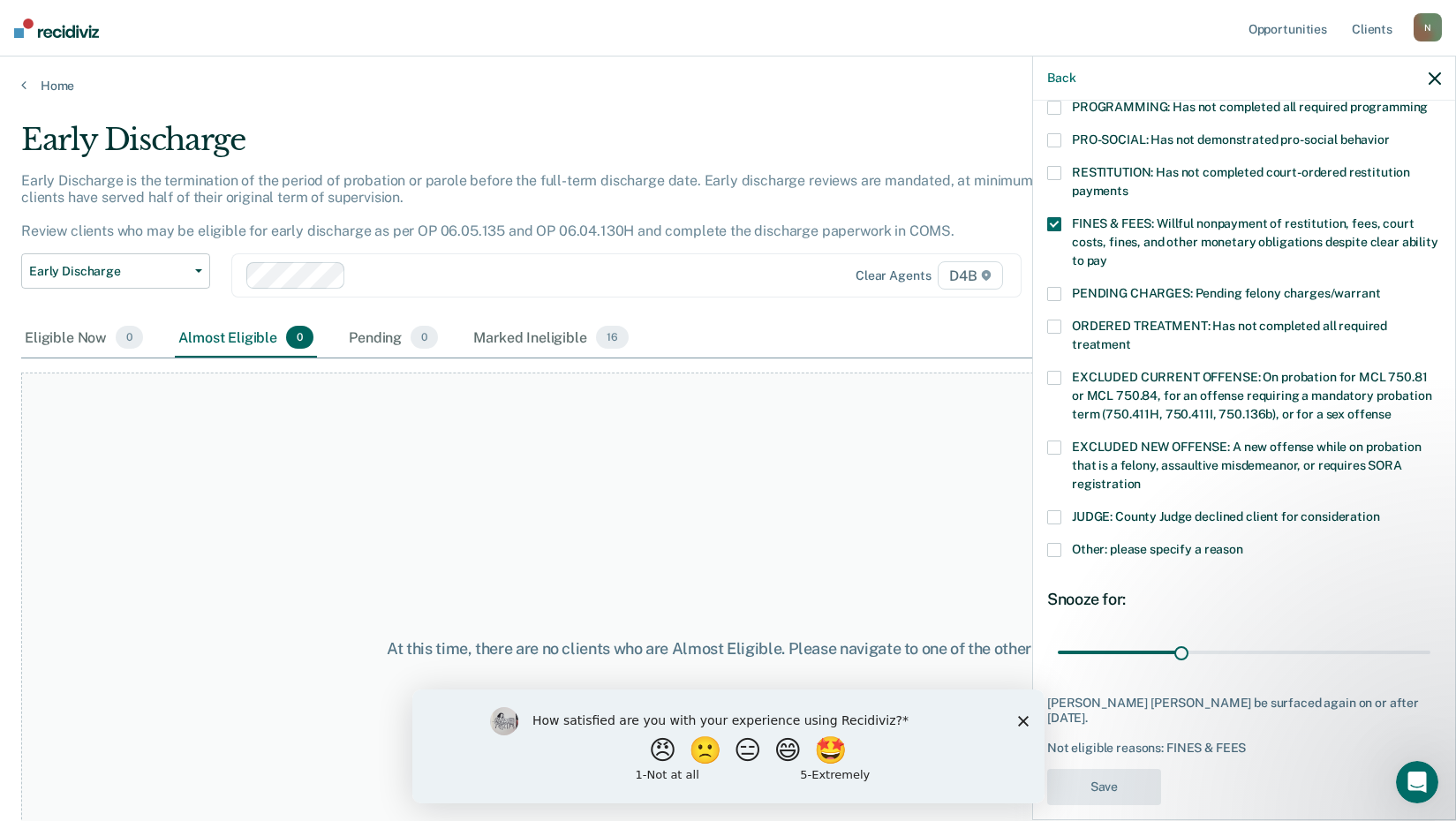
scroll to position [299, 0]
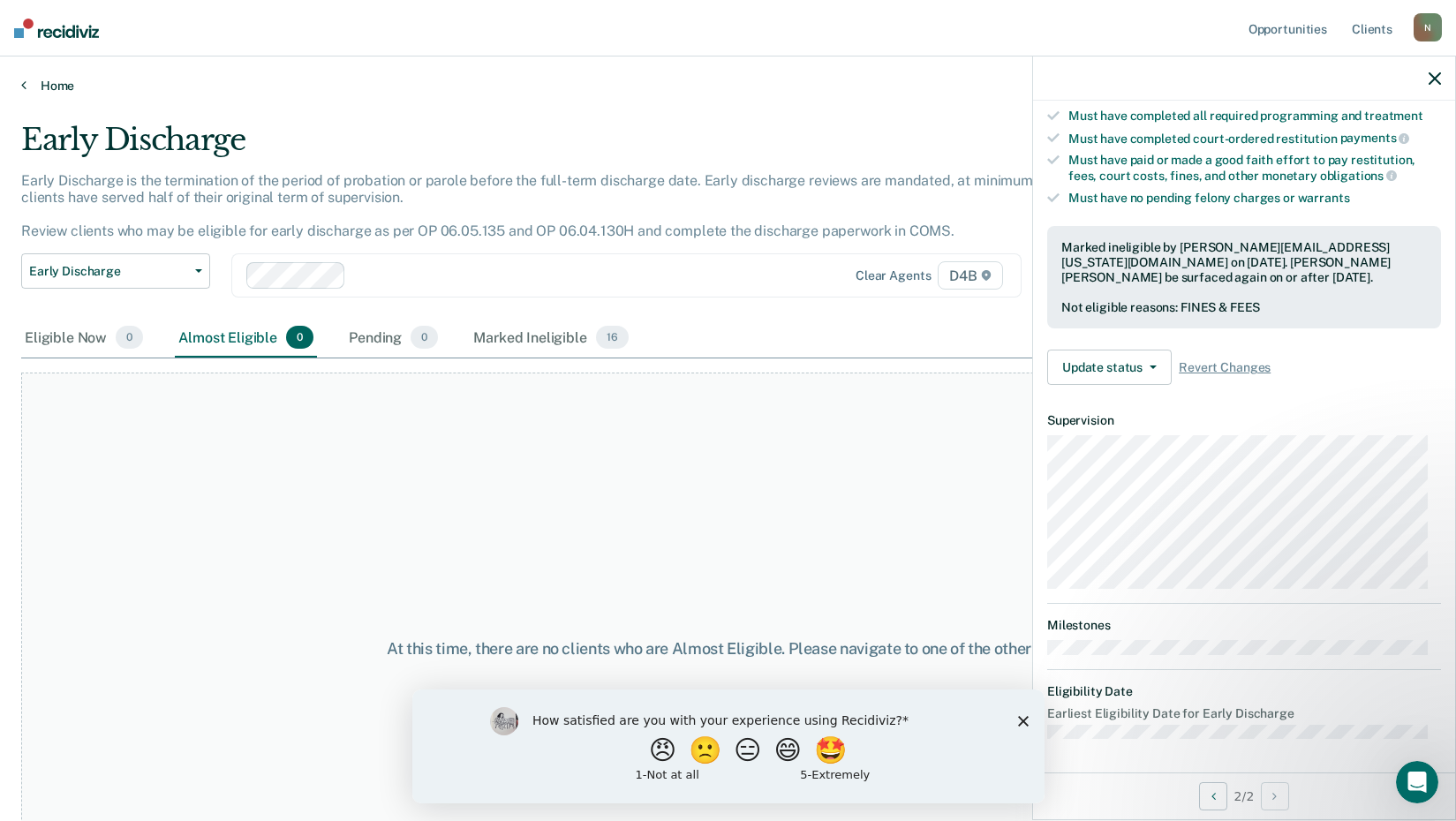
click at [22, 86] on icon at bounding box center [24, 85] width 5 height 14
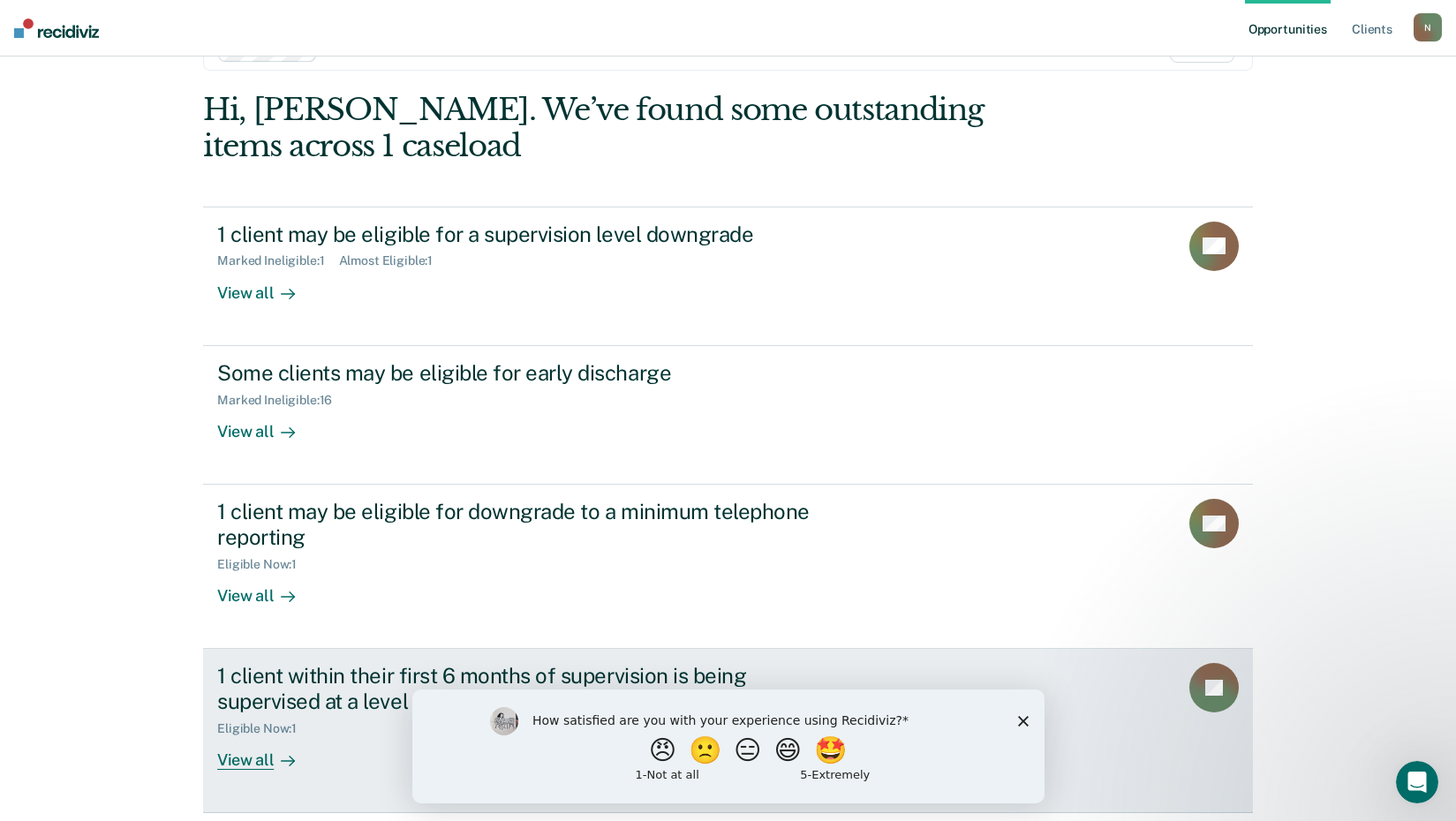
scroll to position [121, 0]
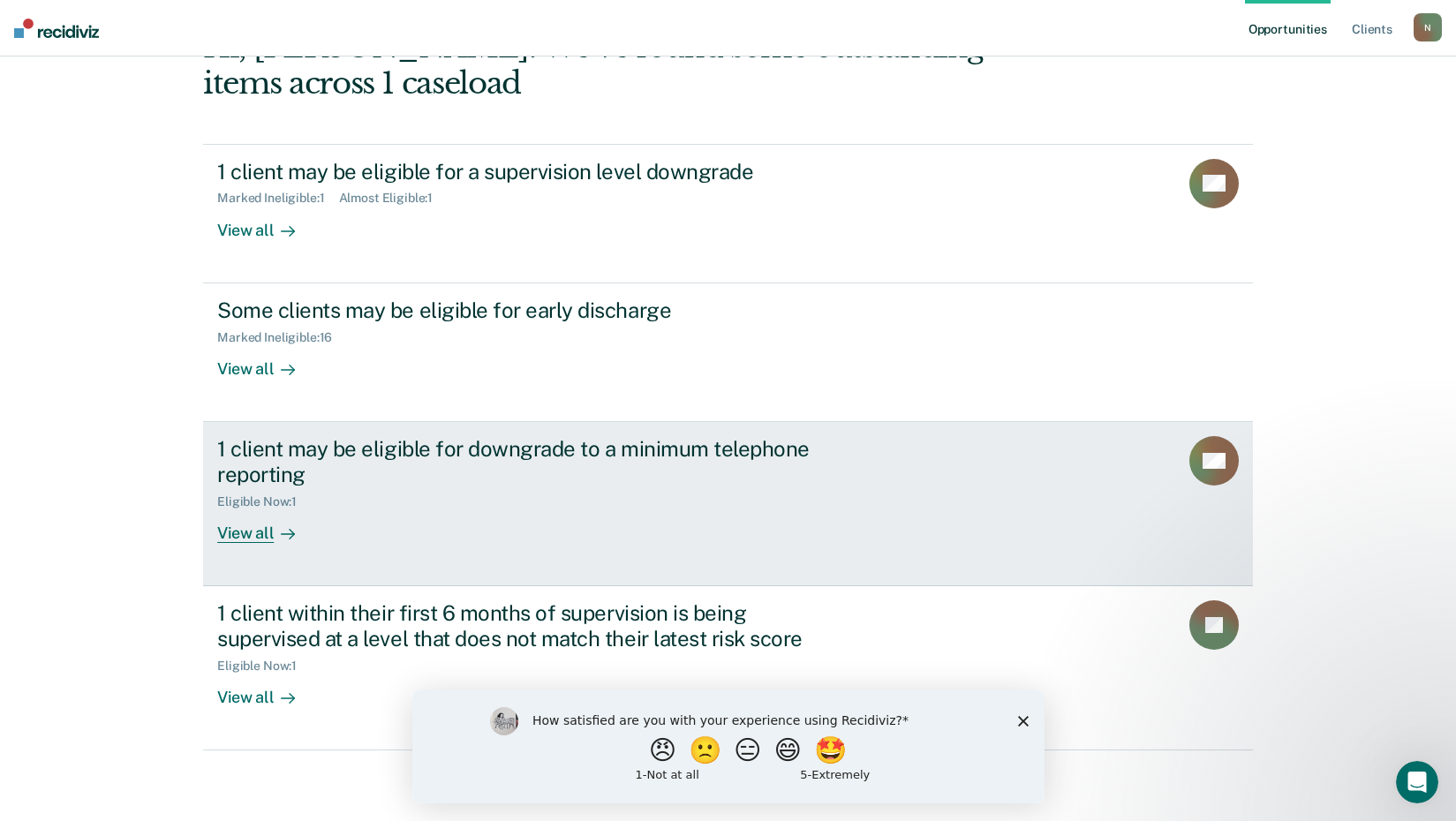
click at [240, 536] on div "View all" at bounding box center [267, 525] width 99 height 35
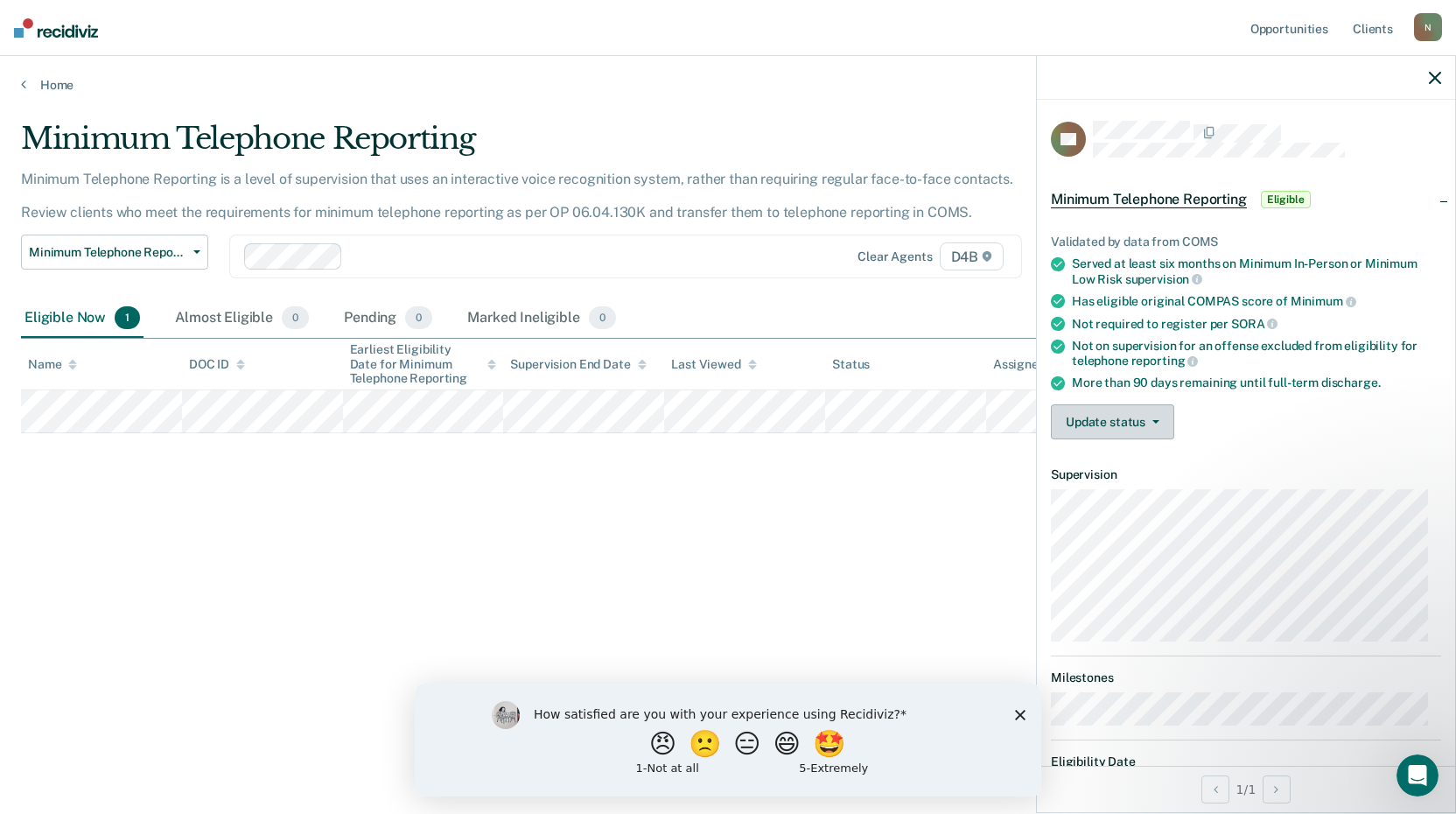
click at [1075, 415] on button "Update status" at bounding box center [1112, 422] width 124 height 35
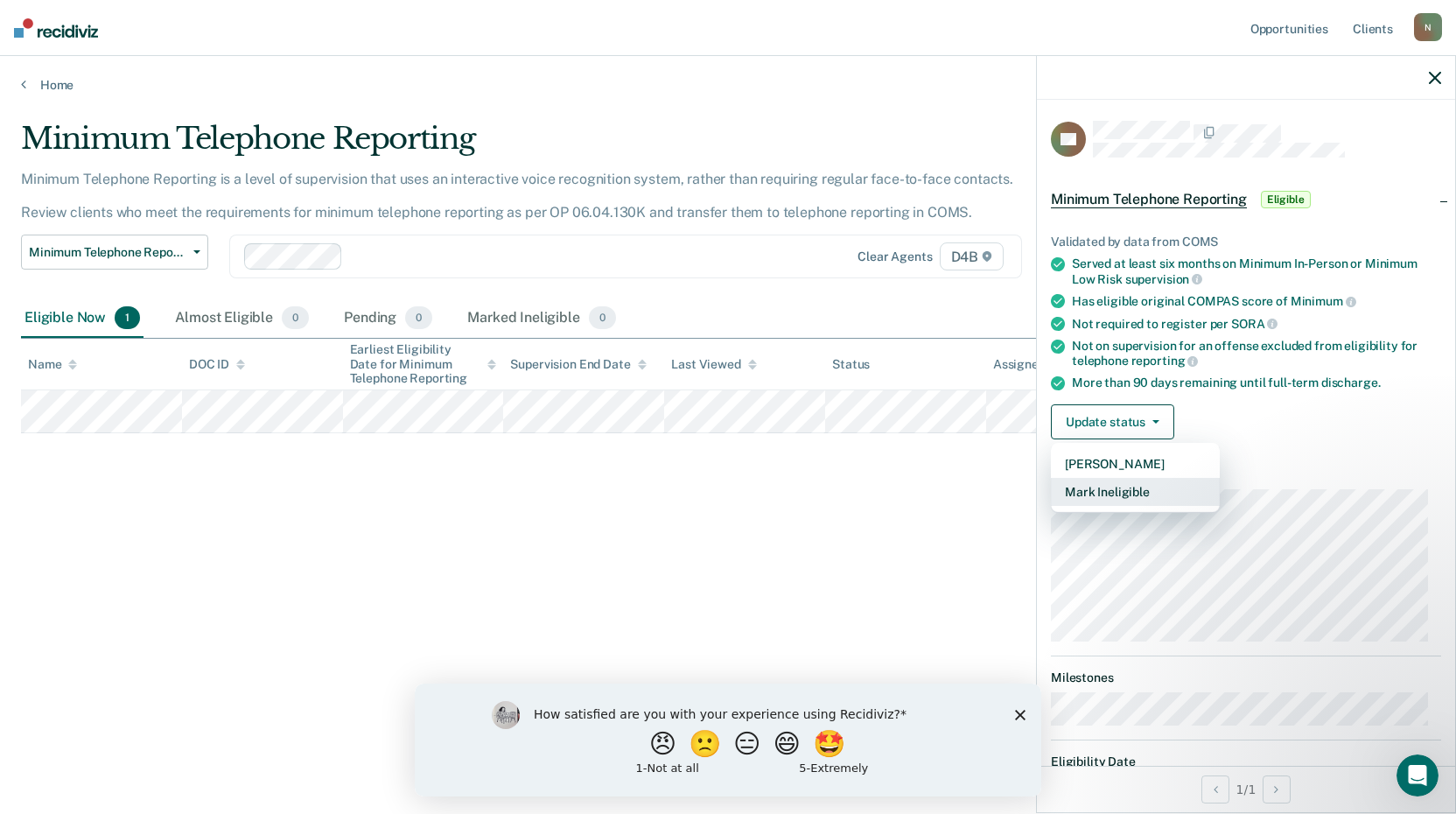
click at [1120, 497] on button "Mark Ineligible" at bounding box center [1135, 492] width 169 height 28
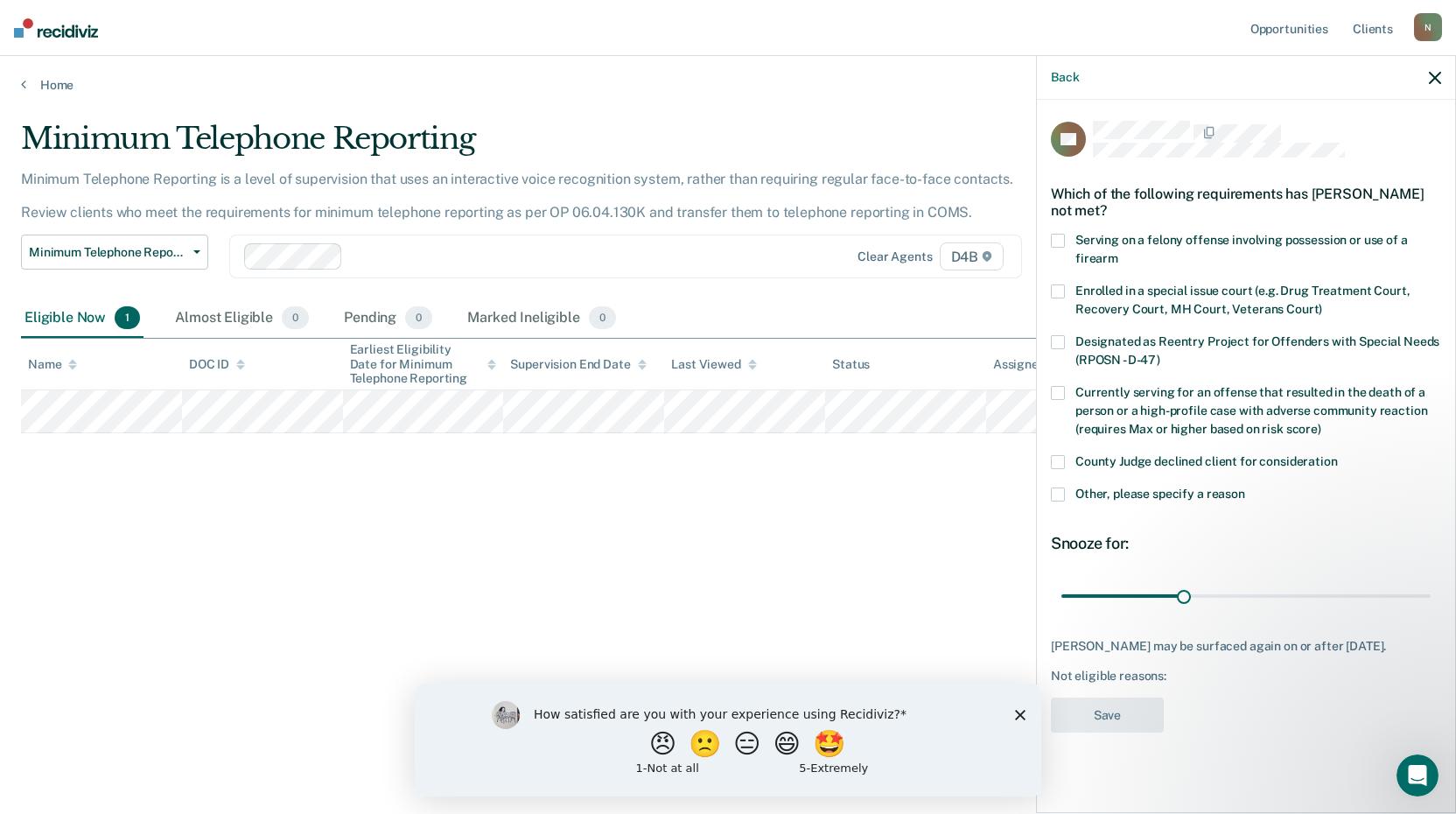
click at [1057, 488] on span at bounding box center [1058, 494] width 14 height 14
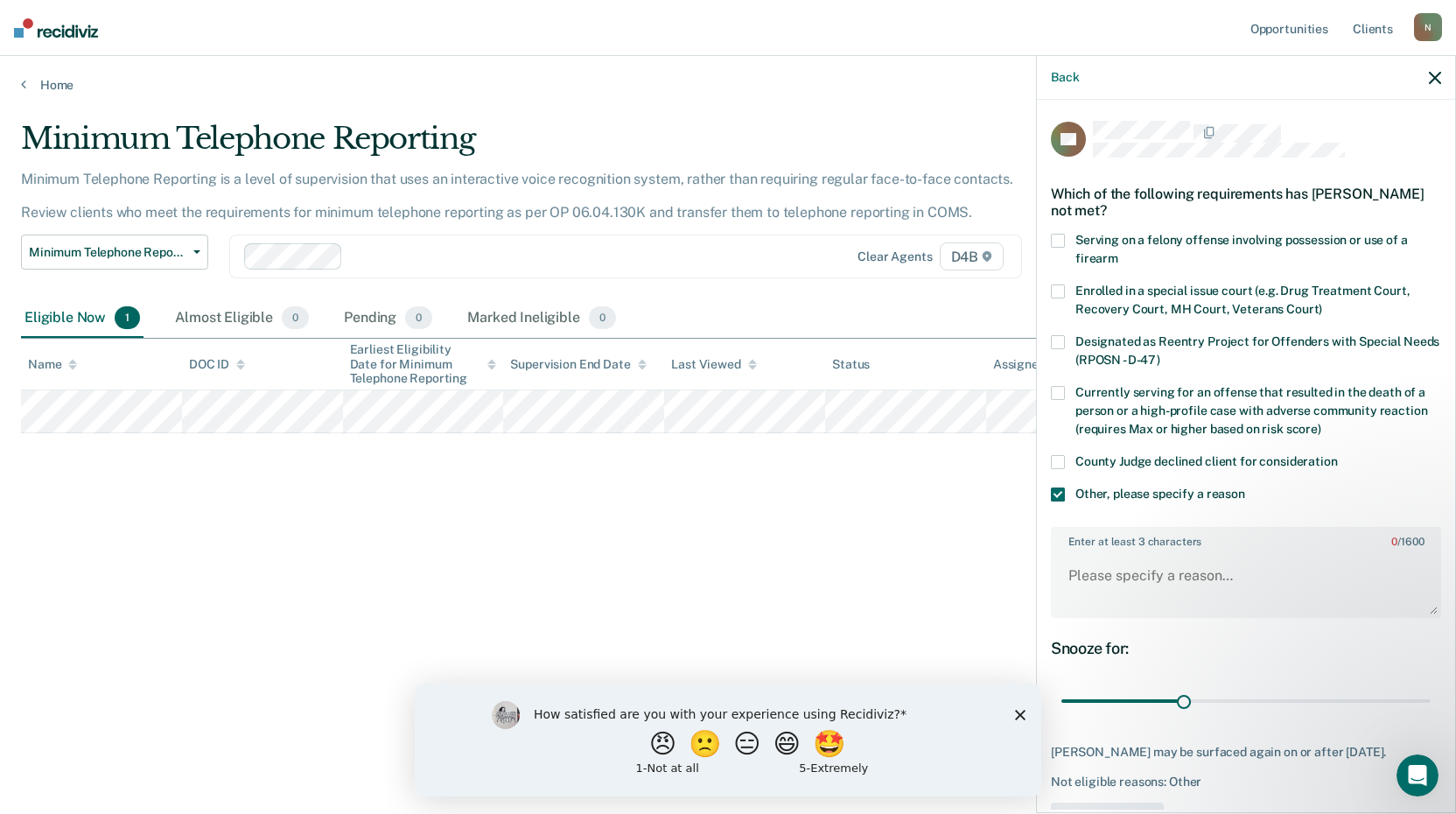
click at [18, 83] on div "Home" at bounding box center [728, 75] width 1456 height 37
click at [19, 81] on div "Home" at bounding box center [728, 75] width 1456 height 37
click at [23, 80] on icon at bounding box center [24, 84] width 5 height 14
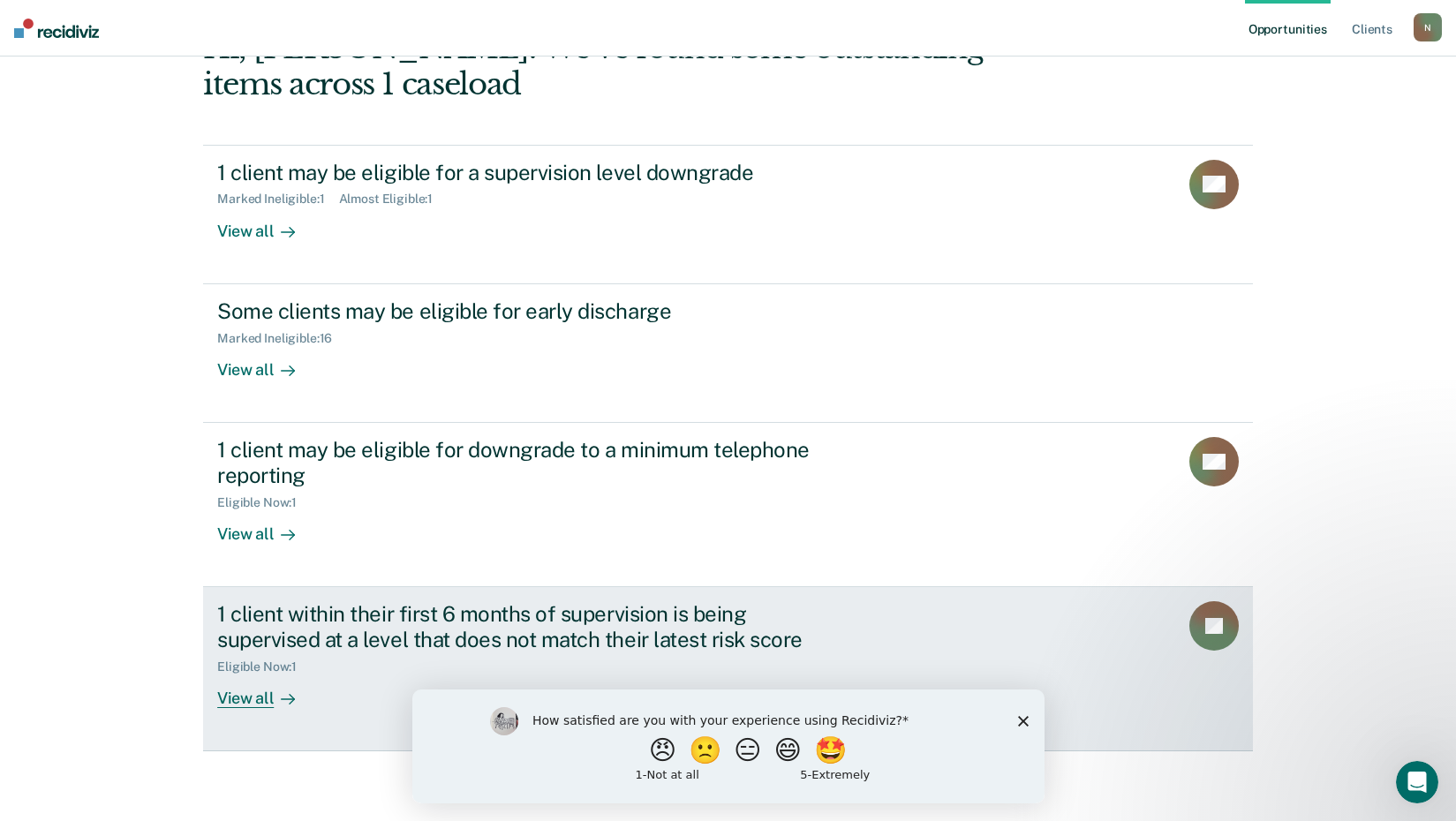
scroll to position [121, 0]
click at [240, 697] on div "View all" at bounding box center [267, 690] width 99 height 35
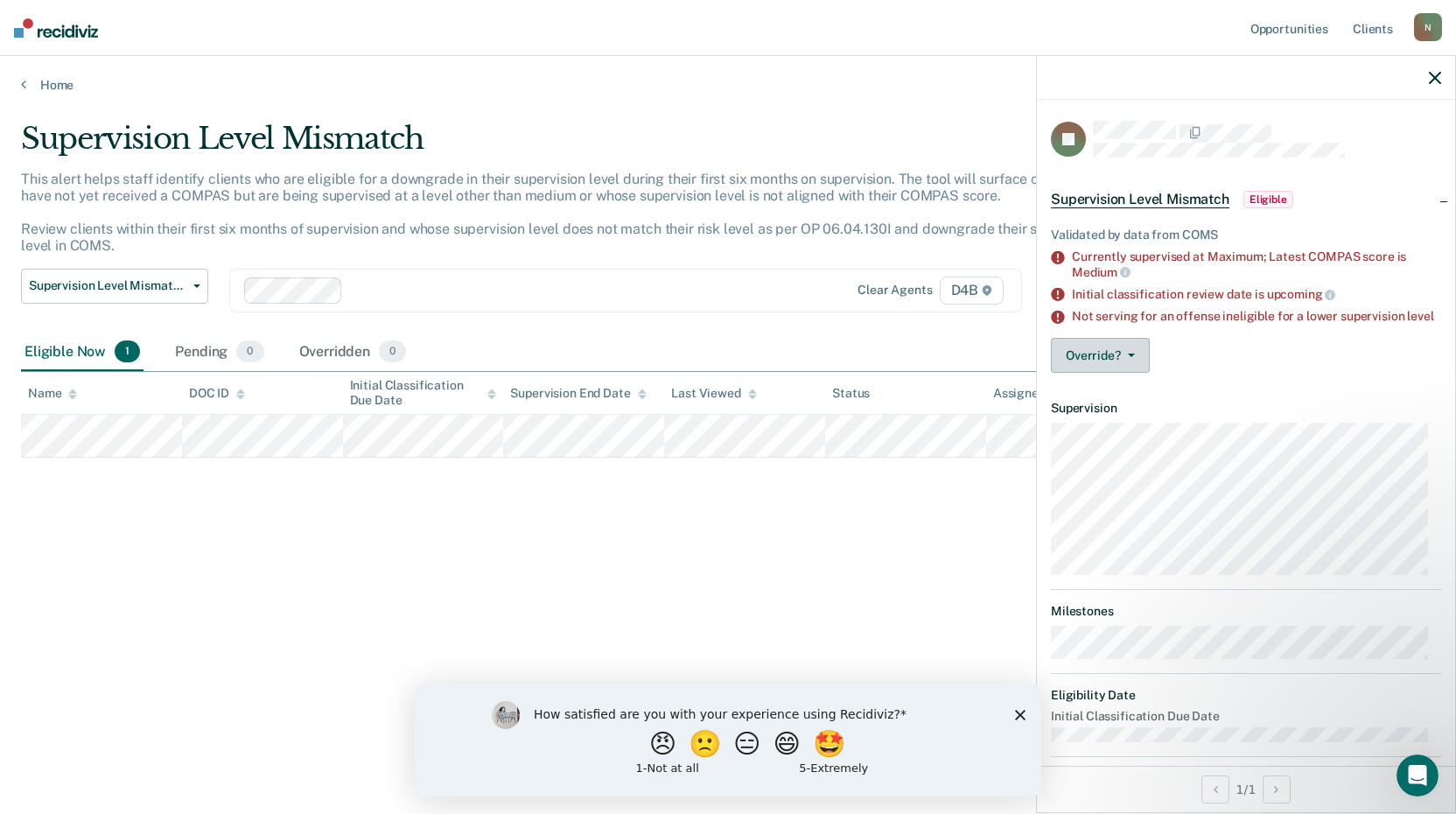
click at [1105, 362] on button "Override?" at bounding box center [1100, 356] width 99 height 35
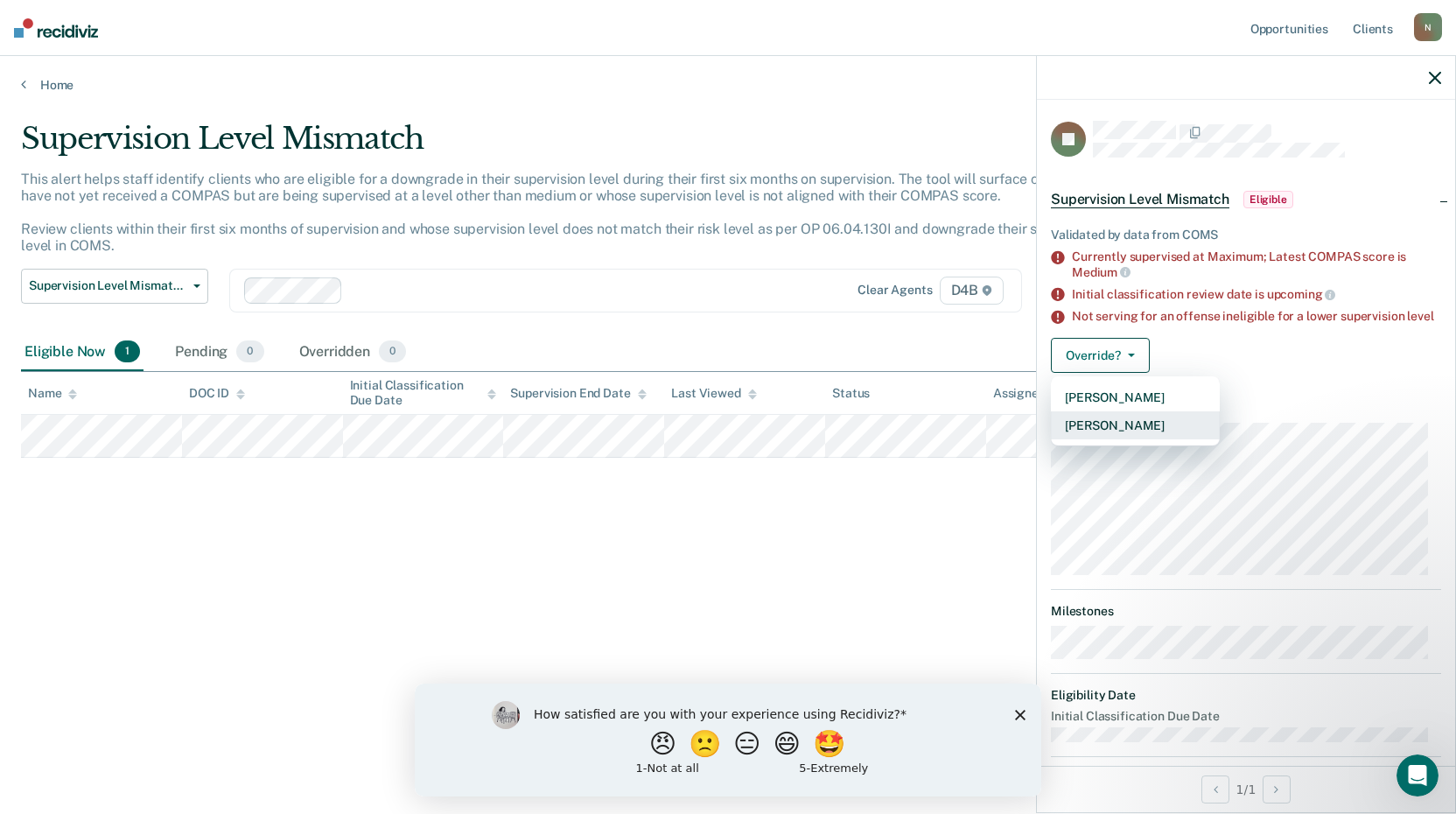
click at [1115, 436] on button "[PERSON_NAME]" at bounding box center [1135, 426] width 169 height 28
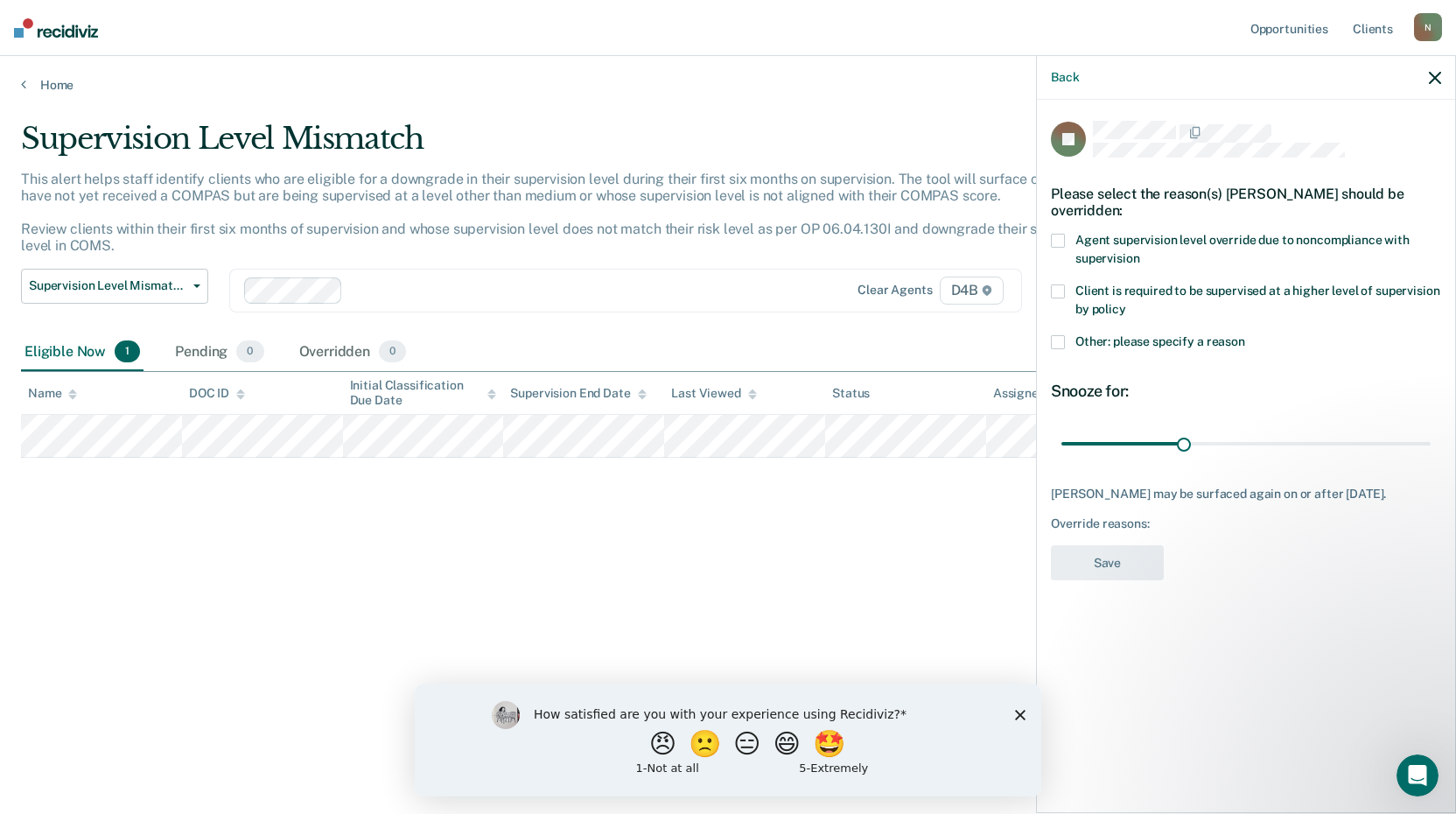
click at [1061, 342] on span at bounding box center [1058, 342] width 14 height 14
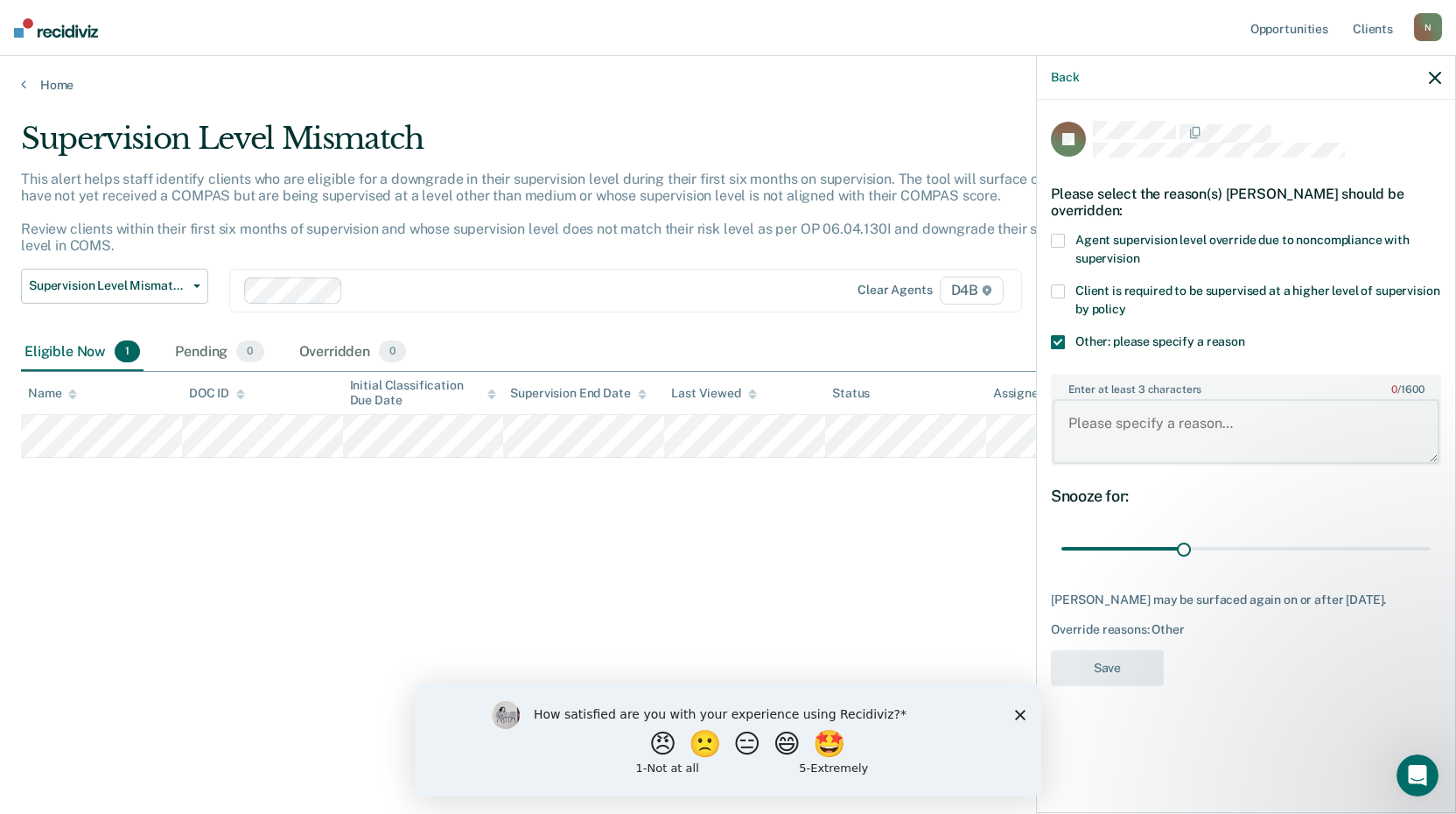
click at [1108, 428] on textarea "Enter at least 3 characters 0 / 1600" at bounding box center [1245, 432] width 387 height 65
type textarea "Defendant has a pending probation violation"
click at [1128, 669] on button "Save" at bounding box center [1107, 668] width 113 height 36
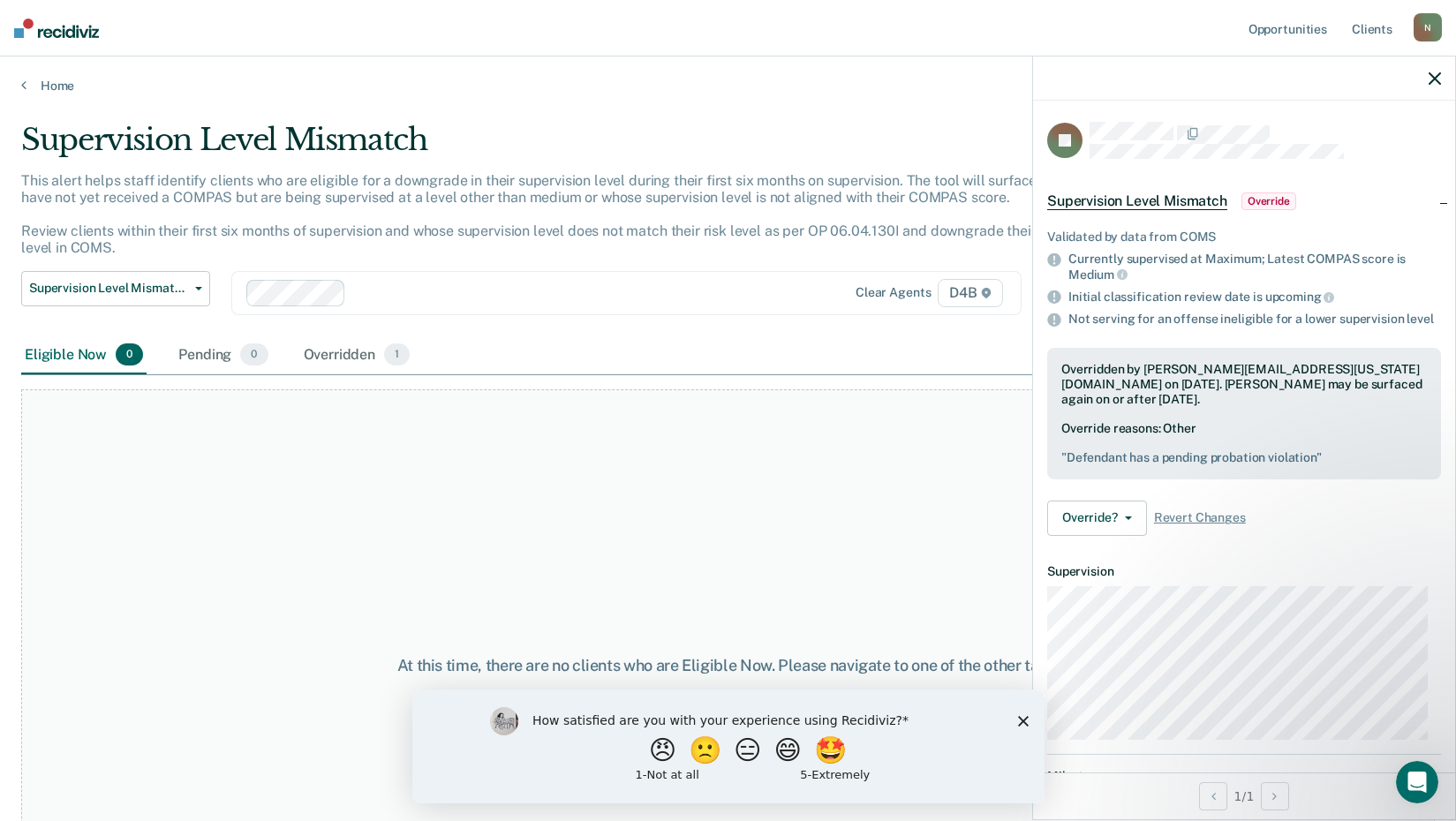
click at [19, 84] on div "Home" at bounding box center [728, 75] width 1456 height 37
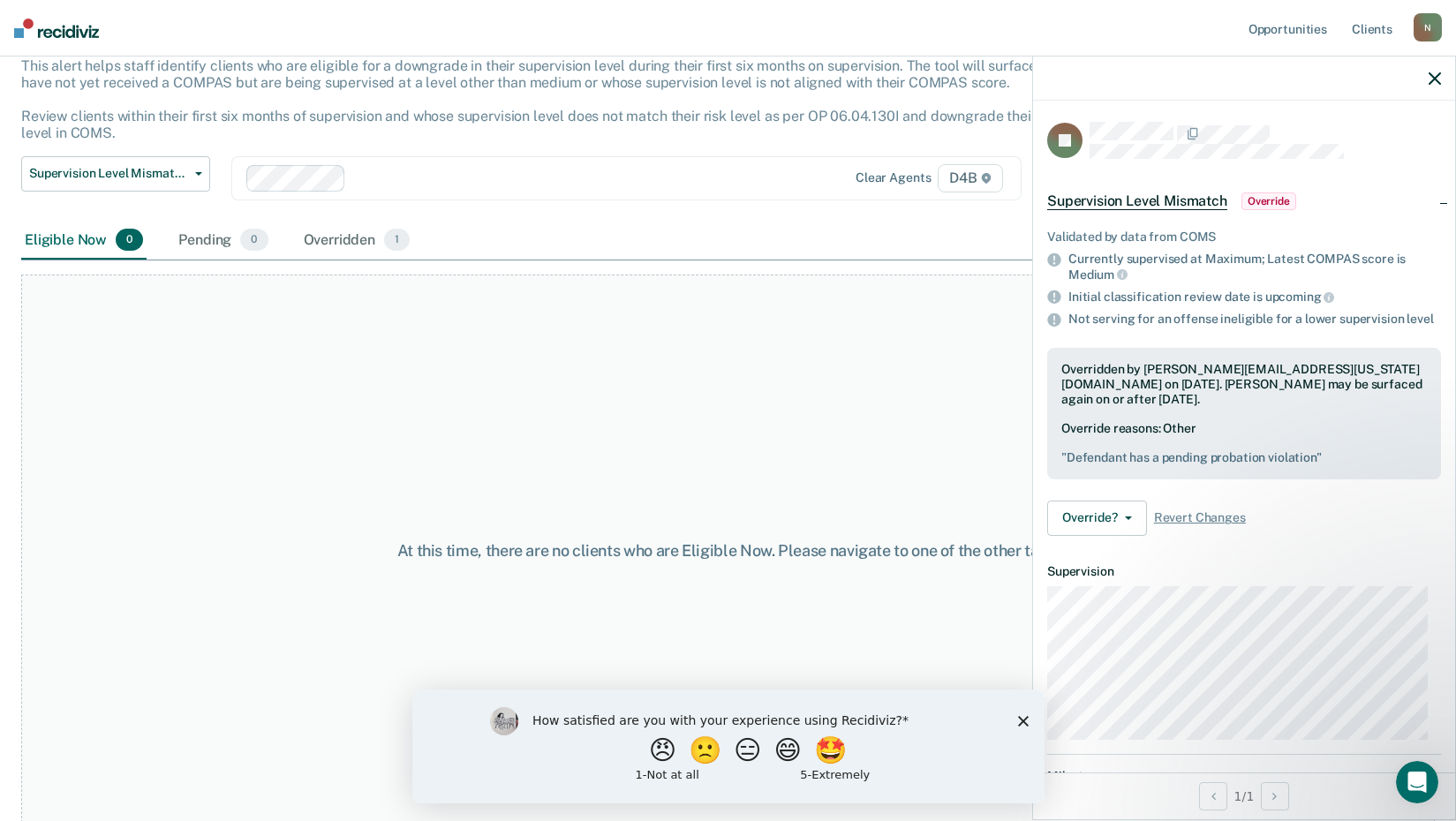
scroll to position [121, 0]
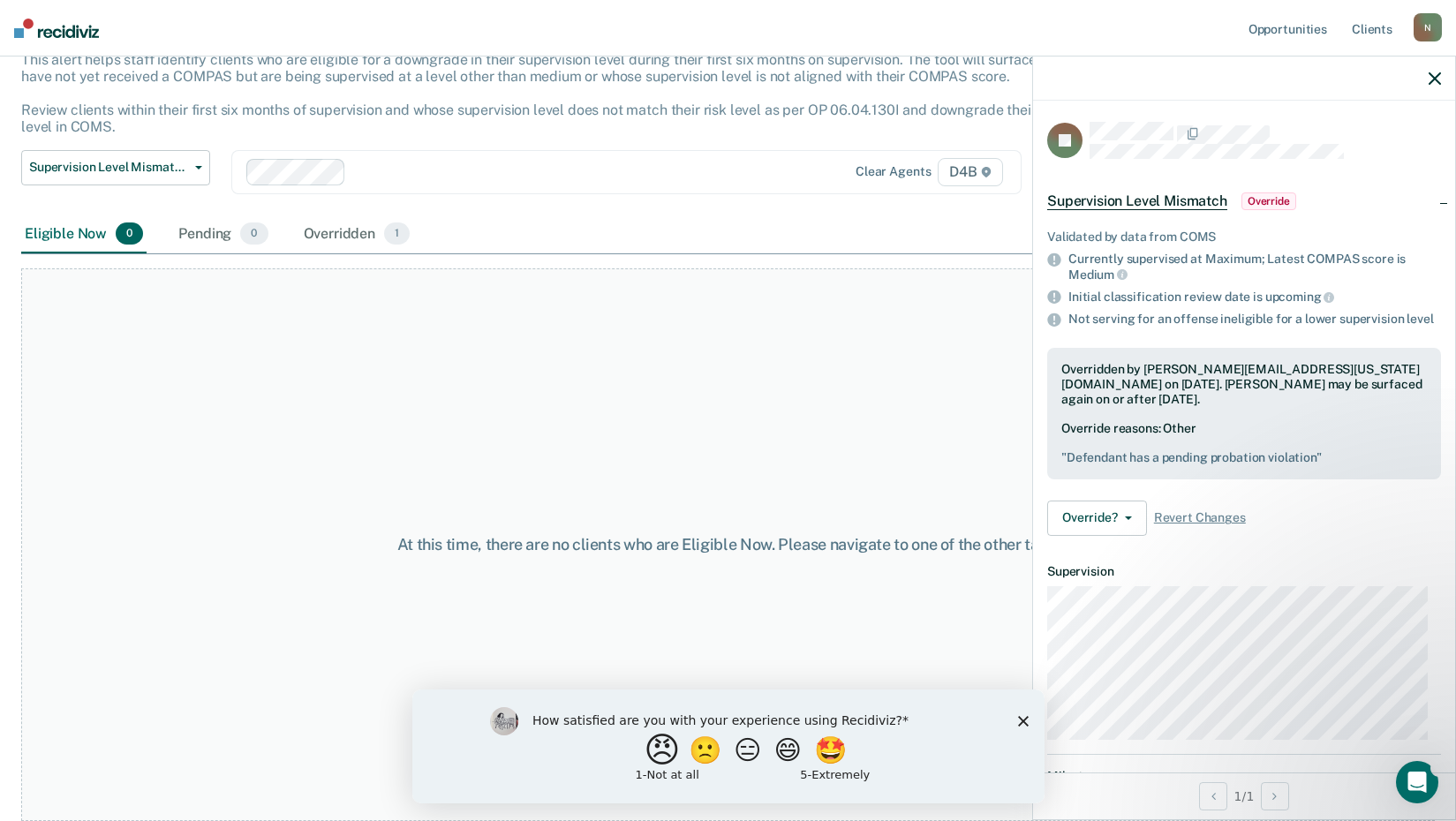
click at [652, 747] on button "😠" at bounding box center [663, 749] width 42 height 35
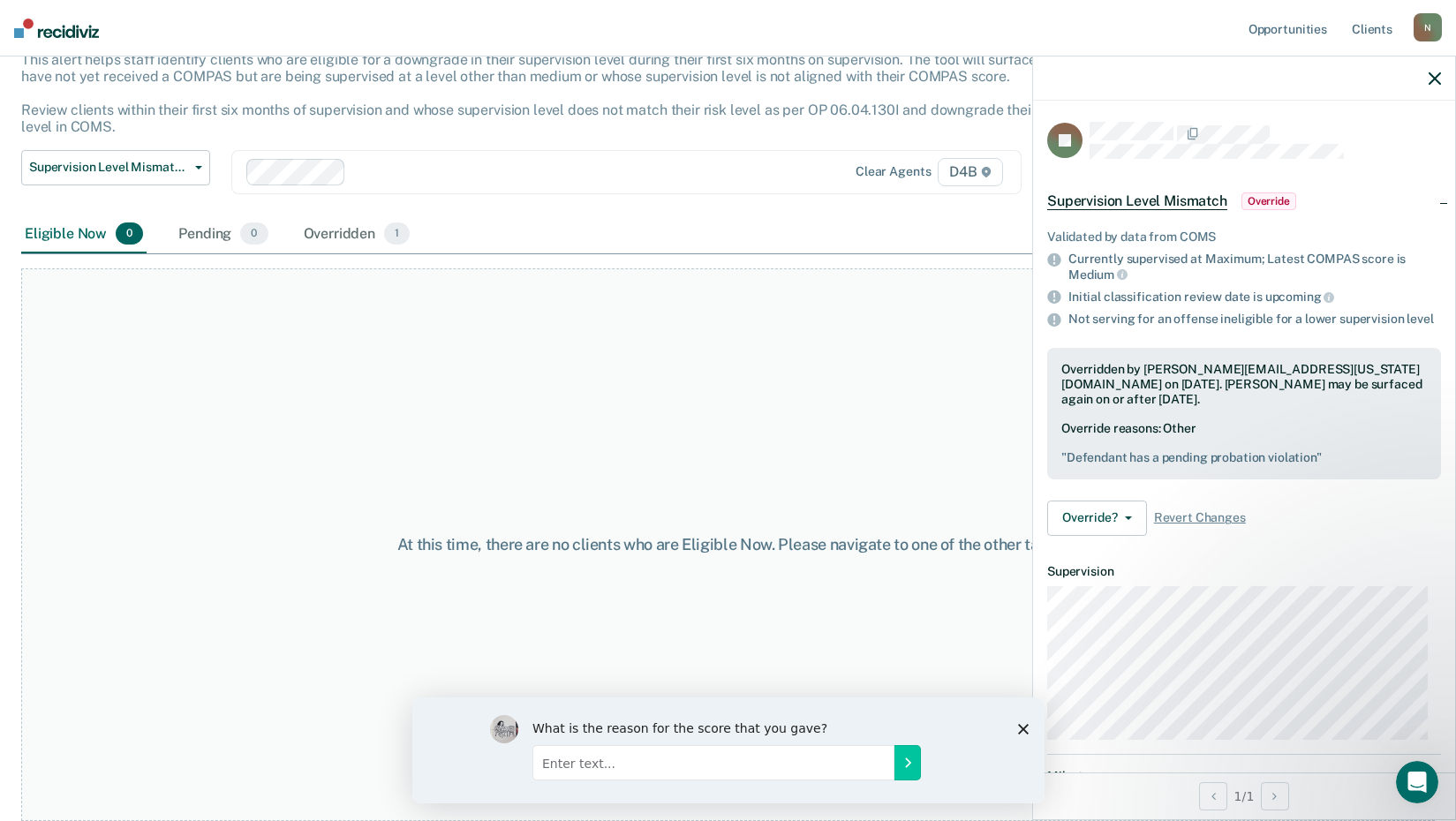
click at [573, 763] on input "Enter text..." at bounding box center [712, 762] width 362 height 35
click at [1025, 723] on icon "Close survey" at bounding box center [1022, 728] width 11 height 11
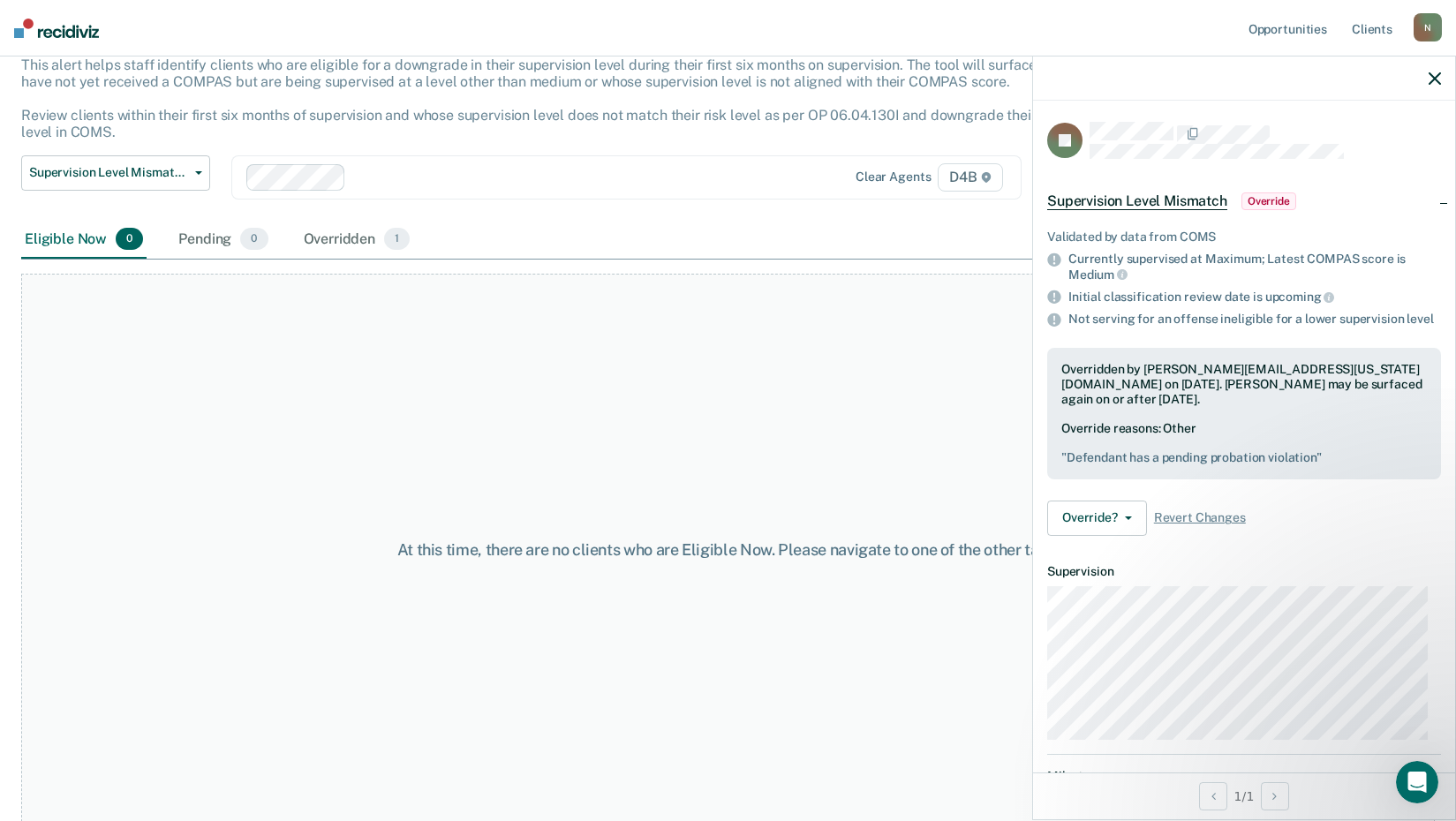
scroll to position [0, 0]
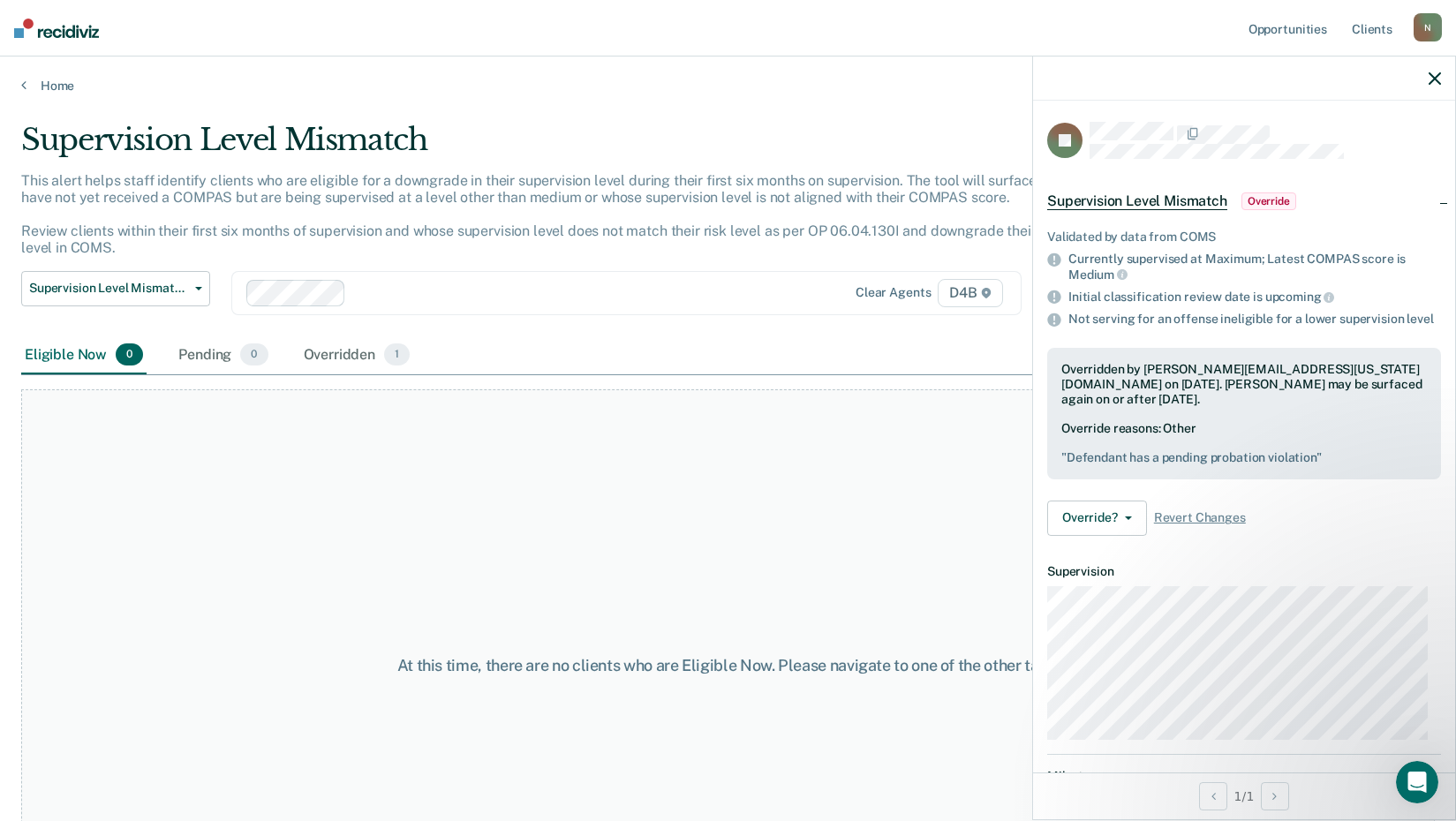
click at [20, 83] on div "Home" at bounding box center [728, 75] width 1456 height 37
click at [23, 85] on icon at bounding box center [24, 85] width 5 height 14
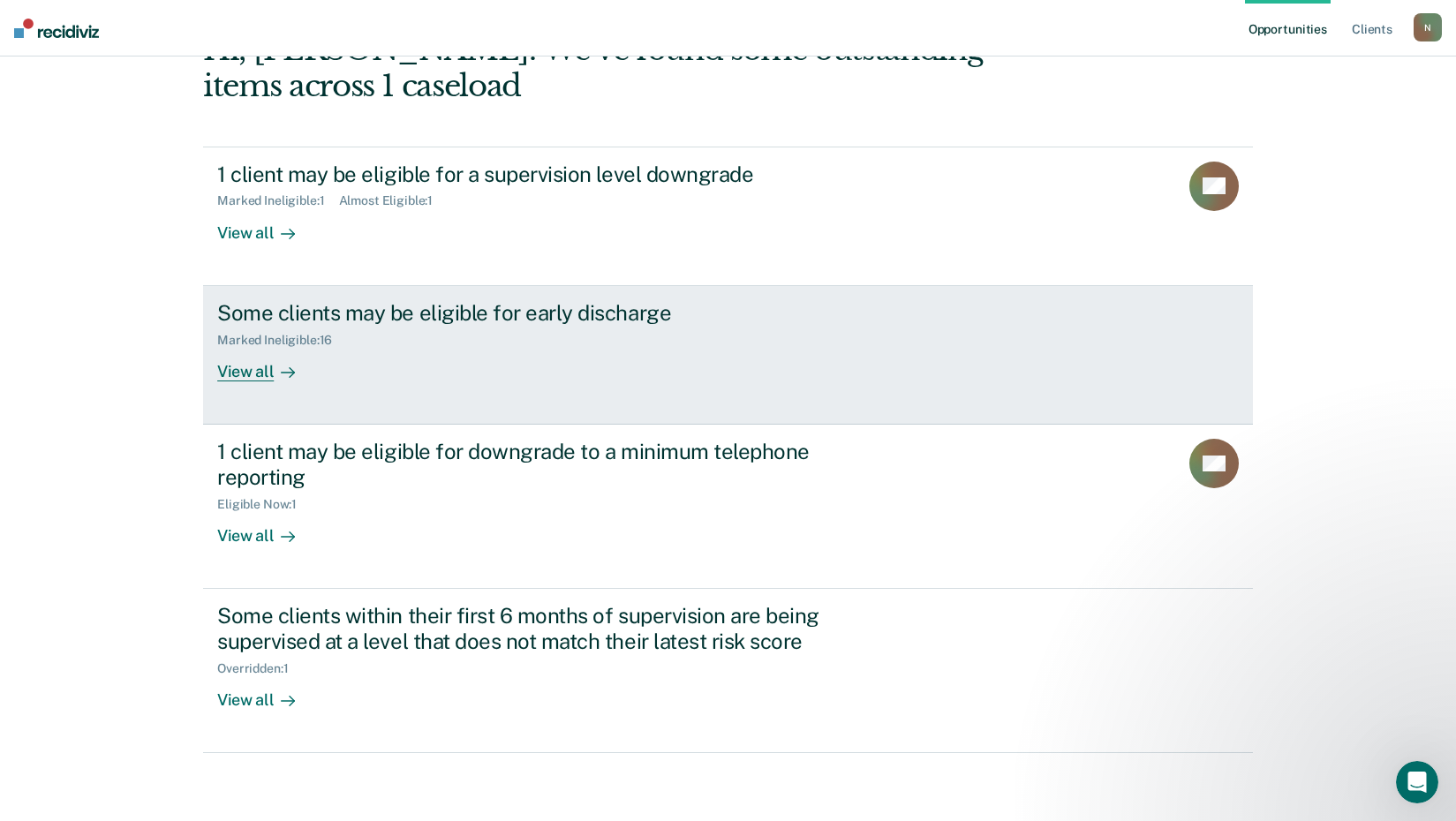
scroll to position [121, 0]
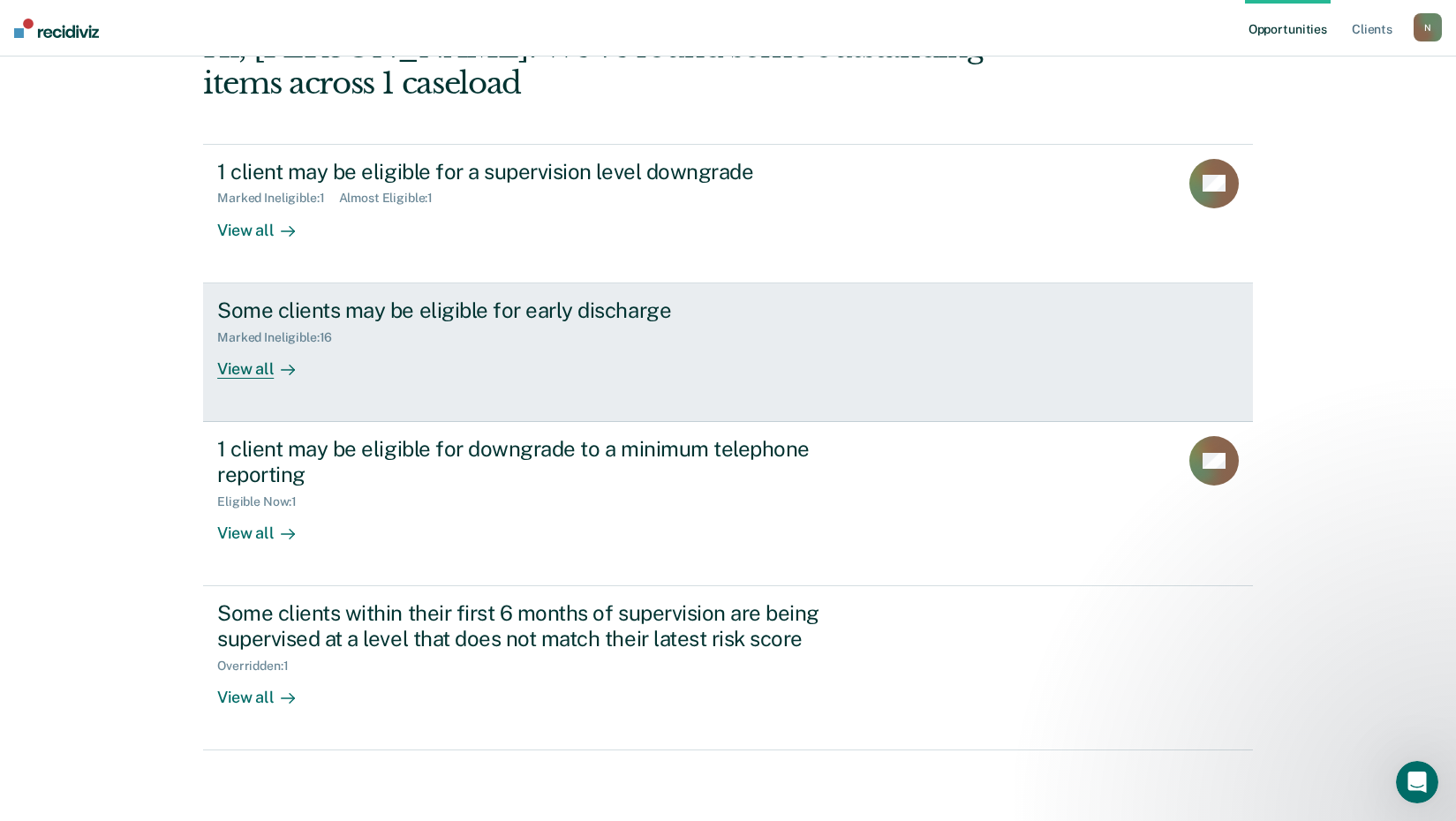
click at [247, 368] on div "View all" at bounding box center [267, 361] width 99 height 35
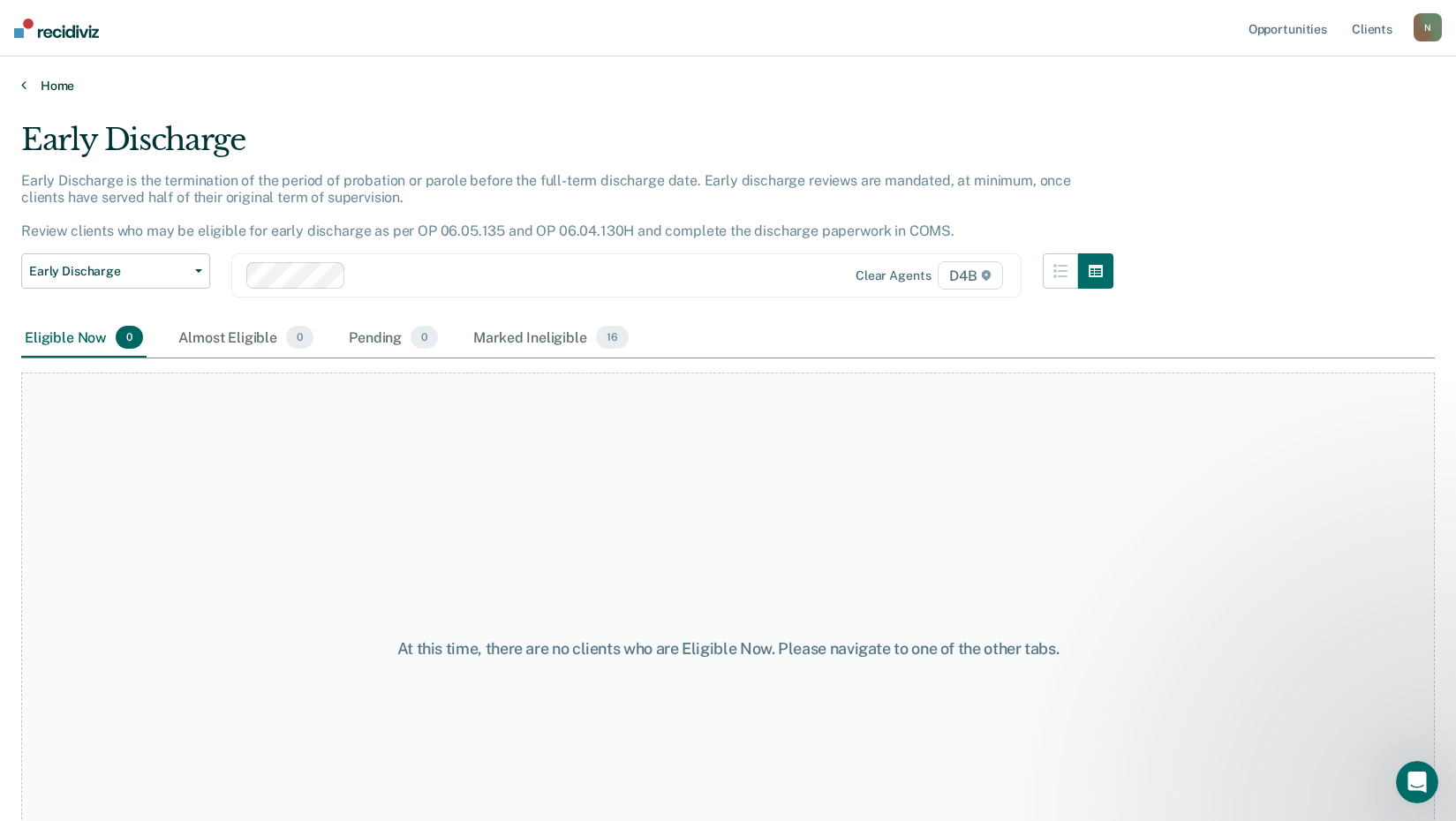
click at [22, 88] on icon at bounding box center [24, 85] width 5 height 14
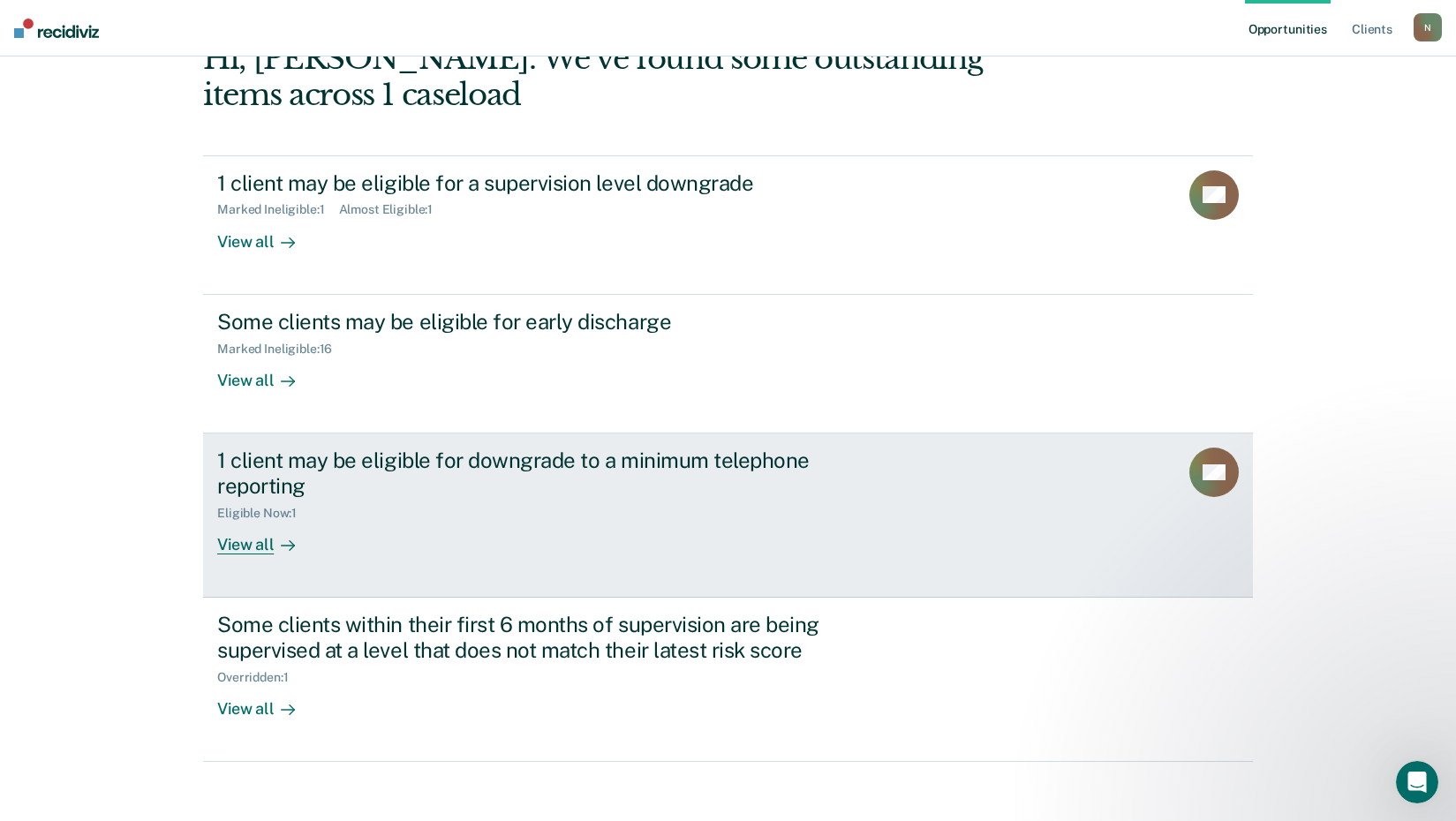
scroll to position [121, 0]
